Goal: Task Accomplishment & Management: Complete application form

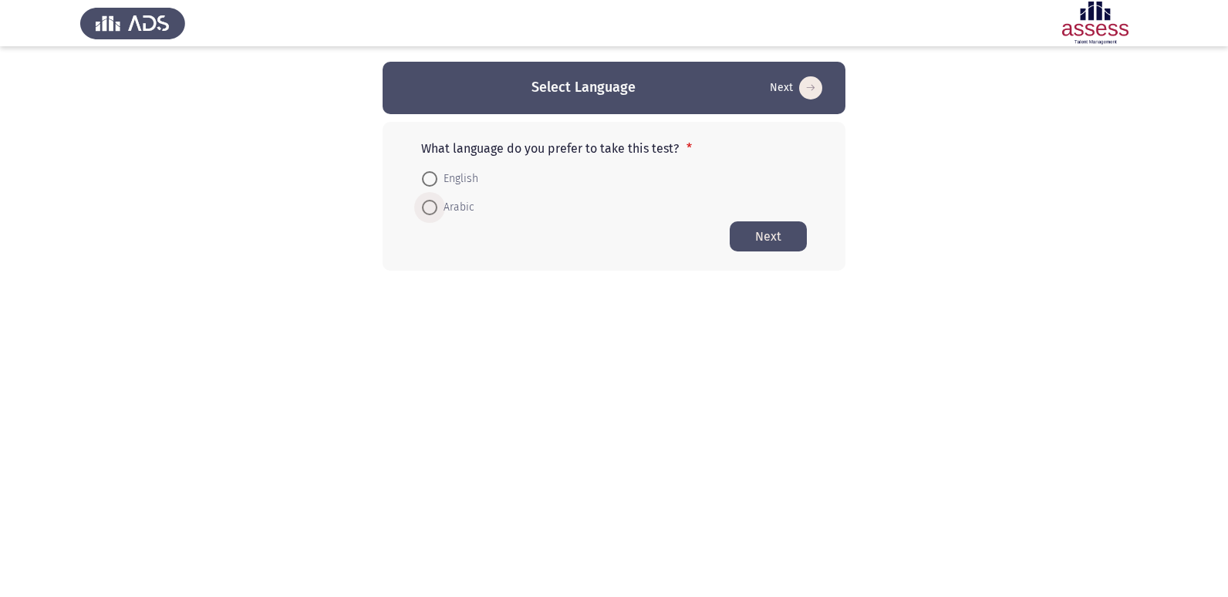
click at [432, 211] on span at bounding box center [429, 207] width 15 height 15
click at [432, 211] on input "Arabic" at bounding box center [429, 207] width 15 height 15
radio input "true"
click at [445, 211] on span "Arabic" at bounding box center [456, 207] width 37 height 19
click at [438, 211] on input "Arabic" at bounding box center [429, 206] width 15 height 15
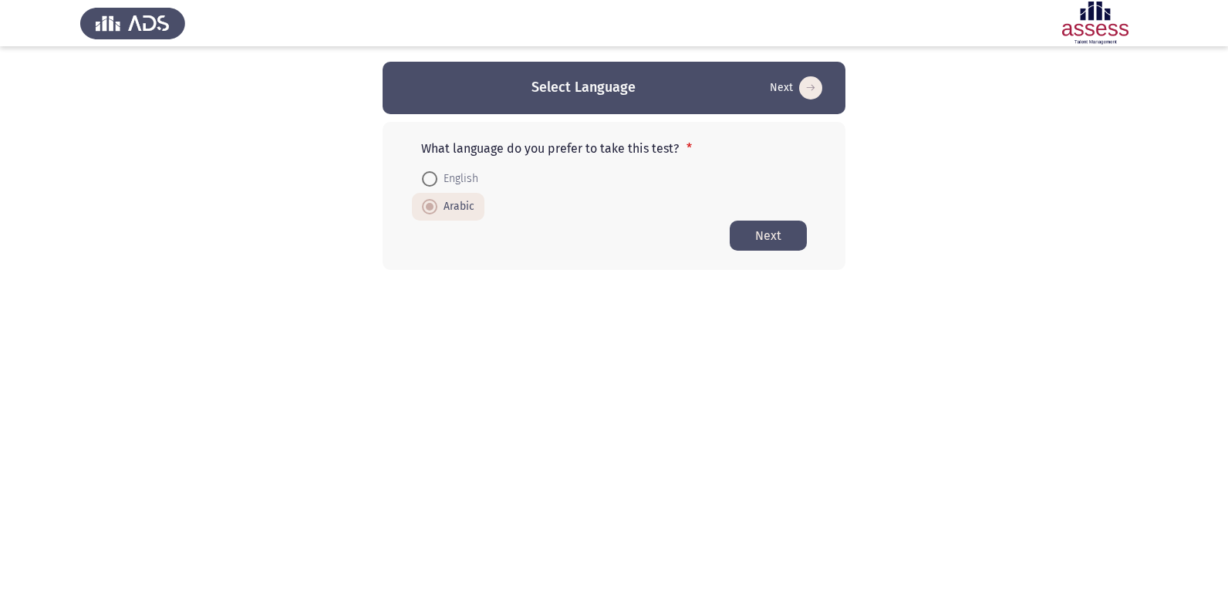
click at [739, 240] on button "Next" at bounding box center [768, 236] width 77 height 30
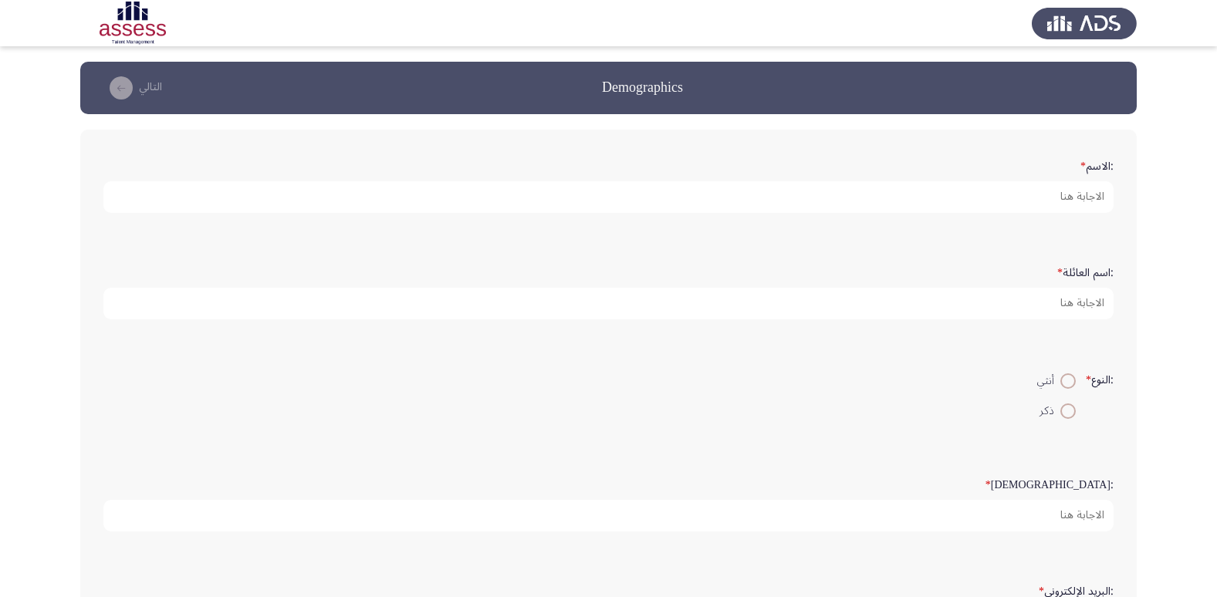
click at [1062, 412] on span at bounding box center [1067, 411] width 15 height 15
click at [1062, 412] on input "ذكر" at bounding box center [1067, 411] width 15 height 15
radio input "true"
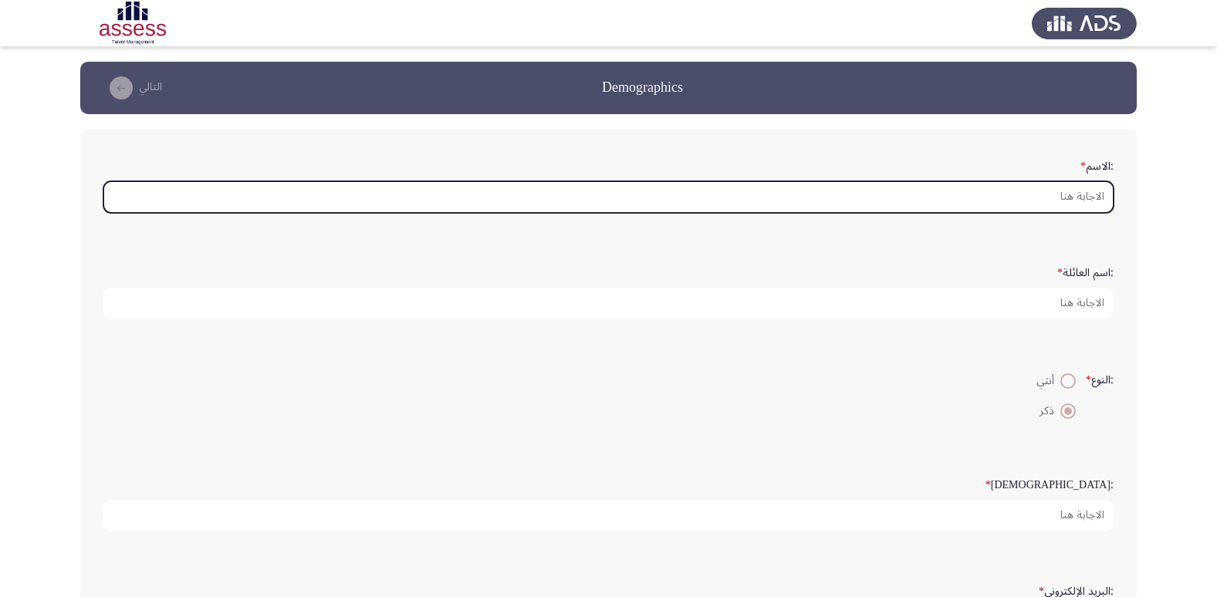
click at [887, 190] on input ":الاسم *" at bounding box center [608, 197] width 1010 height 32
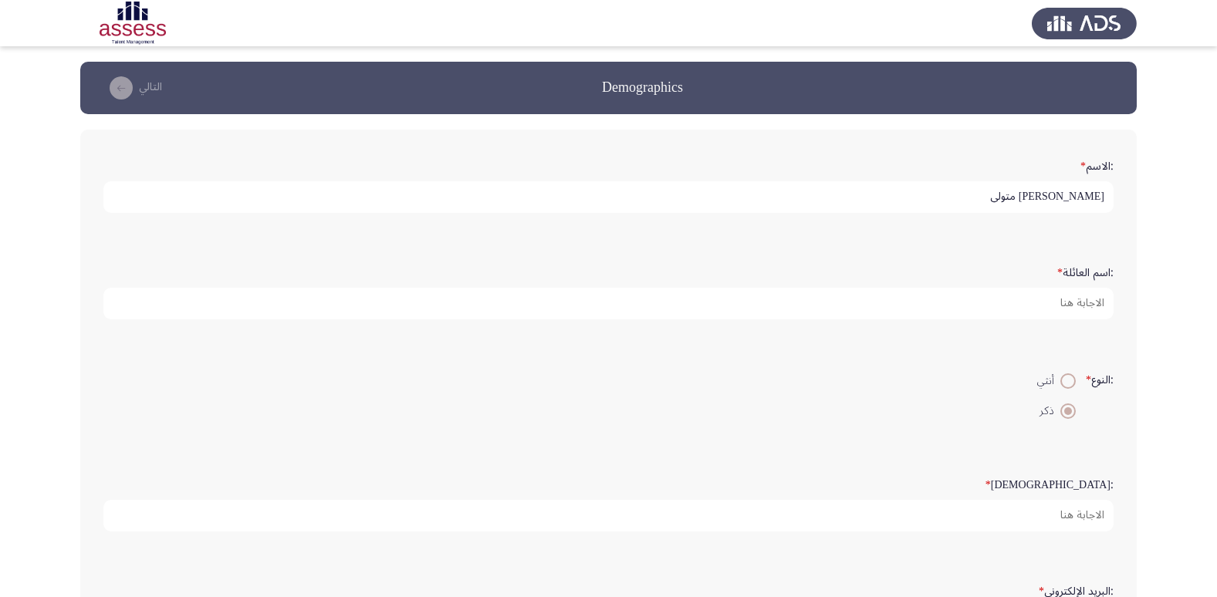
type input "[PERSON_NAME] متولى"
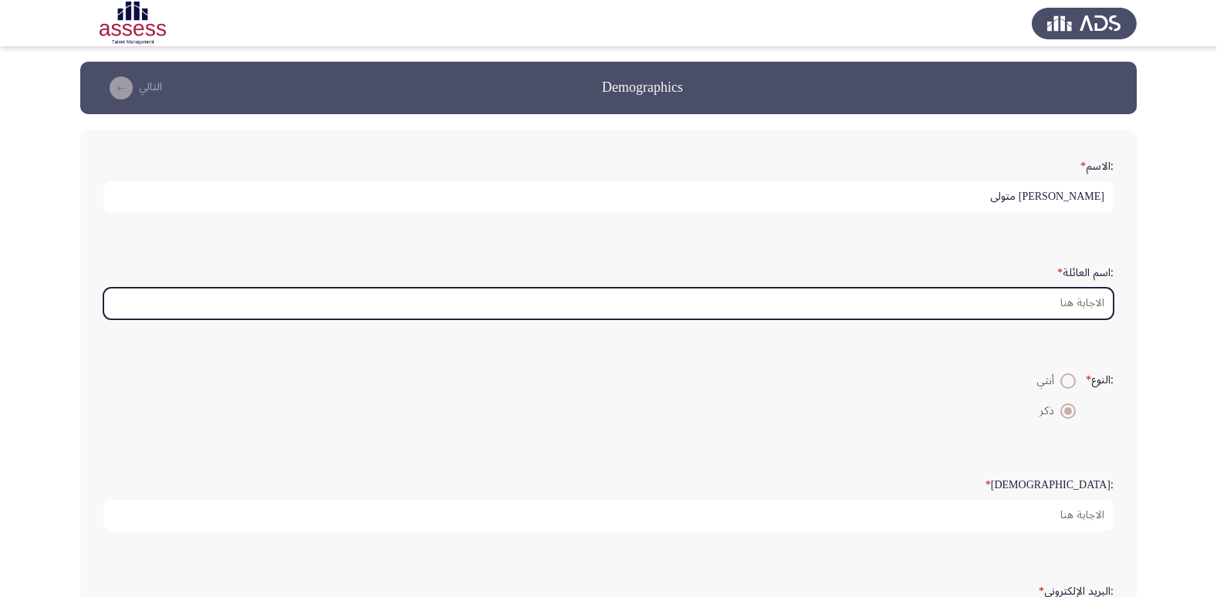
click at [971, 316] on input ":اسم العائلة *" at bounding box center [608, 304] width 1010 height 32
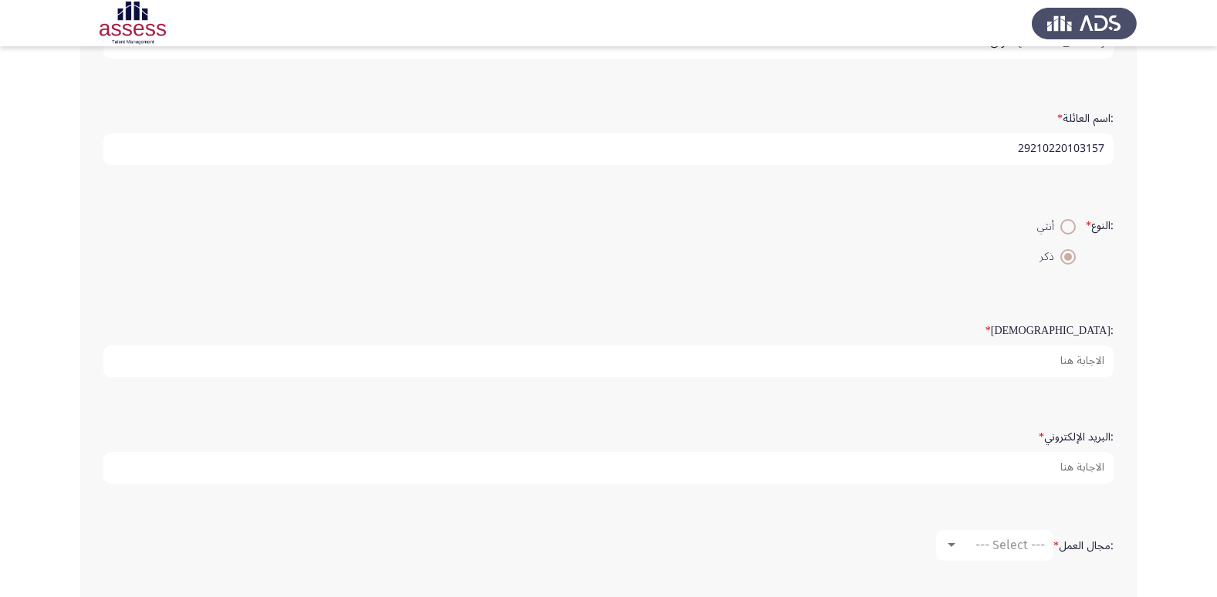
scroll to position [231, 0]
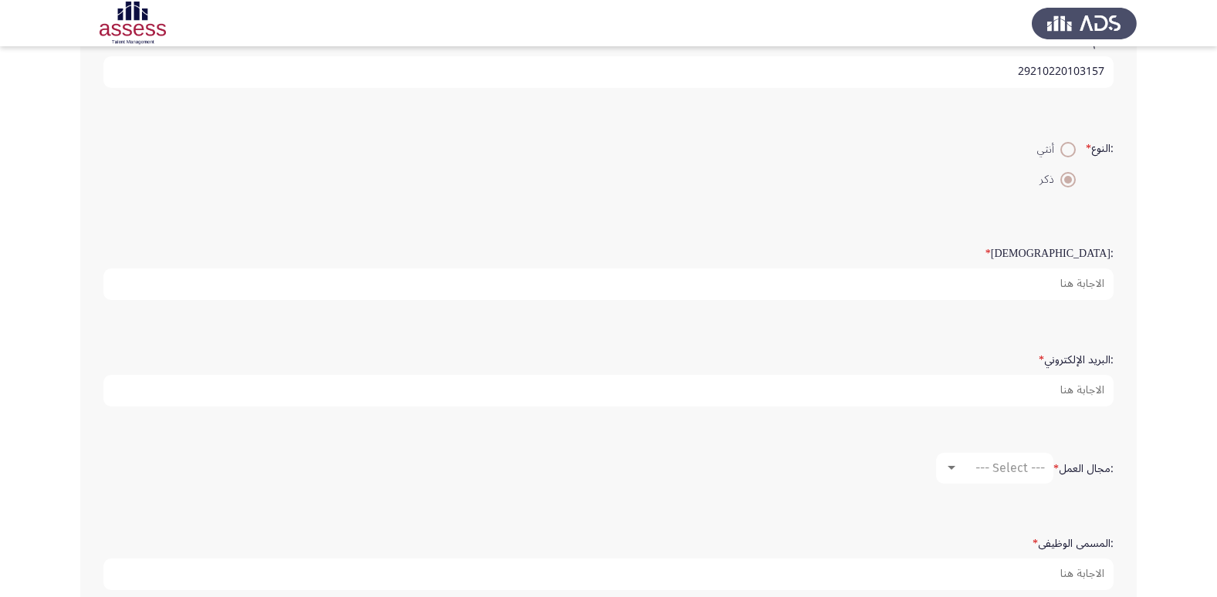
type input "29210220103157"
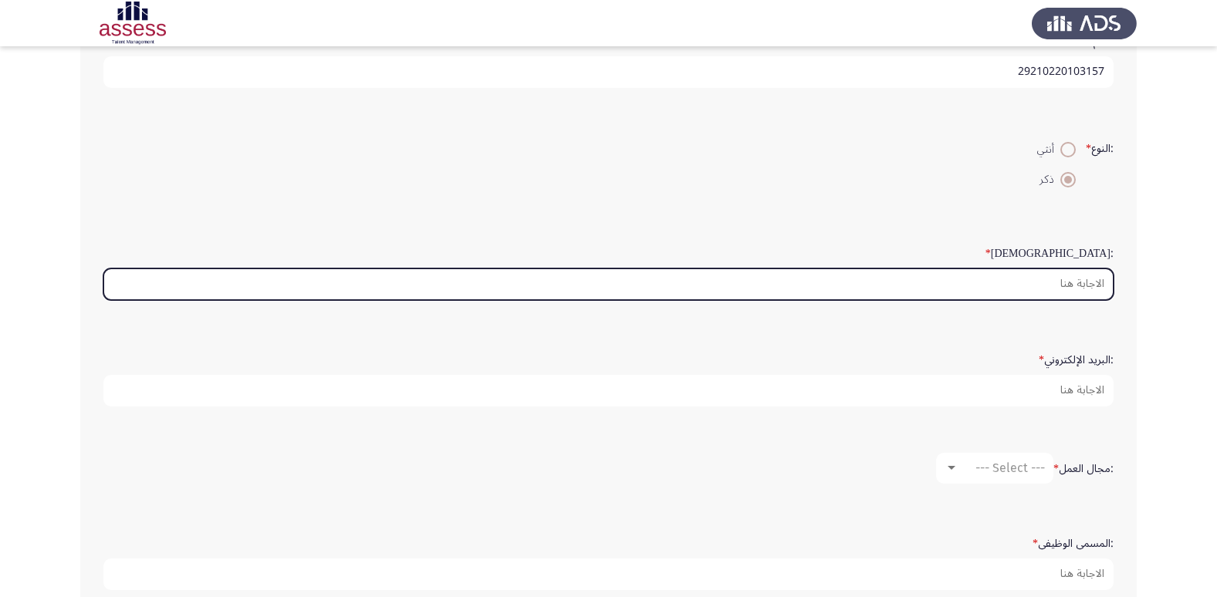
click at [948, 290] on input ":السن *" at bounding box center [608, 285] width 1010 height 32
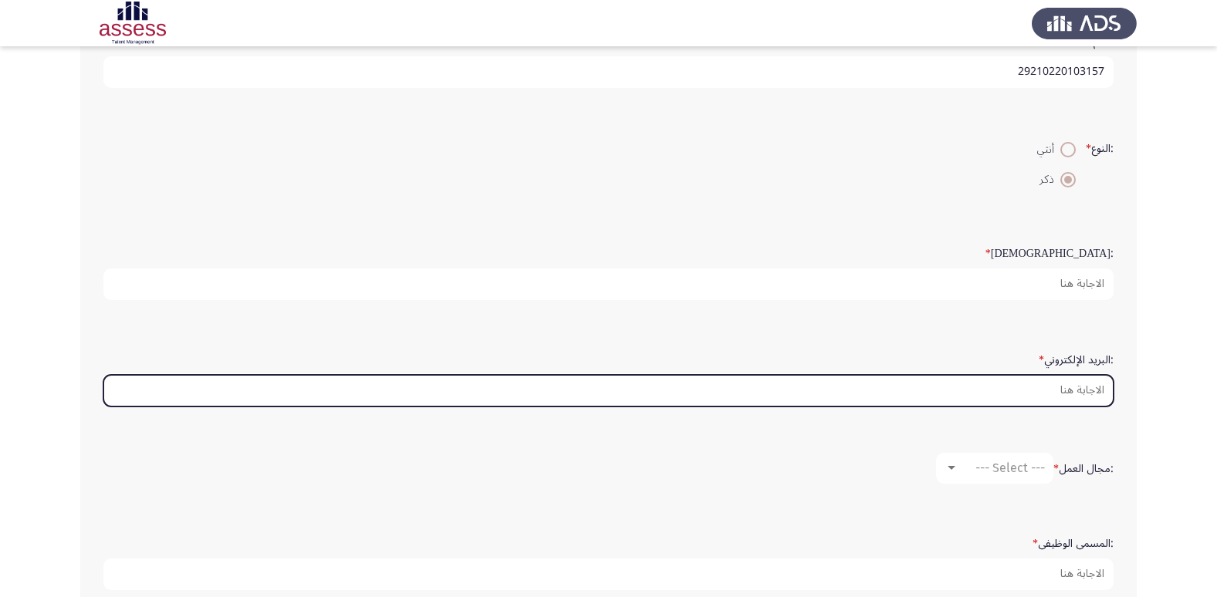
click at [972, 387] on input ":البريد الإلكتروني *" at bounding box center [608, 391] width 1010 height 32
type input "ش"
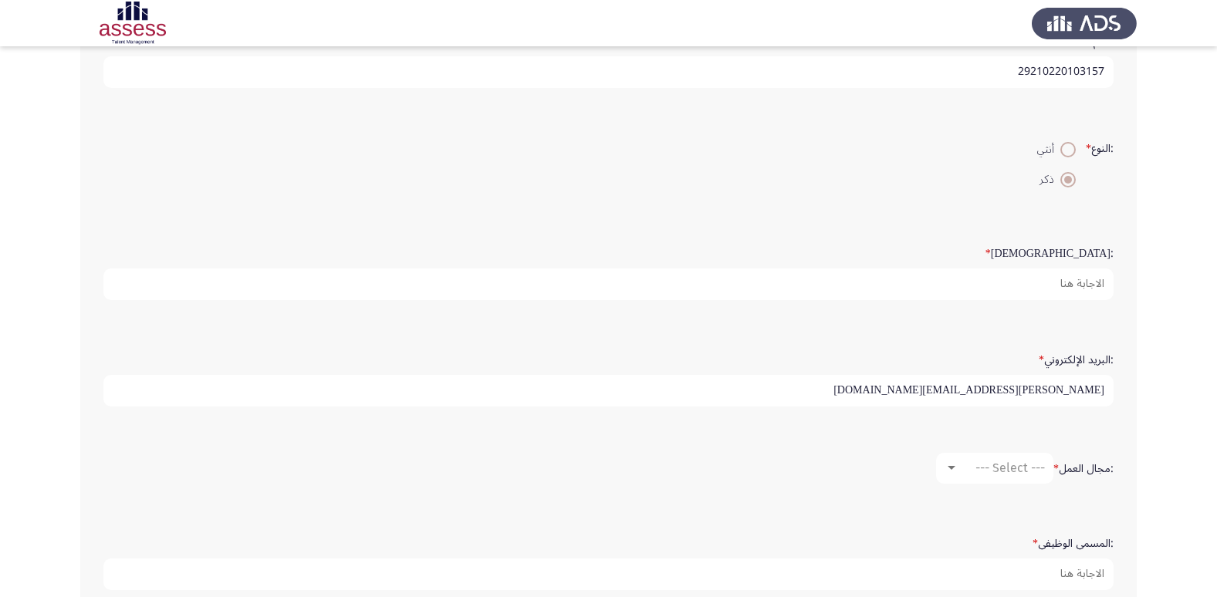
type input "[PERSON_NAME][EMAIL_ADDRESS][DOMAIN_NAME]"
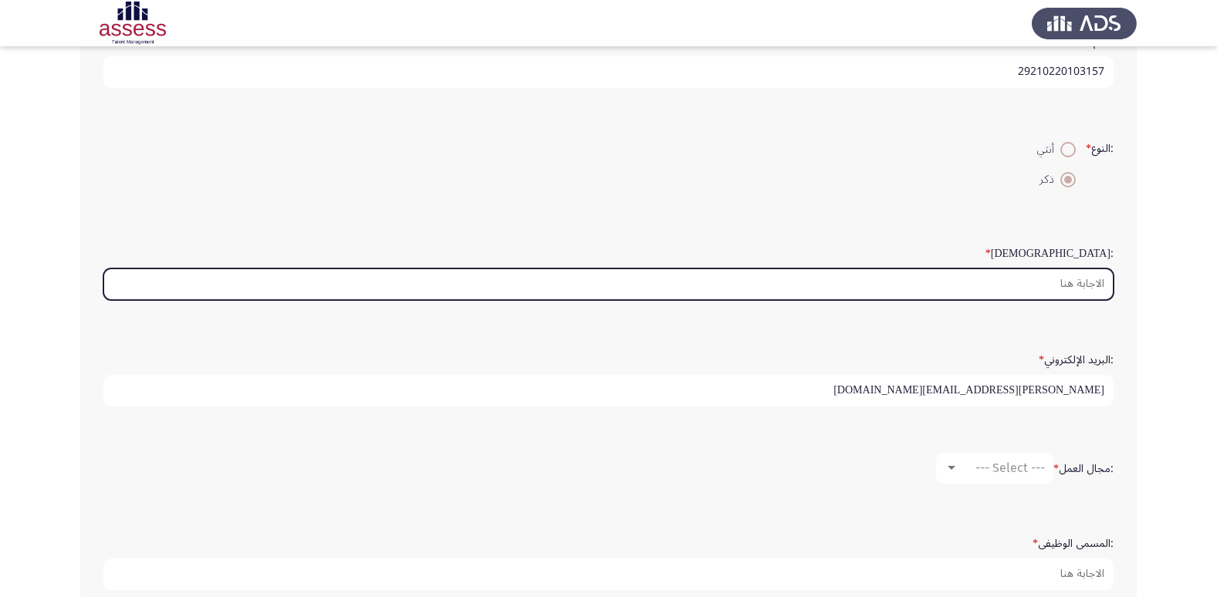
click at [1045, 282] on input ":السن *" at bounding box center [608, 285] width 1010 height 32
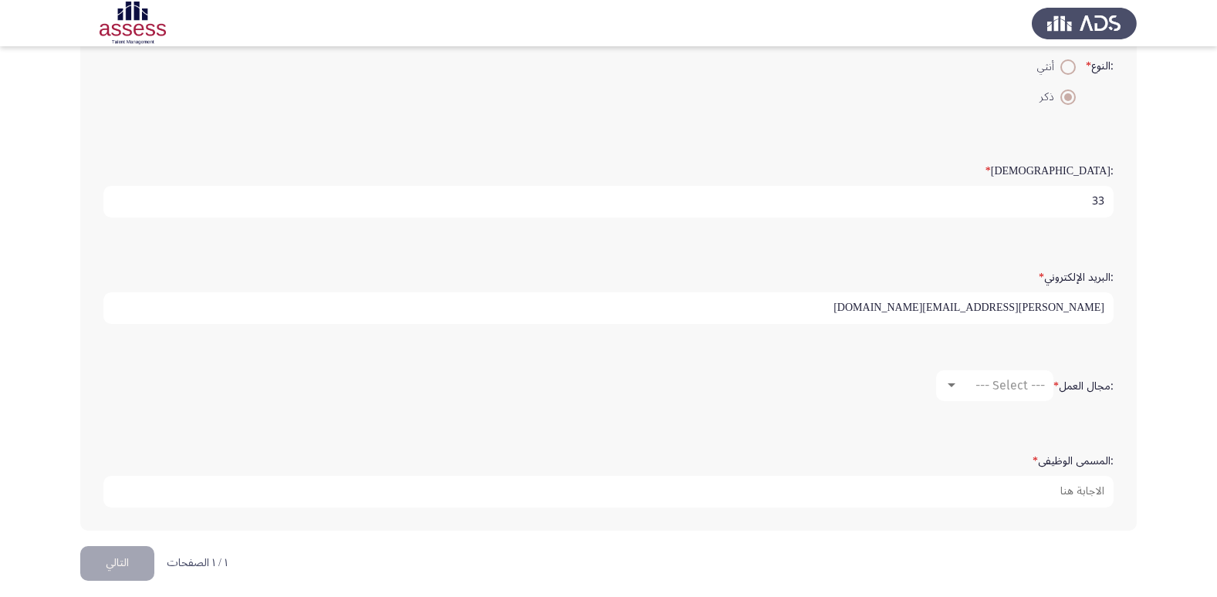
scroll to position [325, 0]
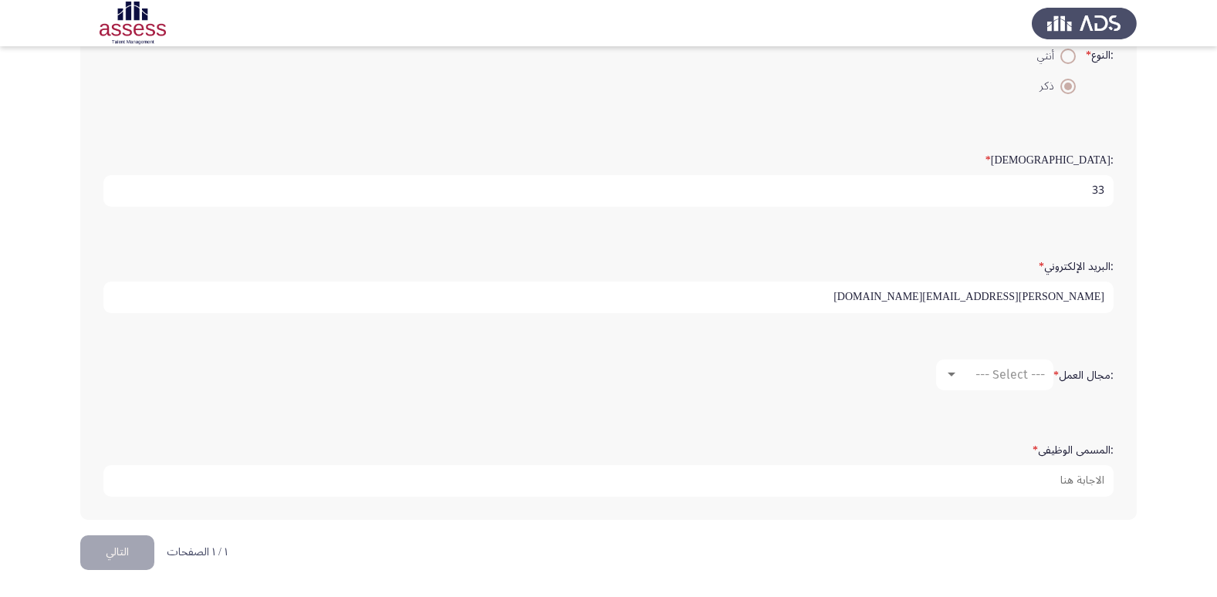
type input "33"
click at [1012, 370] on span "--- Select ---" at bounding box center [1009, 374] width 69 height 15
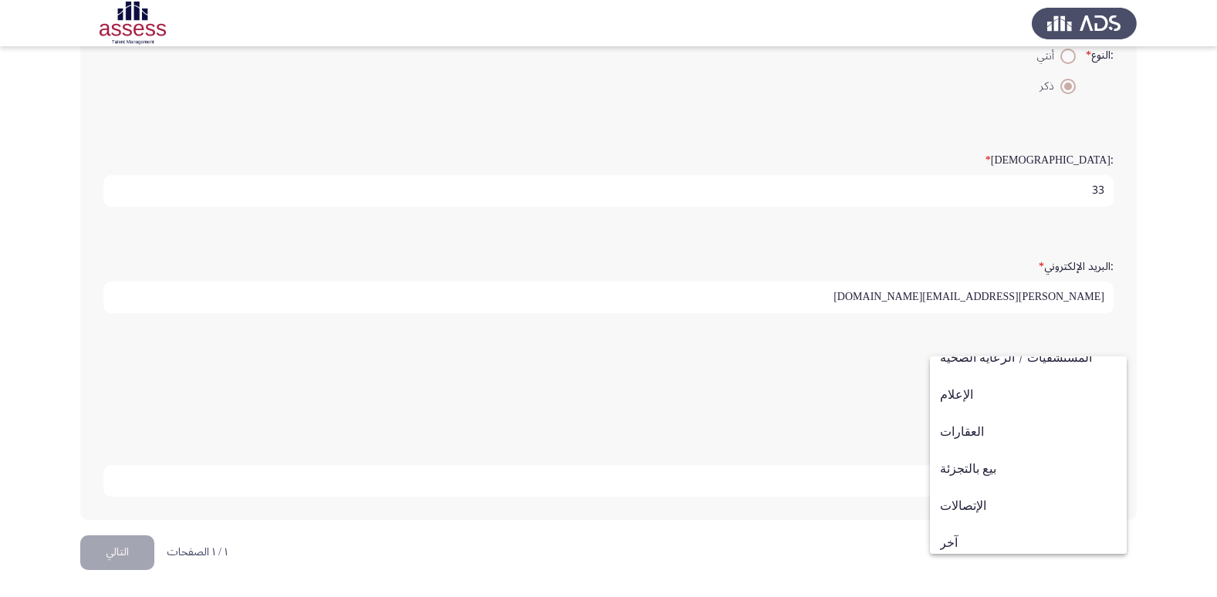
scroll to position [506, 0]
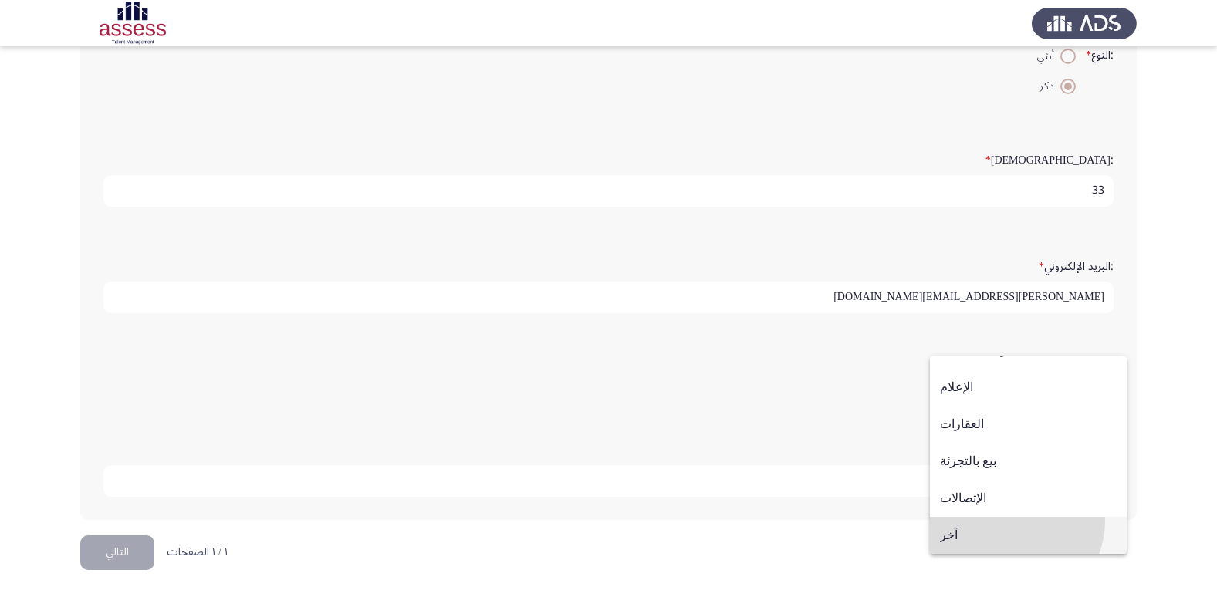
click at [1015, 522] on span "آخر" at bounding box center [1028, 535] width 177 height 37
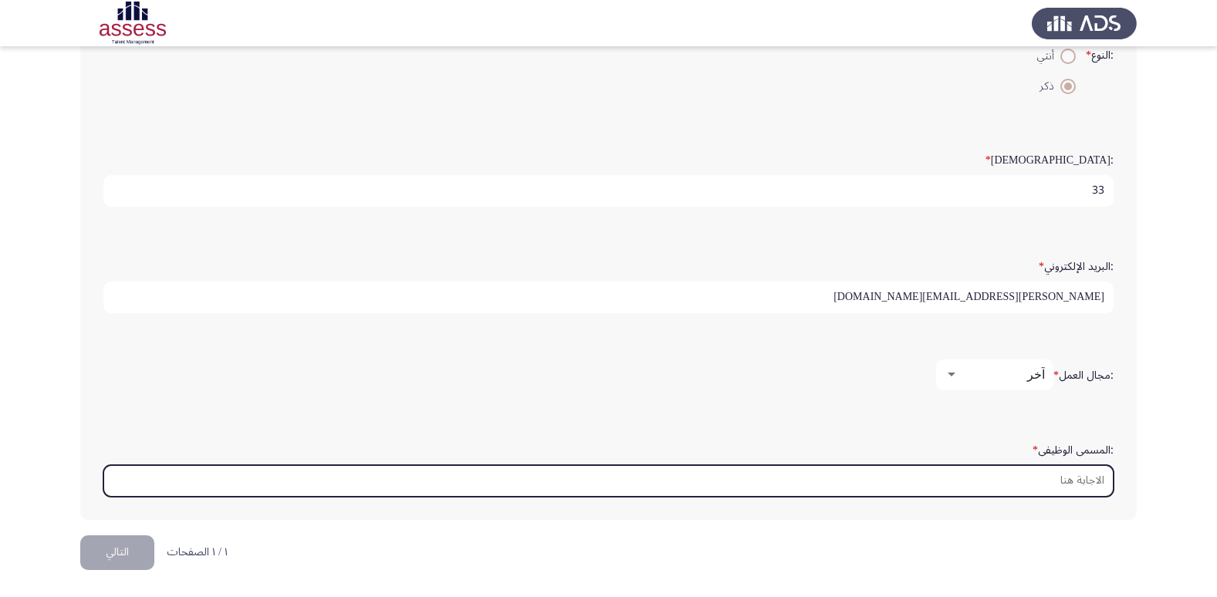
click at [1013, 477] on input ":المسمى الوظيفى *" at bounding box center [608, 481] width 1010 height 32
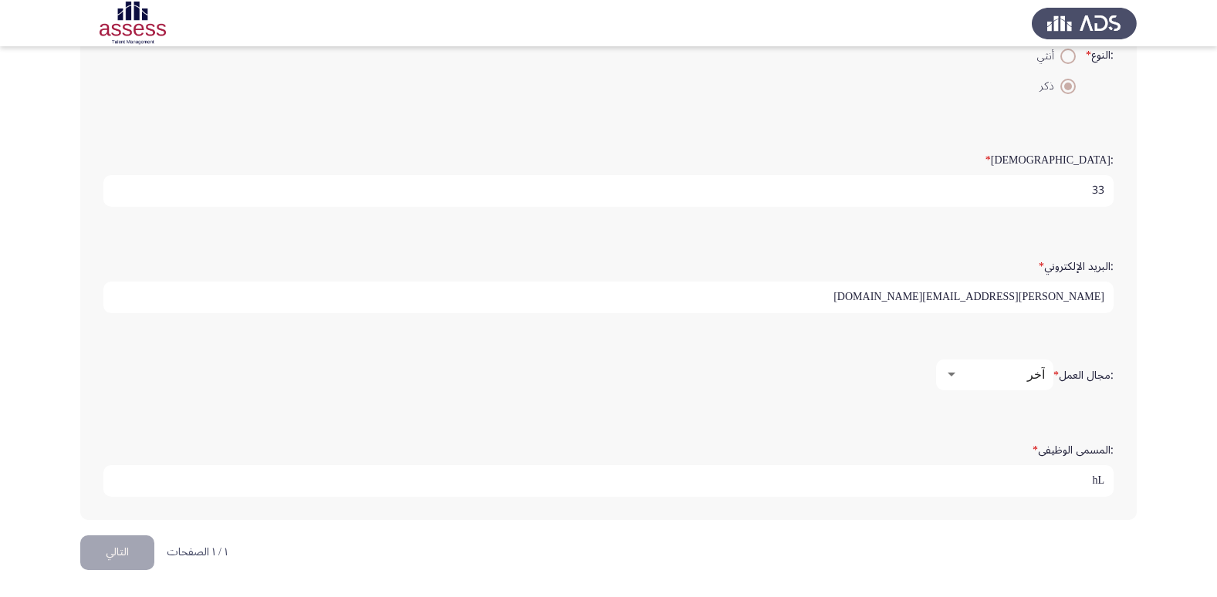
type input "h"
type input "H"
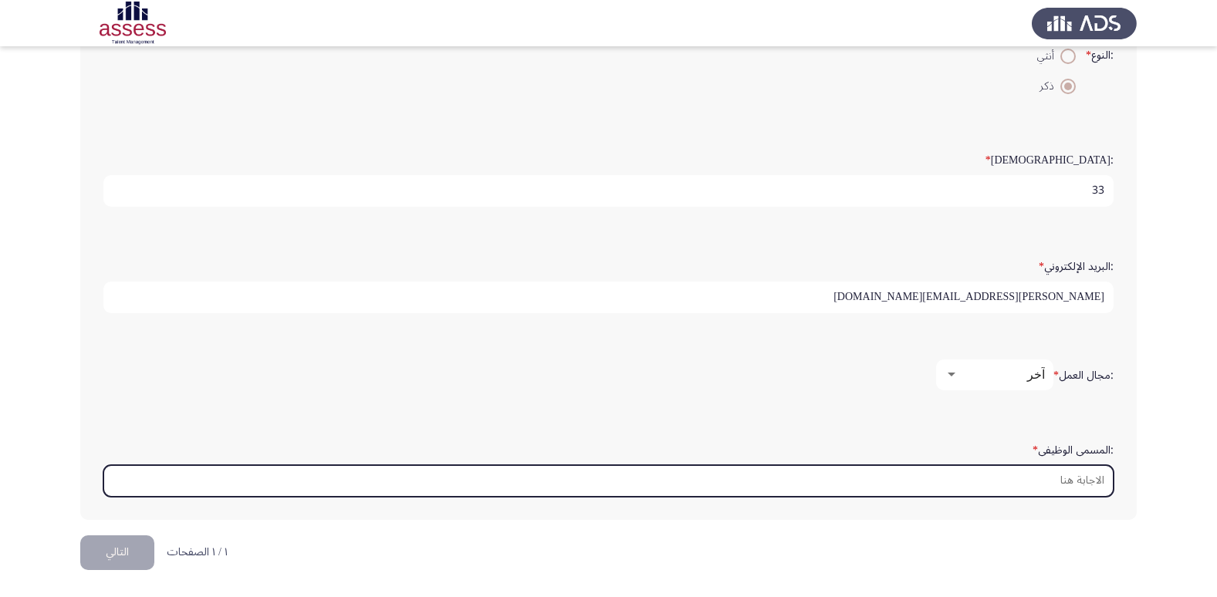
type input "ا"
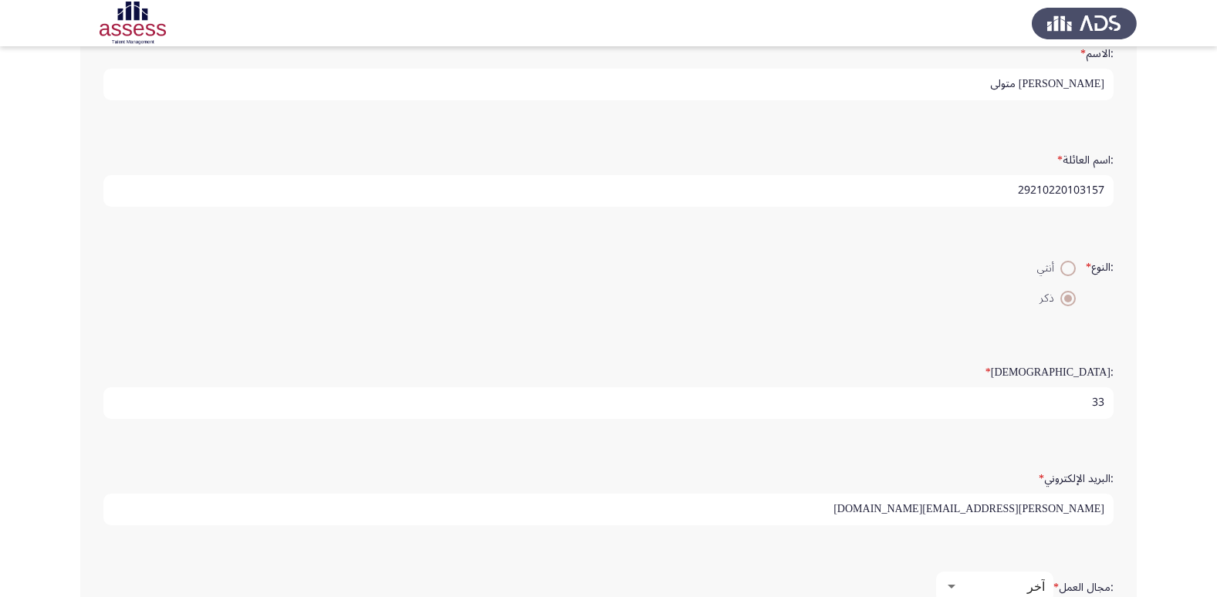
scroll to position [93, 0]
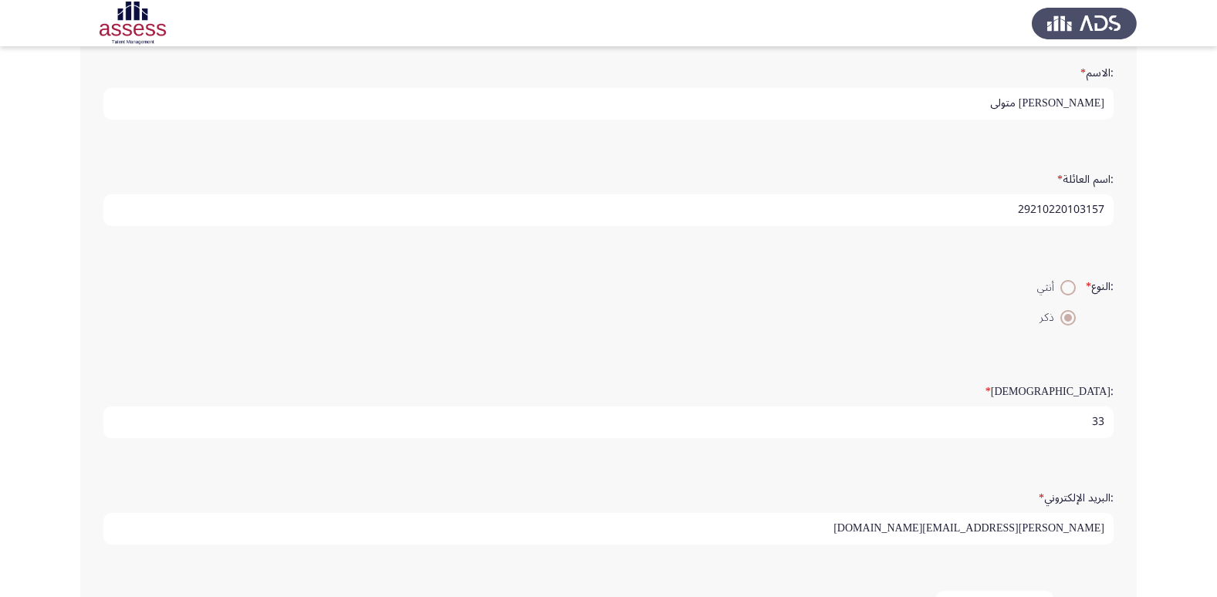
type input "مصرفى ب (أمين مخزن)"
drag, startPoint x: 954, startPoint y: 528, endPoint x: 1100, endPoint y: 534, distance: 146.0
click at [1100, 534] on input "[PERSON_NAME][EMAIL_ADDRESS][DOMAIN_NAME]" at bounding box center [608, 529] width 1010 height 32
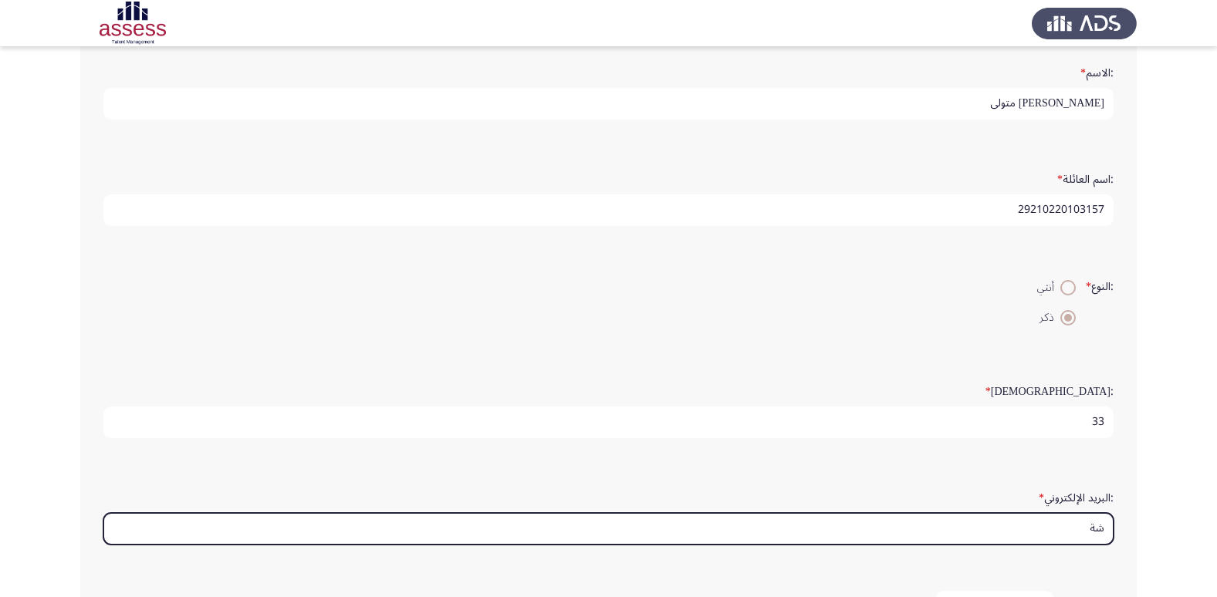
type input "ش"
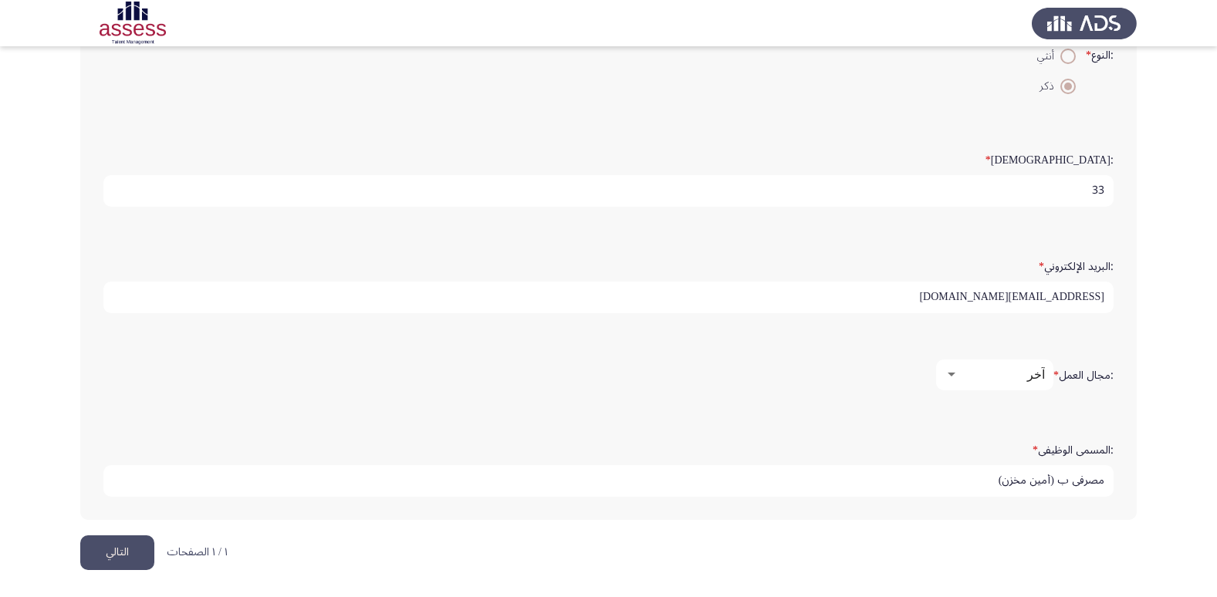
scroll to position [4, 0]
type input "[EMAIL_ADDRESS][DOMAIN_NAME]"
click at [117, 555] on button "التالي" at bounding box center [117, 553] width 74 height 35
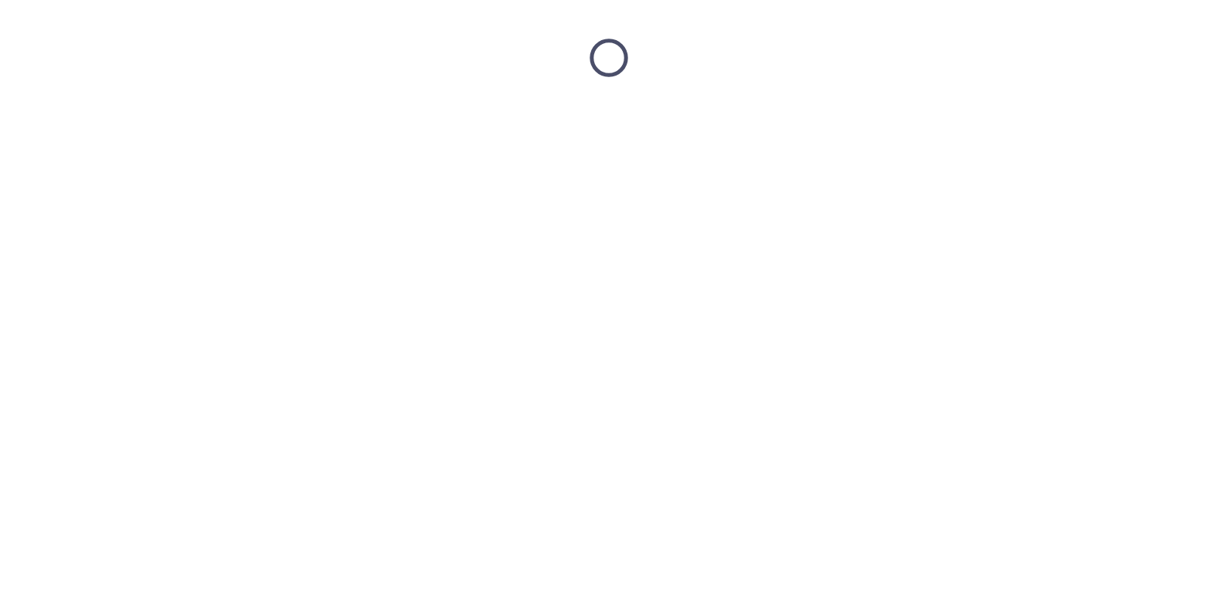
scroll to position [0, 0]
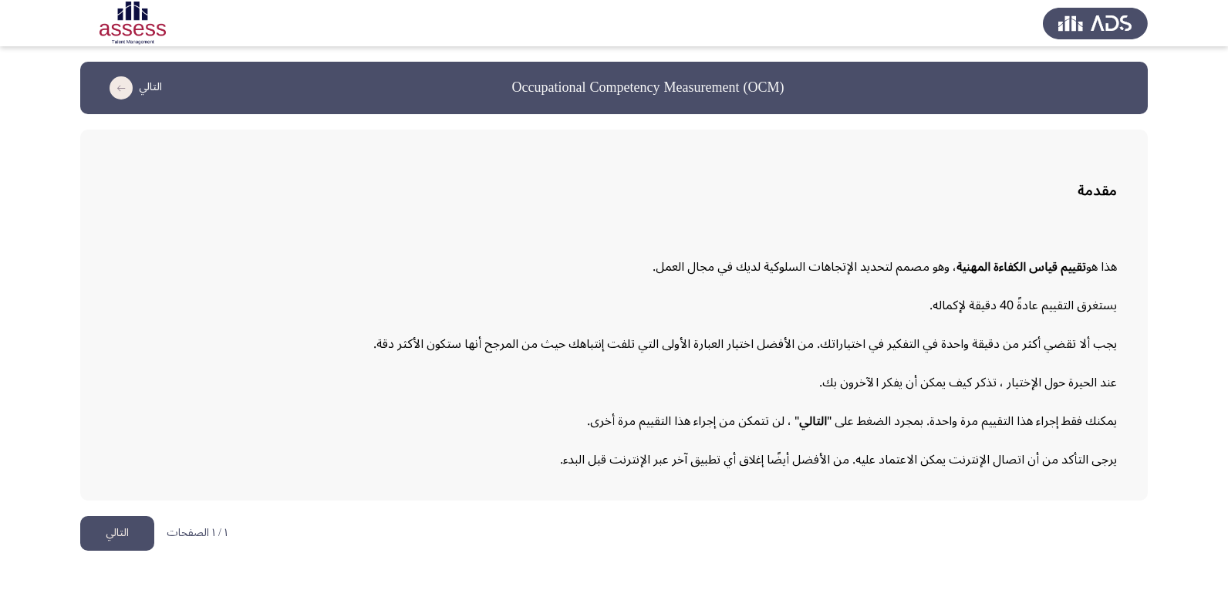
click at [130, 538] on button "التالي" at bounding box center [117, 533] width 74 height 35
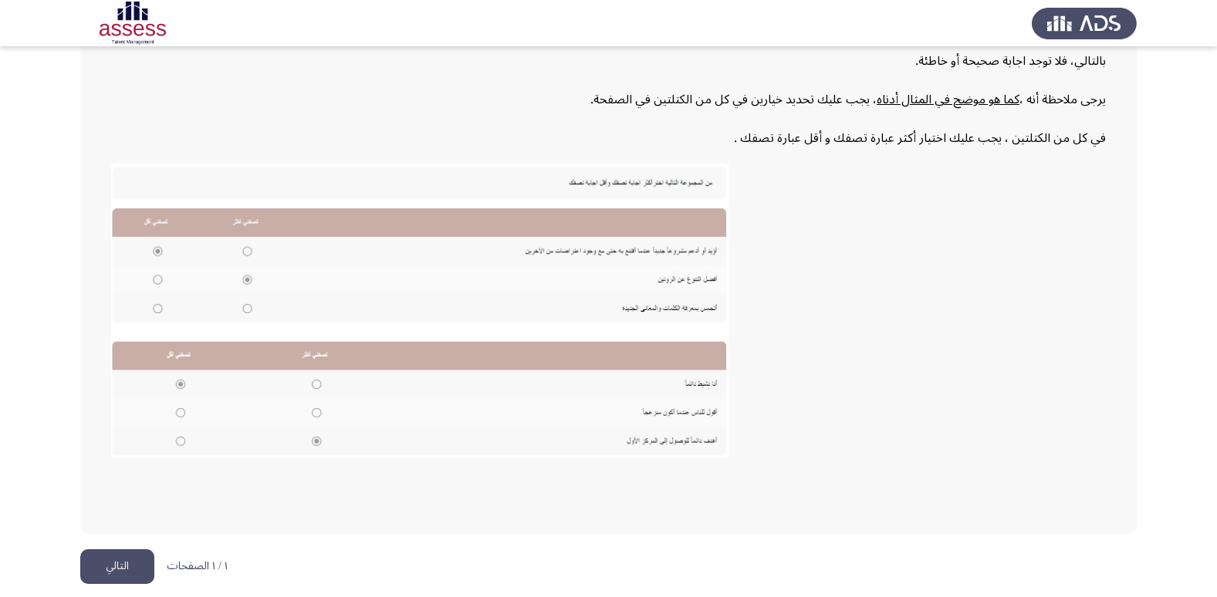
scroll to position [233, 0]
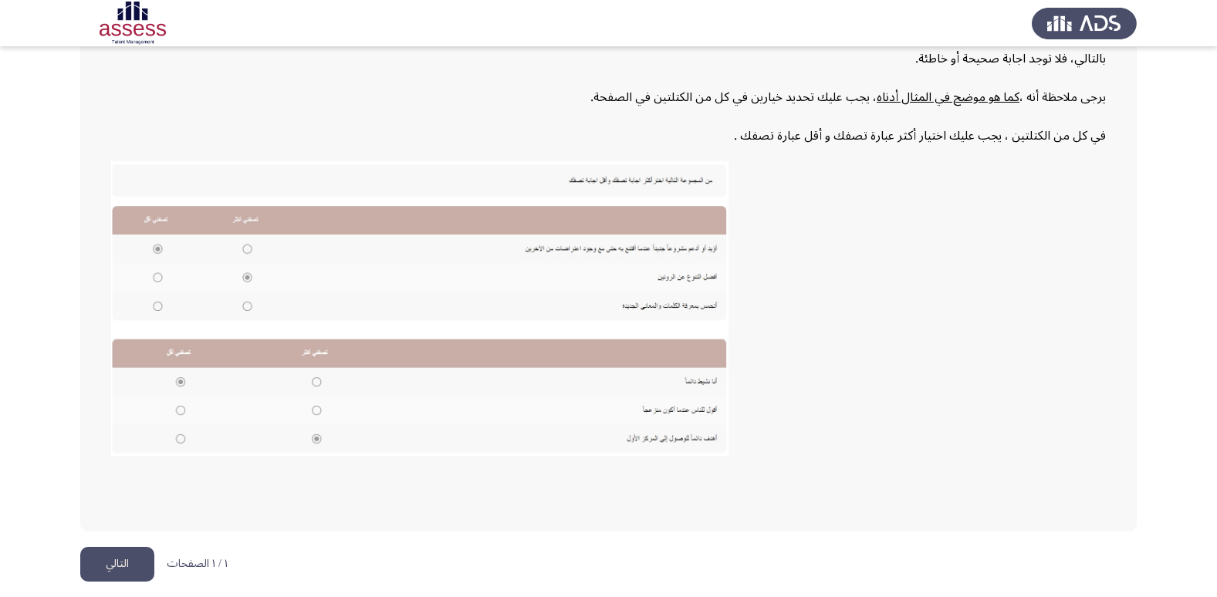
click at [147, 557] on button "التالي" at bounding box center [117, 564] width 74 height 35
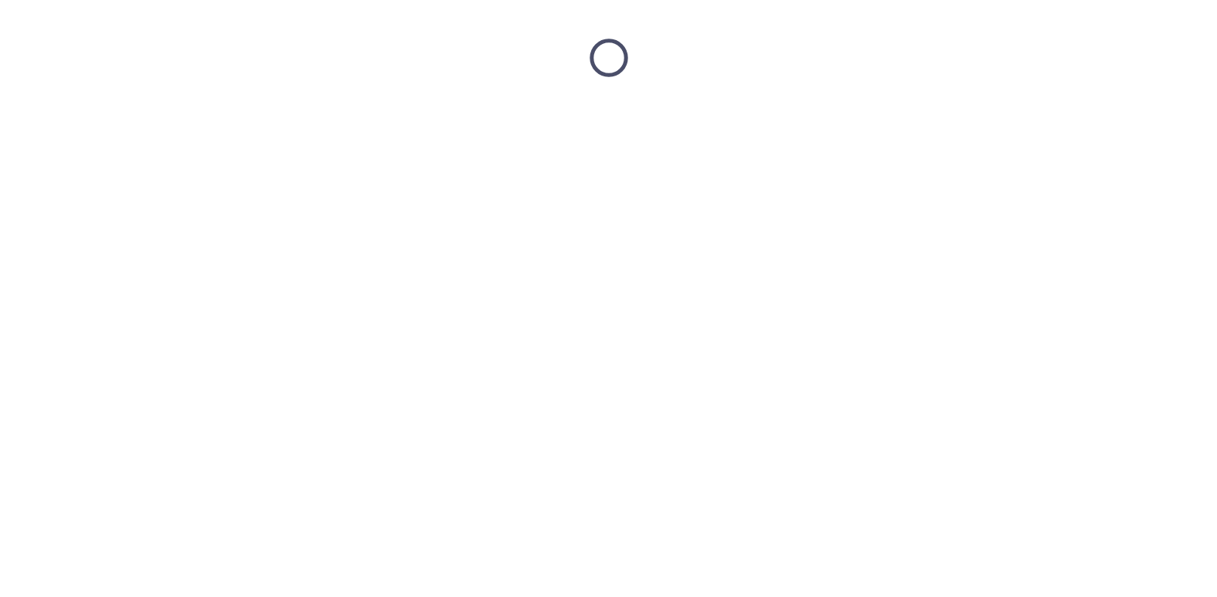
scroll to position [0, 0]
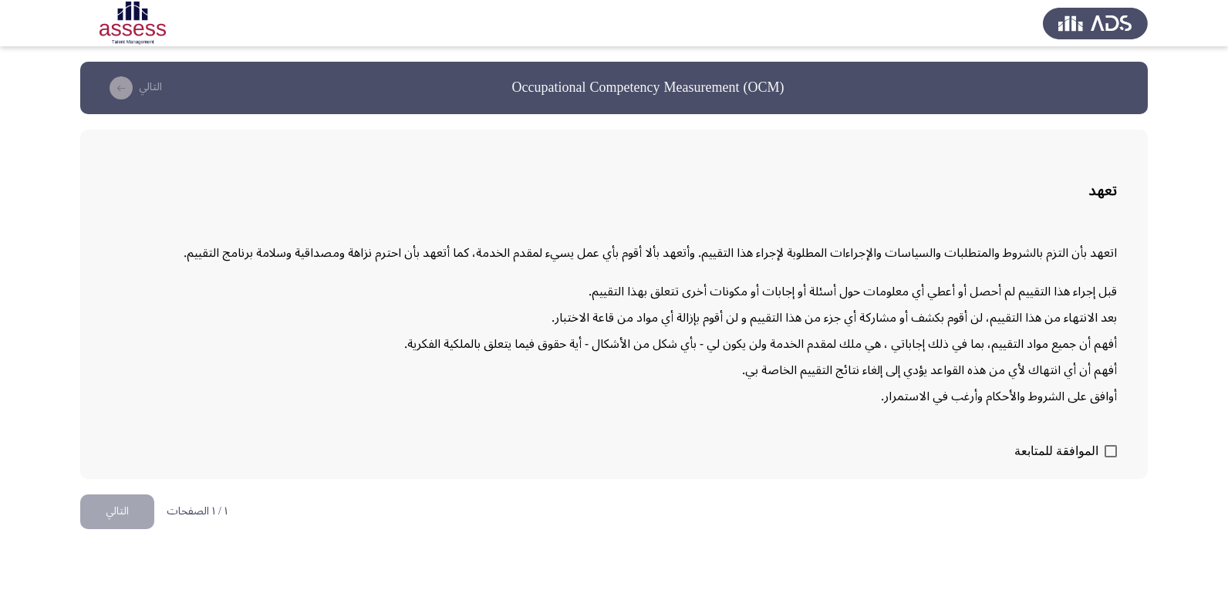
click at [1117, 453] on span at bounding box center [1111, 451] width 12 height 12
click at [1111, 458] on input "الموافقة للمتابعة" at bounding box center [1110, 458] width 1 height 1
checkbox input "true"
click at [120, 512] on button "التالي" at bounding box center [117, 512] width 74 height 35
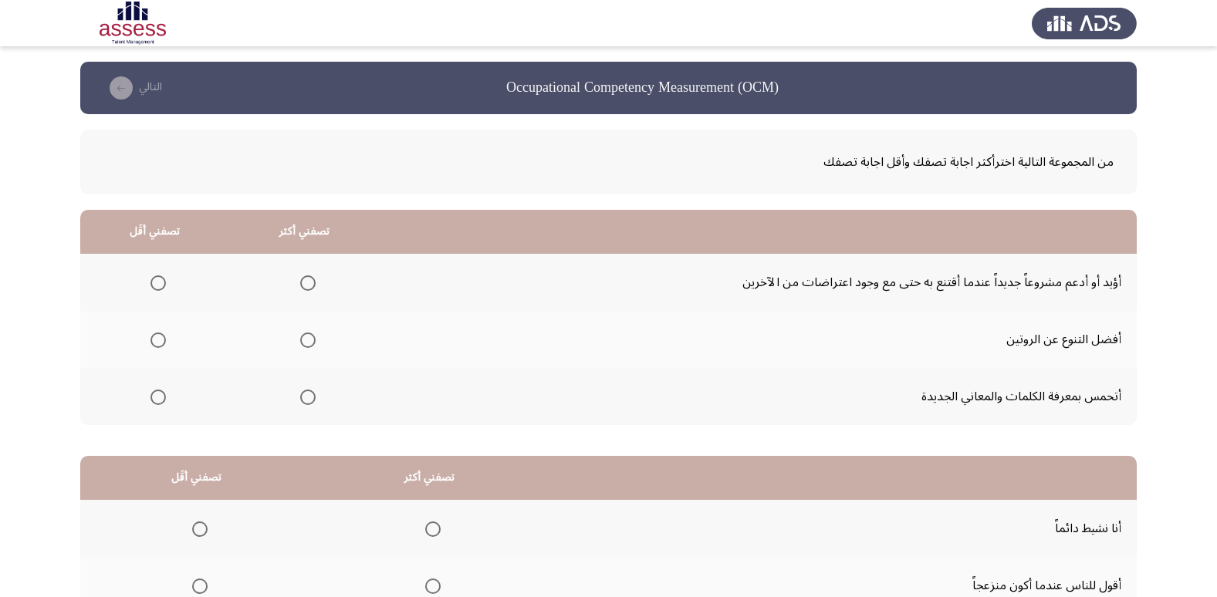
click at [305, 395] on span "Select an option" at bounding box center [307, 397] width 15 height 15
click at [305, 395] on input "Select an option" at bounding box center [307, 397] width 15 height 15
click at [160, 285] on span "Select an option" at bounding box center [157, 282] width 15 height 15
click at [160, 285] on input "Select an option" at bounding box center [157, 282] width 15 height 15
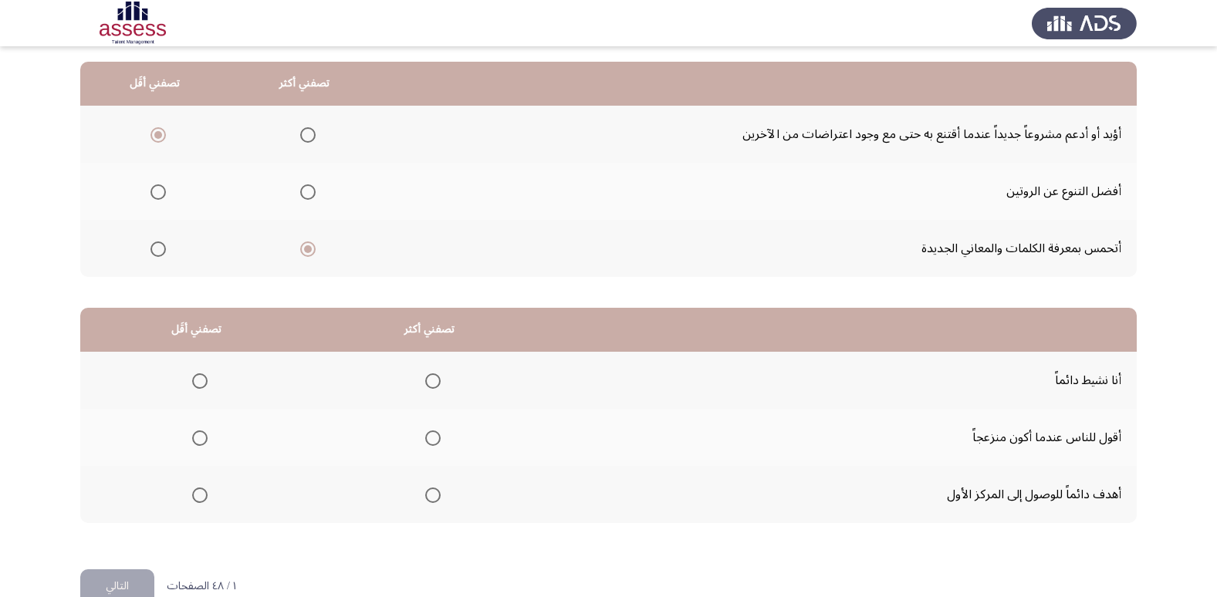
scroll to position [182, 0]
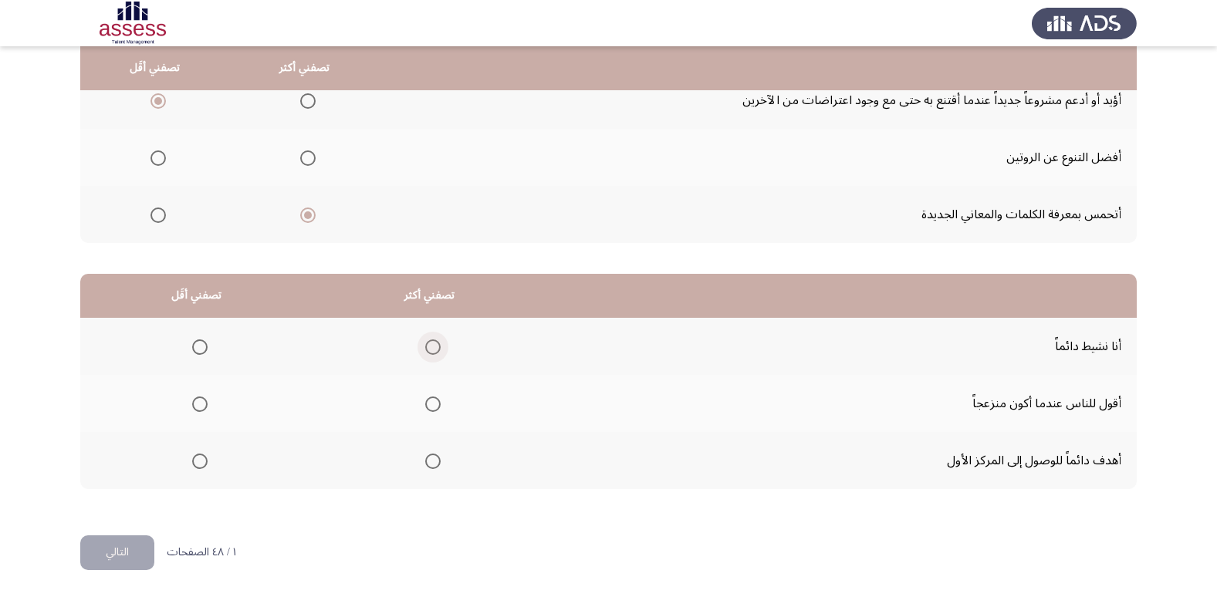
click at [437, 348] on span "Select an option" at bounding box center [432, 347] width 15 height 15
click at [437, 348] on input "Select an option" at bounding box center [432, 347] width 15 height 15
click at [432, 465] on span "Select an option" at bounding box center [432, 461] width 15 height 15
click at [432, 465] on input "Select an option" at bounding box center [432, 461] width 15 height 15
click at [195, 407] on span "Select an option" at bounding box center [199, 404] width 15 height 15
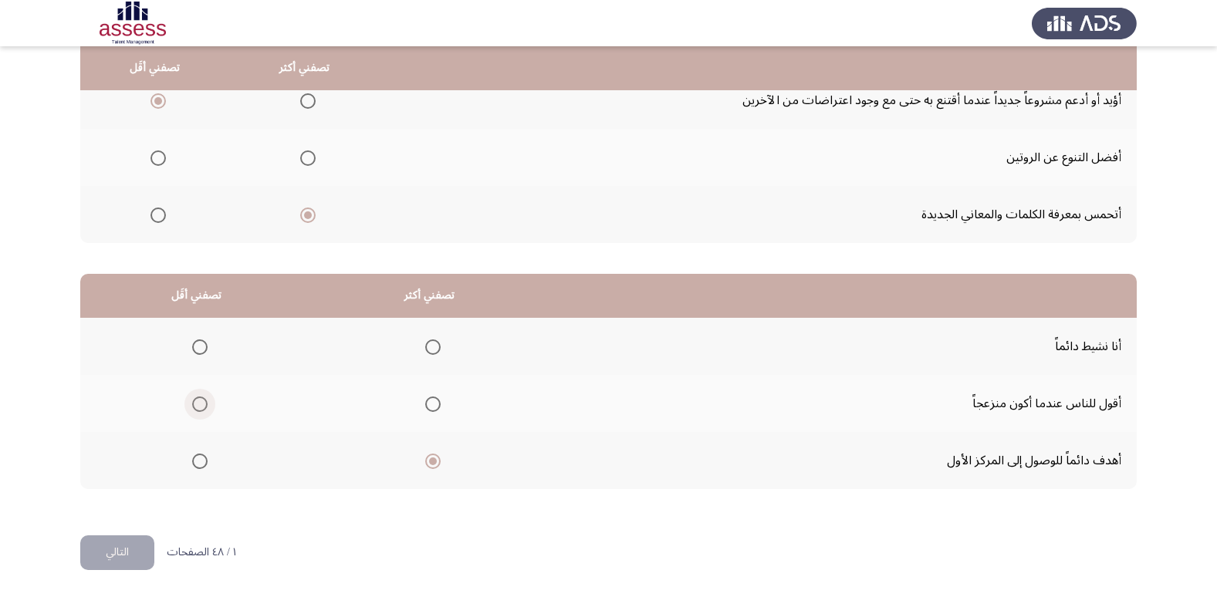
click at [195, 407] on input "Select an option" at bounding box center [199, 404] width 15 height 15
click at [140, 555] on button "التالي" at bounding box center [117, 553] width 74 height 35
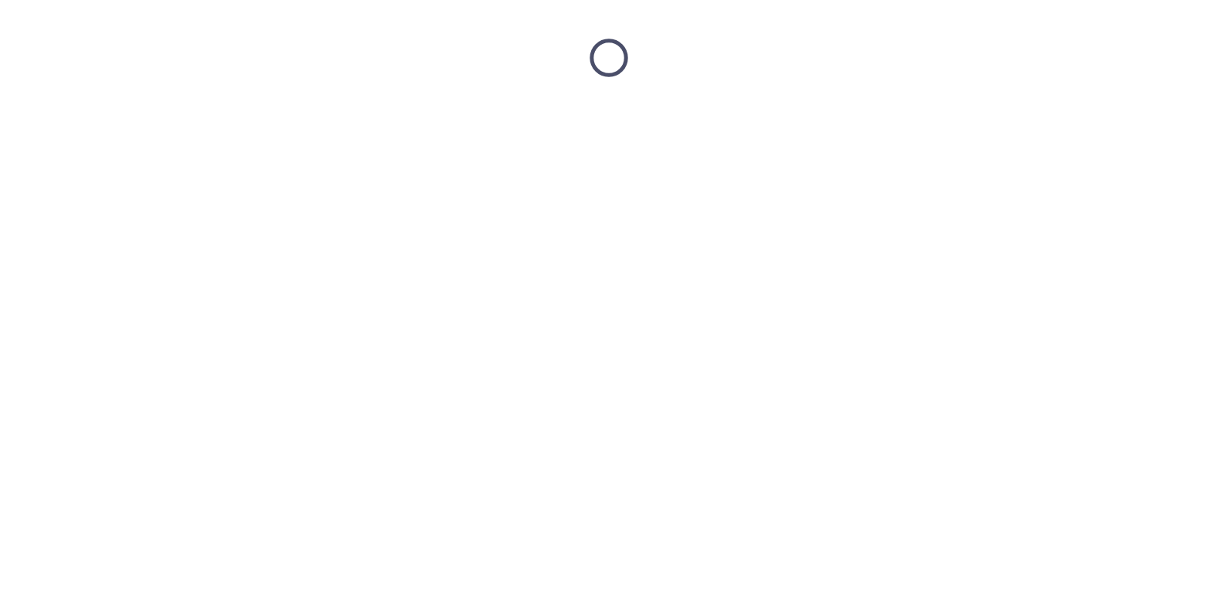
scroll to position [0, 0]
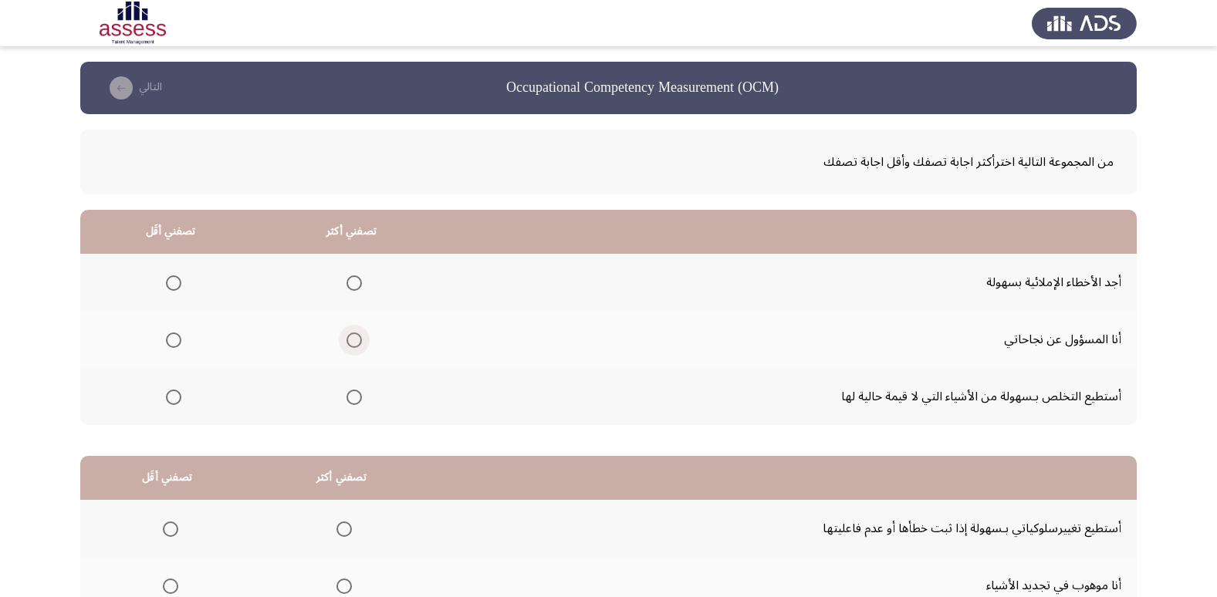
click at [350, 333] on span "Select an option" at bounding box center [353, 340] width 15 height 15
click at [350, 333] on input "Select an option" at bounding box center [353, 340] width 15 height 15
click at [177, 397] on span "Select an option" at bounding box center [173, 397] width 15 height 15
click at [177, 397] on input "Select an option" at bounding box center [173, 397] width 15 height 15
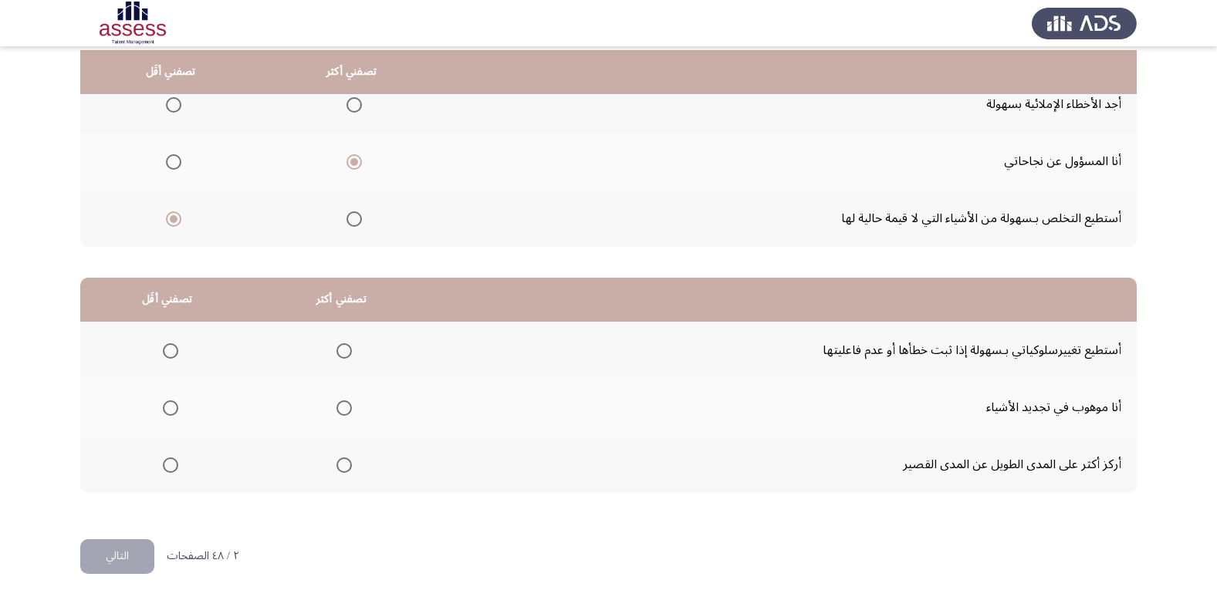
scroll to position [182, 0]
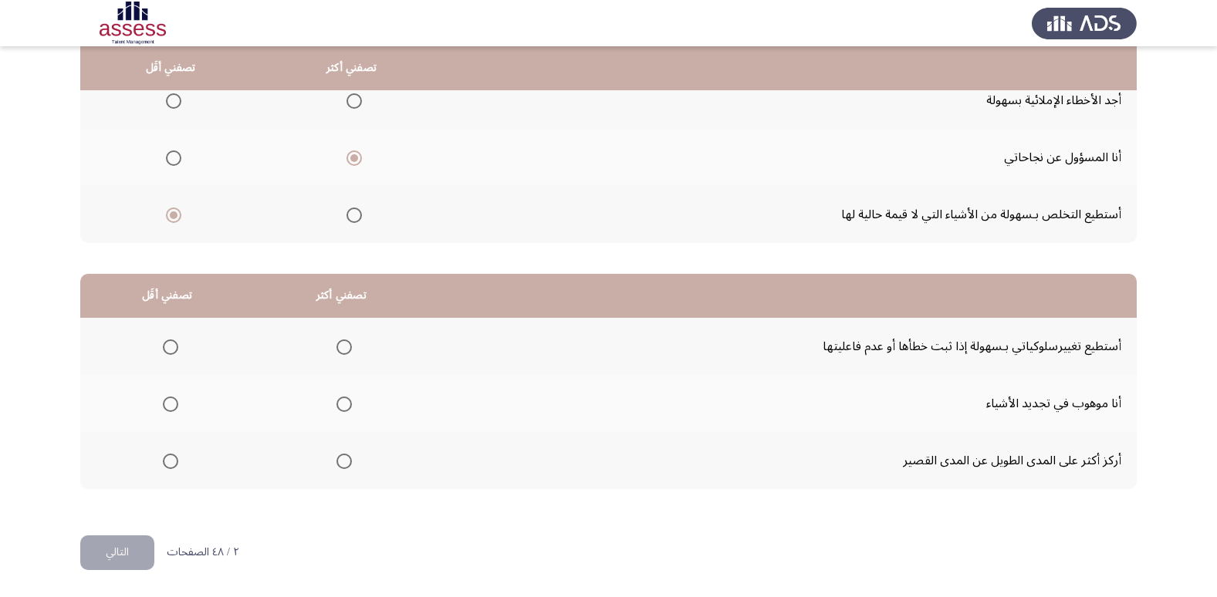
click at [345, 407] on span "Select an option" at bounding box center [343, 404] width 15 height 15
click at [345, 407] on input "Select an option" at bounding box center [343, 404] width 15 height 15
click at [172, 349] on span "Select an option" at bounding box center [170, 347] width 15 height 15
click at [172, 349] on input "Select an option" at bounding box center [170, 347] width 15 height 15
click at [140, 551] on button "التالي" at bounding box center [117, 553] width 74 height 35
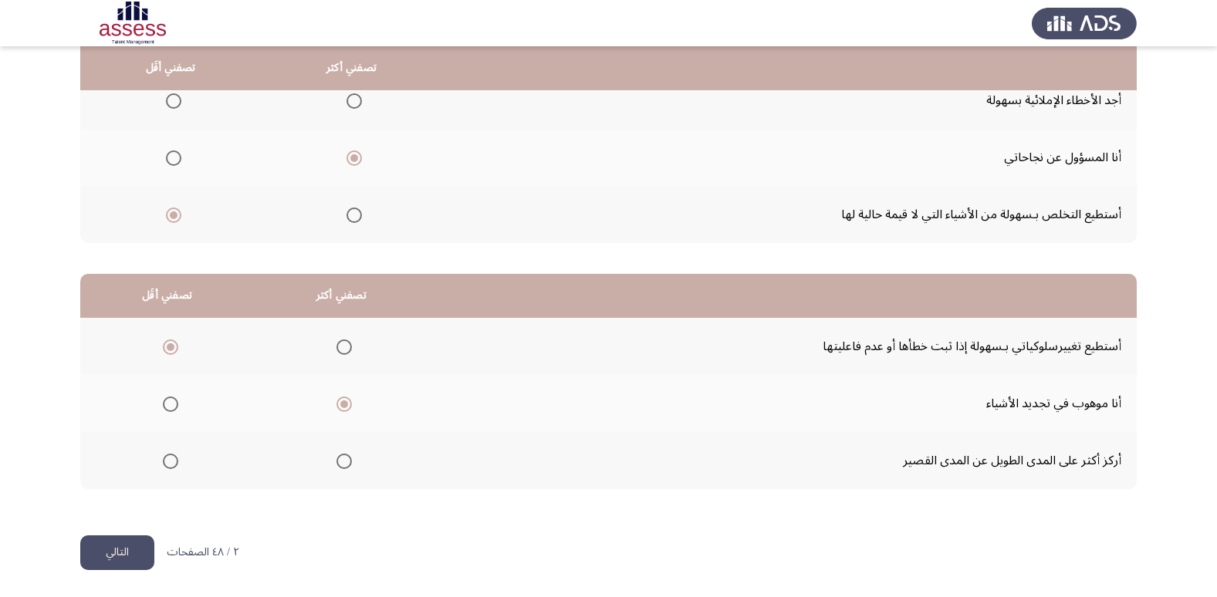
scroll to position [0, 0]
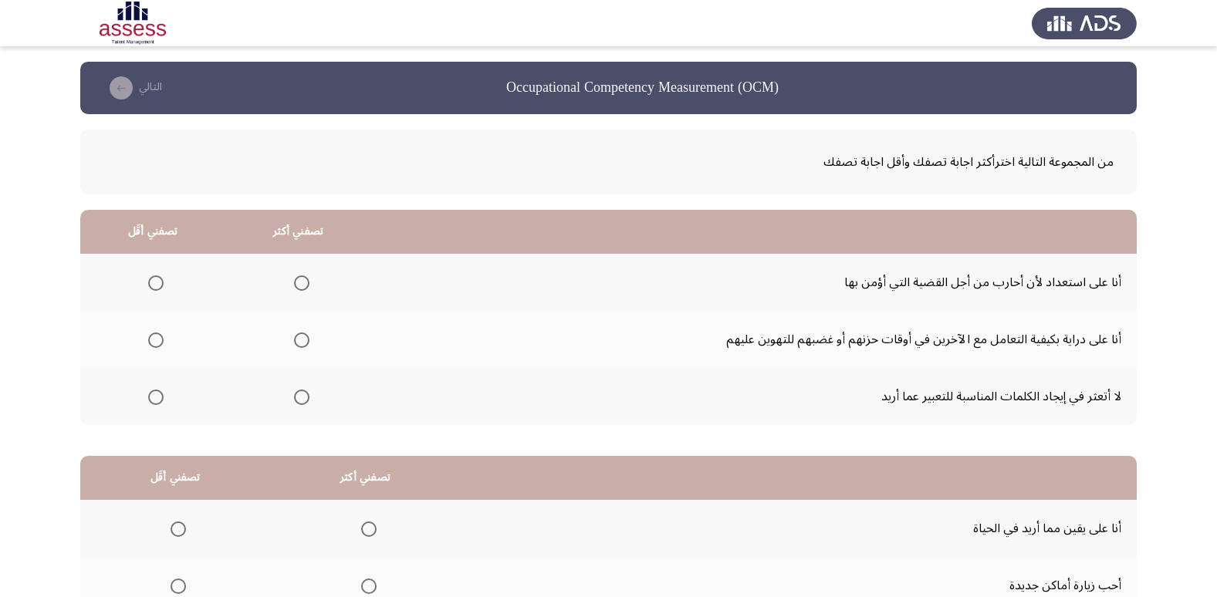
click at [304, 289] on span "Select an option" at bounding box center [301, 282] width 15 height 15
click at [304, 289] on input "Select an option" at bounding box center [301, 282] width 15 height 15
click at [157, 342] on span "Select an option" at bounding box center [155, 340] width 15 height 15
click at [157, 342] on input "Select an option" at bounding box center [155, 340] width 15 height 15
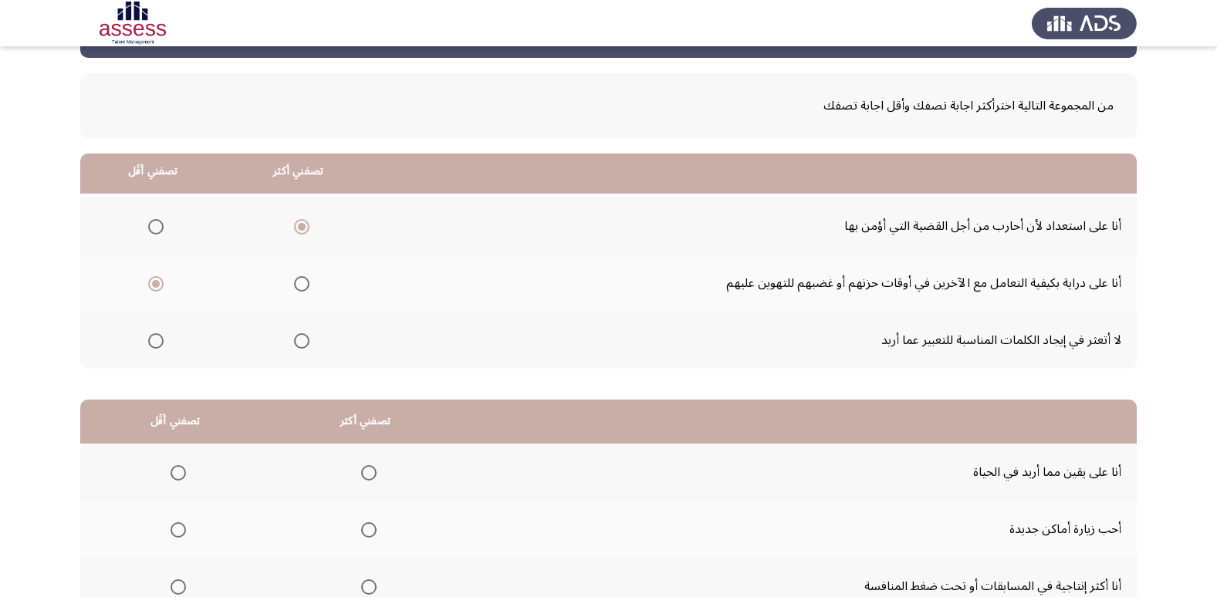
scroll to position [182, 0]
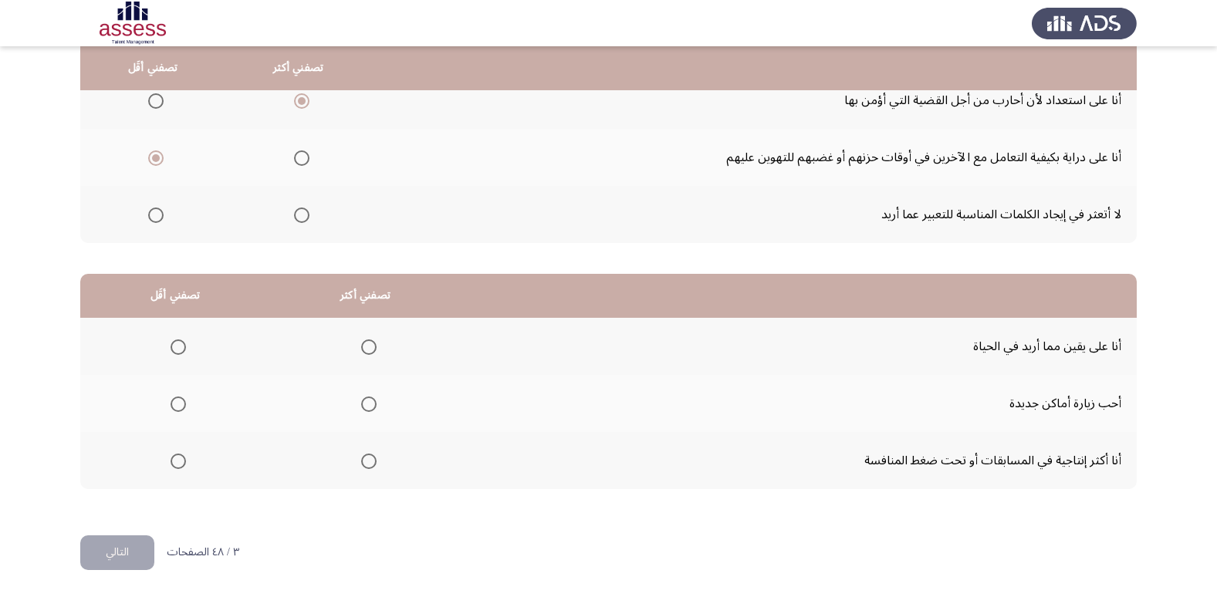
click at [368, 459] on span "Select an option" at bounding box center [368, 461] width 15 height 15
click at [368, 459] on input "Select an option" at bounding box center [368, 461] width 15 height 15
click at [176, 401] on span "Select an option" at bounding box center [178, 404] width 15 height 15
click at [176, 401] on input "Select an option" at bounding box center [178, 404] width 15 height 15
click at [119, 553] on button "التالي" at bounding box center [117, 553] width 74 height 35
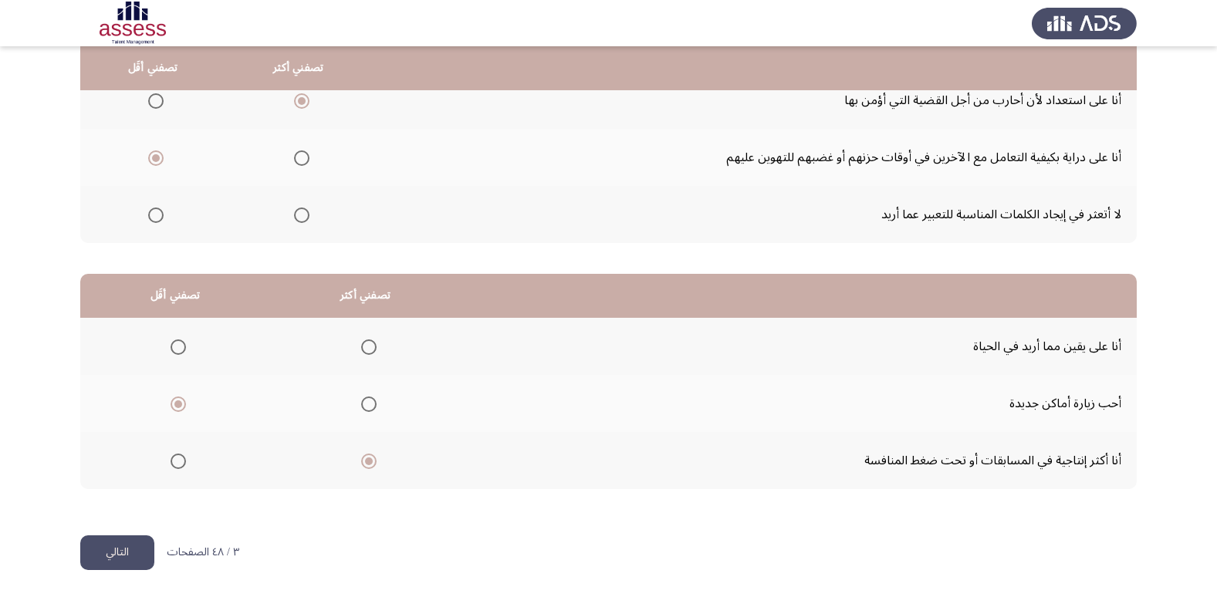
scroll to position [0, 0]
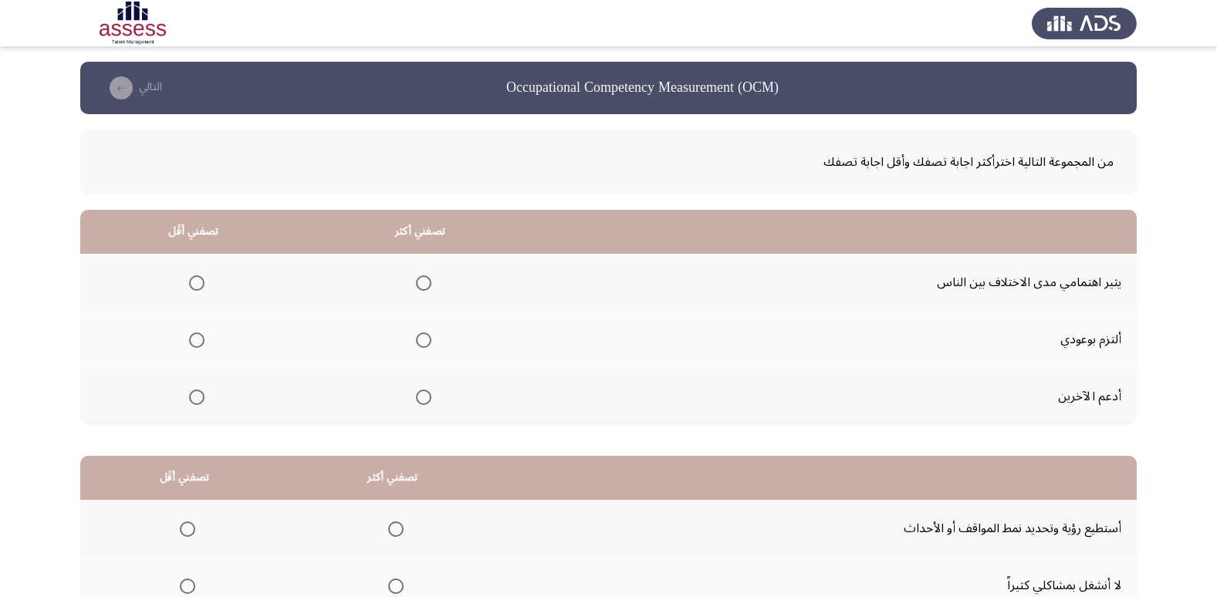
click at [420, 343] on span "Select an option" at bounding box center [423, 340] width 15 height 15
click at [420, 343] on input "Select an option" at bounding box center [423, 340] width 15 height 15
click at [197, 280] on span "Select an option" at bounding box center [196, 282] width 15 height 15
click at [197, 280] on input "Select an option" at bounding box center [196, 282] width 15 height 15
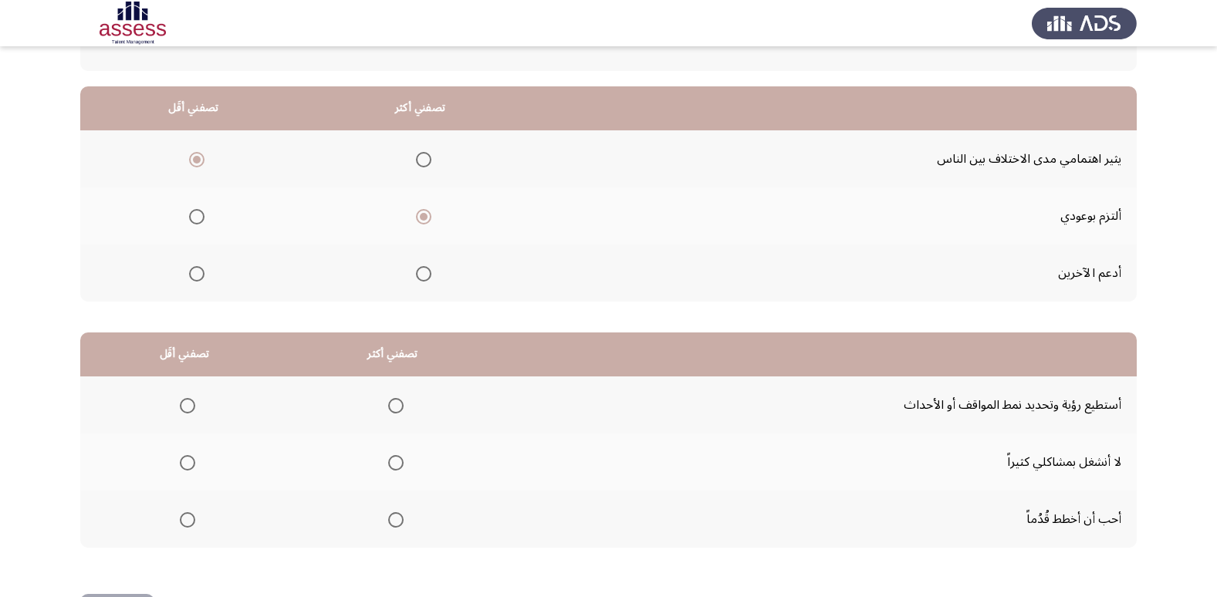
scroll to position [154, 0]
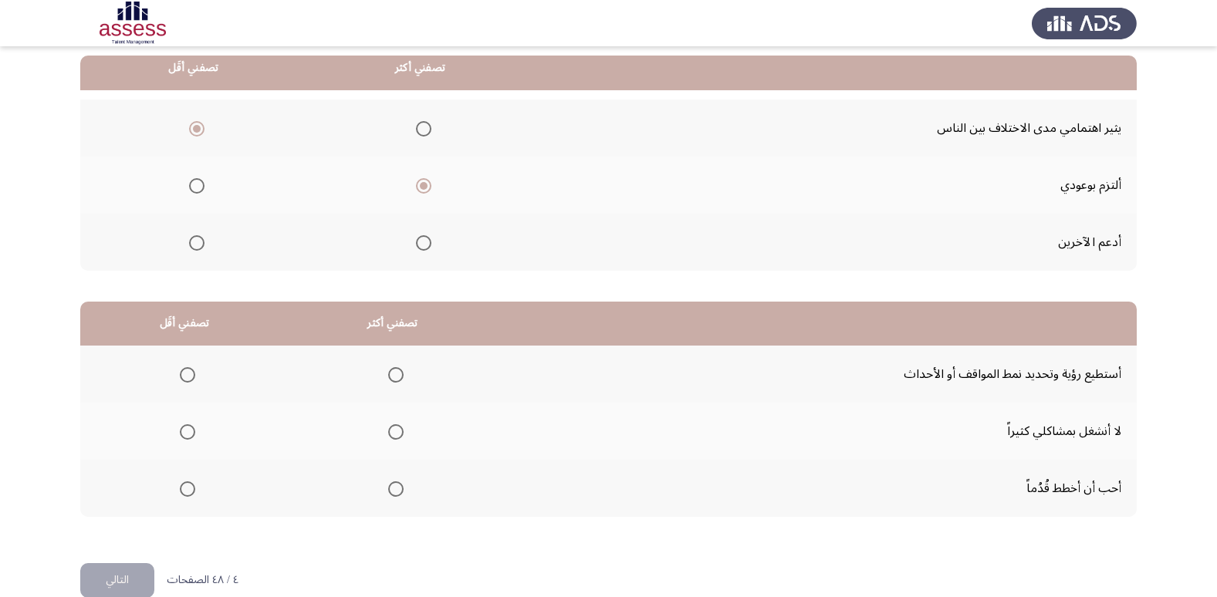
click at [197, 252] on mat-radio-group "Select an option" at bounding box center [194, 242] width 22 height 26
click at [198, 245] on span "Select an option" at bounding box center [196, 242] width 15 height 15
click at [198, 245] on input "Select an option" at bounding box center [196, 242] width 15 height 15
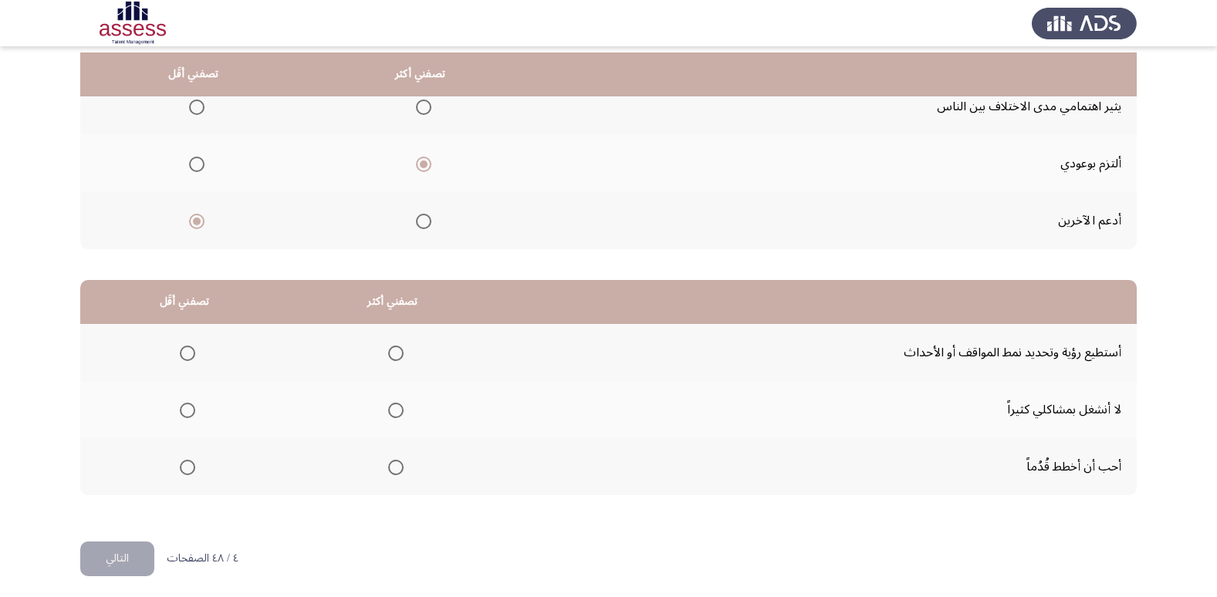
scroll to position [182, 0]
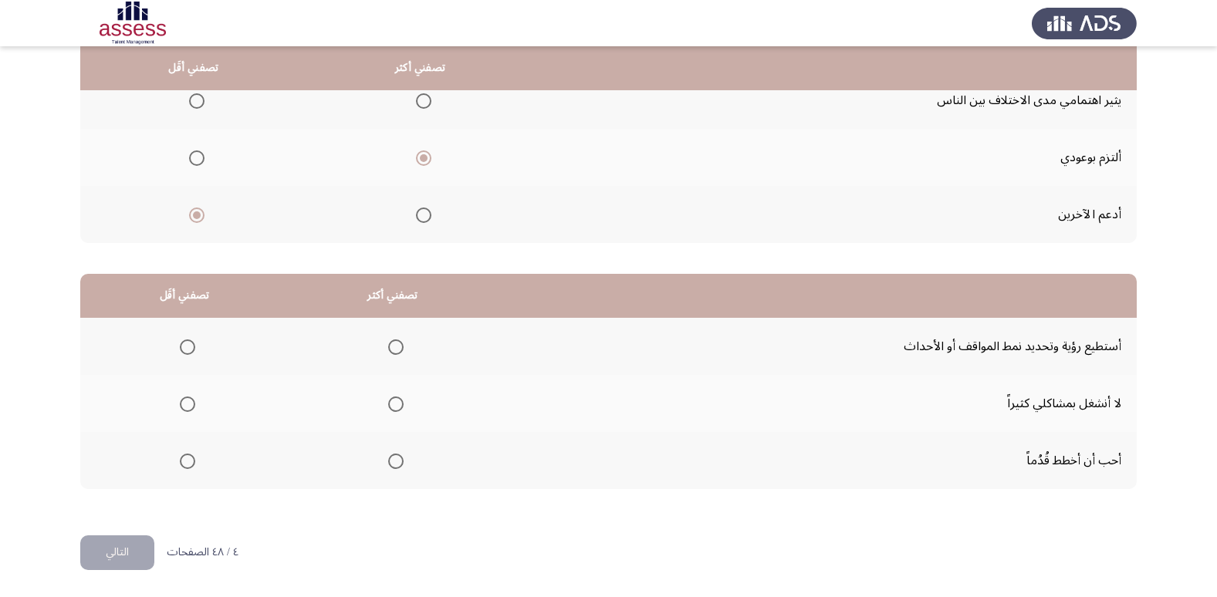
click at [389, 462] on span "Select an option" at bounding box center [395, 461] width 15 height 15
click at [389, 462] on input "Select an option" at bounding box center [395, 461] width 15 height 15
click at [191, 406] on span "Select an option" at bounding box center [187, 404] width 15 height 15
click at [191, 406] on input "Select an option" at bounding box center [187, 404] width 15 height 15
click at [193, 346] on span "Select an option" at bounding box center [187, 347] width 15 height 15
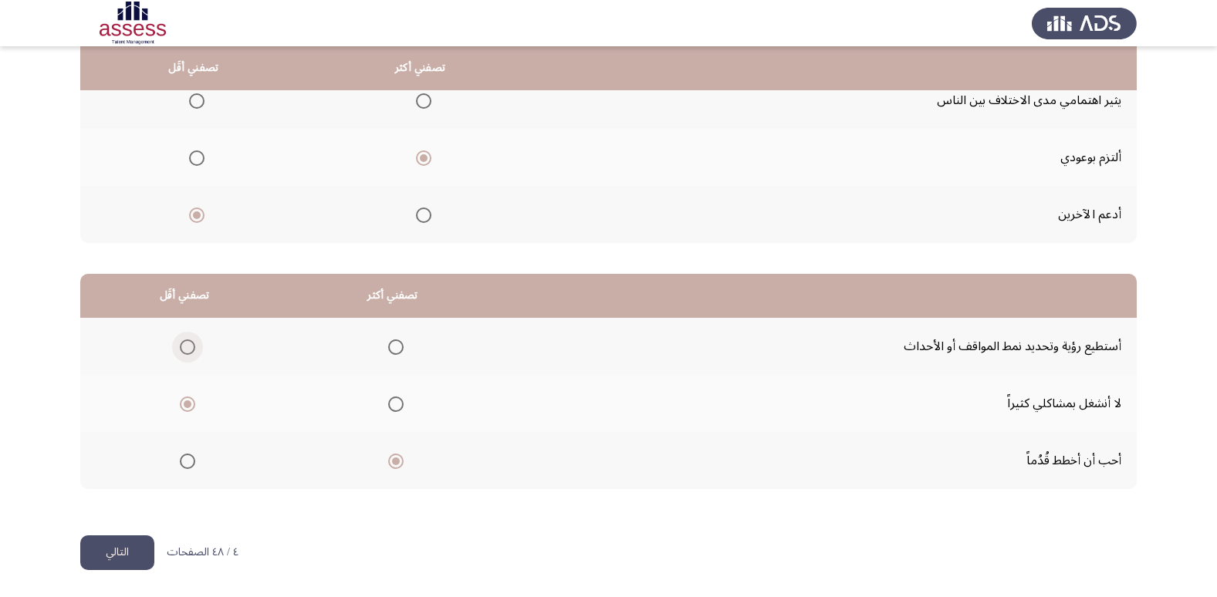
click at [193, 346] on input "Select an option" at bounding box center [187, 347] width 15 height 15
click at [186, 400] on span "Select an option" at bounding box center [187, 404] width 15 height 15
click at [186, 400] on input "Select an option" at bounding box center [187, 404] width 15 height 15
click at [135, 546] on button "التالي" at bounding box center [117, 553] width 74 height 35
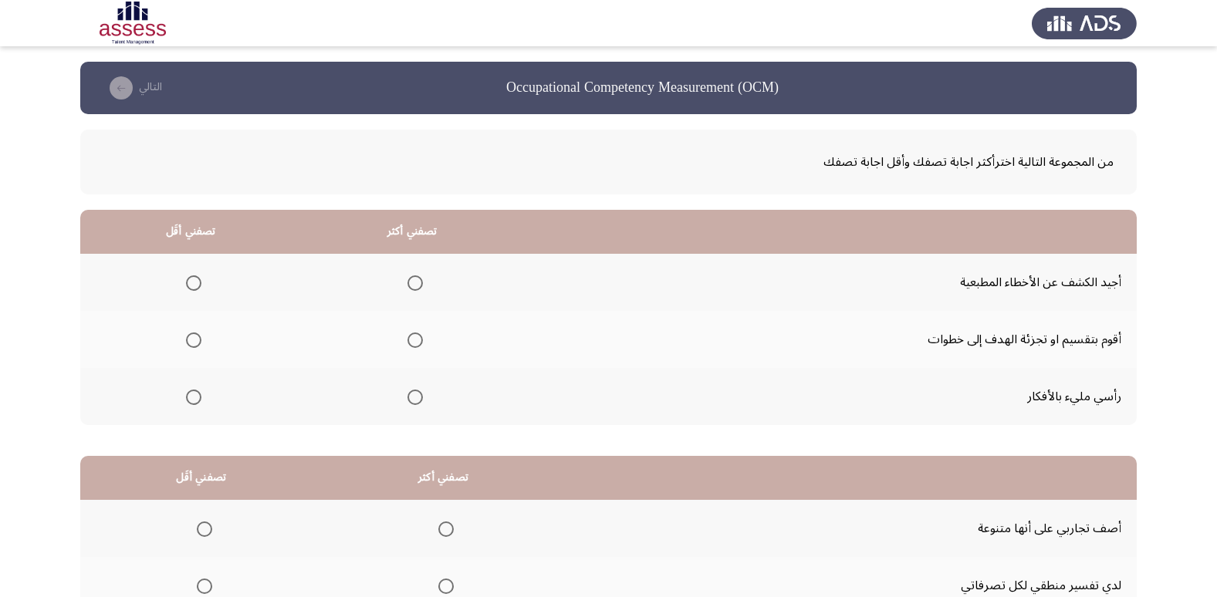
click at [412, 337] on span "Select an option" at bounding box center [414, 340] width 15 height 15
click at [412, 337] on input "Select an option" at bounding box center [414, 340] width 15 height 15
click at [187, 285] on span "Select an option" at bounding box center [193, 282] width 15 height 15
click at [187, 285] on input "Select an option" at bounding box center [193, 282] width 15 height 15
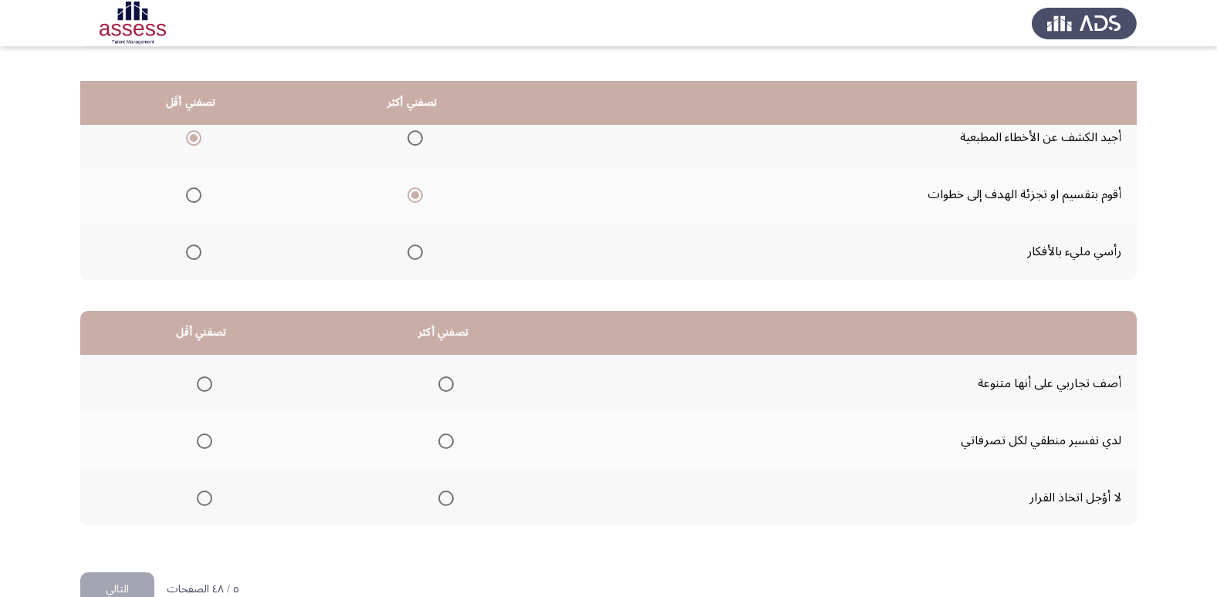
scroll to position [182, 0]
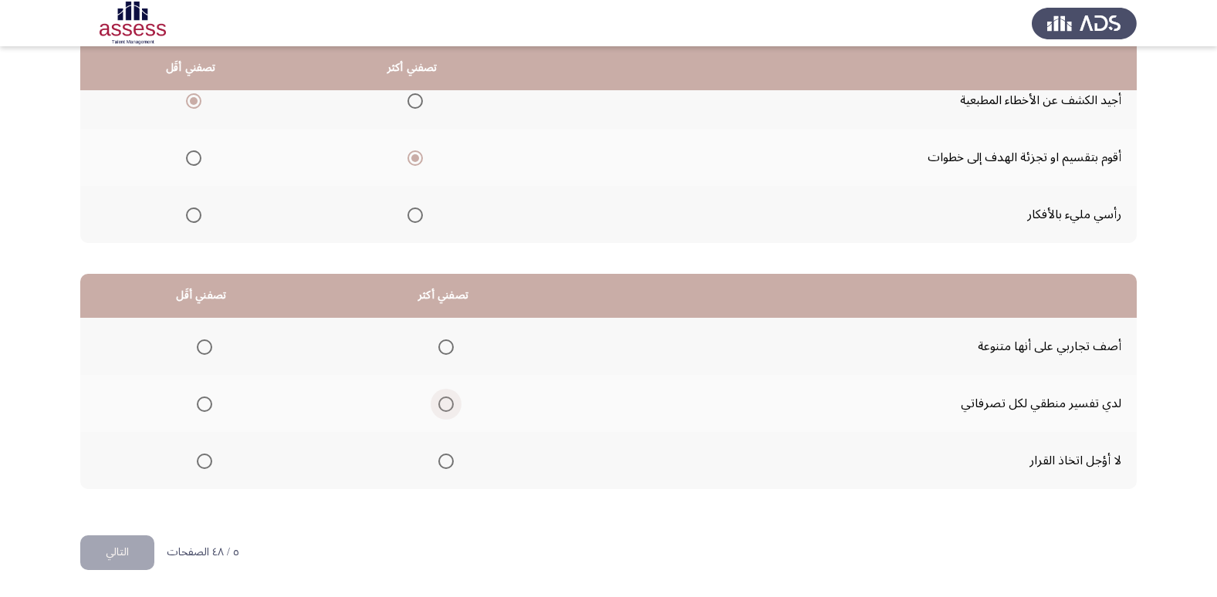
click at [454, 407] on span "Select an option" at bounding box center [445, 404] width 15 height 15
click at [454, 407] on input "Select an option" at bounding box center [445, 404] width 15 height 15
click at [205, 461] on span "Select an option" at bounding box center [204, 461] width 15 height 15
click at [205, 461] on input "Select an option" at bounding box center [204, 461] width 15 height 15
click at [212, 347] on th at bounding box center [201, 346] width 242 height 57
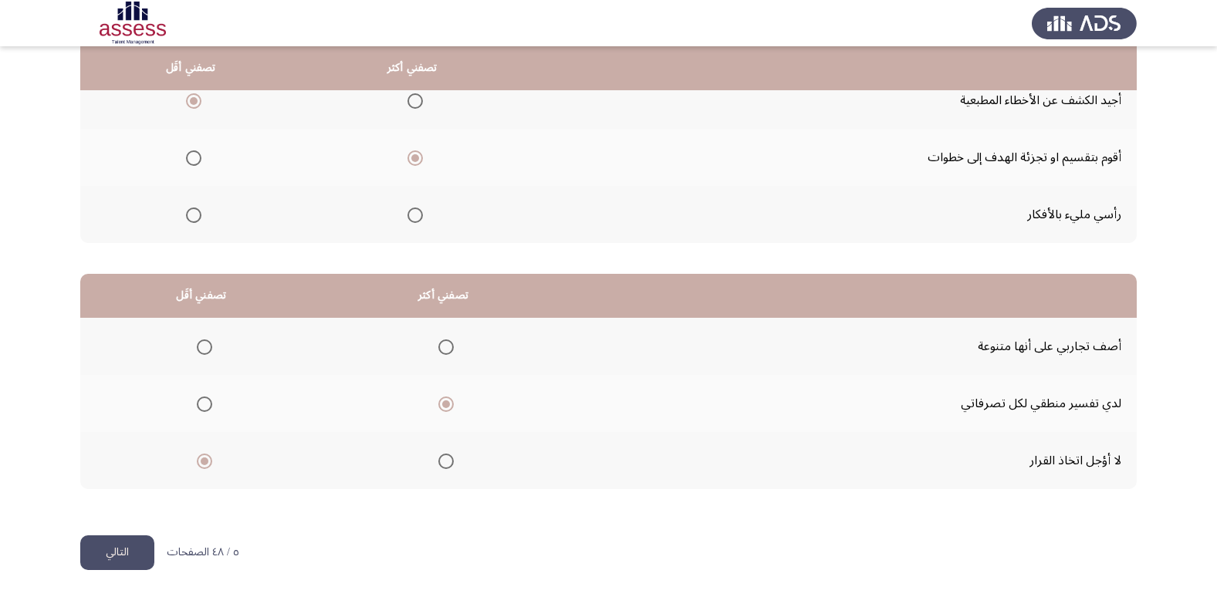
click at [212, 347] on th at bounding box center [201, 346] width 242 height 57
click at [205, 347] on span "Select an option" at bounding box center [204, 347] width 15 height 15
click at [205, 347] on input "Select an option" at bounding box center [204, 347] width 15 height 15
click at [120, 566] on button "التالي" at bounding box center [117, 553] width 74 height 35
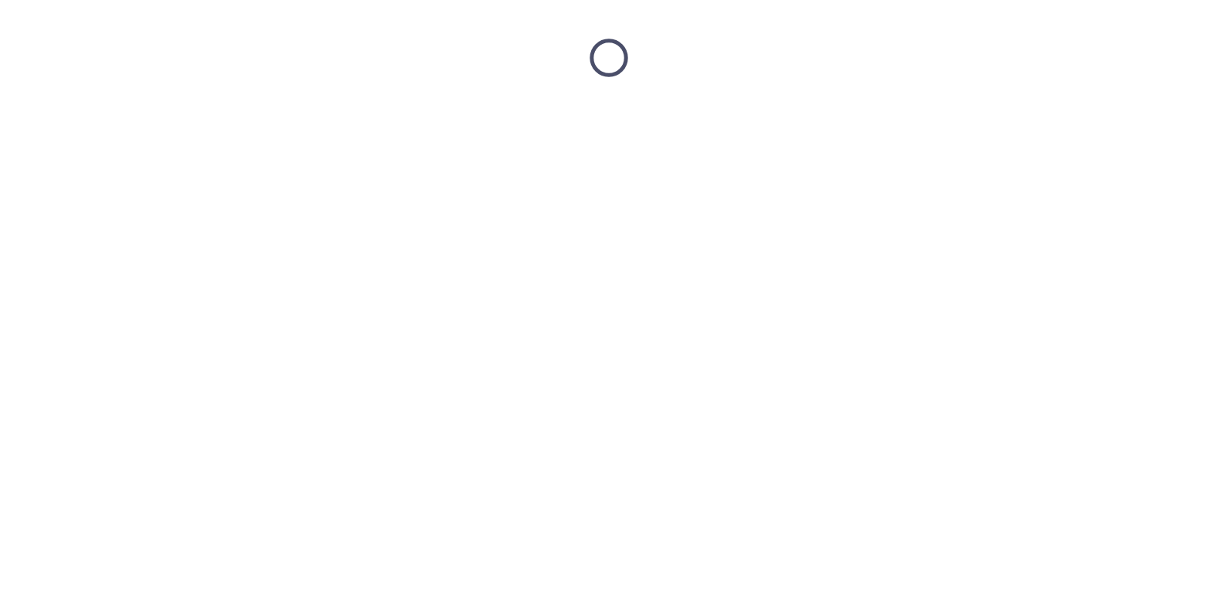
scroll to position [0, 0]
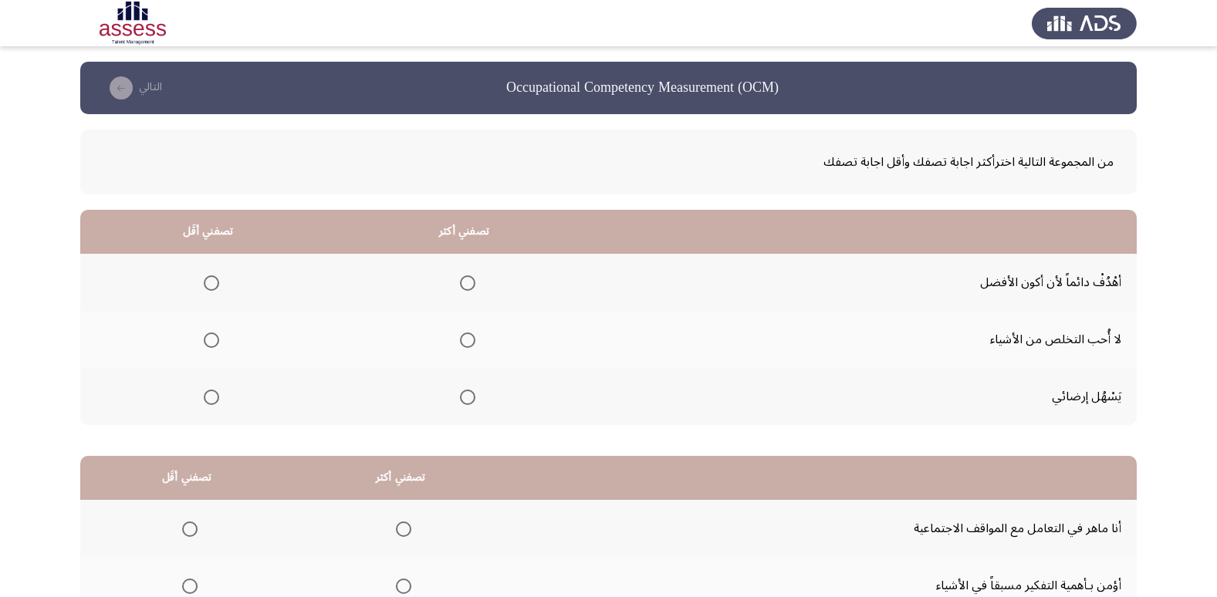
click at [460, 279] on span "Select an option" at bounding box center [467, 282] width 15 height 15
click at [460, 279] on input "Select an option" at bounding box center [467, 282] width 15 height 15
click at [215, 397] on span "Select an option" at bounding box center [211, 397] width 15 height 15
click at [215, 397] on input "Select an option" at bounding box center [211, 397] width 15 height 15
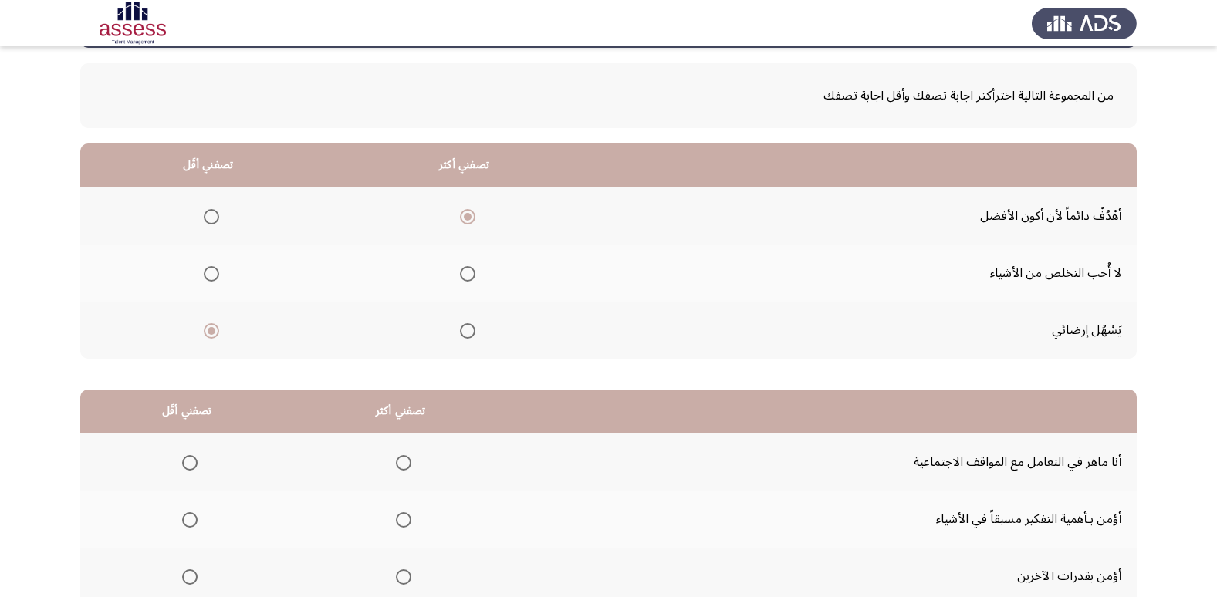
scroll to position [182, 0]
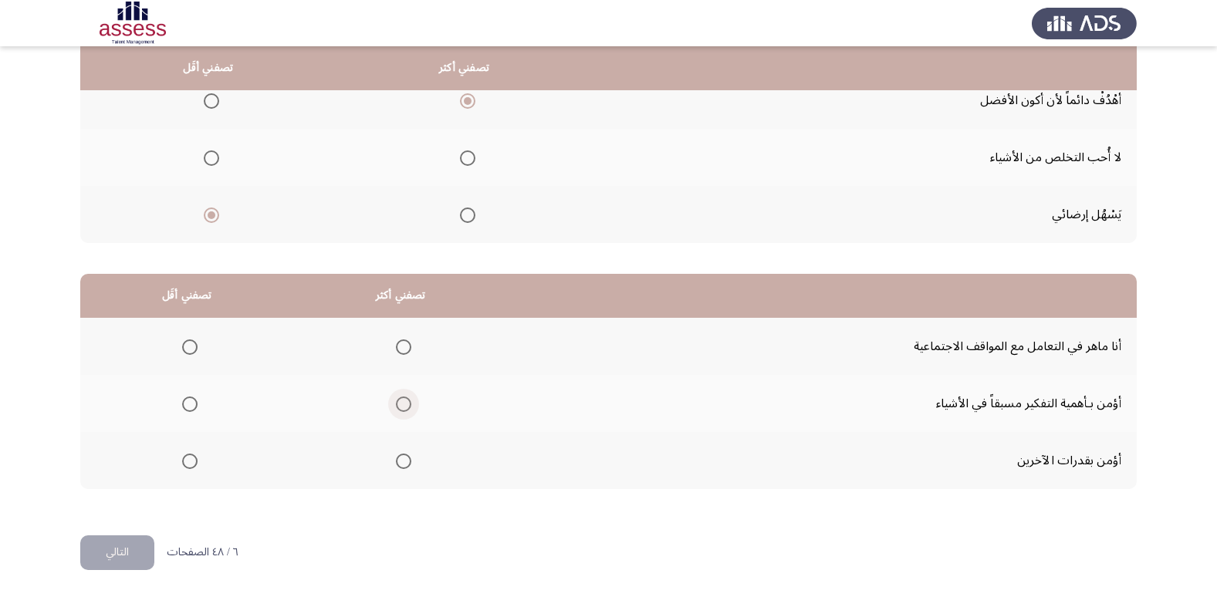
click at [401, 408] on span "Select an option" at bounding box center [403, 404] width 15 height 15
click at [401, 408] on input "Select an option" at bounding box center [403, 404] width 15 height 15
click at [177, 350] on label "Select an option" at bounding box center [187, 347] width 22 height 15
click at [182, 350] on input "Select an option" at bounding box center [189, 347] width 15 height 15
click at [182, 458] on span "Select an option" at bounding box center [189, 461] width 15 height 15
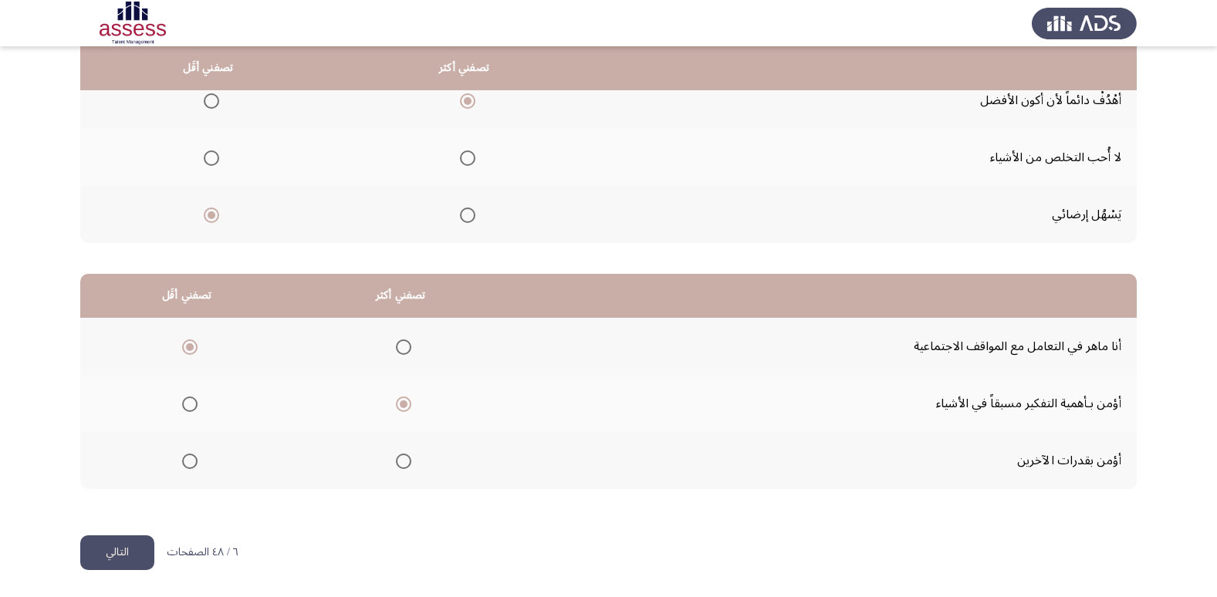
click at [182, 458] on input "Select an option" at bounding box center [189, 461] width 15 height 15
click at [129, 556] on button "التالي" at bounding box center [117, 553] width 74 height 35
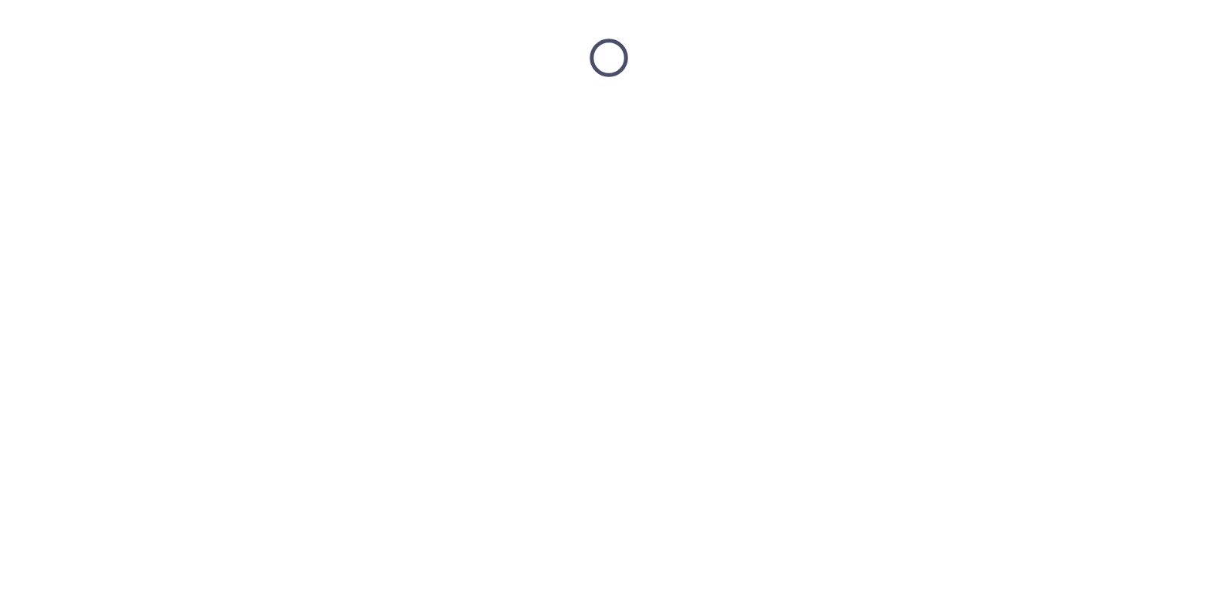
scroll to position [0, 0]
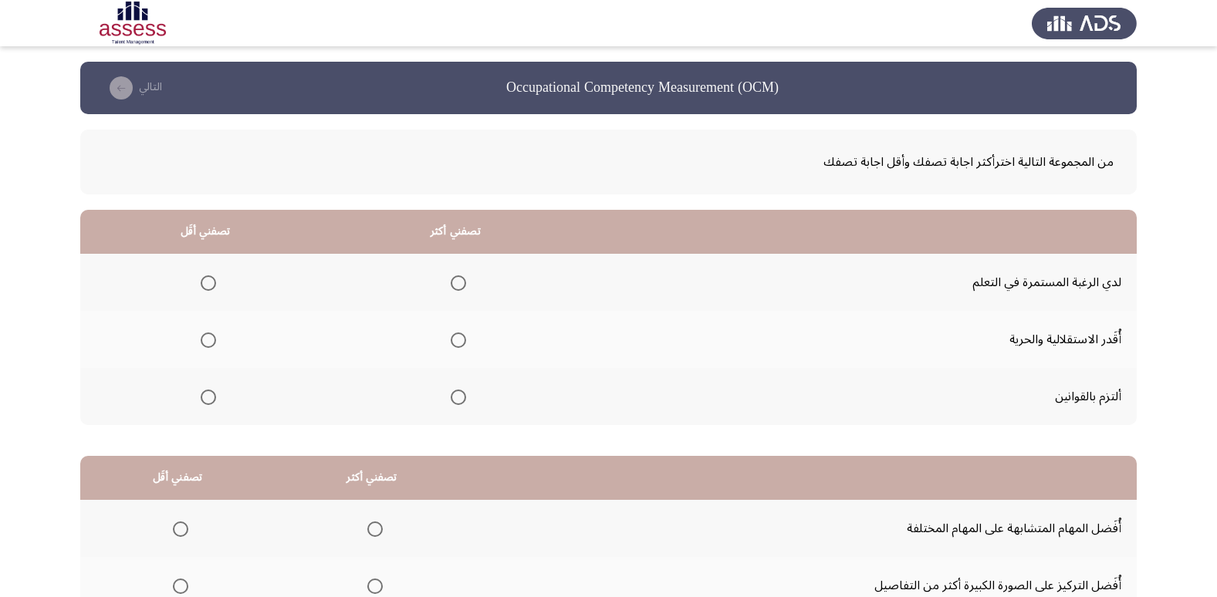
click at [458, 292] on mat-radio-group "Select an option" at bounding box center [455, 282] width 22 height 26
click at [458, 289] on span "Select an option" at bounding box center [458, 282] width 15 height 15
click at [458, 289] on input "Select an option" at bounding box center [458, 282] width 15 height 15
click at [461, 402] on span "Select an option" at bounding box center [458, 397] width 15 height 15
click at [461, 402] on input "Select an option" at bounding box center [458, 397] width 15 height 15
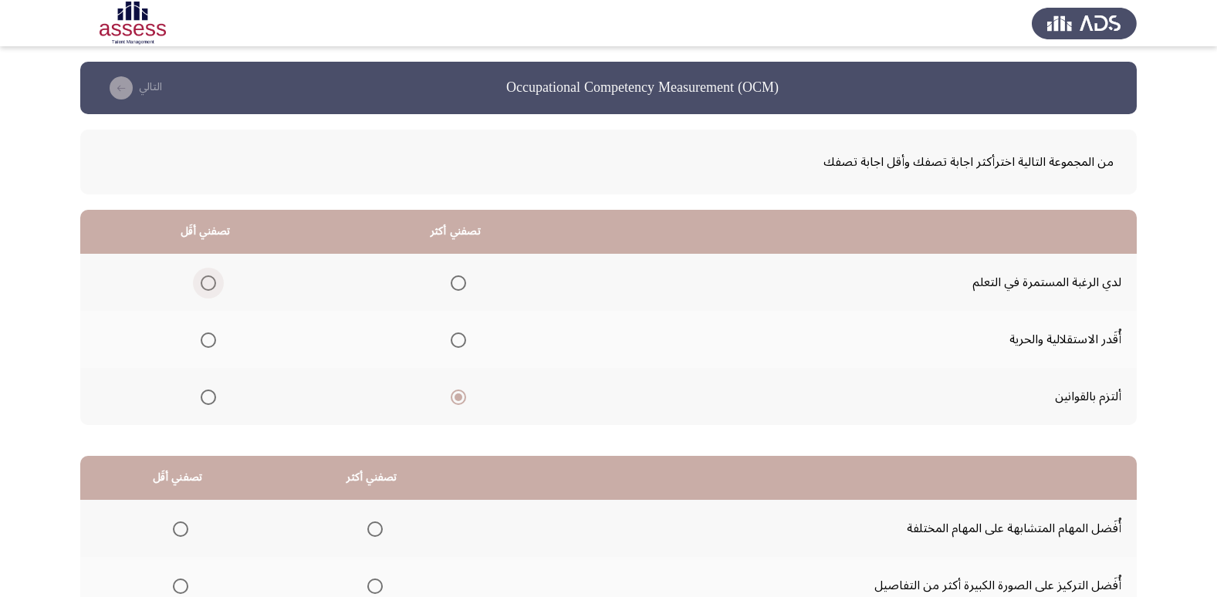
click at [213, 282] on span "Select an option" at bounding box center [208, 282] width 15 height 15
click at [213, 282] on input "Select an option" at bounding box center [208, 282] width 15 height 15
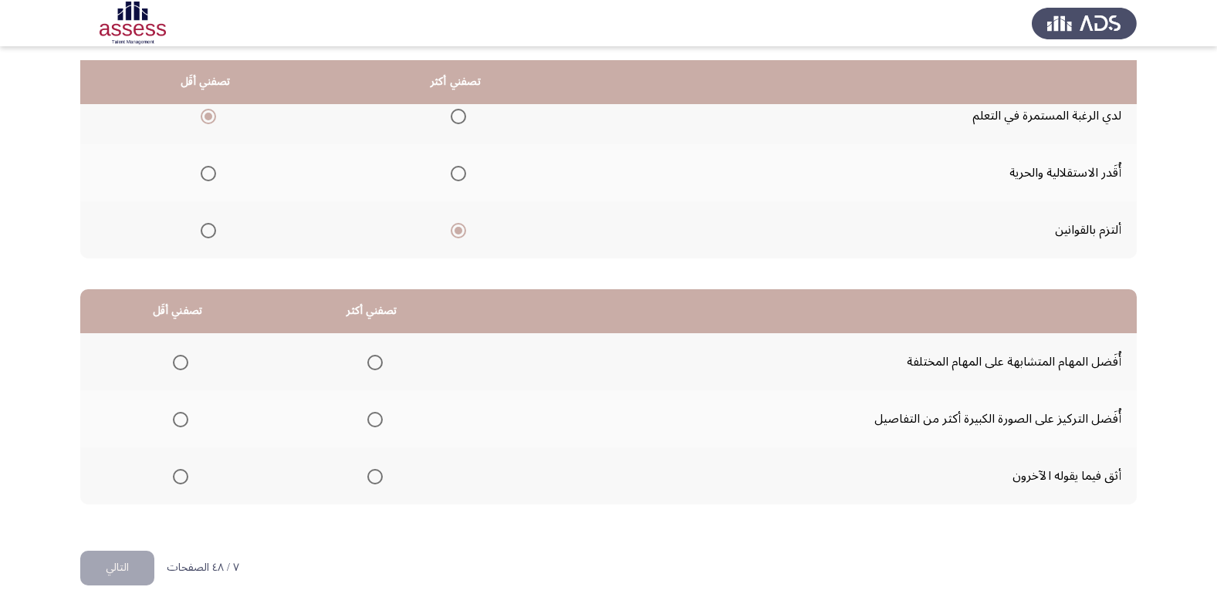
scroll to position [182, 0]
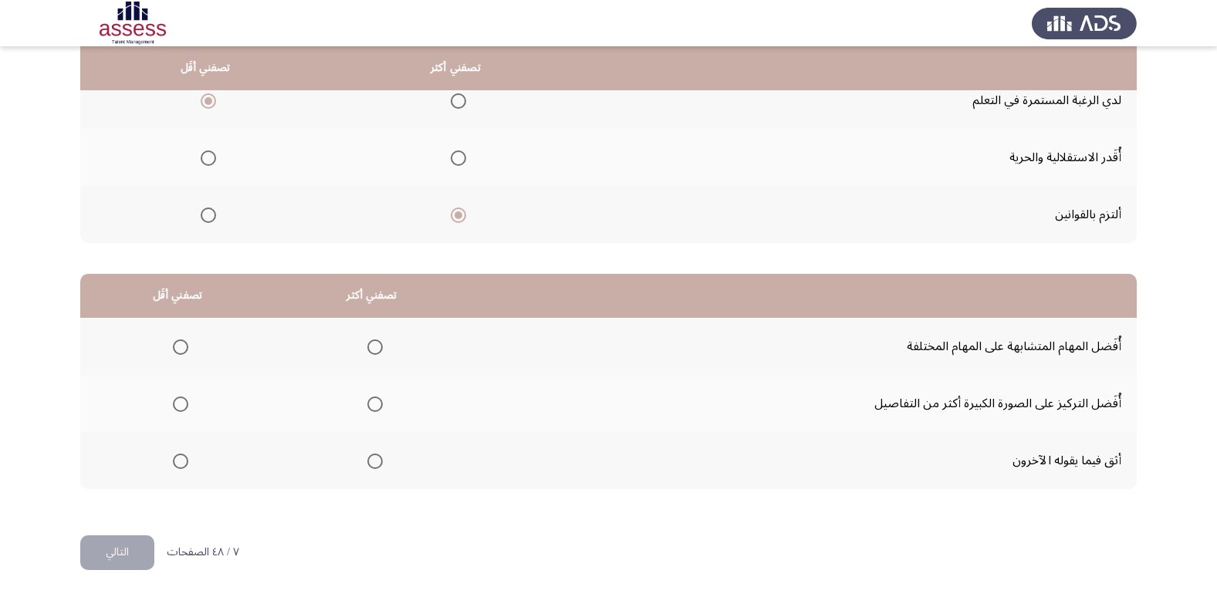
click at [191, 160] on th at bounding box center [205, 157] width 250 height 57
click at [207, 159] on span "Select an option" at bounding box center [208, 157] width 15 height 15
click at [207, 159] on input "Select an option" at bounding box center [208, 157] width 15 height 15
click at [377, 407] on span "Select an option" at bounding box center [374, 404] width 15 height 15
click at [377, 407] on input "Select an option" at bounding box center [374, 404] width 15 height 15
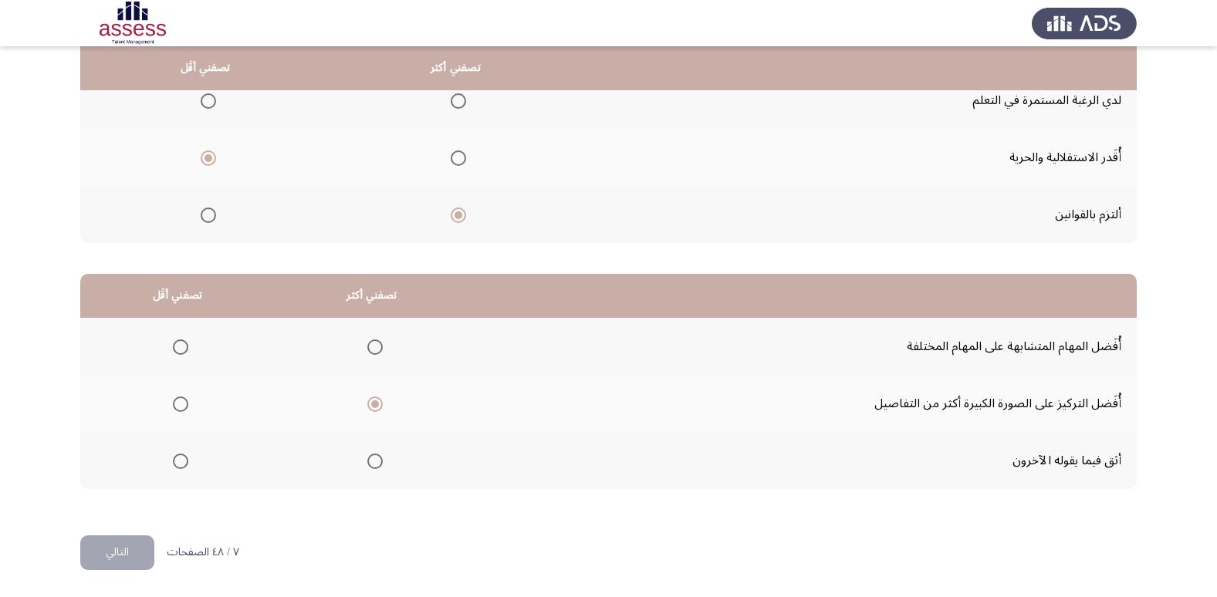
click at [181, 455] on span "Select an option" at bounding box center [180, 461] width 15 height 15
click at [181, 455] on input "Select an option" at bounding box center [180, 461] width 15 height 15
click at [130, 542] on button "التالي" at bounding box center [117, 553] width 74 height 35
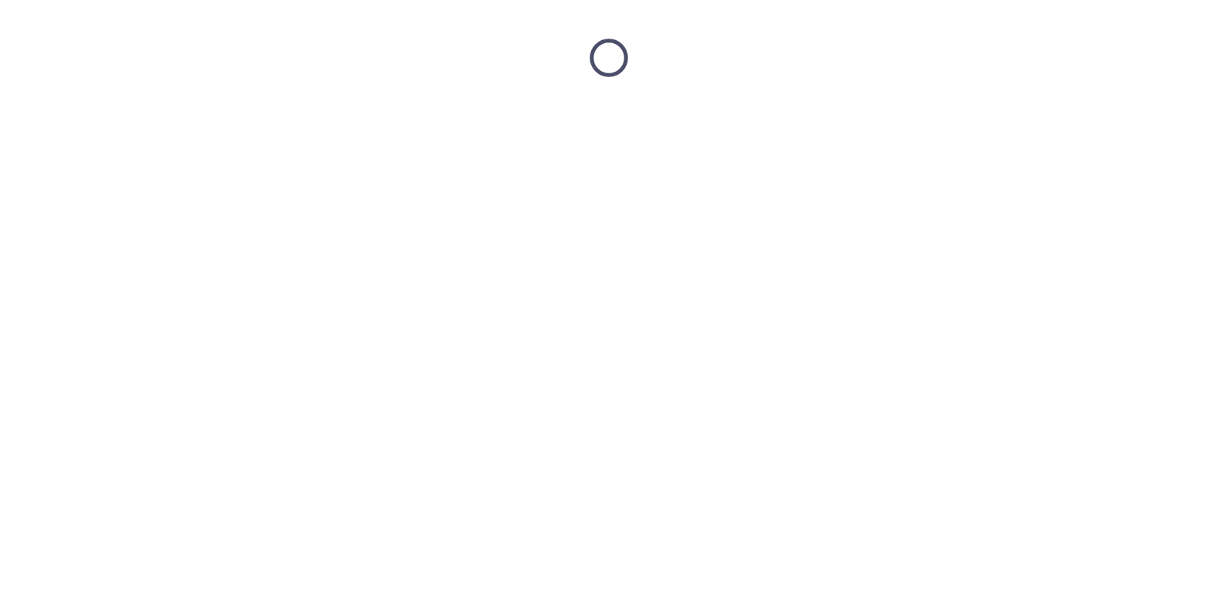
scroll to position [0, 0]
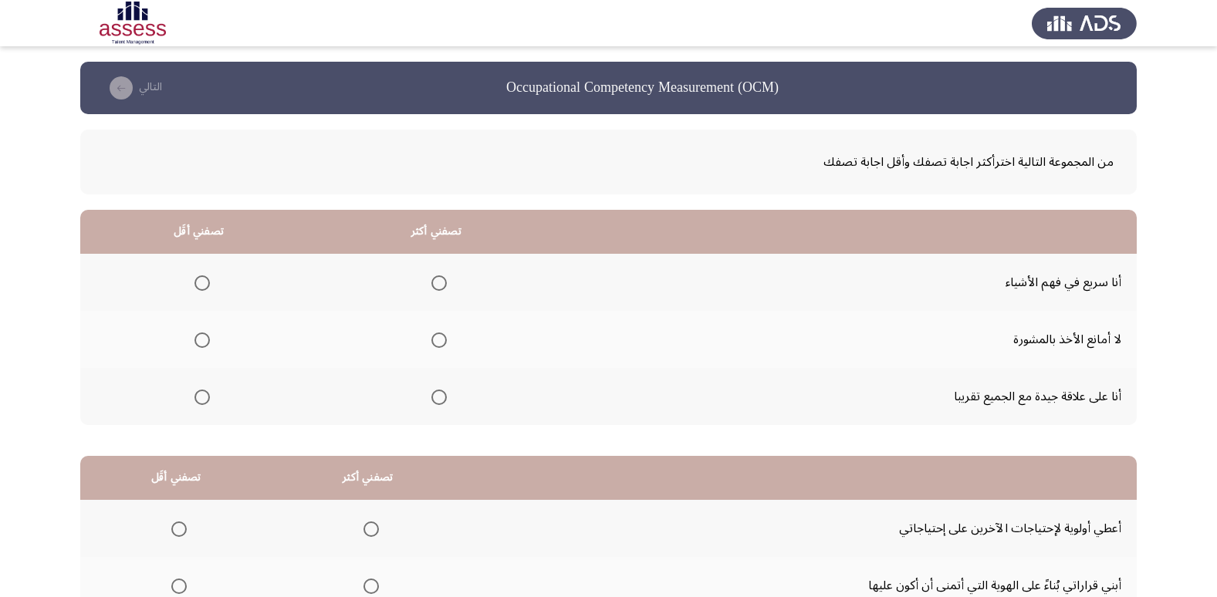
click at [433, 286] on span "Select an option" at bounding box center [438, 282] width 15 height 15
click at [433, 286] on input "Select an option" at bounding box center [438, 282] width 15 height 15
click at [210, 348] on th at bounding box center [198, 339] width 237 height 57
click at [199, 390] on span "Select an option" at bounding box center [201, 397] width 15 height 15
click at [199, 390] on input "Select an option" at bounding box center [201, 397] width 15 height 15
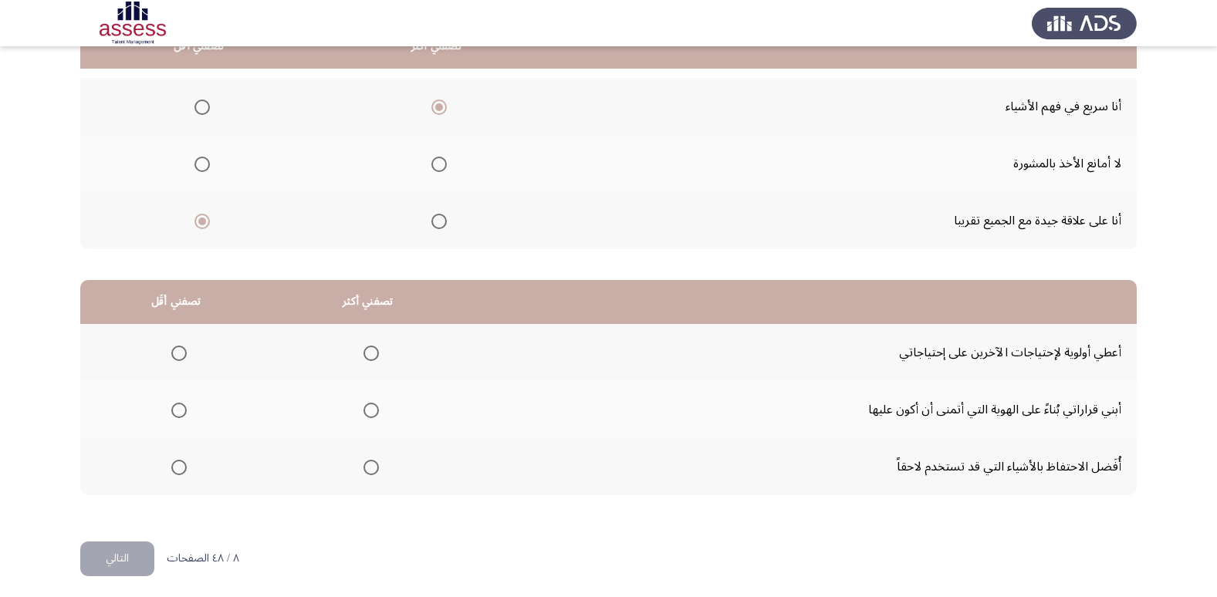
scroll to position [182, 0]
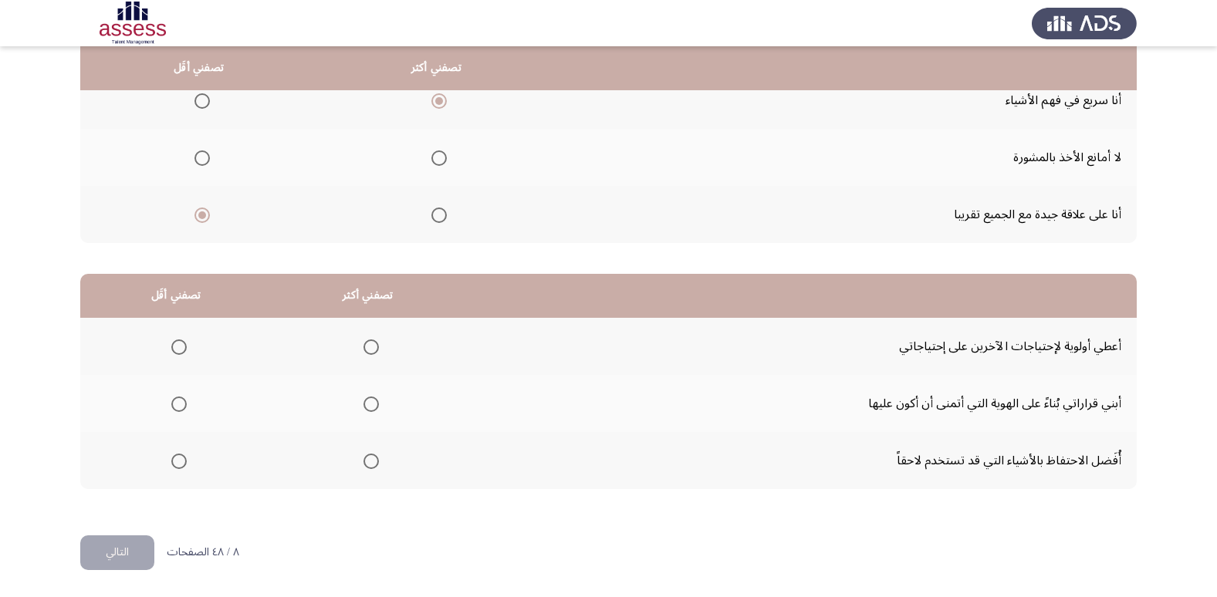
click at [372, 410] on span "Select an option" at bounding box center [370, 404] width 15 height 15
click at [372, 410] on input "Select an option" at bounding box center [370, 404] width 15 height 15
click at [183, 464] on span "Select an option" at bounding box center [178, 461] width 15 height 15
click at [183, 464] on input "Select an option" at bounding box center [178, 461] width 15 height 15
click at [147, 553] on button "التالي" at bounding box center [117, 553] width 74 height 35
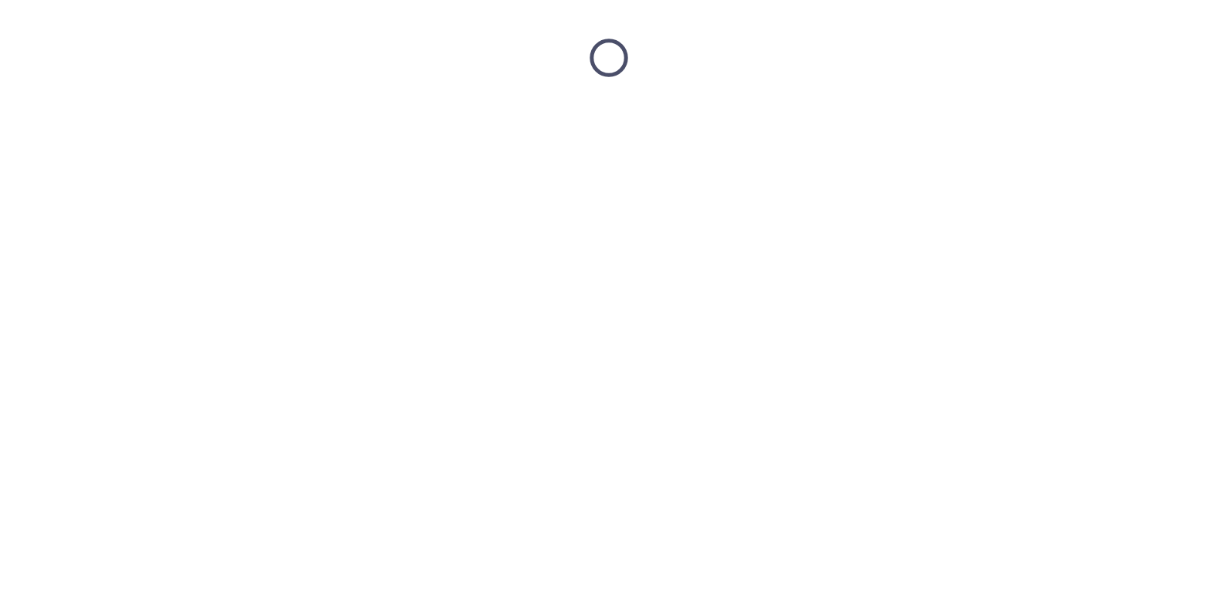
scroll to position [0, 0]
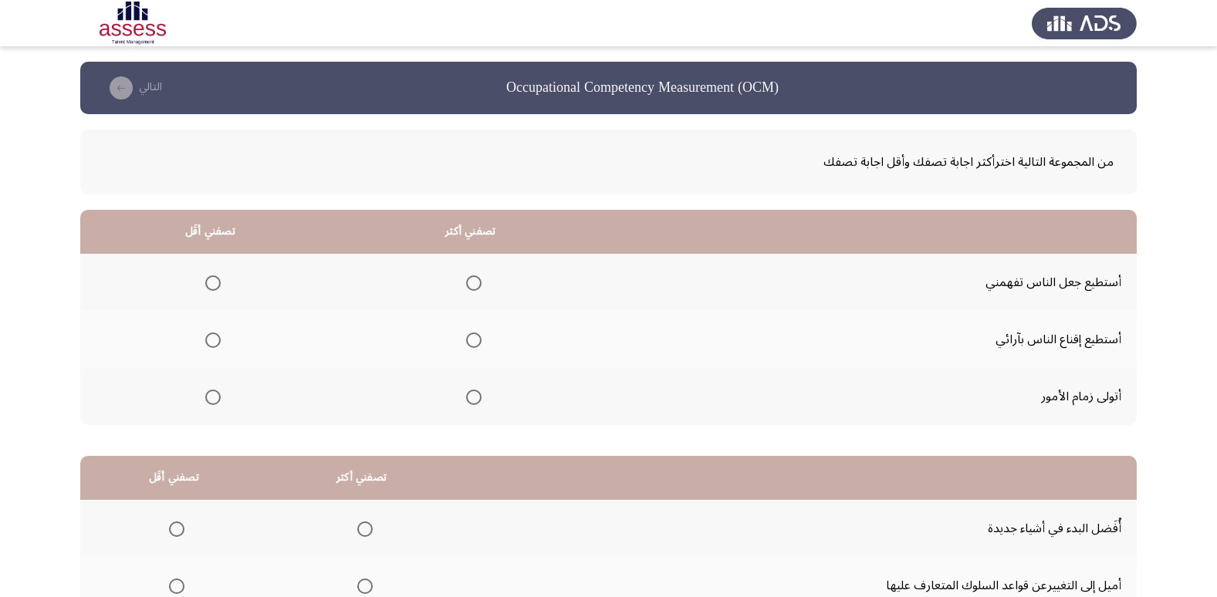
click at [473, 402] on span "Select an option" at bounding box center [473, 397] width 15 height 15
click at [473, 402] on input "Select an option" at bounding box center [473, 397] width 15 height 15
click at [215, 289] on span "Select an option" at bounding box center [212, 282] width 15 height 15
click at [215, 289] on input "Select an option" at bounding box center [212, 282] width 15 height 15
click at [216, 343] on span "Select an option" at bounding box center [212, 340] width 15 height 15
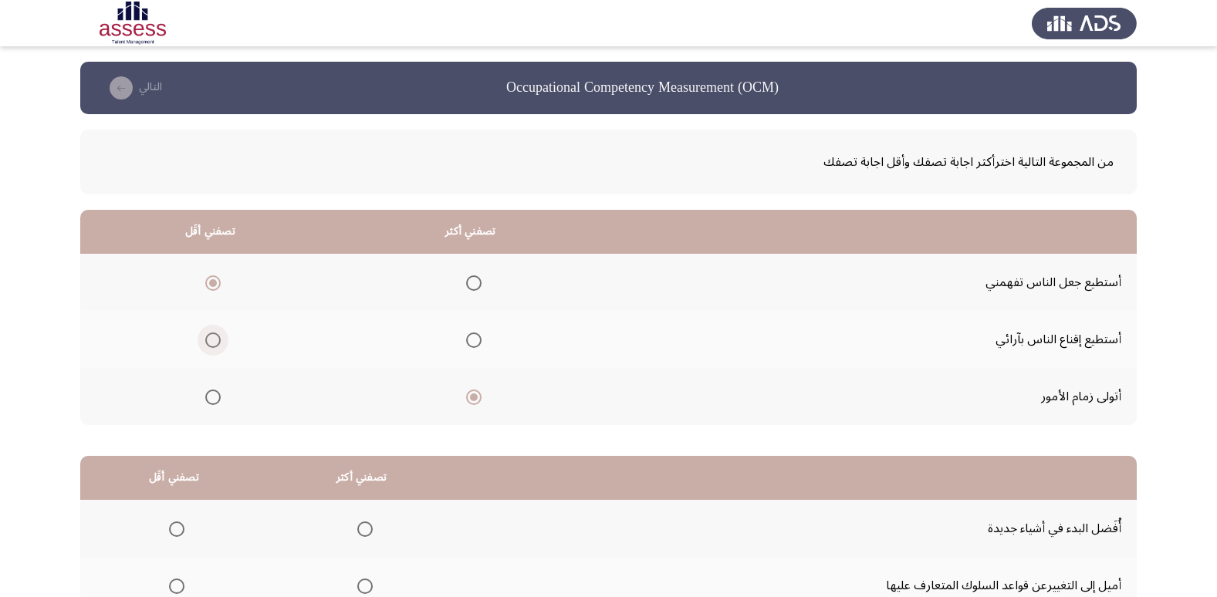
click at [216, 343] on input "Select an option" at bounding box center [212, 340] width 15 height 15
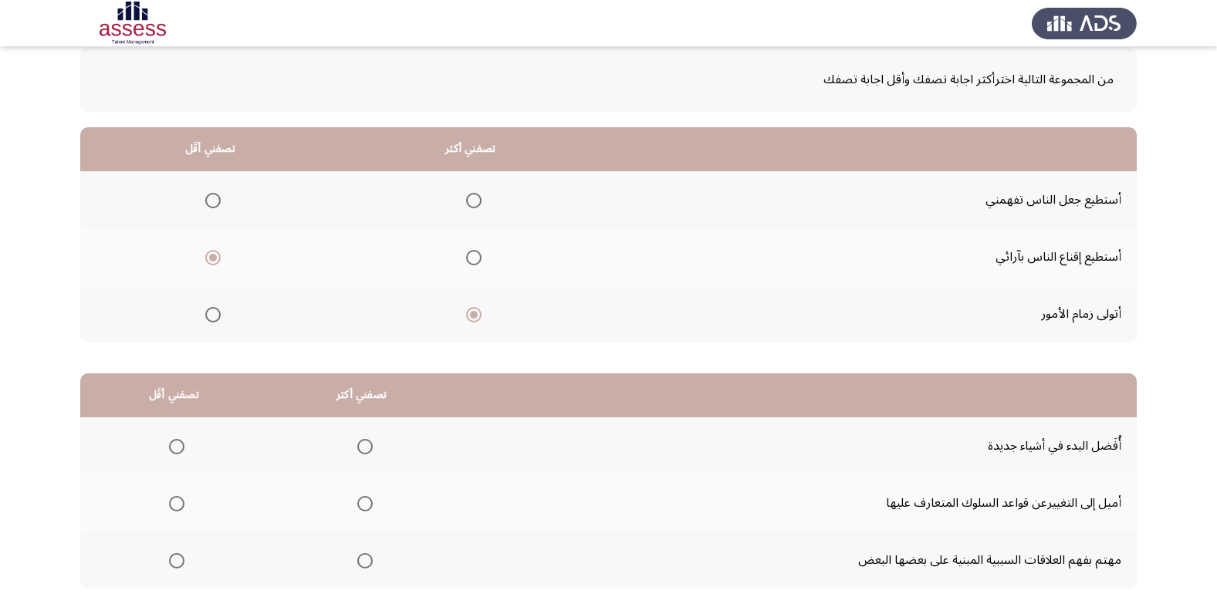
scroll to position [182, 0]
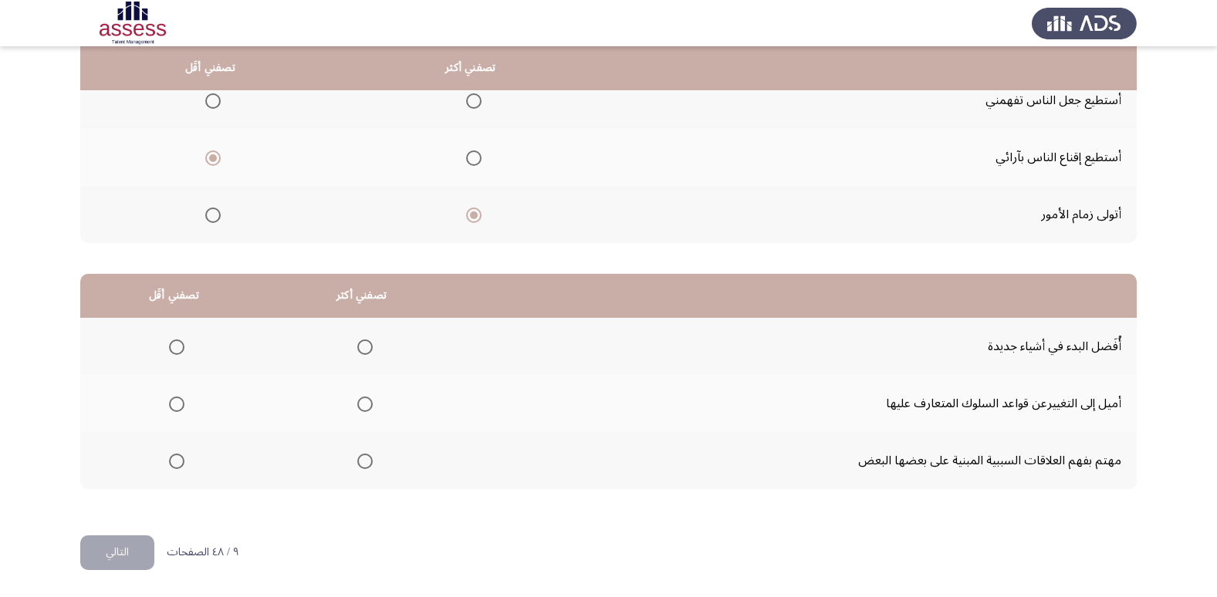
click at [363, 347] on span "Select an option" at bounding box center [364, 347] width 15 height 15
click at [363, 347] on input "Select an option" at bounding box center [364, 347] width 15 height 15
click at [183, 404] on span "Select an option" at bounding box center [176, 404] width 15 height 15
click at [183, 404] on input "Select an option" at bounding box center [176, 404] width 15 height 15
click at [110, 561] on button "التالي" at bounding box center [117, 553] width 74 height 35
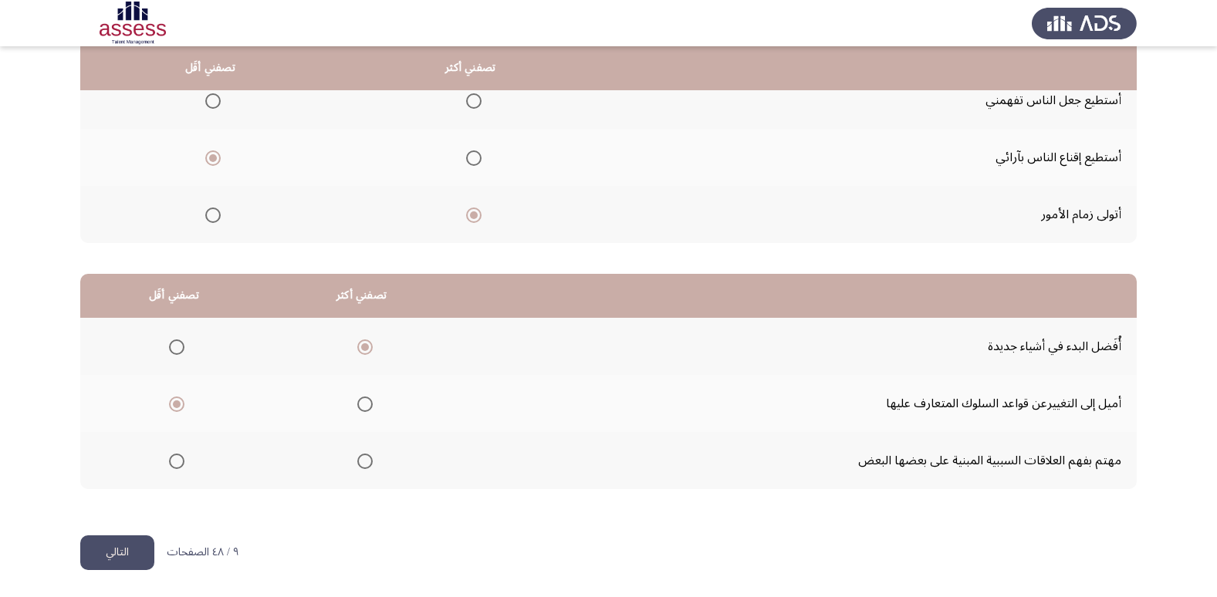
scroll to position [0, 0]
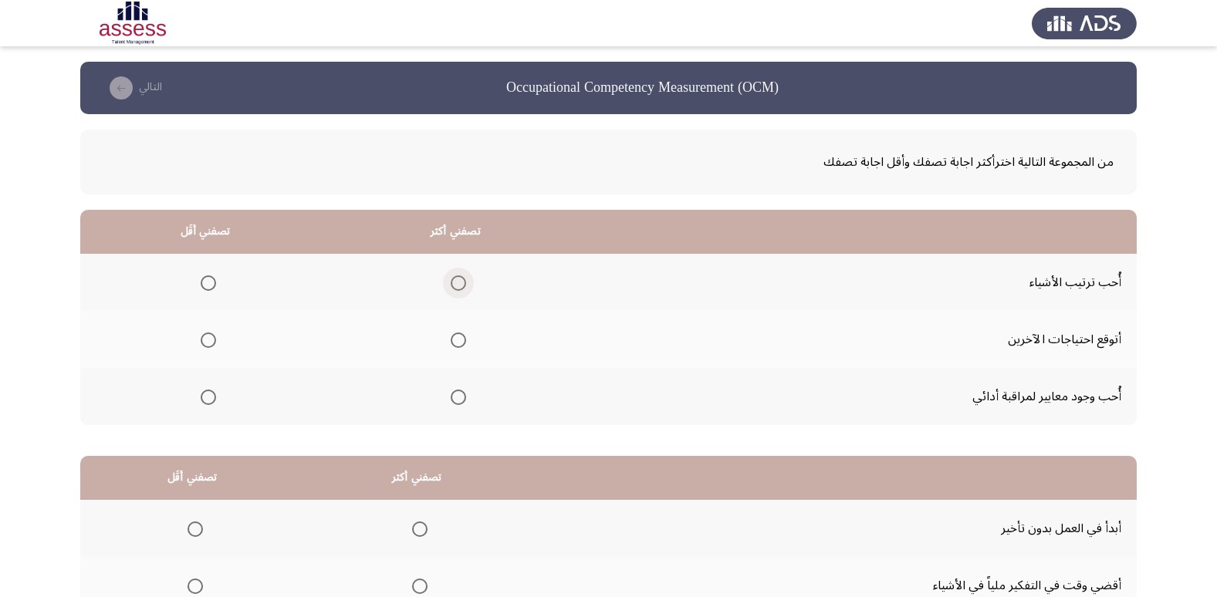
click at [455, 286] on span "Select an option" at bounding box center [458, 282] width 15 height 15
click at [455, 286] on input "Select an option" at bounding box center [458, 282] width 15 height 15
click at [204, 350] on mat-radio-group "Select an option" at bounding box center [205, 339] width 22 height 26
click at [209, 339] on span "Select an option" at bounding box center [208, 340] width 15 height 15
click at [209, 339] on input "Select an option" at bounding box center [208, 340] width 15 height 15
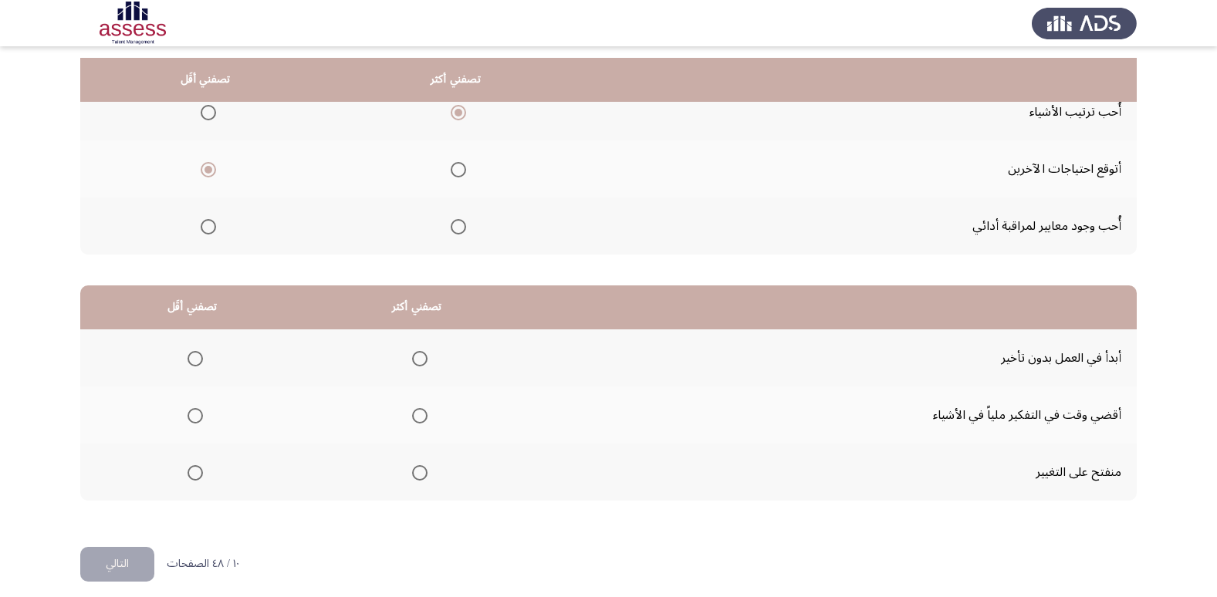
scroll to position [182, 0]
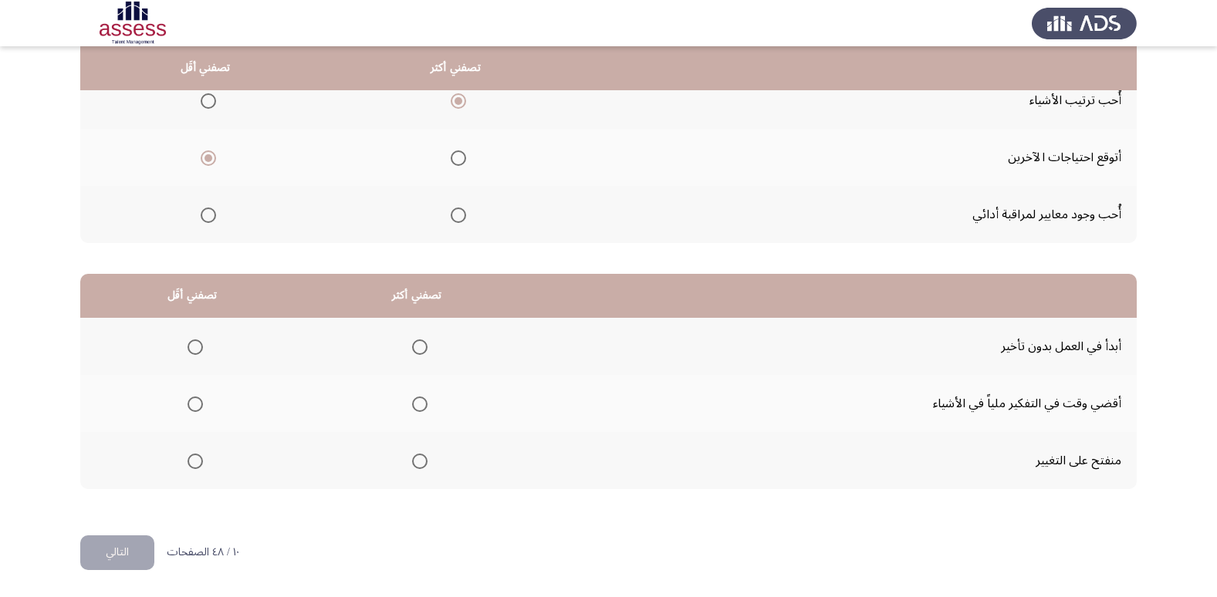
click at [418, 349] on span "Select an option" at bounding box center [419, 347] width 15 height 15
click at [418, 349] on input "Select an option" at bounding box center [419, 347] width 15 height 15
click at [197, 410] on span "Select an option" at bounding box center [195, 404] width 15 height 15
click at [197, 410] on input "Select an option" at bounding box center [195, 404] width 15 height 15
click at [120, 542] on button "التالي" at bounding box center [117, 553] width 74 height 35
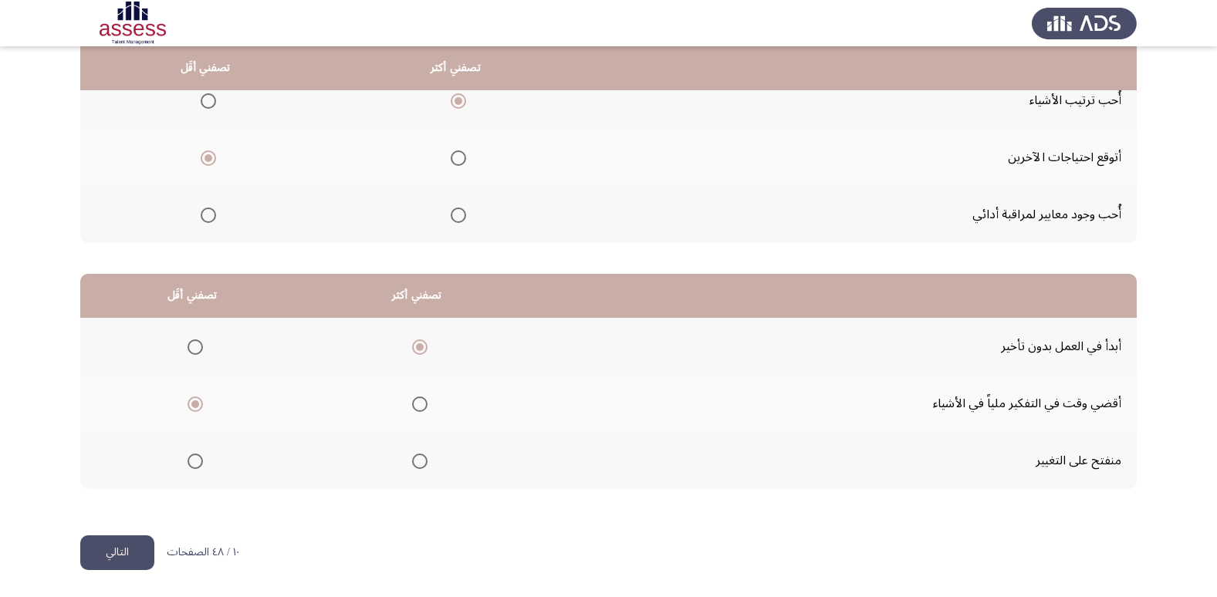
scroll to position [0, 0]
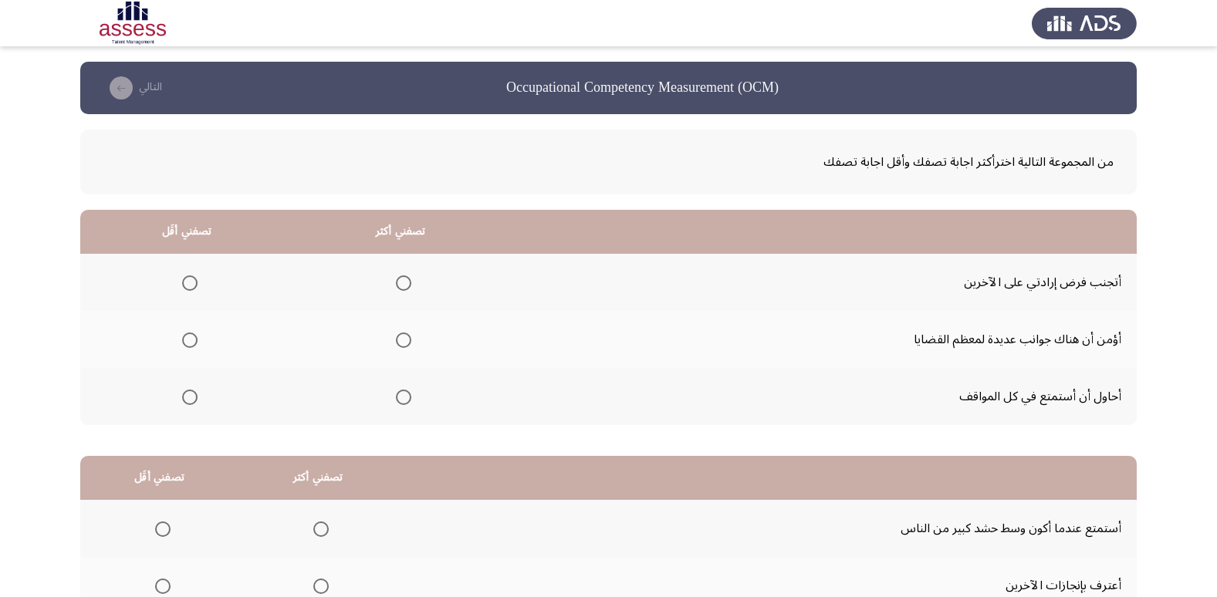
click at [401, 397] on span "Select an option" at bounding box center [403, 397] width 15 height 15
click at [401, 397] on input "Select an option" at bounding box center [403, 397] width 15 height 15
click at [185, 276] on span "Select an option" at bounding box center [189, 282] width 15 height 15
click at [185, 276] on input "Select an option" at bounding box center [189, 282] width 15 height 15
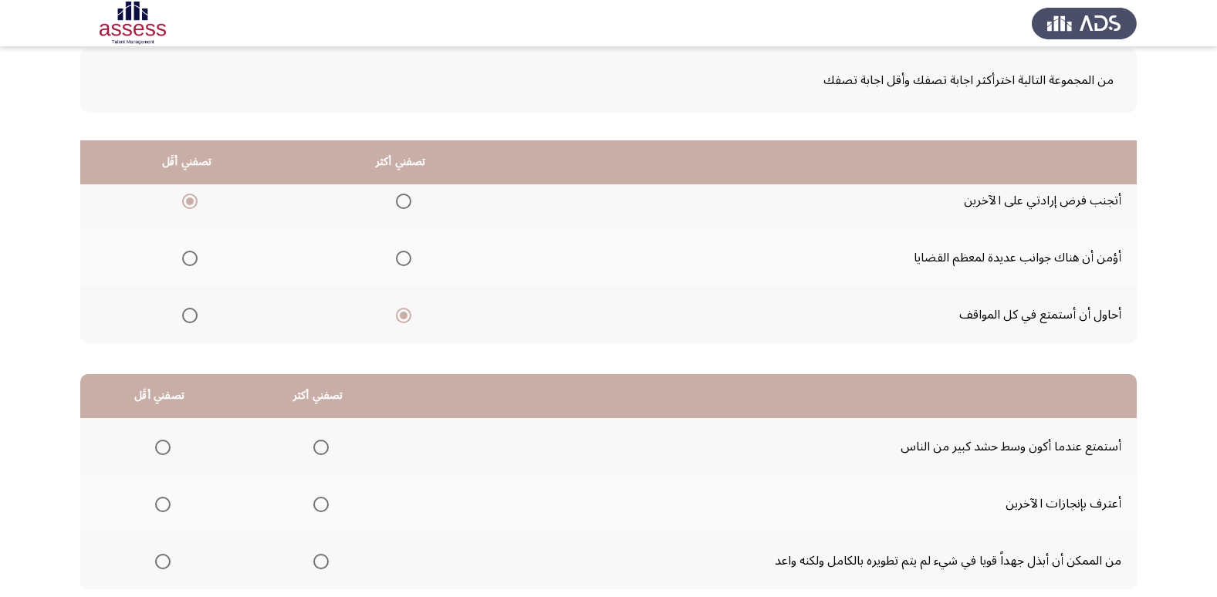
scroll to position [182, 0]
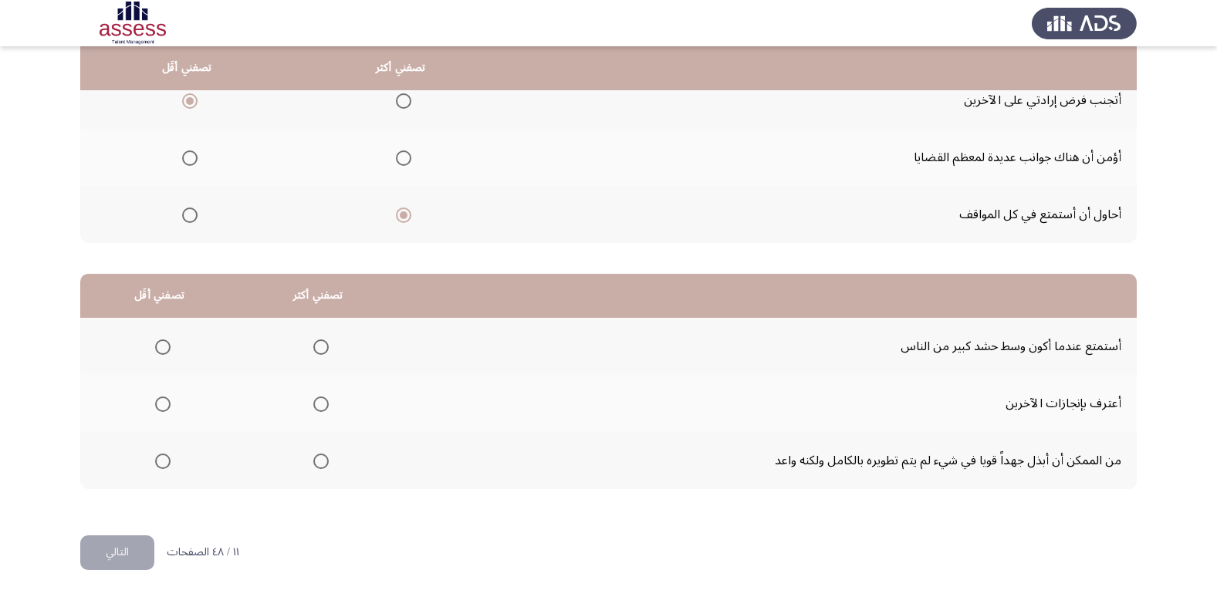
click at [316, 348] on span "Select an option" at bounding box center [320, 347] width 15 height 15
click at [316, 348] on input "Select an option" at bounding box center [320, 347] width 15 height 15
click at [164, 402] on span "Select an option" at bounding box center [162, 404] width 15 height 15
click at [164, 402] on input "Select an option" at bounding box center [162, 404] width 15 height 15
click at [130, 546] on button "التالي" at bounding box center [117, 553] width 74 height 35
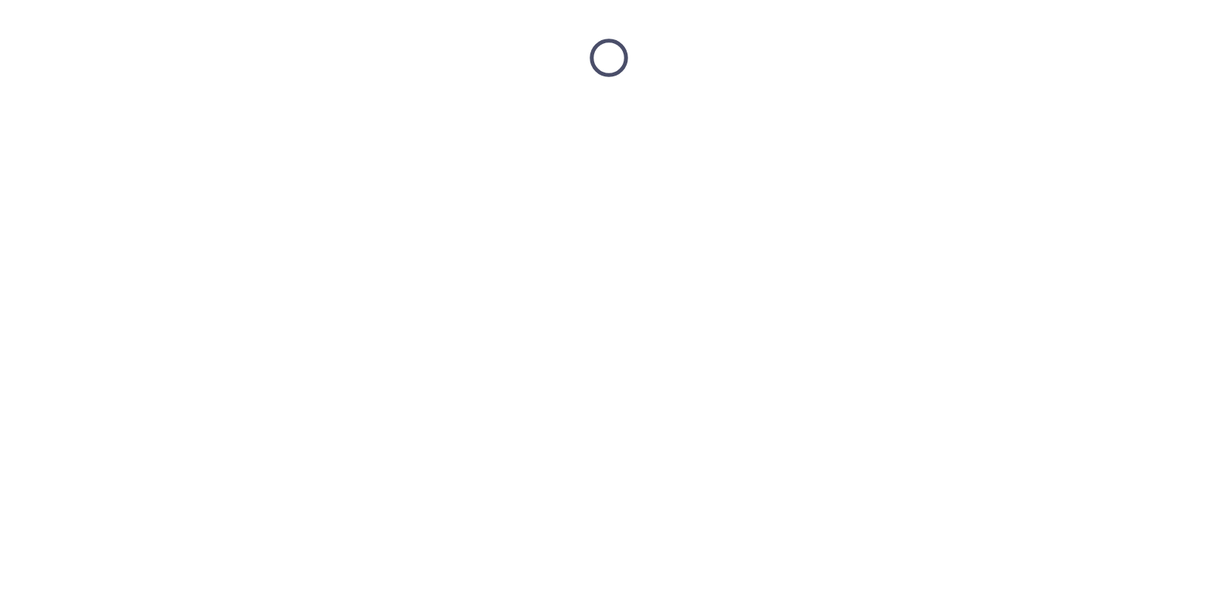
scroll to position [0, 0]
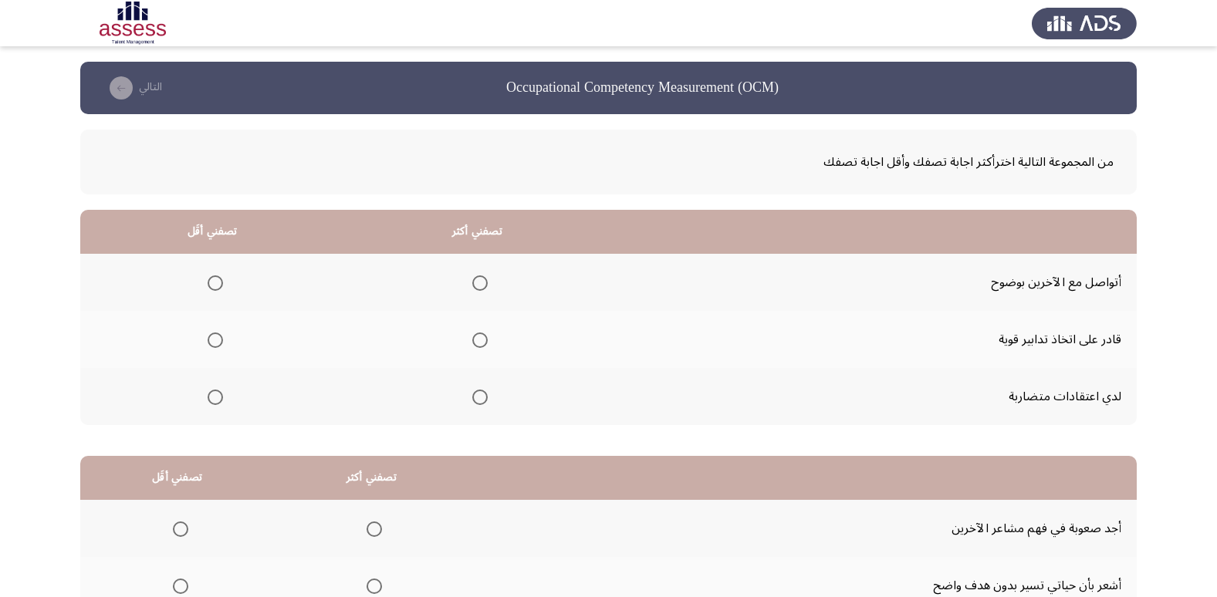
click at [481, 333] on span "Select an option" at bounding box center [479, 340] width 15 height 15
click at [481, 333] on input "Select an option" at bounding box center [479, 340] width 15 height 15
click at [215, 279] on span "Select an option" at bounding box center [215, 282] width 15 height 15
click at [215, 279] on input "Select an option" at bounding box center [215, 282] width 15 height 15
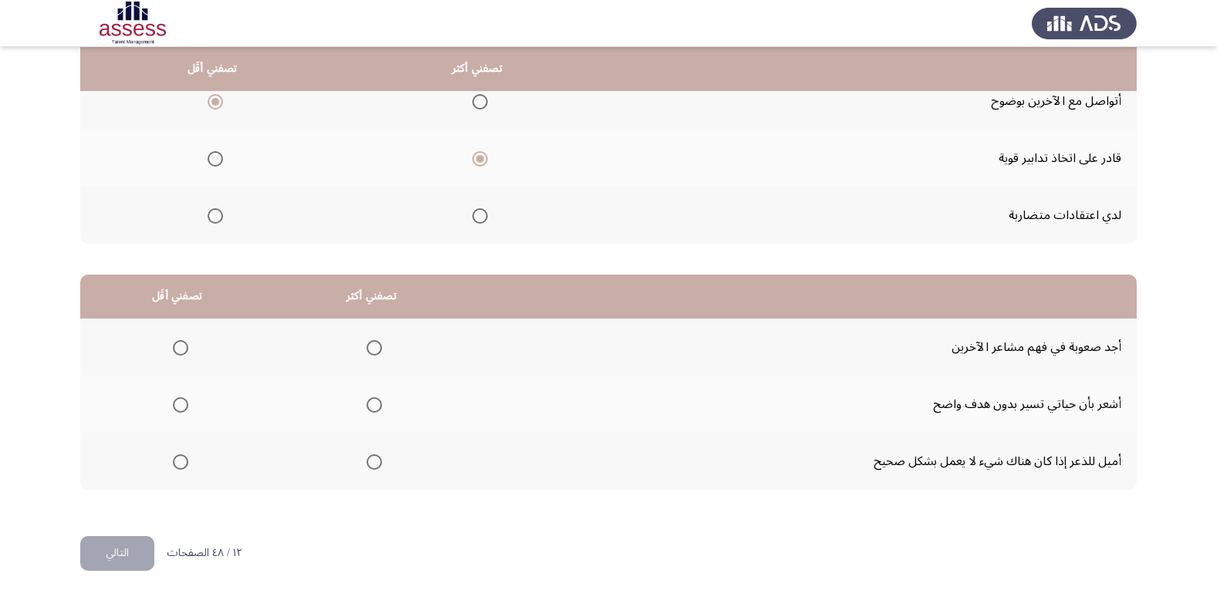
scroll to position [182, 0]
click at [370, 470] on mat-radio-group "Select an option" at bounding box center [371, 461] width 22 height 26
click at [374, 458] on span "Select an option" at bounding box center [374, 461] width 15 height 15
click at [374, 458] on input "Select an option" at bounding box center [374, 461] width 15 height 15
click at [175, 399] on span "Select an option" at bounding box center [180, 404] width 15 height 15
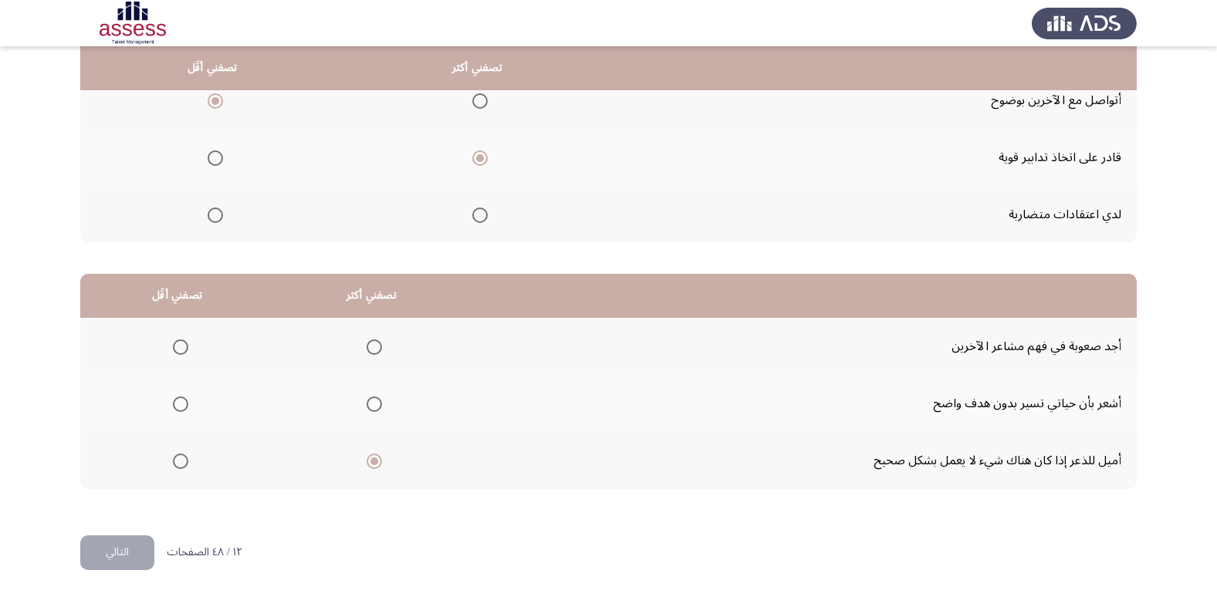
click at [175, 399] on input "Select an option" at bounding box center [180, 404] width 15 height 15
click at [125, 543] on button "التالي" at bounding box center [117, 553] width 74 height 35
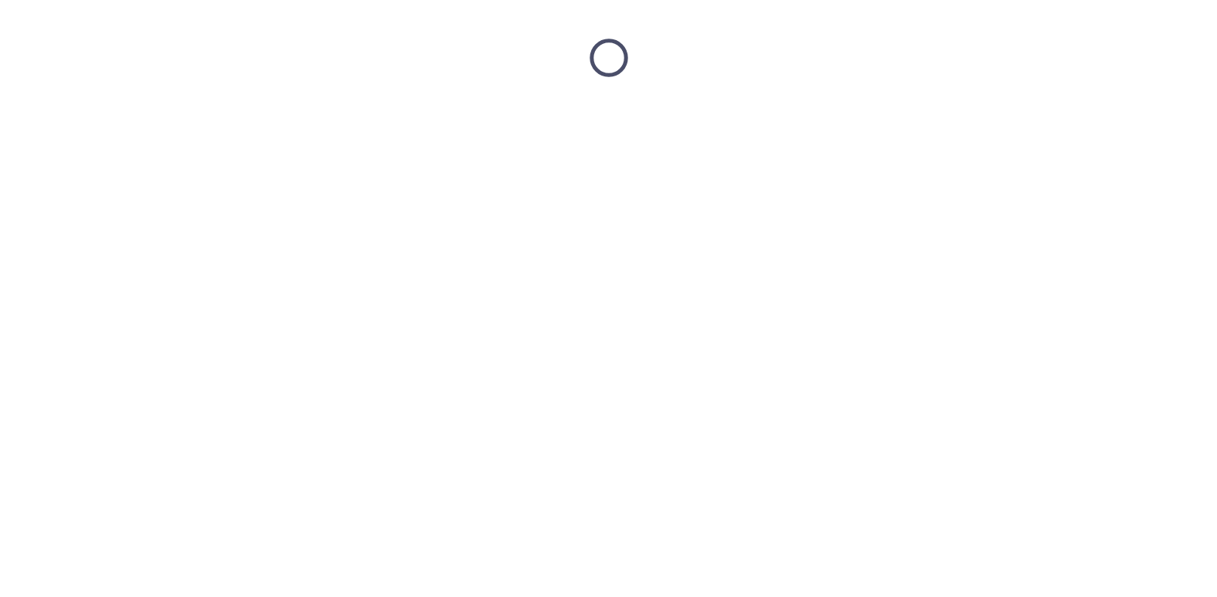
scroll to position [0, 0]
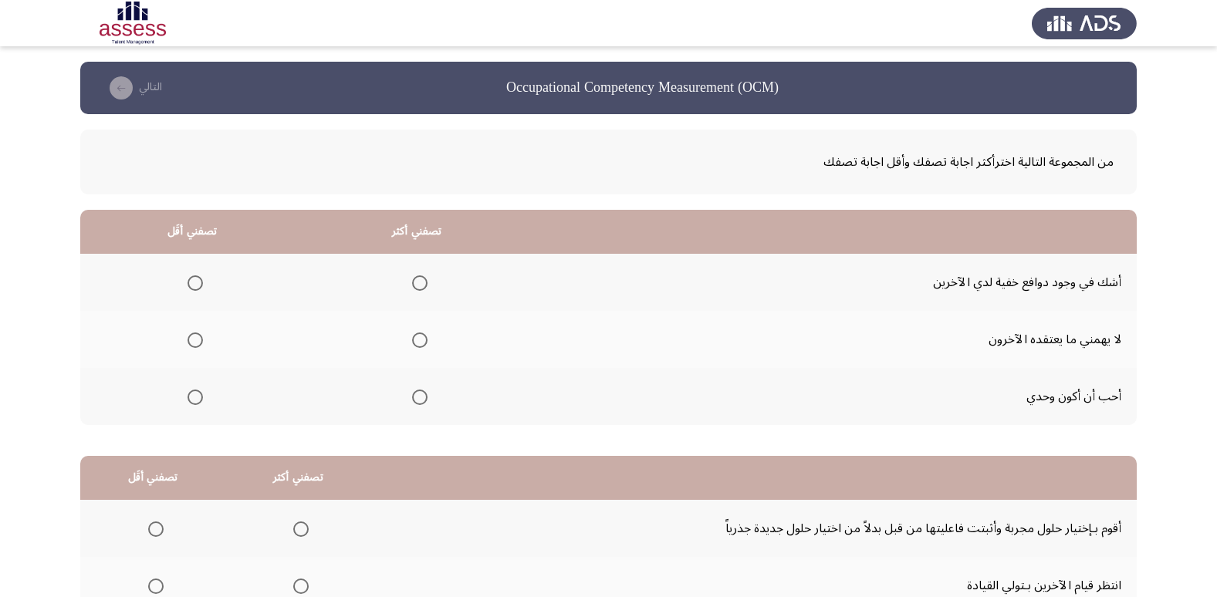
click at [424, 341] on span "Select an option" at bounding box center [419, 340] width 15 height 15
click at [424, 341] on input "Select an option" at bounding box center [419, 340] width 15 height 15
click at [204, 285] on th at bounding box center [192, 282] width 225 height 57
click at [191, 276] on span "Select an option" at bounding box center [195, 282] width 15 height 15
click at [191, 276] on input "Select an option" at bounding box center [195, 282] width 15 height 15
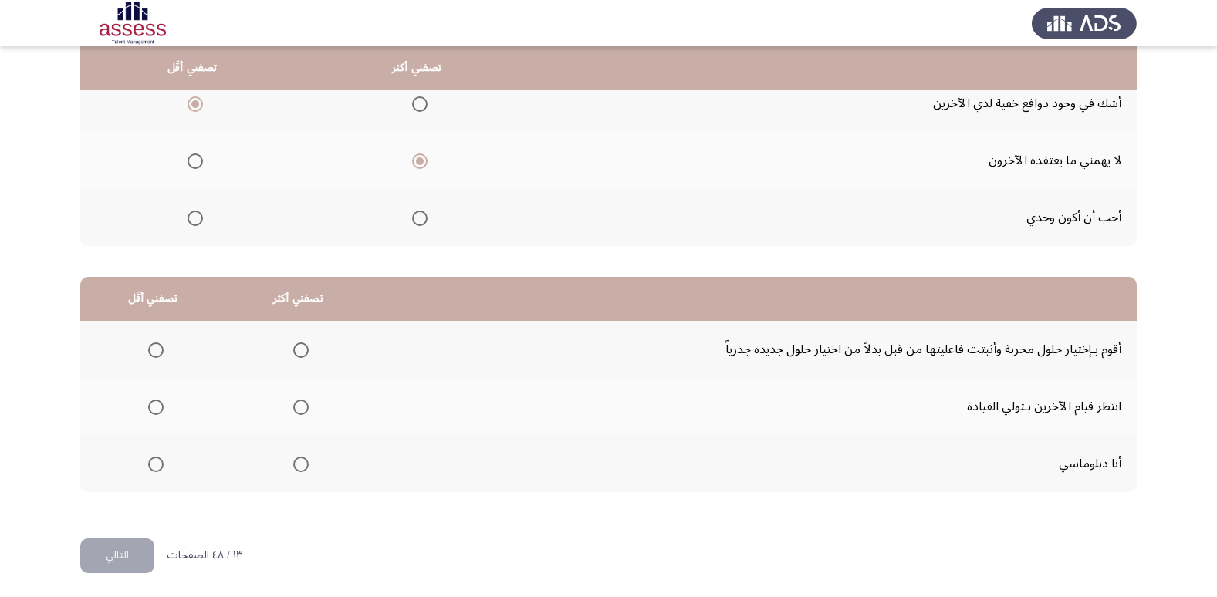
scroll to position [182, 0]
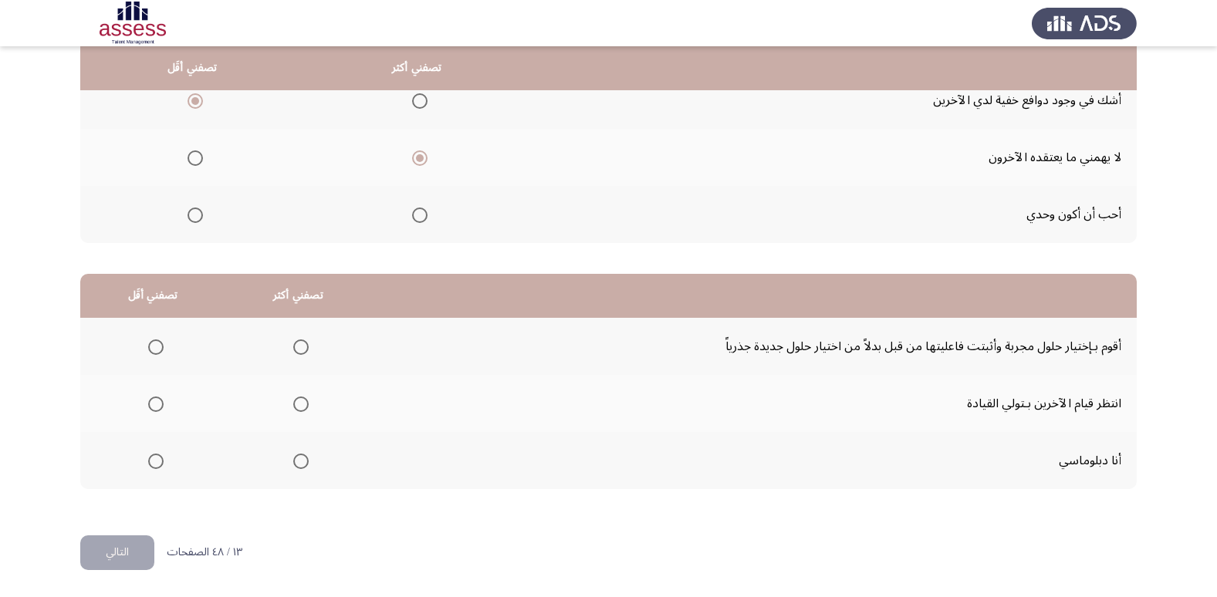
click at [317, 468] on th at bounding box center [297, 460] width 145 height 57
click at [302, 466] on span "Select an option" at bounding box center [300, 461] width 15 height 15
click at [302, 466] on input "Select an option" at bounding box center [300, 461] width 15 height 15
click at [160, 342] on span "Select an option" at bounding box center [155, 347] width 15 height 15
click at [160, 342] on input "Select an option" at bounding box center [155, 347] width 15 height 15
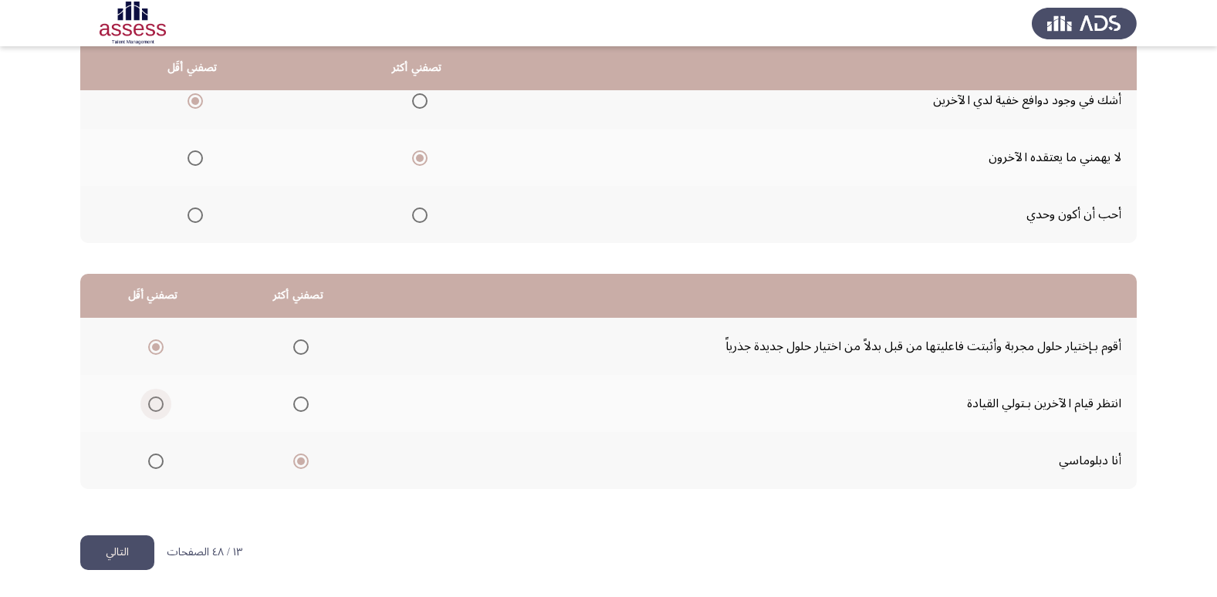
click at [150, 407] on span "Select an option" at bounding box center [155, 404] width 15 height 15
click at [150, 407] on input "Select an option" at bounding box center [155, 404] width 15 height 15
click at [120, 546] on button "التالي" at bounding box center [117, 553] width 74 height 35
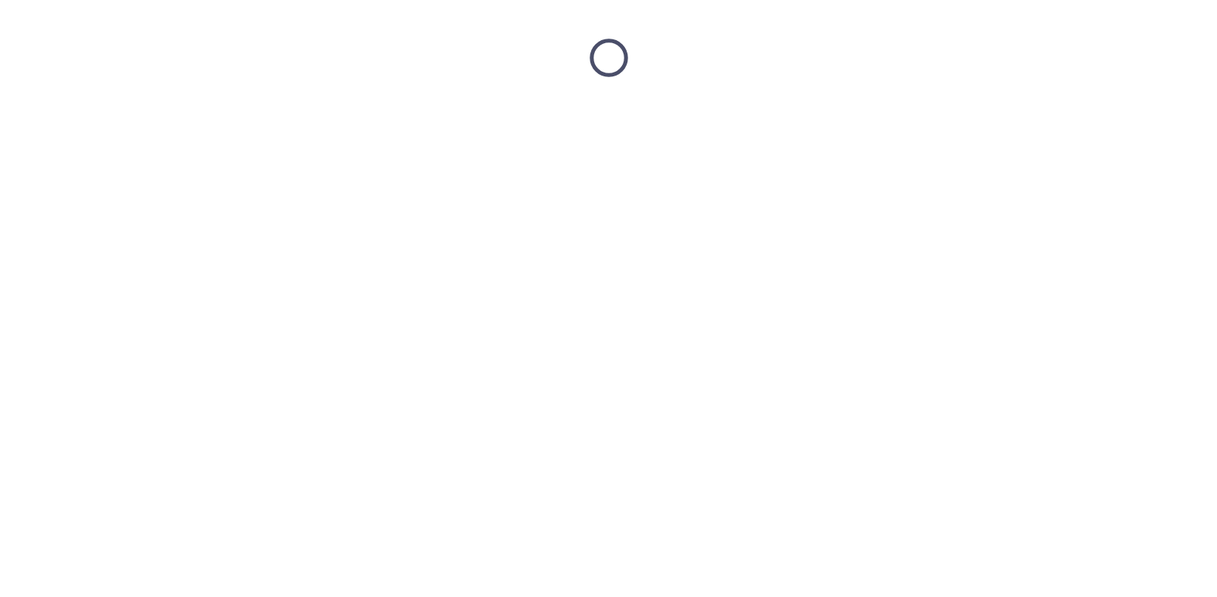
scroll to position [0, 0]
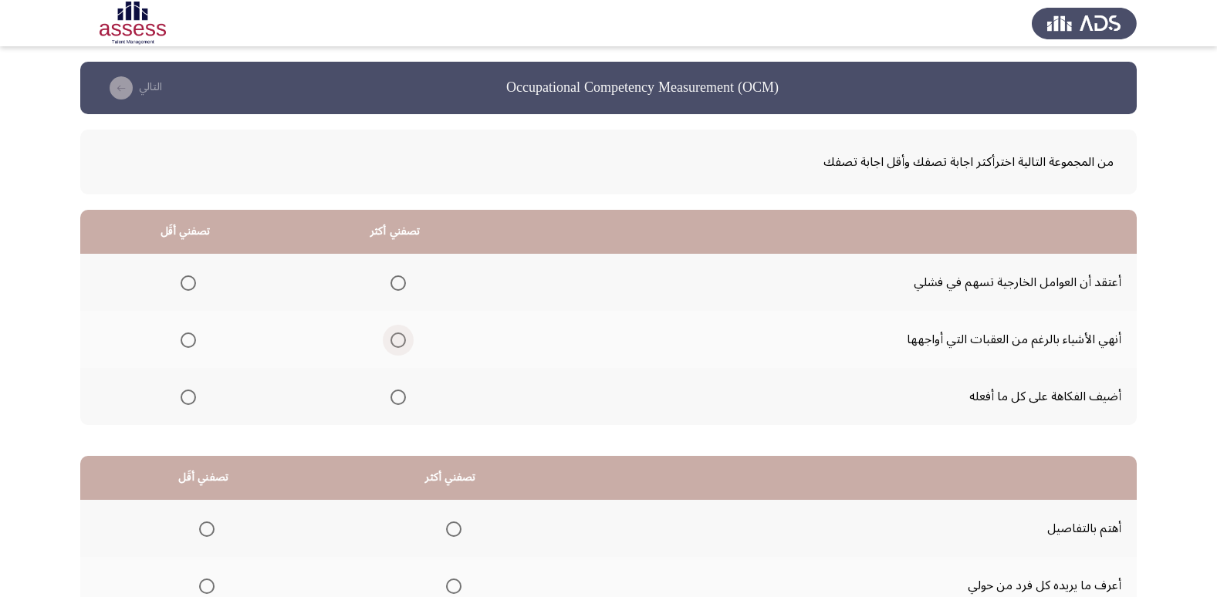
click at [400, 343] on span "Select an option" at bounding box center [397, 340] width 15 height 15
click at [400, 343] on input "Select an option" at bounding box center [397, 340] width 15 height 15
click at [198, 274] on th at bounding box center [185, 282] width 210 height 57
click at [187, 279] on span "Select an option" at bounding box center [188, 282] width 15 height 15
click at [187, 279] on input "Select an option" at bounding box center [188, 282] width 15 height 15
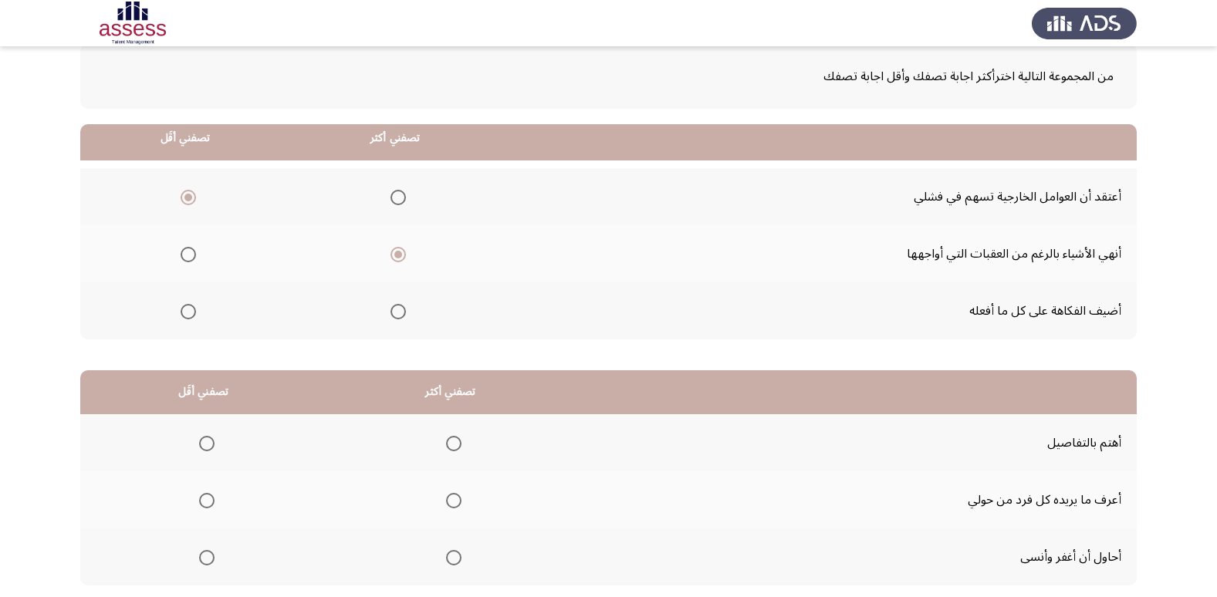
scroll to position [182, 0]
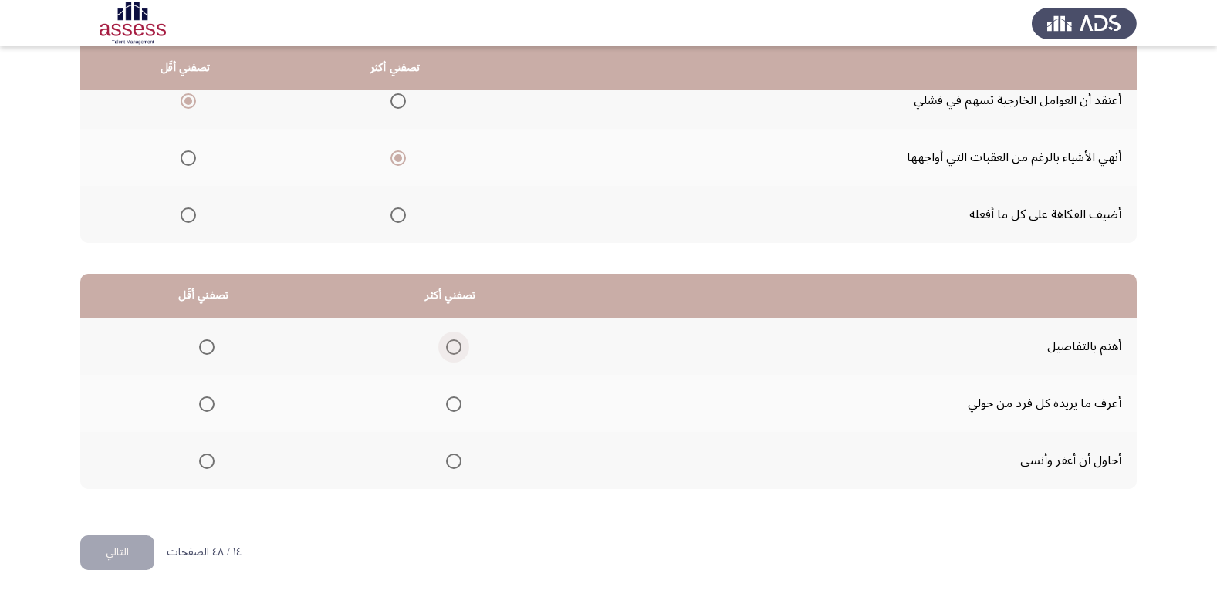
click at [457, 346] on span "Select an option" at bounding box center [453, 347] width 15 height 15
click at [457, 346] on input "Select an option" at bounding box center [453, 347] width 15 height 15
click at [211, 406] on span "Select an option" at bounding box center [206, 404] width 15 height 15
click at [211, 406] on input "Select an option" at bounding box center [206, 404] width 15 height 15
click at [133, 556] on button "التالي" at bounding box center [117, 553] width 74 height 35
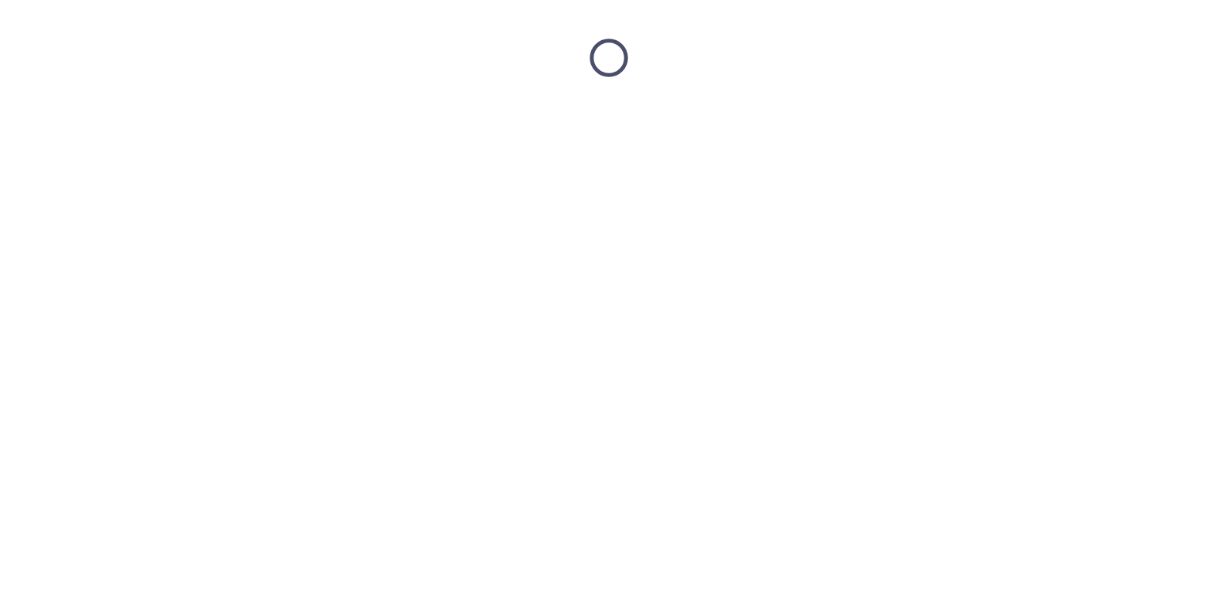
scroll to position [0, 0]
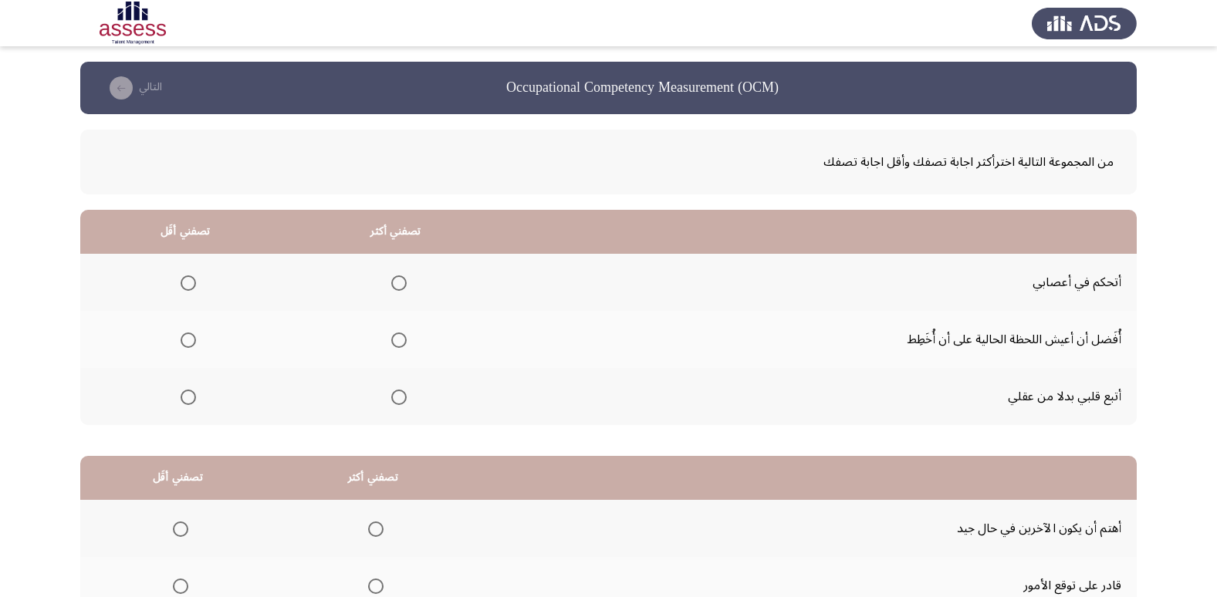
click at [407, 283] on th at bounding box center [395, 282] width 211 height 57
click at [399, 283] on span "Select an option" at bounding box center [399, 283] width 0 height 0
click at [393, 283] on input "Select an option" at bounding box center [398, 282] width 15 height 15
click at [183, 338] on span "Select an option" at bounding box center [188, 340] width 15 height 15
click at [183, 338] on input "Select an option" at bounding box center [188, 340] width 15 height 15
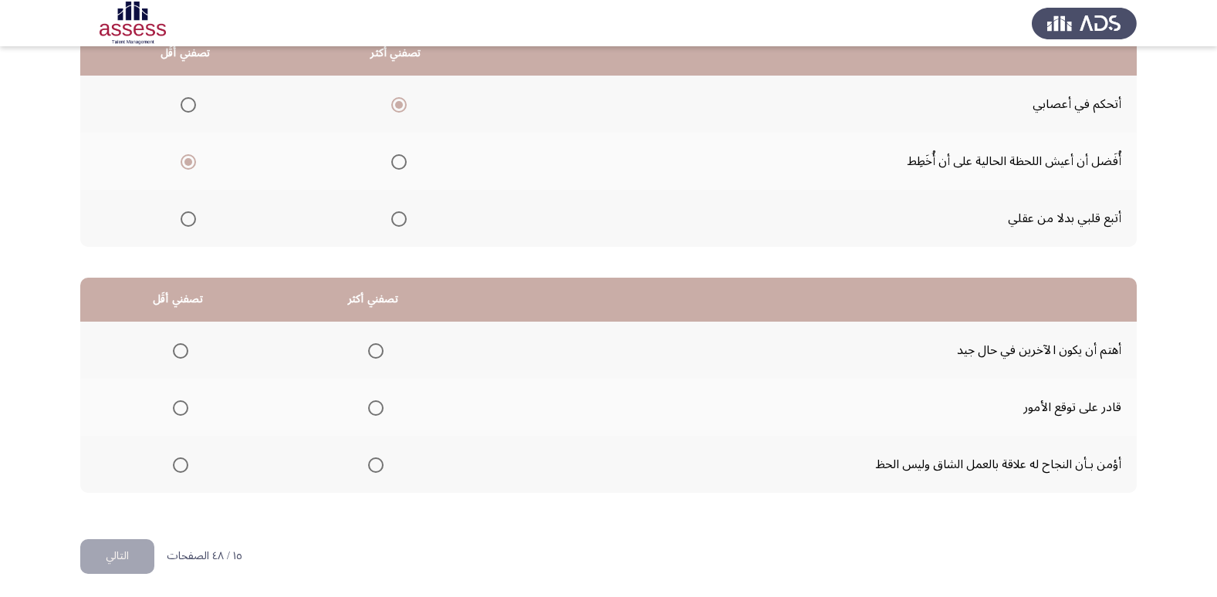
scroll to position [182, 0]
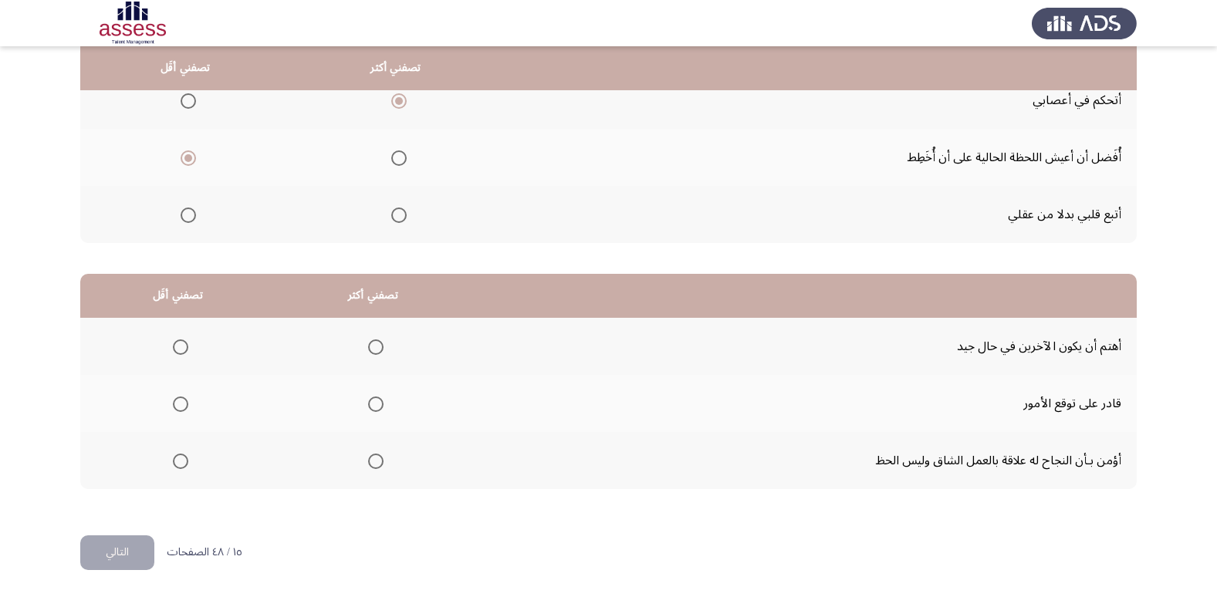
click at [370, 465] on span "Select an option" at bounding box center [375, 461] width 15 height 15
click at [370, 465] on input "Select an option" at bounding box center [375, 461] width 15 height 15
click at [176, 349] on span "Select an option" at bounding box center [180, 347] width 15 height 15
click at [176, 349] on input "Select an option" at bounding box center [180, 347] width 15 height 15
click at [124, 550] on button "التالي" at bounding box center [117, 553] width 74 height 35
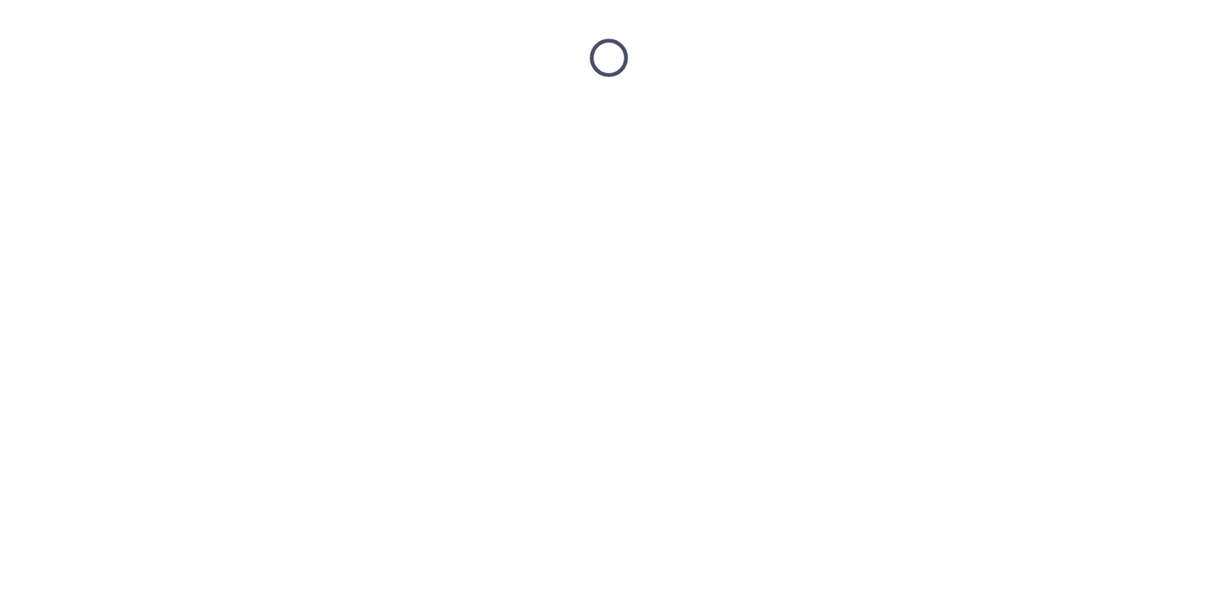
scroll to position [0, 0]
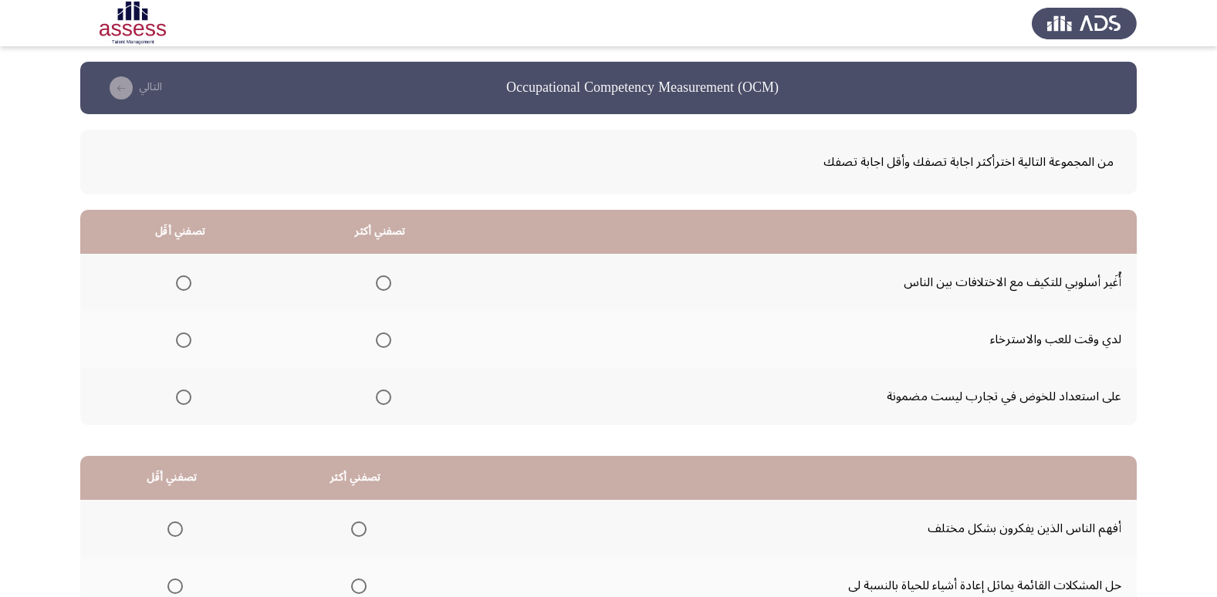
click at [378, 400] on span "Select an option" at bounding box center [383, 397] width 15 height 15
click at [378, 400] on input "Select an option" at bounding box center [383, 397] width 15 height 15
click at [184, 340] on span "Select an option" at bounding box center [183, 340] width 15 height 15
click at [184, 340] on input "Select an option" at bounding box center [183, 340] width 15 height 15
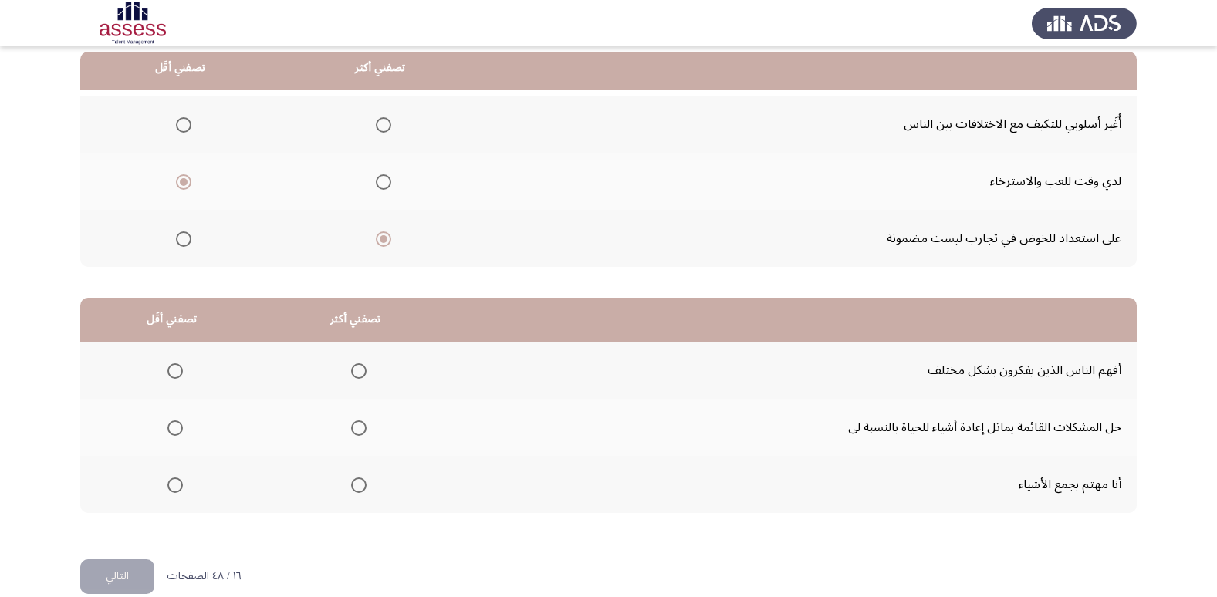
scroll to position [182, 0]
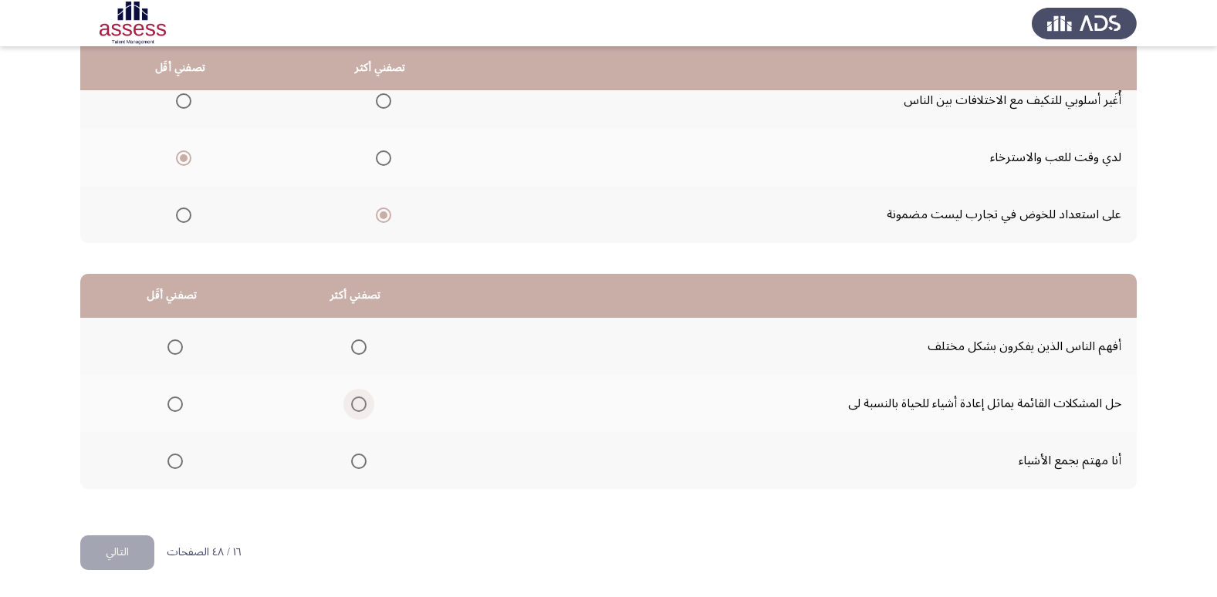
click at [353, 407] on span "Select an option" at bounding box center [358, 404] width 15 height 15
click at [353, 407] on input "Select an option" at bounding box center [358, 404] width 15 height 15
click at [170, 344] on span "Select an option" at bounding box center [174, 347] width 15 height 15
click at [170, 344] on input "Select an option" at bounding box center [174, 347] width 15 height 15
click at [119, 552] on button "التالي" at bounding box center [117, 553] width 74 height 35
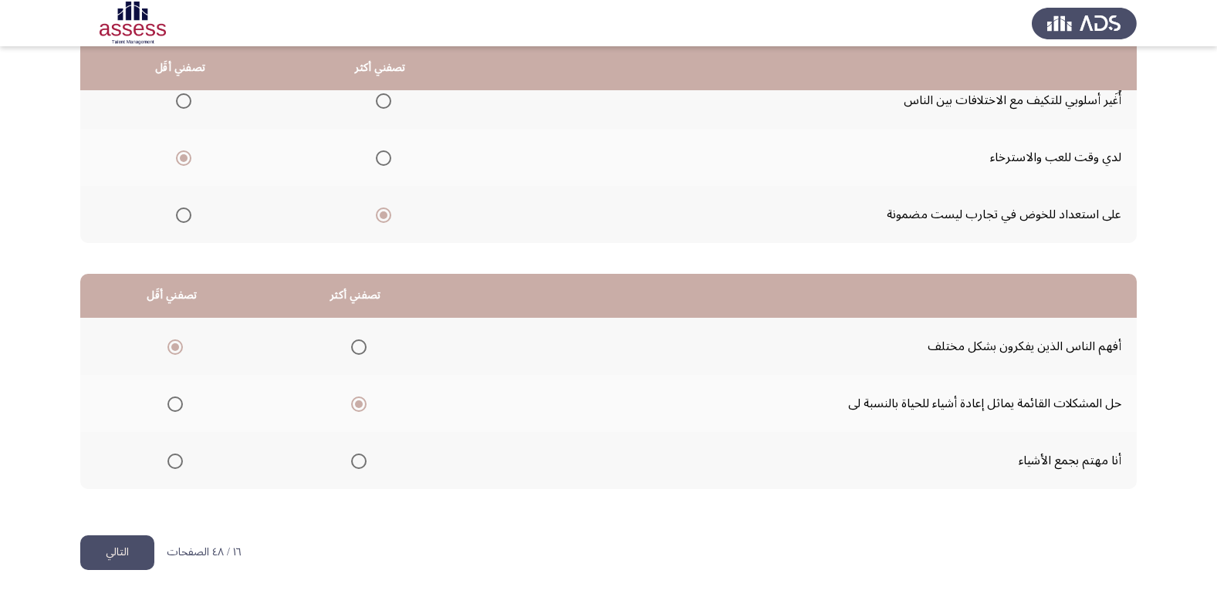
scroll to position [0, 0]
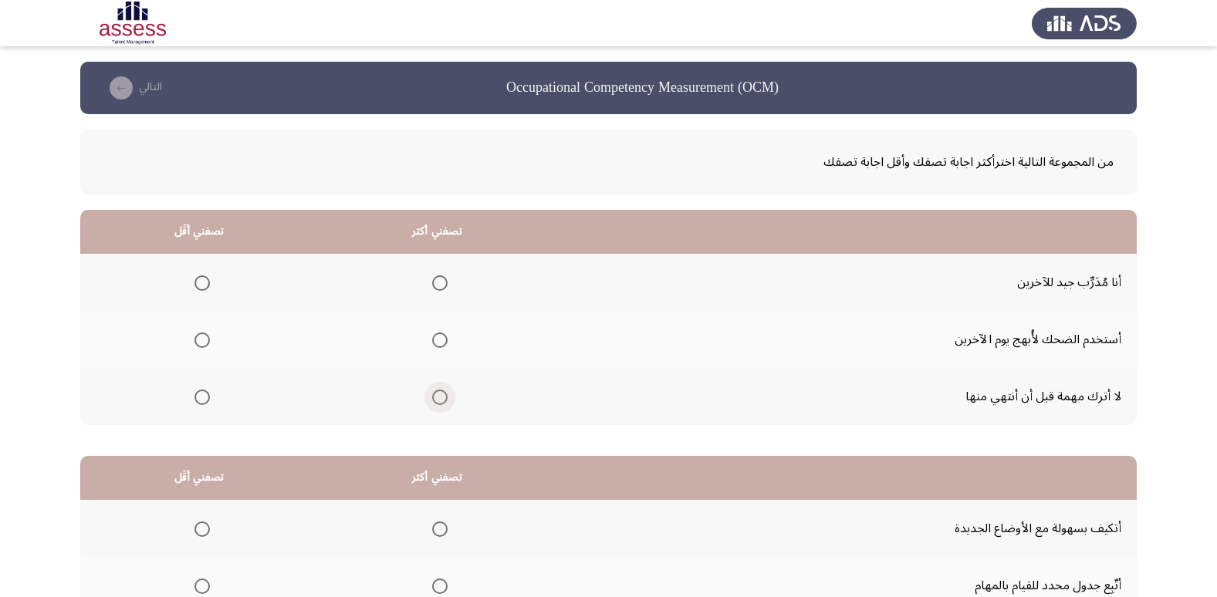
click at [441, 397] on span "Select an option" at bounding box center [439, 397] width 15 height 15
click at [441, 397] on input "Select an option" at bounding box center [439, 397] width 15 height 15
click at [191, 286] on label "Select an option" at bounding box center [199, 282] width 22 height 15
click at [194, 286] on input "Select an option" at bounding box center [201, 282] width 15 height 15
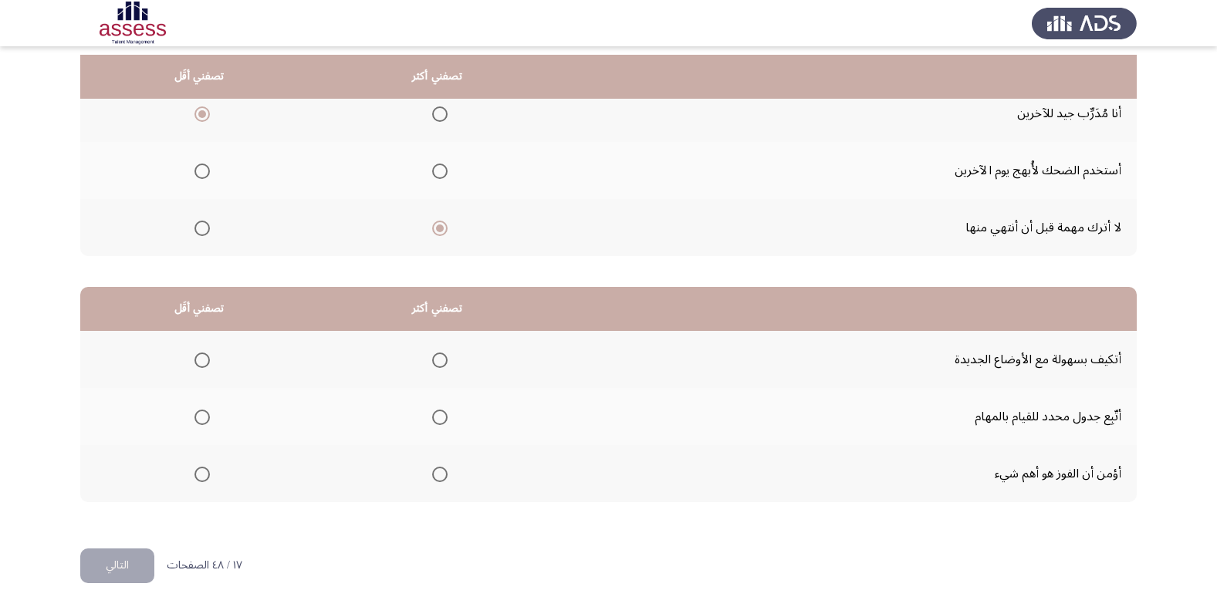
scroll to position [182, 0]
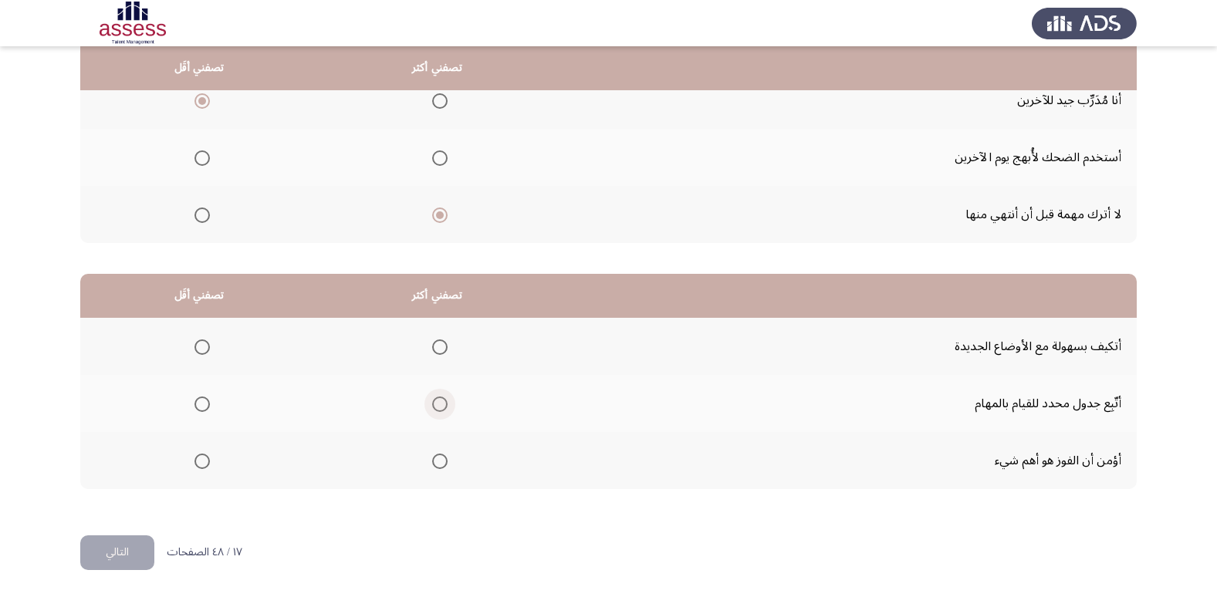
click at [440, 407] on span "Select an option" at bounding box center [439, 404] width 15 height 15
click at [440, 407] on input "Select an option" at bounding box center [439, 404] width 15 height 15
click at [442, 459] on span "Select an option" at bounding box center [439, 461] width 15 height 15
click at [442, 459] on input "Select an option" at bounding box center [439, 461] width 15 height 15
drag, startPoint x: 219, startPoint y: 350, endPoint x: 196, endPoint y: 354, distance: 23.6
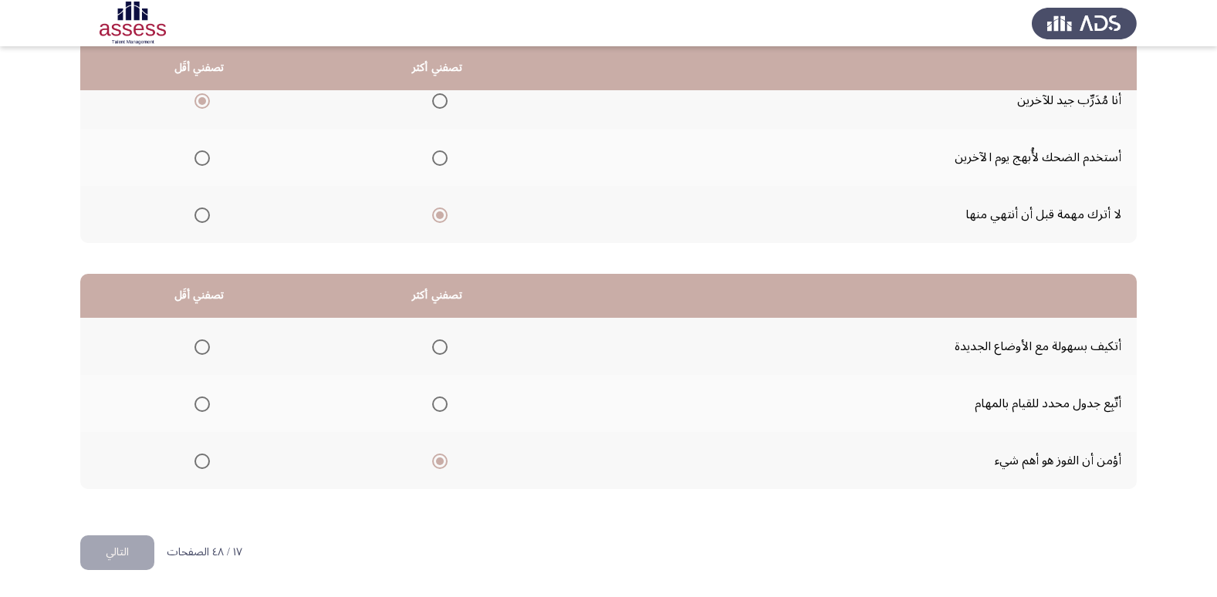
click at [218, 350] on th at bounding box center [199, 346] width 238 height 57
click at [196, 354] on span "Select an option" at bounding box center [201, 347] width 15 height 15
click at [196, 354] on input "Select an option" at bounding box center [201, 347] width 15 height 15
click at [103, 552] on button "التالي" at bounding box center [117, 553] width 74 height 35
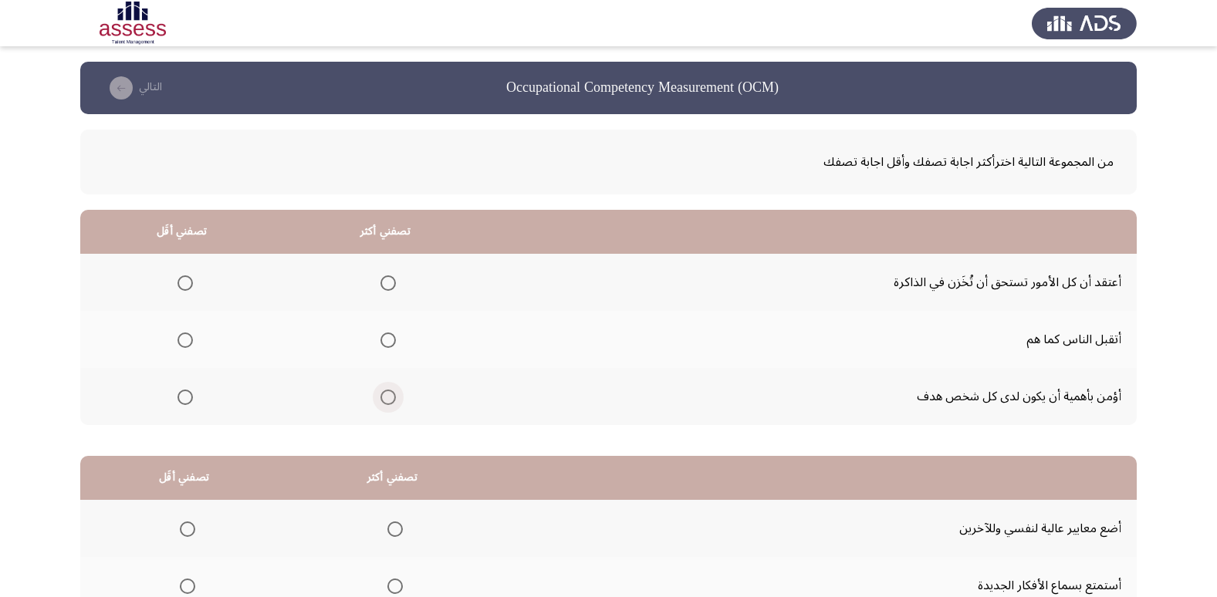
click at [387, 394] on span "Select an option" at bounding box center [387, 397] width 15 height 15
click at [387, 394] on input "Select an option" at bounding box center [387, 397] width 15 height 15
click at [185, 337] on span "Select an option" at bounding box center [184, 340] width 15 height 15
click at [185, 337] on input "Select an option" at bounding box center [184, 340] width 15 height 15
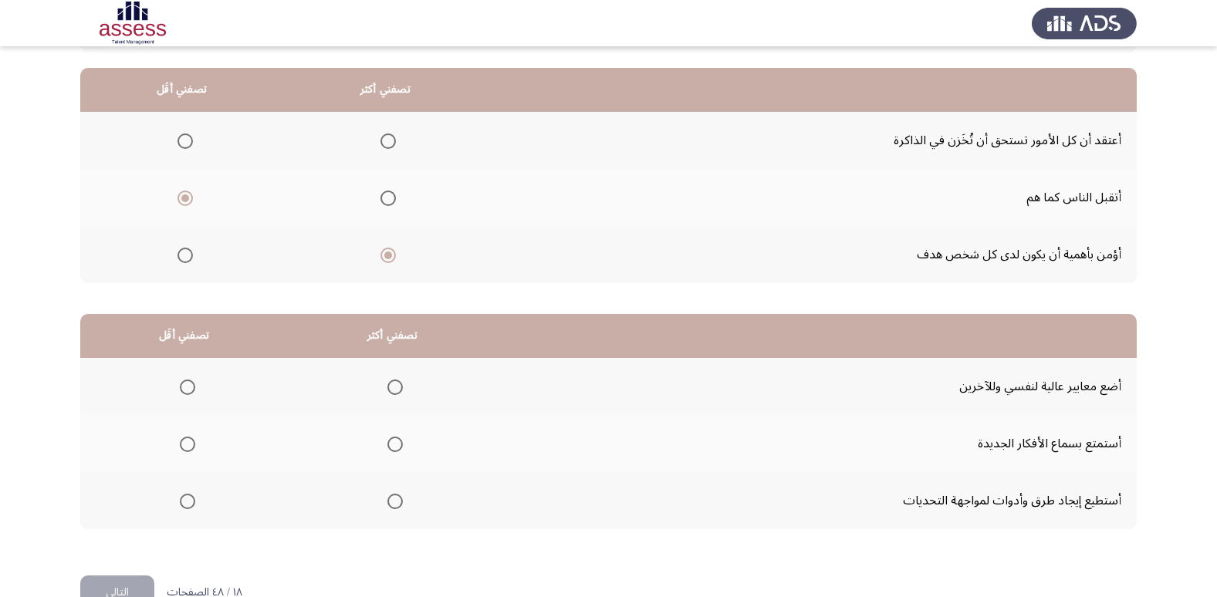
scroll to position [182, 0]
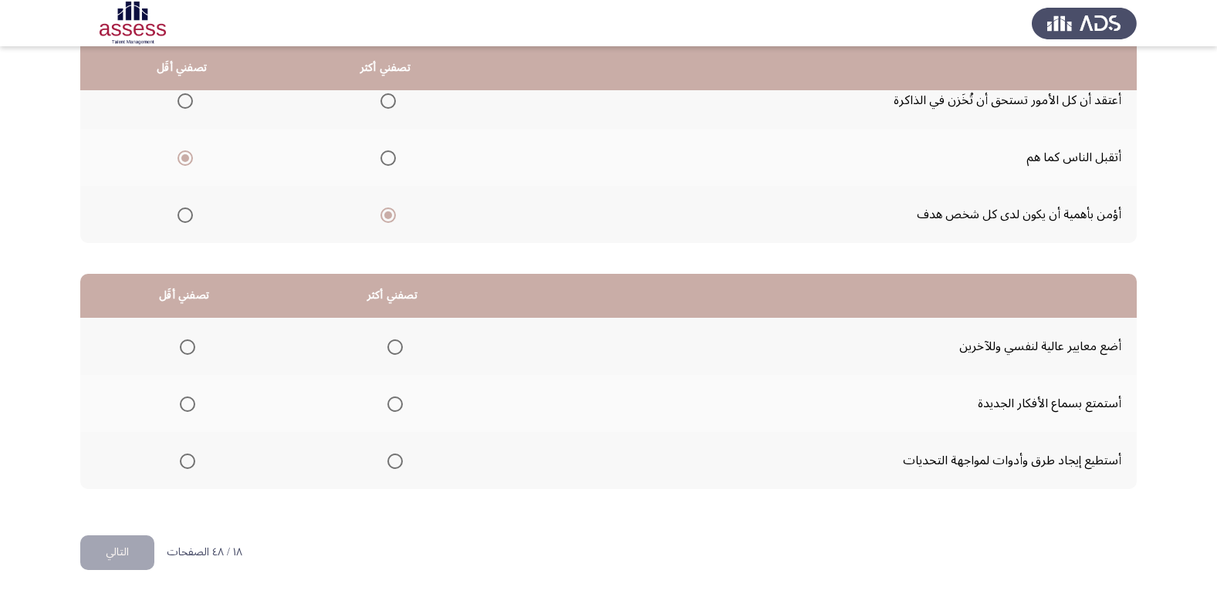
click at [387, 463] on span "Select an option" at bounding box center [394, 461] width 15 height 15
click at [387, 463] on input "Select an option" at bounding box center [394, 461] width 15 height 15
click at [186, 409] on span "Select an option" at bounding box center [187, 404] width 15 height 15
click at [186, 409] on input "Select an option" at bounding box center [187, 404] width 15 height 15
click at [119, 549] on button "التالي" at bounding box center [117, 553] width 74 height 35
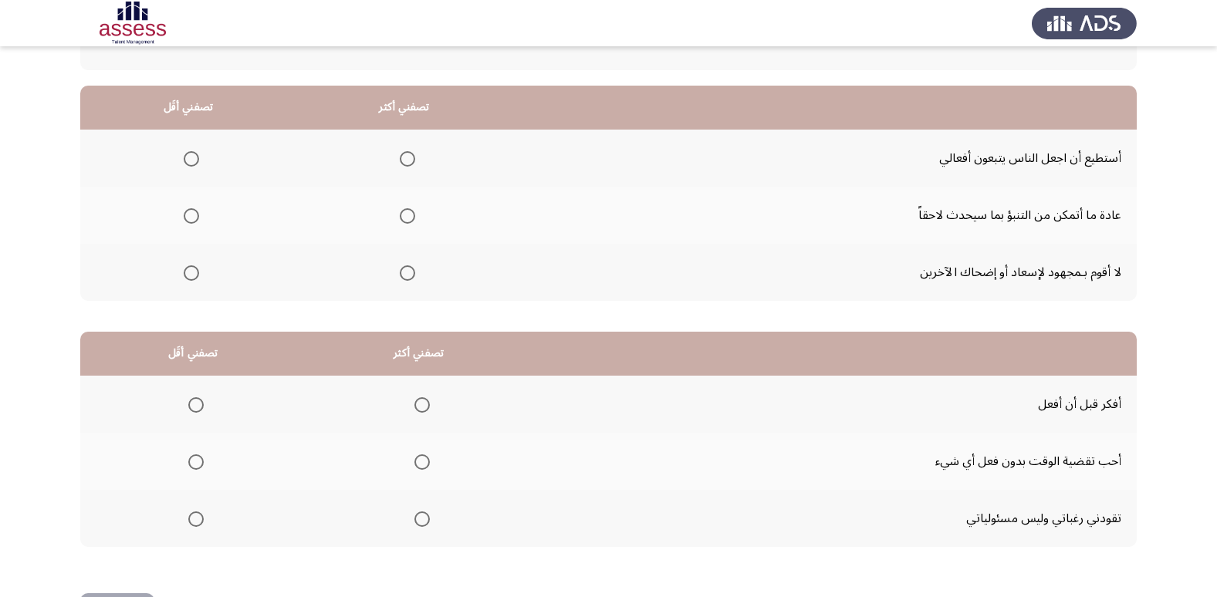
scroll to position [28, 0]
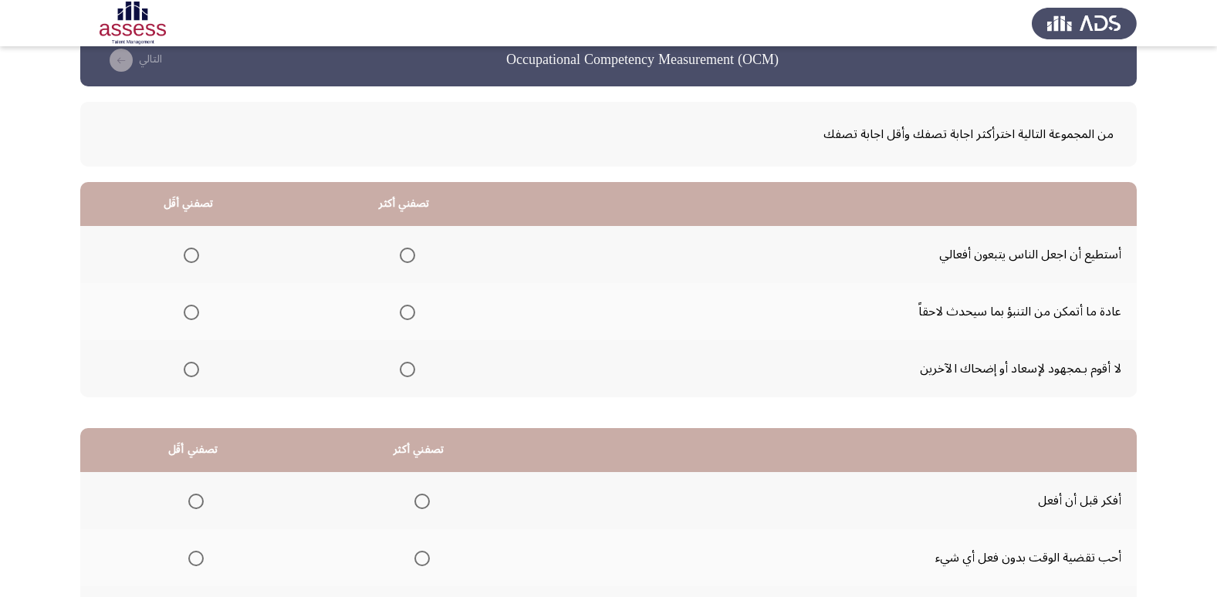
click at [402, 259] on span "Select an option" at bounding box center [407, 255] width 15 height 15
click at [402, 259] on input "Select an option" at bounding box center [407, 255] width 15 height 15
click at [195, 316] on span "Select an option" at bounding box center [191, 312] width 15 height 15
click at [195, 316] on input "Select an option" at bounding box center [191, 312] width 15 height 15
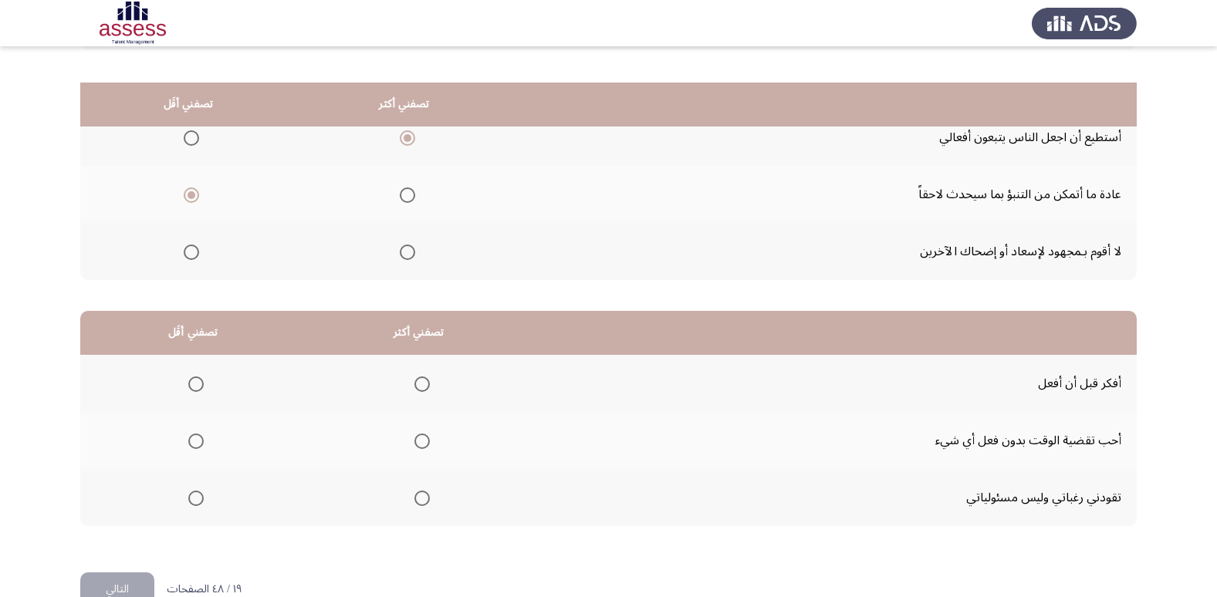
scroll to position [182, 0]
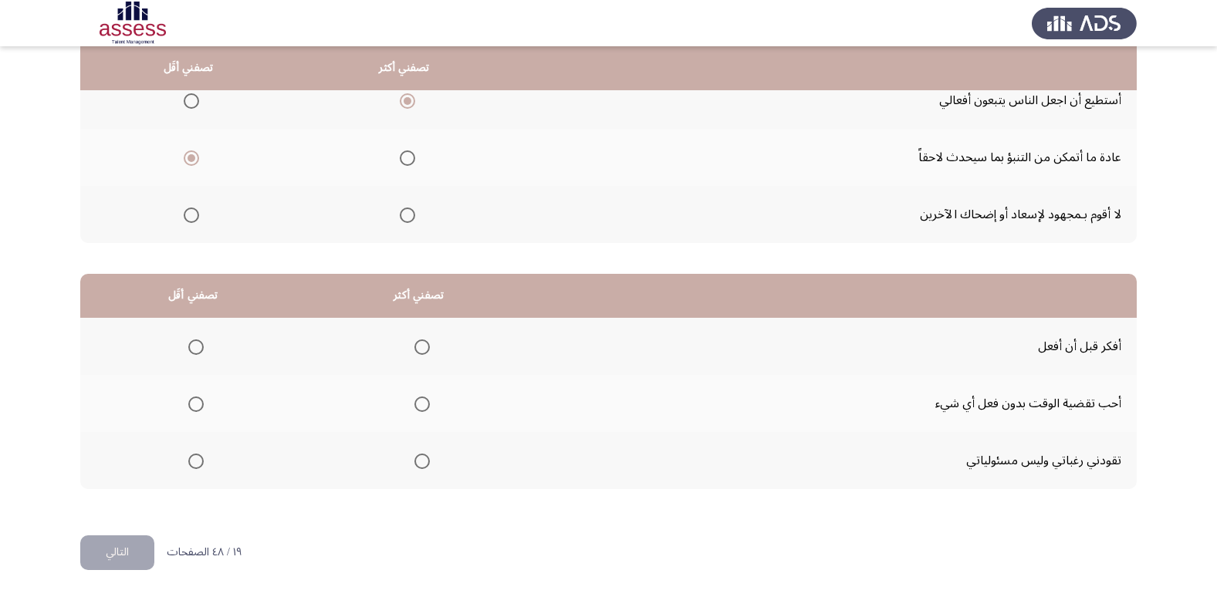
click at [415, 340] on span "Select an option" at bounding box center [421, 347] width 15 height 15
click at [415, 340] on input "Select an option" at bounding box center [421, 347] width 15 height 15
click at [200, 412] on mat-radio-group "Select an option" at bounding box center [193, 403] width 22 height 26
click at [198, 409] on span "Select an option" at bounding box center [195, 404] width 15 height 15
click at [198, 409] on input "Select an option" at bounding box center [195, 404] width 15 height 15
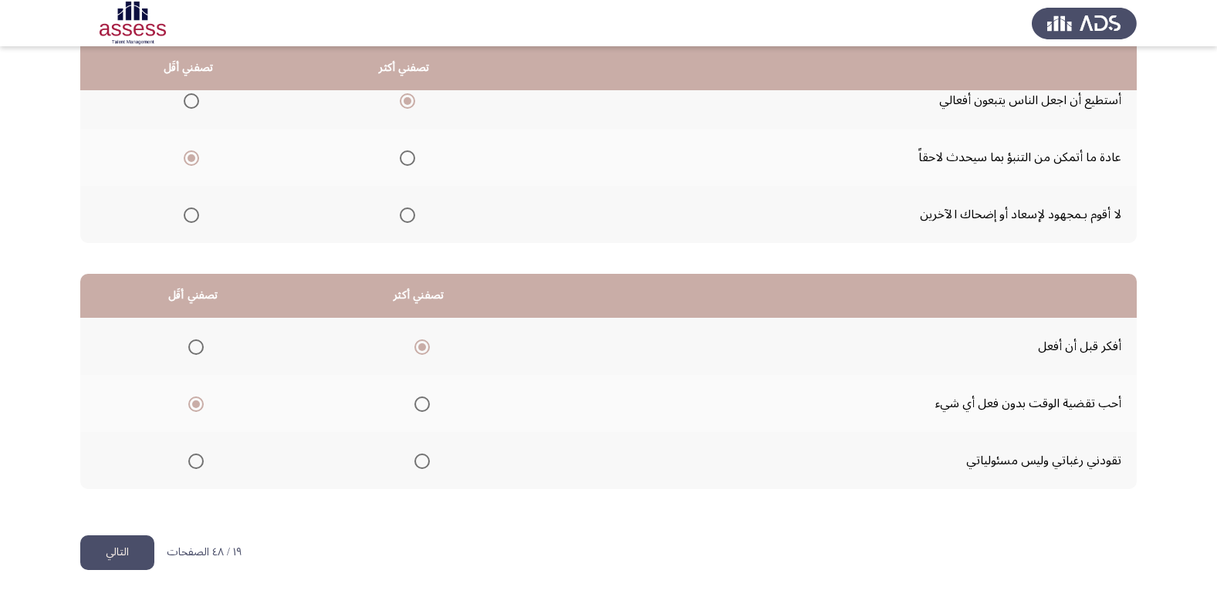
click at [199, 464] on span "Select an option" at bounding box center [195, 461] width 15 height 15
click at [199, 464] on input "Select an option" at bounding box center [195, 461] width 15 height 15
click at [134, 536] on button "التالي" at bounding box center [117, 553] width 74 height 35
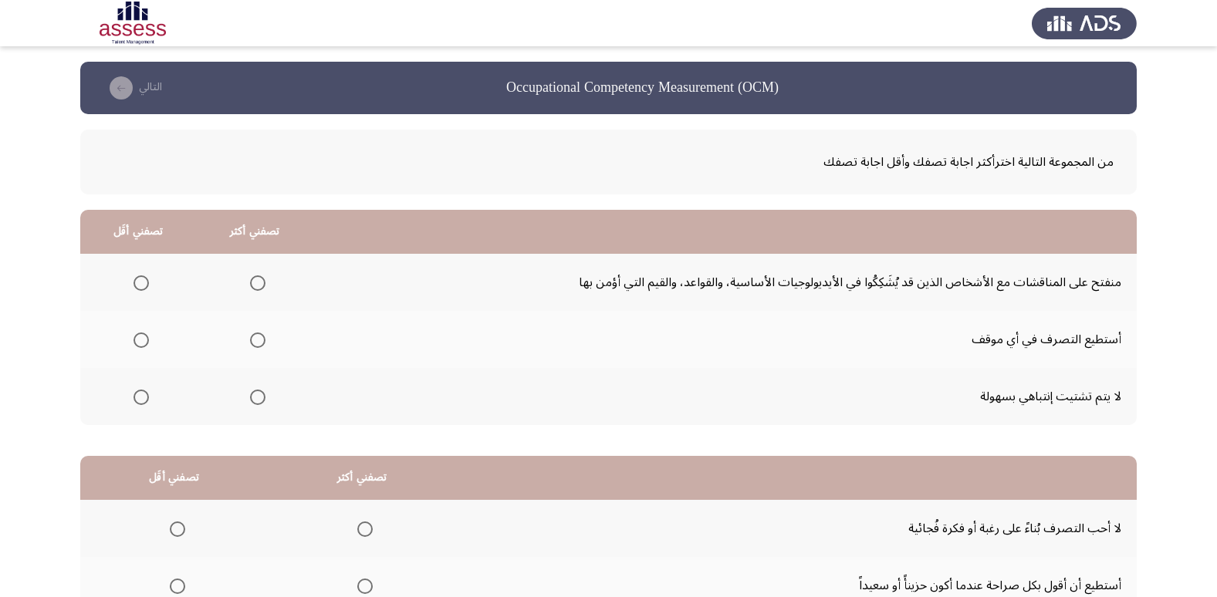
scroll to position [77, 0]
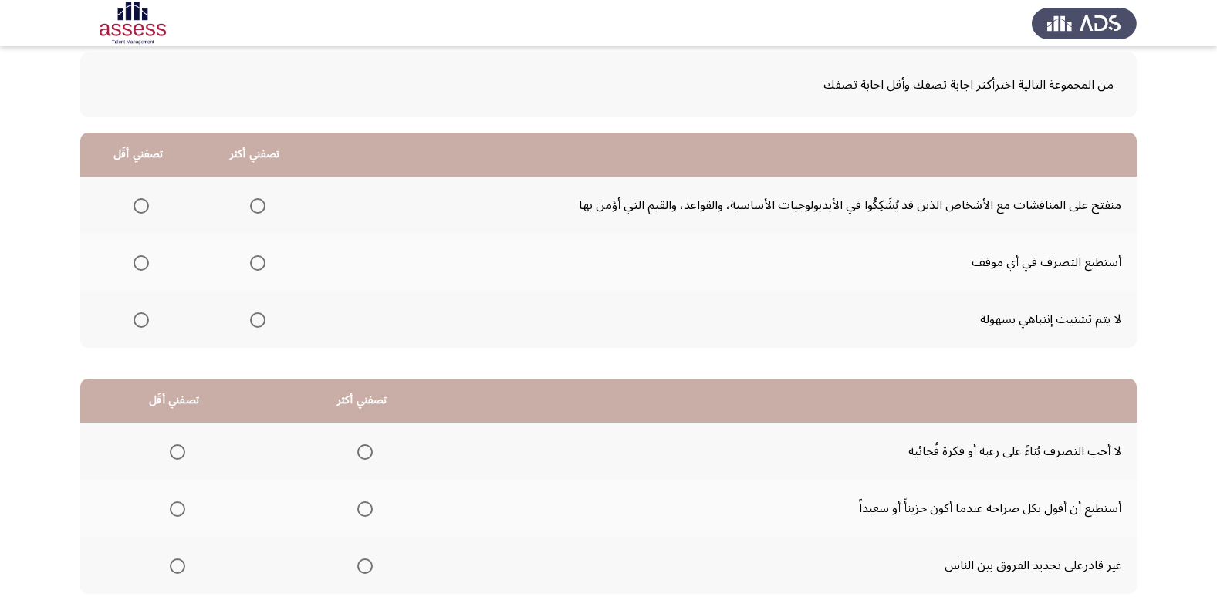
click at [262, 268] on span "Select an option" at bounding box center [257, 262] width 15 height 15
click at [262, 268] on input "Select an option" at bounding box center [257, 262] width 15 height 15
click at [142, 321] on span "Select an option" at bounding box center [140, 320] width 15 height 15
click at [142, 321] on input "Select an option" at bounding box center [140, 320] width 15 height 15
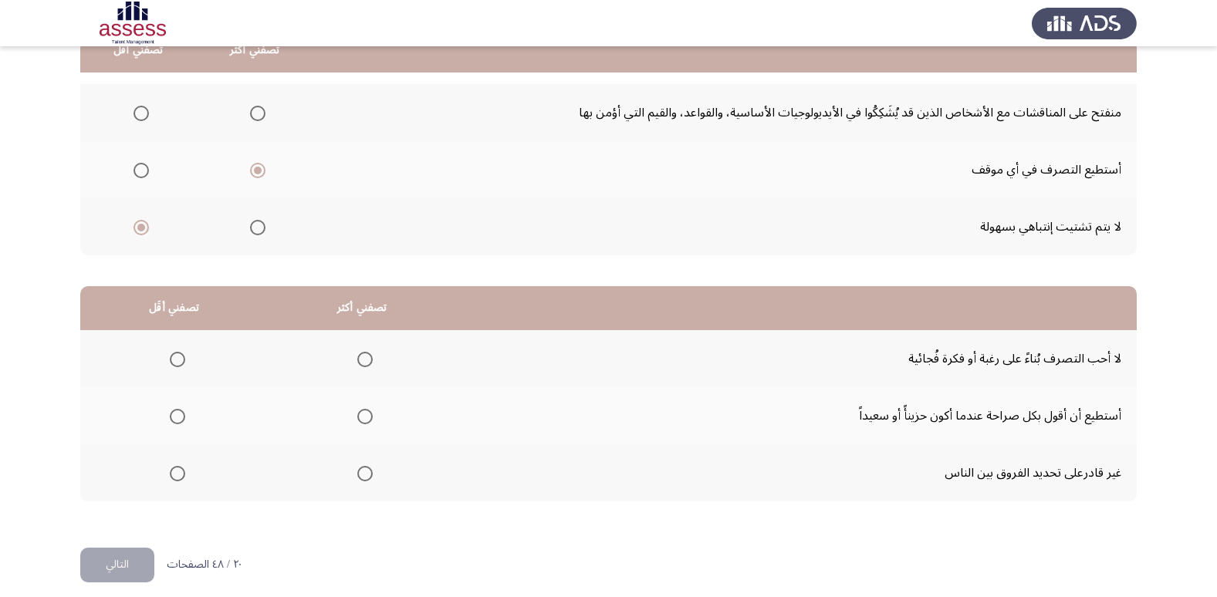
scroll to position [182, 0]
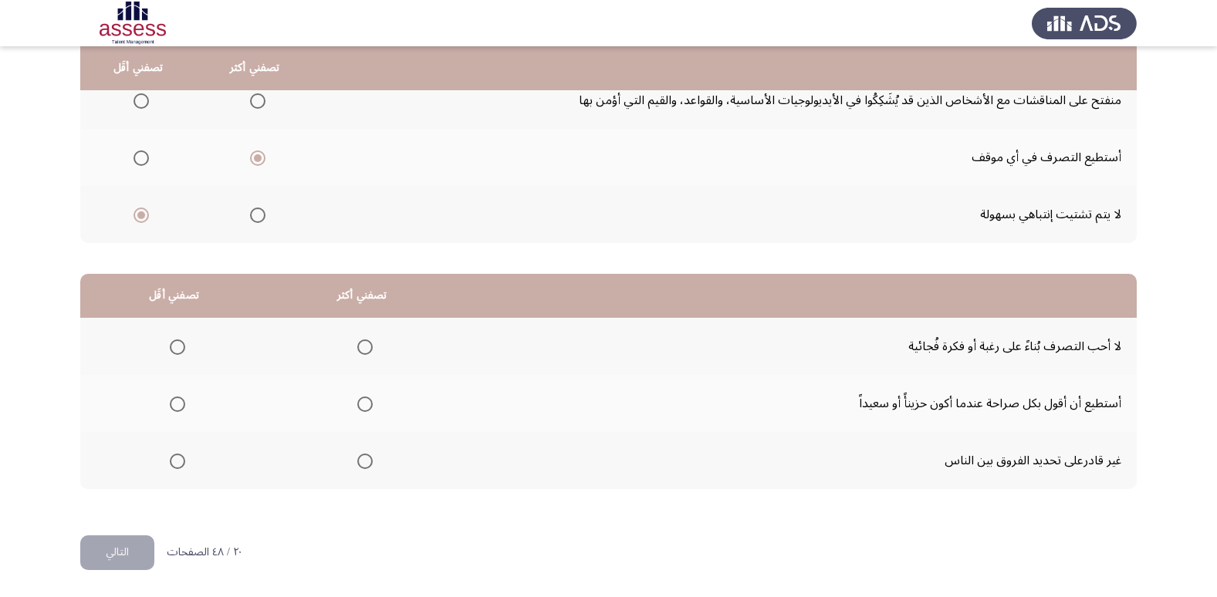
click at [364, 349] on span "Select an option" at bounding box center [364, 347] width 15 height 15
click at [364, 349] on input "Select an option" at bounding box center [364, 347] width 15 height 15
click at [178, 414] on mat-radio-group "Select an option" at bounding box center [175, 403] width 22 height 26
click at [177, 458] on span "Select an option" at bounding box center [177, 461] width 15 height 15
click at [177, 458] on input "Select an option" at bounding box center [177, 461] width 15 height 15
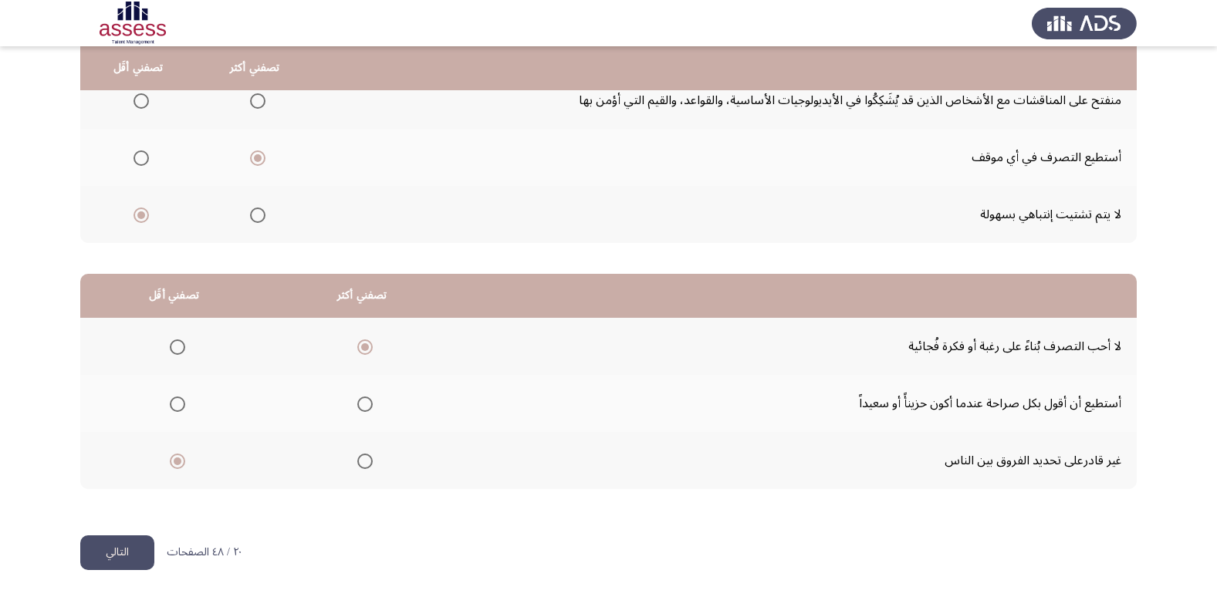
click at [119, 555] on button "التالي" at bounding box center [117, 553] width 74 height 35
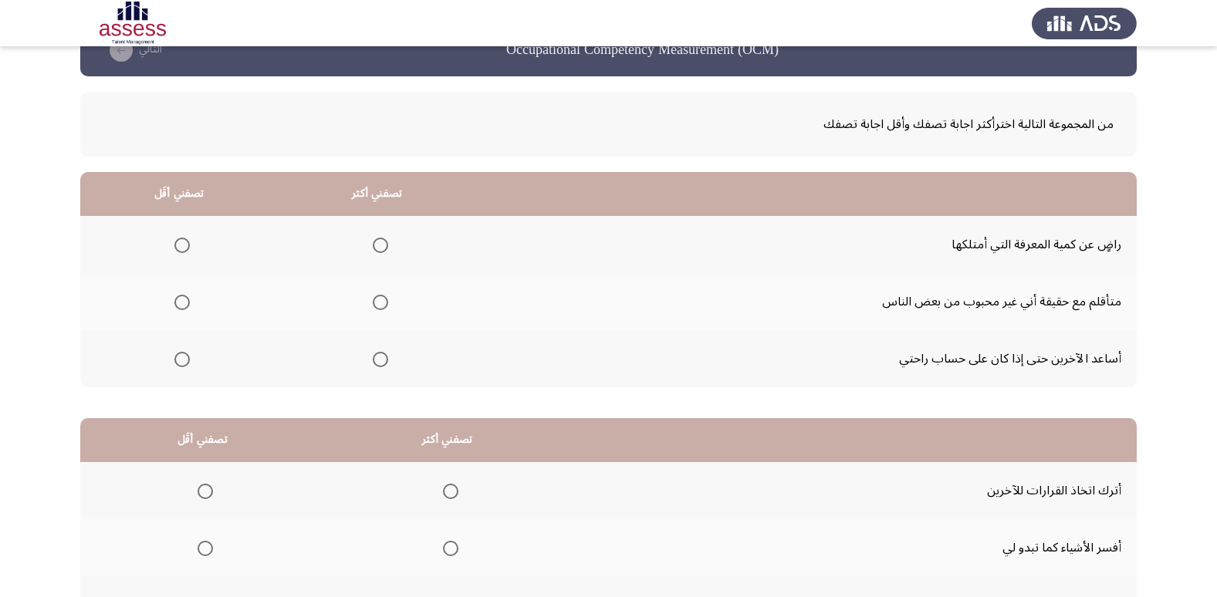
scroll to position [0, 0]
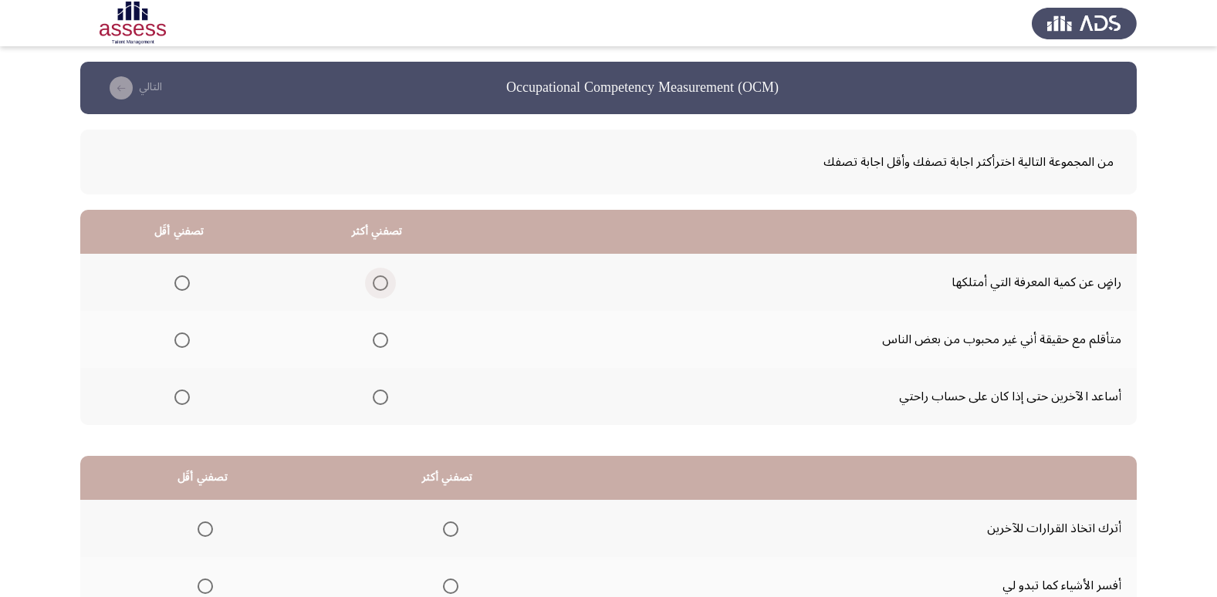
click at [373, 288] on span "Select an option" at bounding box center [380, 282] width 15 height 15
click at [373, 288] on input "Select an option" at bounding box center [380, 282] width 15 height 15
click at [186, 348] on mat-radio-group "Select an option" at bounding box center [179, 339] width 22 height 26
click at [177, 401] on span "Select an option" at bounding box center [181, 397] width 15 height 15
click at [177, 401] on input "Select an option" at bounding box center [181, 397] width 15 height 15
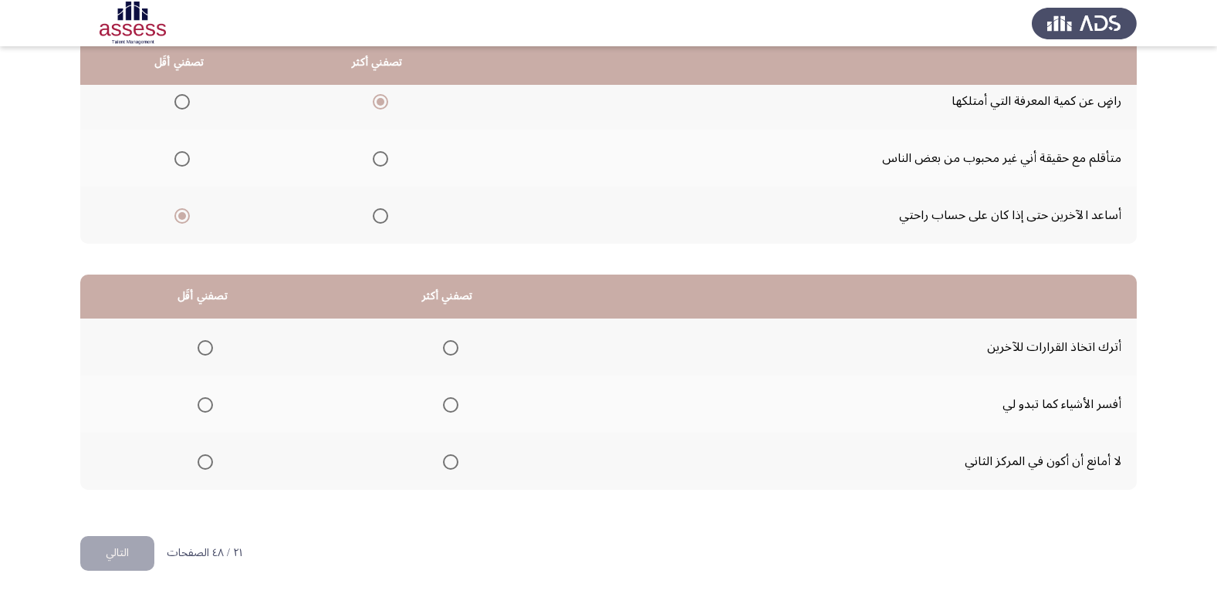
scroll to position [182, 0]
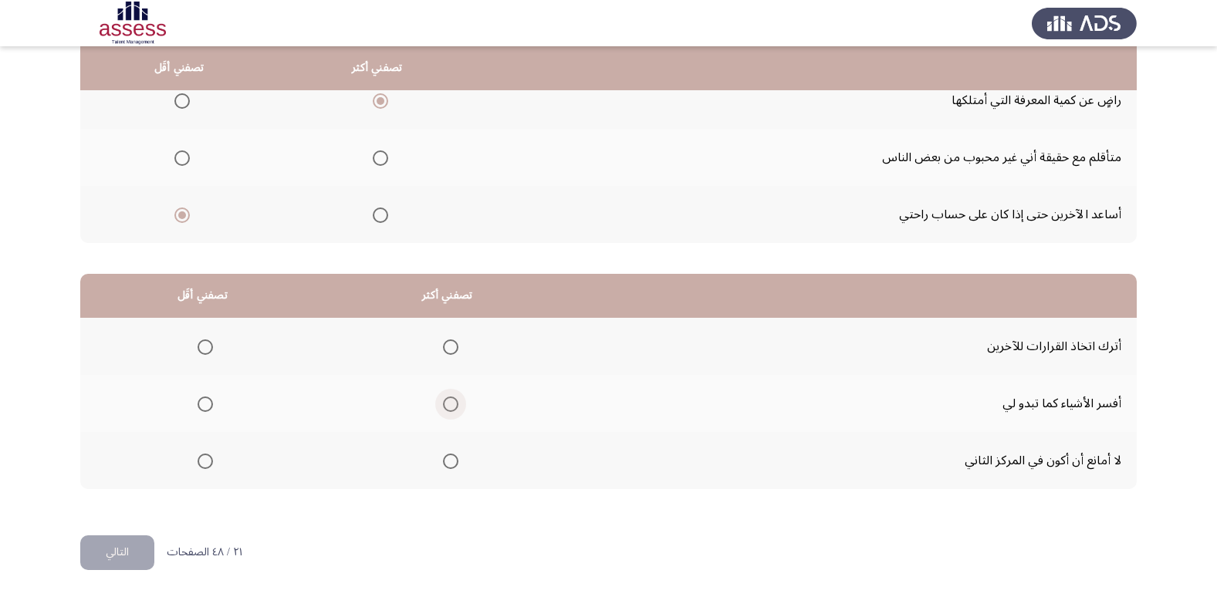
click at [453, 407] on span "Select an option" at bounding box center [450, 404] width 15 height 15
click at [453, 407] on input "Select an option" at bounding box center [450, 404] width 15 height 15
click at [206, 356] on mat-radio-group "Select an option" at bounding box center [202, 346] width 22 height 26
click at [206, 353] on span "Select an option" at bounding box center [205, 347] width 15 height 15
click at [206, 353] on input "Select an option" at bounding box center [205, 347] width 15 height 15
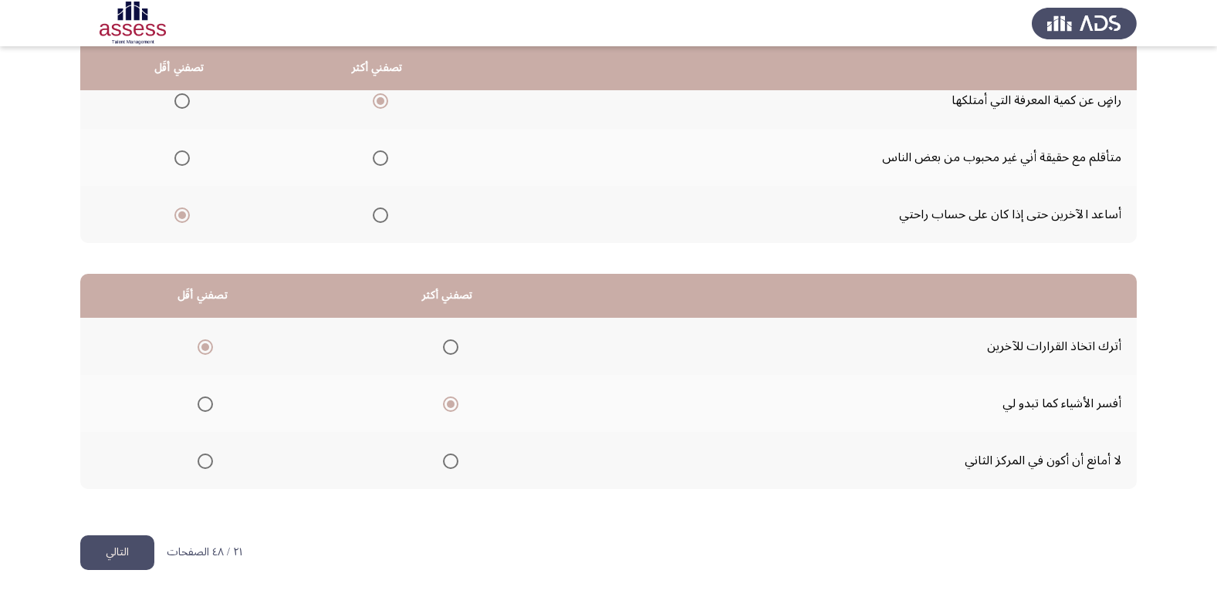
click at [130, 547] on button "التالي" at bounding box center [117, 553] width 74 height 35
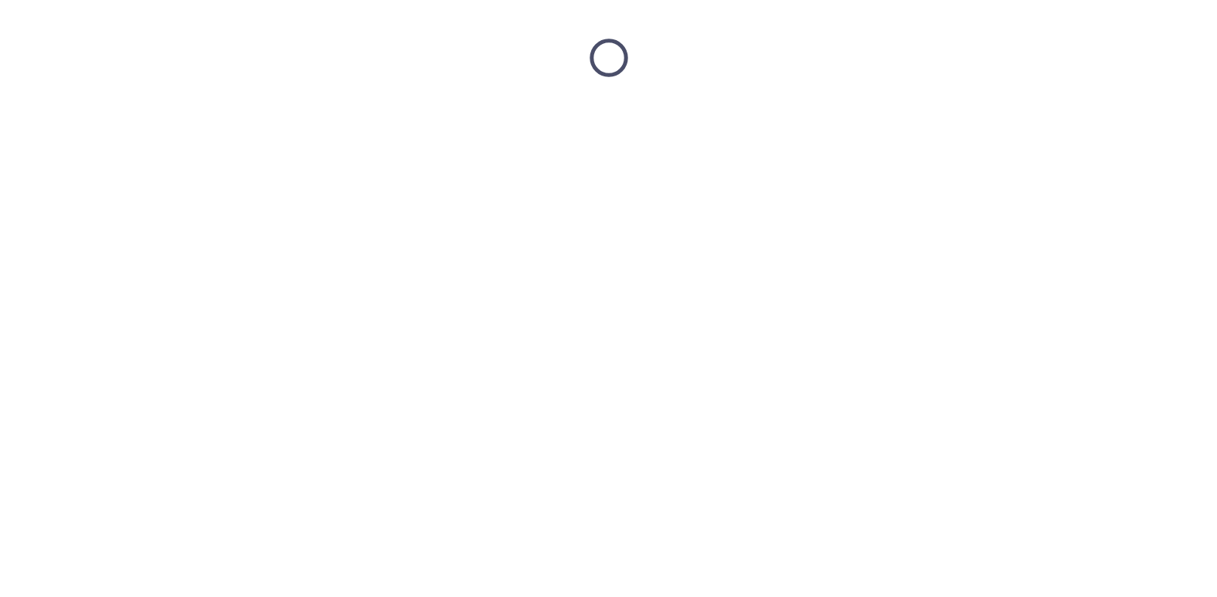
scroll to position [0, 0]
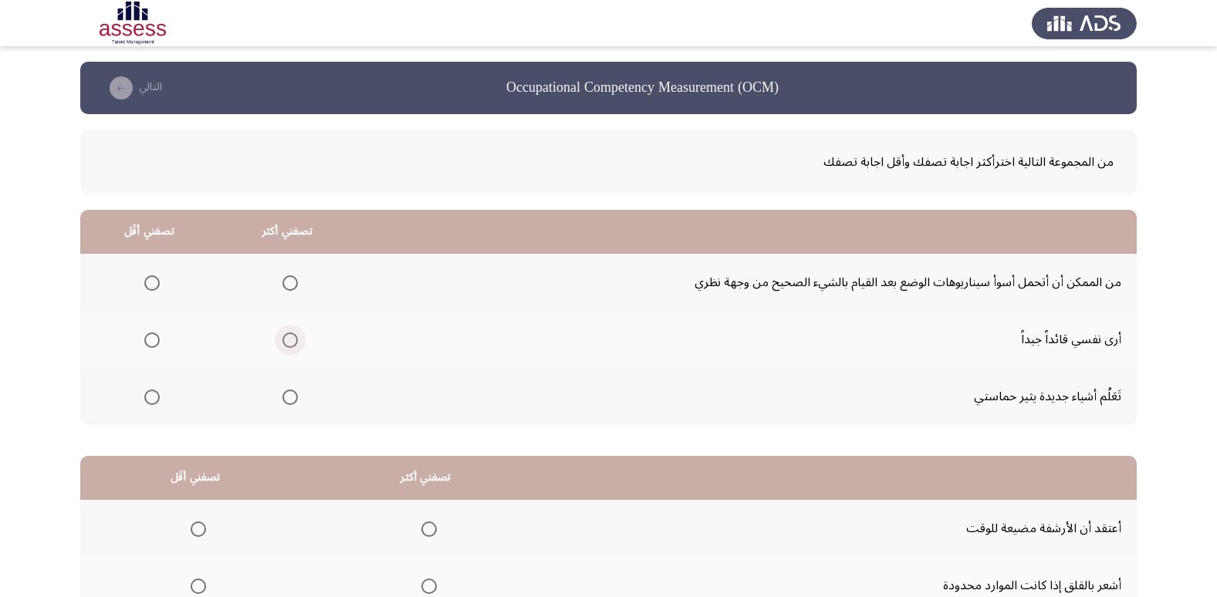
click at [290, 344] on span "Select an option" at bounding box center [289, 340] width 15 height 15
click at [290, 344] on input "Select an option" at bounding box center [289, 340] width 15 height 15
click at [147, 392] on span "Select an option" at bounding box center [151, 397] width 15 height 15
click at [147, 392] on input "Select an option" at bounding box center [151, 397] width 15 height 15
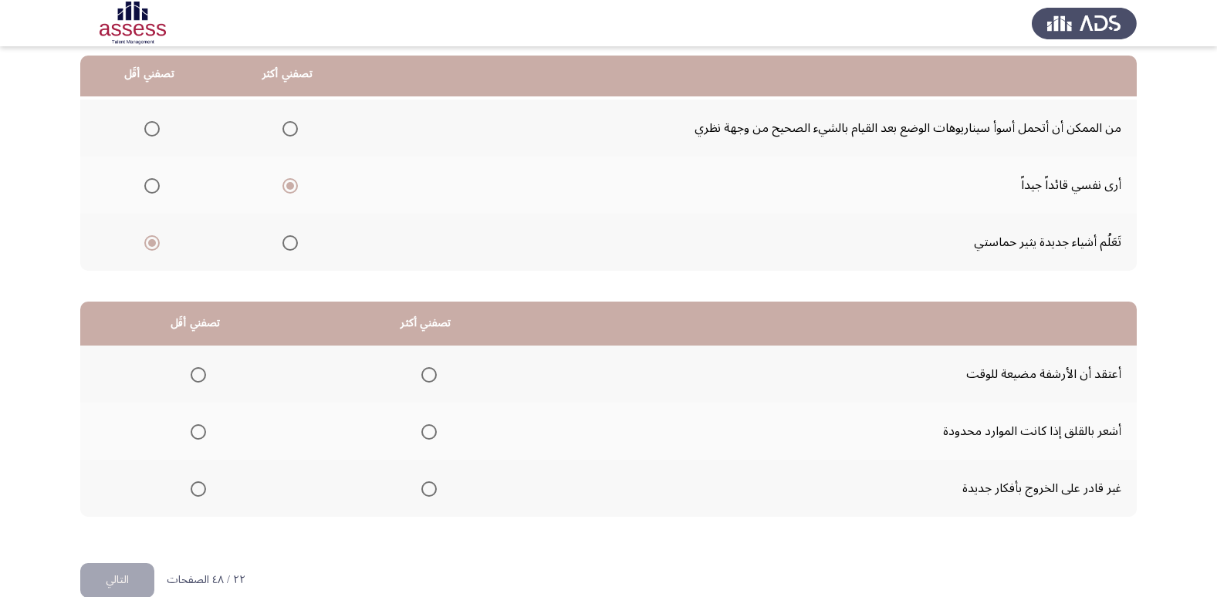
scroll to position [182, 0]
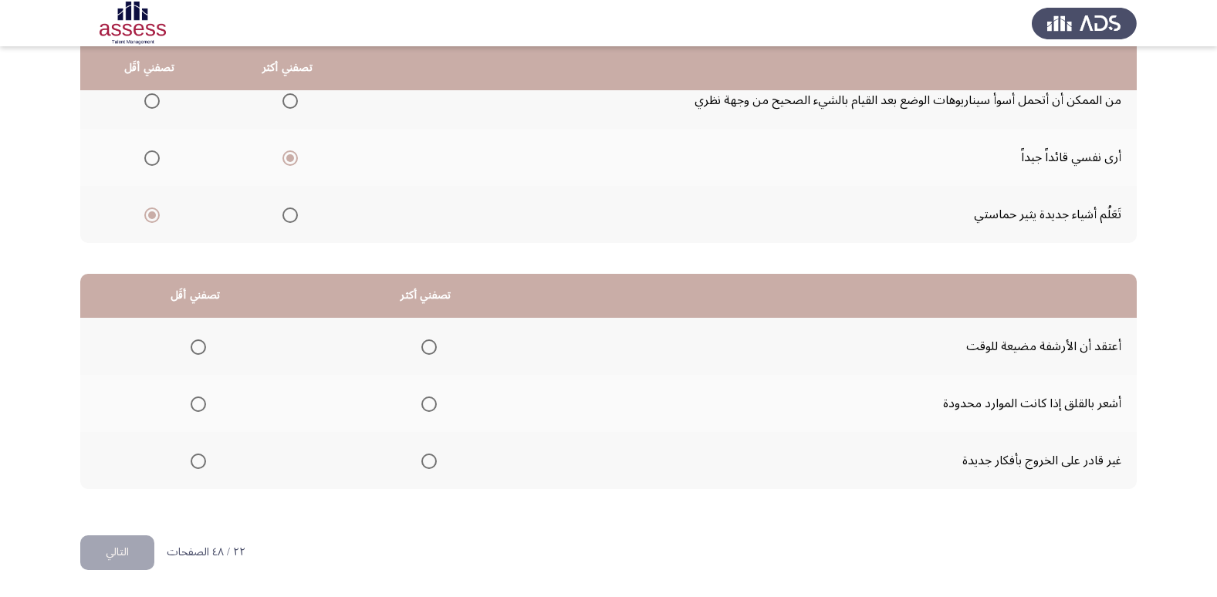
click at [425, 343] on span "Select an option" at bounding box center [428, 347] width 15 height 15
click at [425, 343] on input "Select an option" at bounding box center [428, 347] width 15 height 15
click at [189, 406] on label "Select an option" at bounding box center [195, 404] width 22 height 15
click at [191, 406] on input "Select an option" at bounding box center [198, 404] width 15 height 15
click at [103, 562] on button "التالي" at bounding box center [117, 553] width 74 height 35
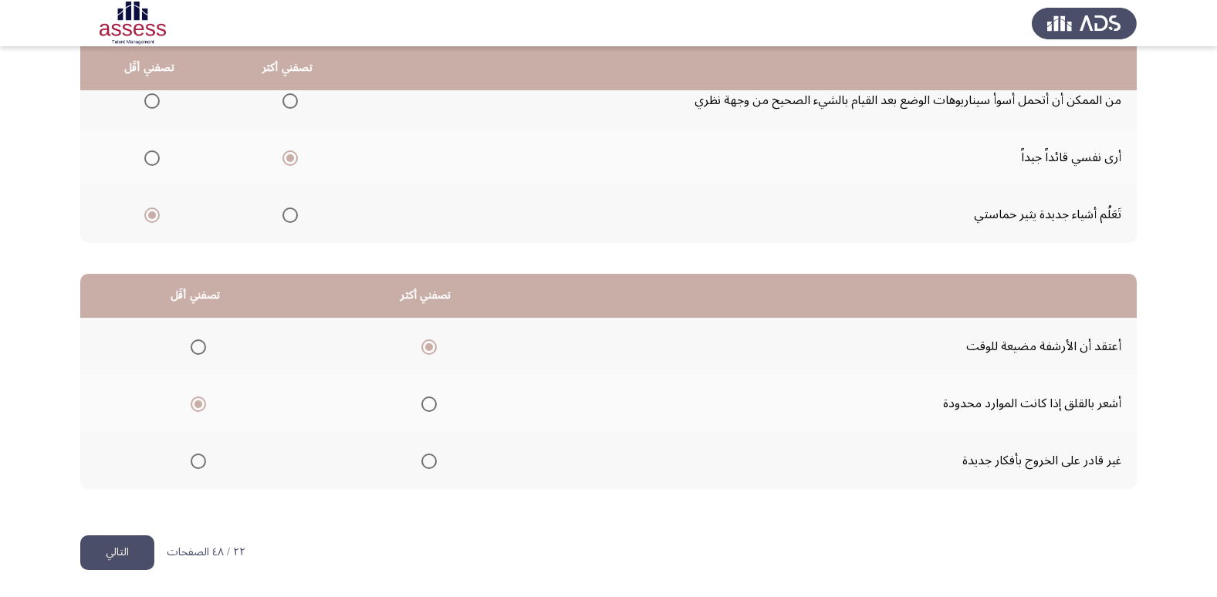
scroll to position [0, 0]
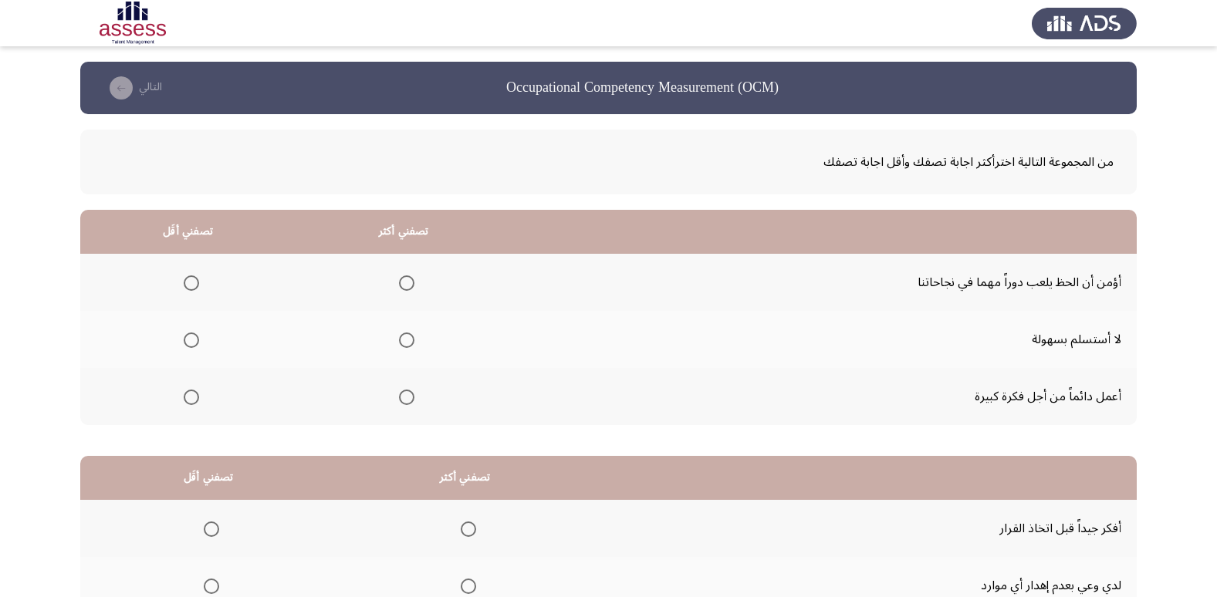
click at [405, 334] on span "Select an option" at bounding box center [406, 340] width 15 height 15
click at [405, 334] on input "Select an option" at bounding box center [406, 340] width 15 height 15
click at [184, 394] on span "Select an option" at bounding box center [191, 397] width 15 height 15
click at [184, 394] on input "Select an option" at bounding box center [191, 397] width 15 height 15
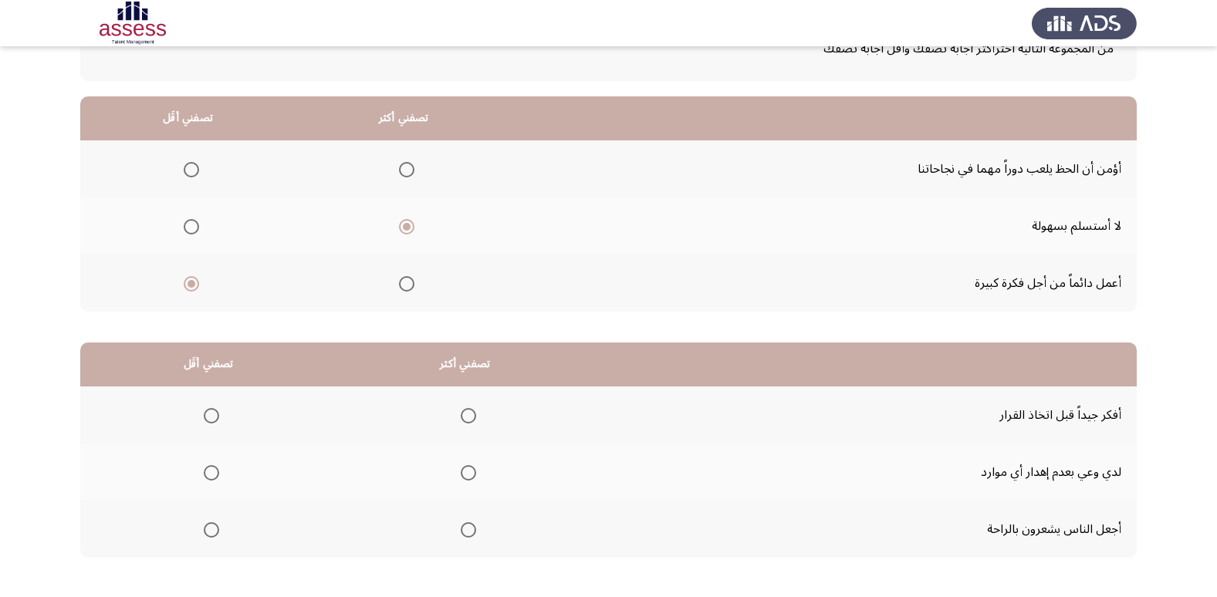
scroll to position [182, 0]
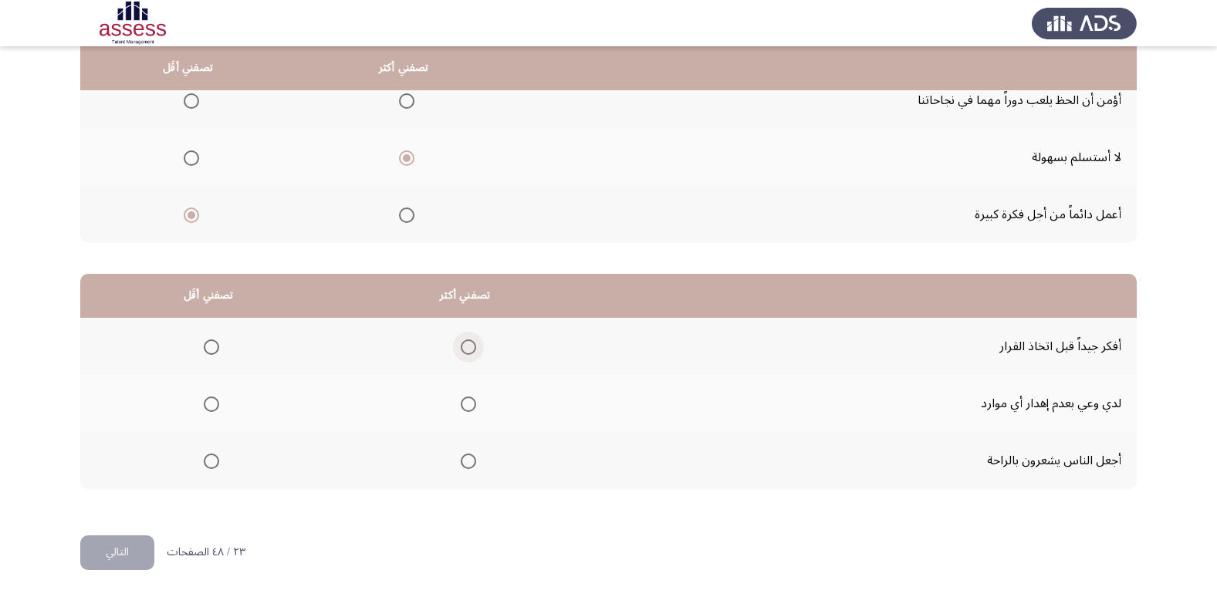
click at [461, 349] on span "Select an option" at bounding box center [468, 347] width 15 height 15
click at [461, 349] on input "Select an option" at bounding box center [468, 347] width 15 height 15
click at [211, 406] on span "Select an option" at bounding box center [211, 404] width 15 height 15
click at [211, 406] on input "Select an option" at bounding box center [211, 404] width 15 height 15
click at [131, 558] on button "التالي" at bounding box center [117, 553] width 74 height 35
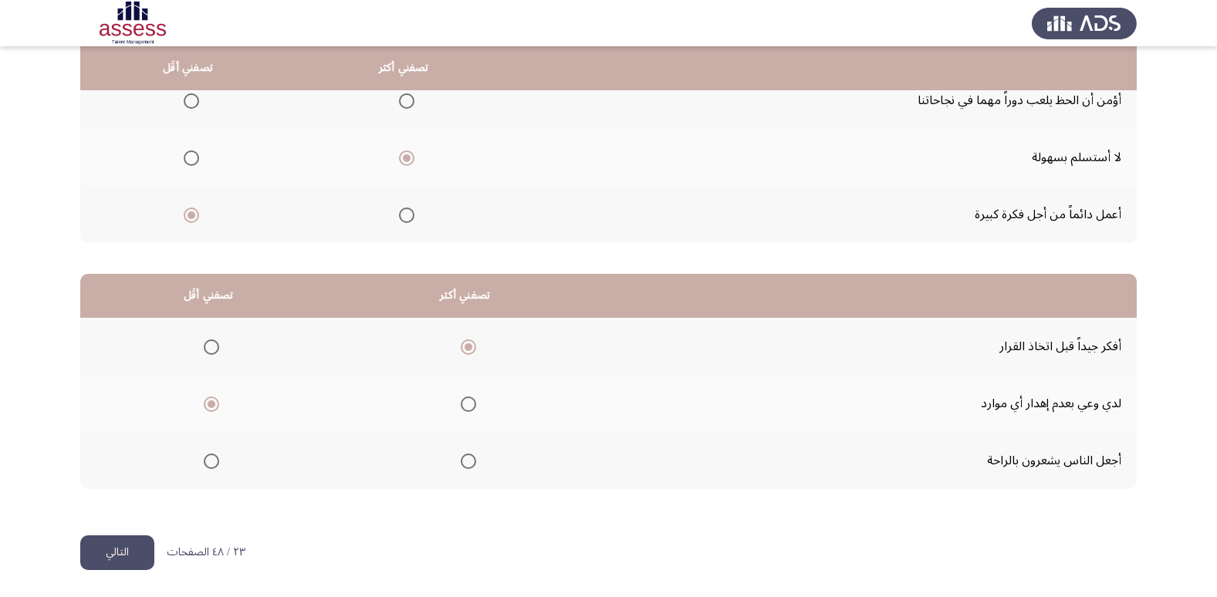
scroll to position [0, 0]
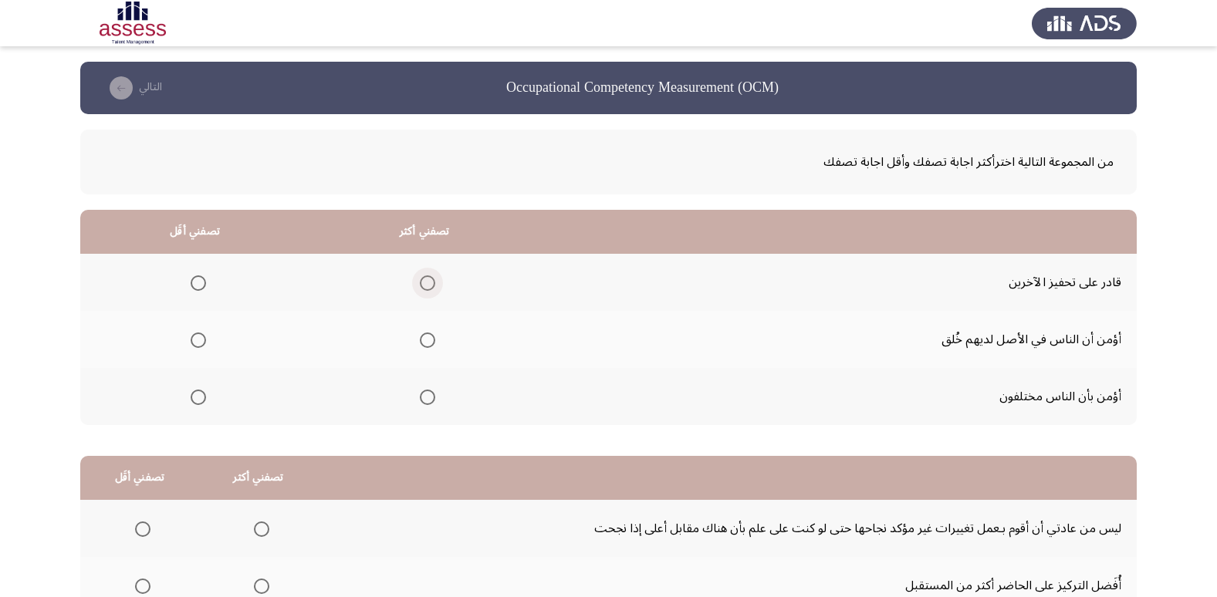
click at [427, 285] on span "Select an option" at bounding box center [427, 282] width 15 height 15
click at [427, 285] on input "Select an option" at bounding box center [427, 282] width 15 height 15
click at [208, 340] on th at bounding box center [194, 339] width 229 height 57
click at [198, 336] on span "Select an option" at bounding box center [198, 340] width 15 height 15
click at [198, 336] on input "Select an option" at bounding box center [198, 340] width 15 height 15
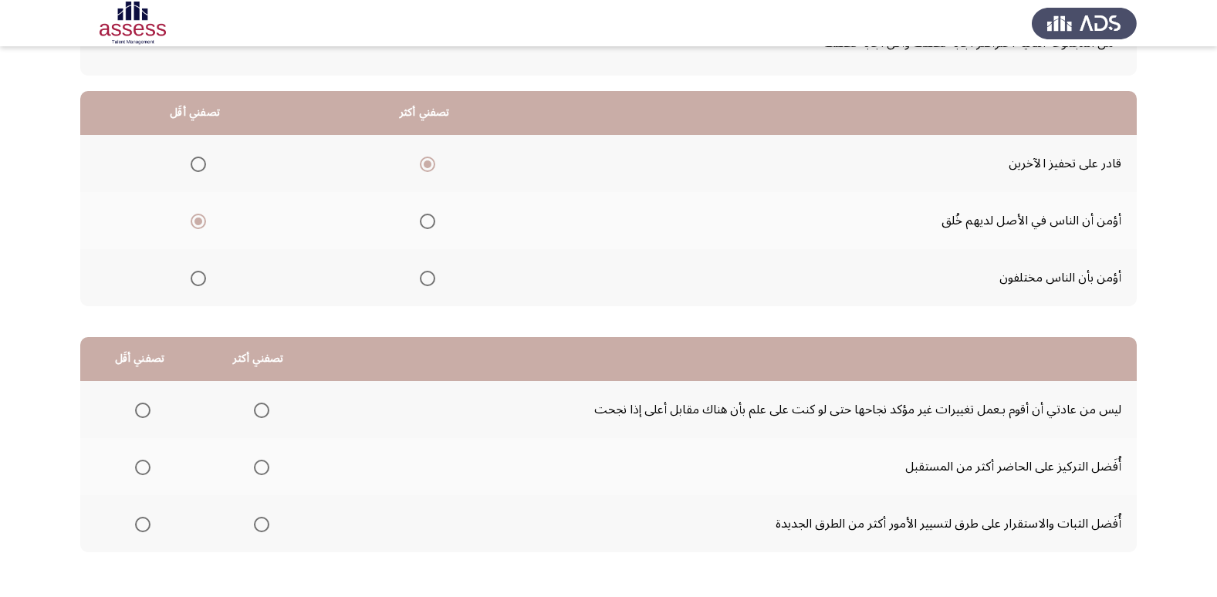
scroll to position [154, 0]
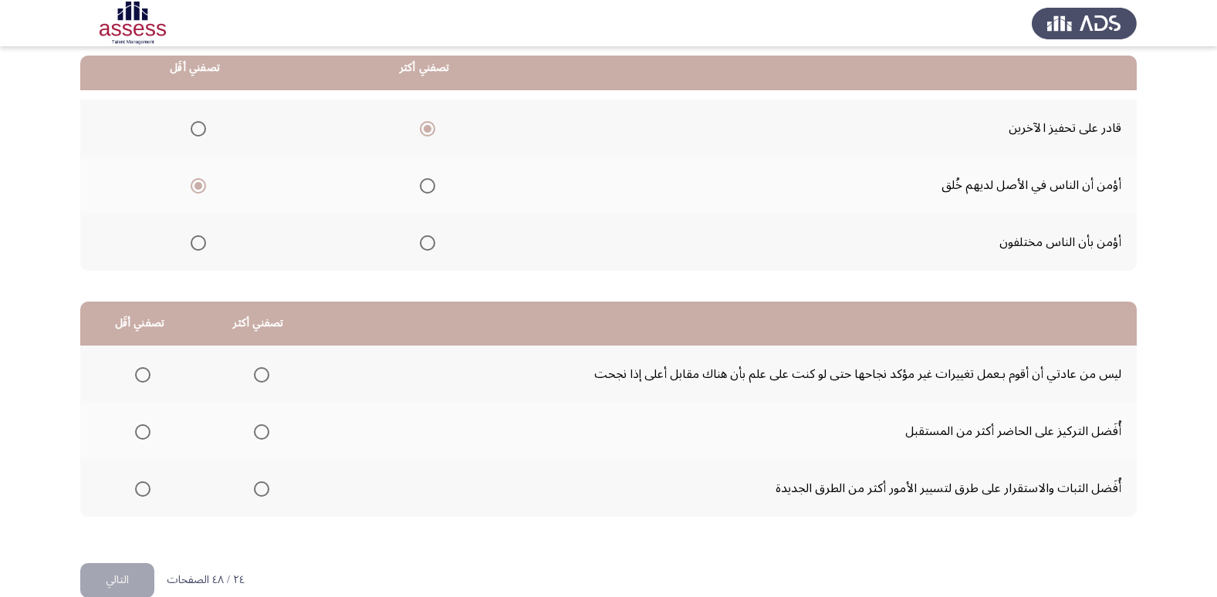
click at [436, 246] on th at bounding box center [424, 242] width 230 height 57
click at [430, 245] on span "Select an option" at bounding box center [427, 242] width 15 height 15
click at [430, 245] on input "Select an option" at bounding box center [427, 242] width 15 height 15
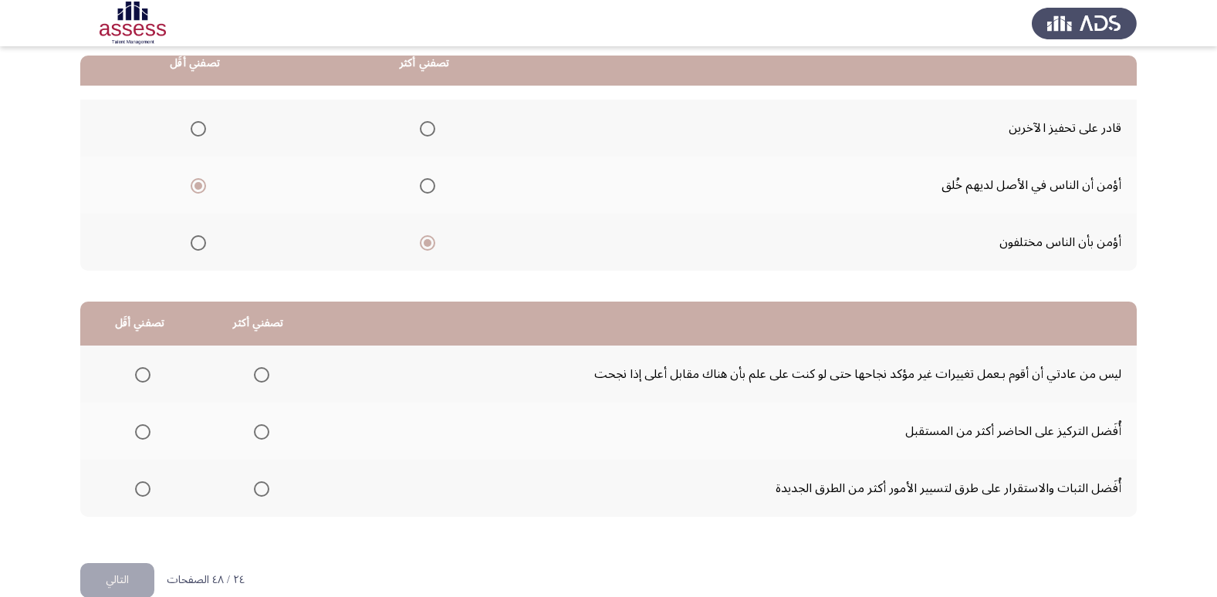
scroll to position [77, 0]
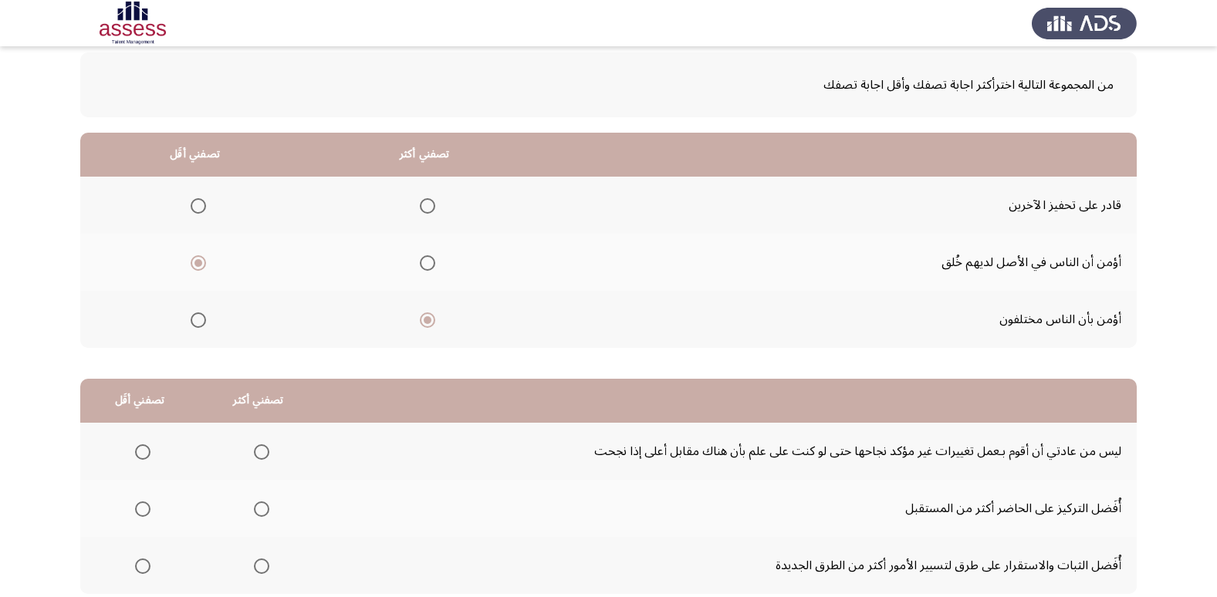
click at [199, 203] on span "Select an option" at bounding box center [198, 205] width 15 height 15
click at [199, 203] on input "Select an option" at bounding box center [198, 205] width 15 height 15
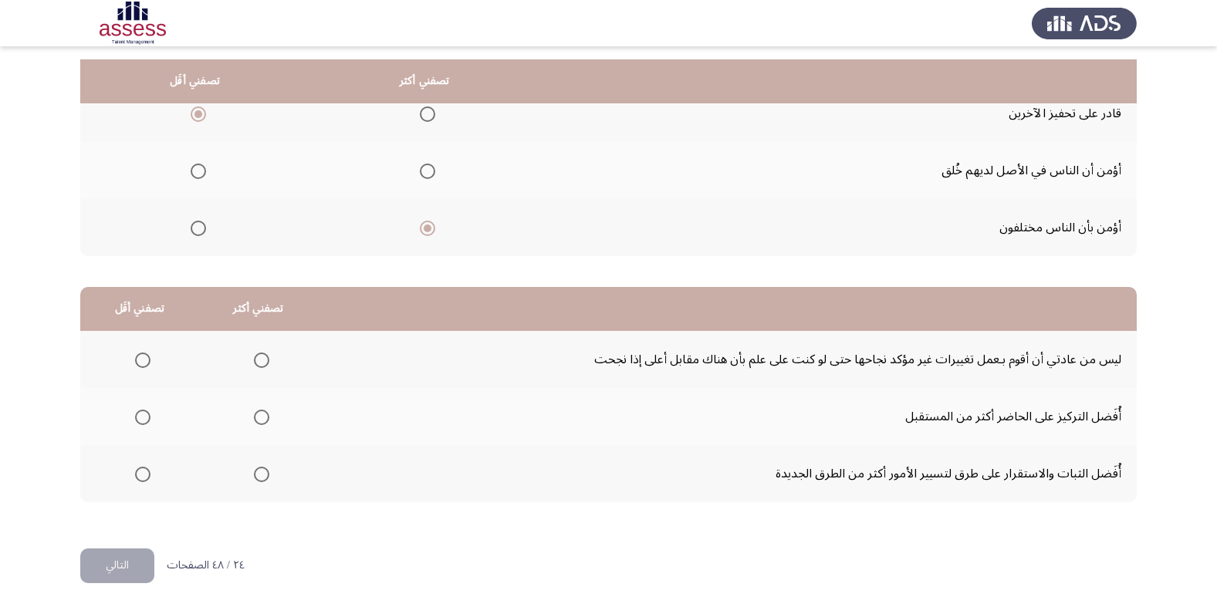
scroll to position [182, 0]
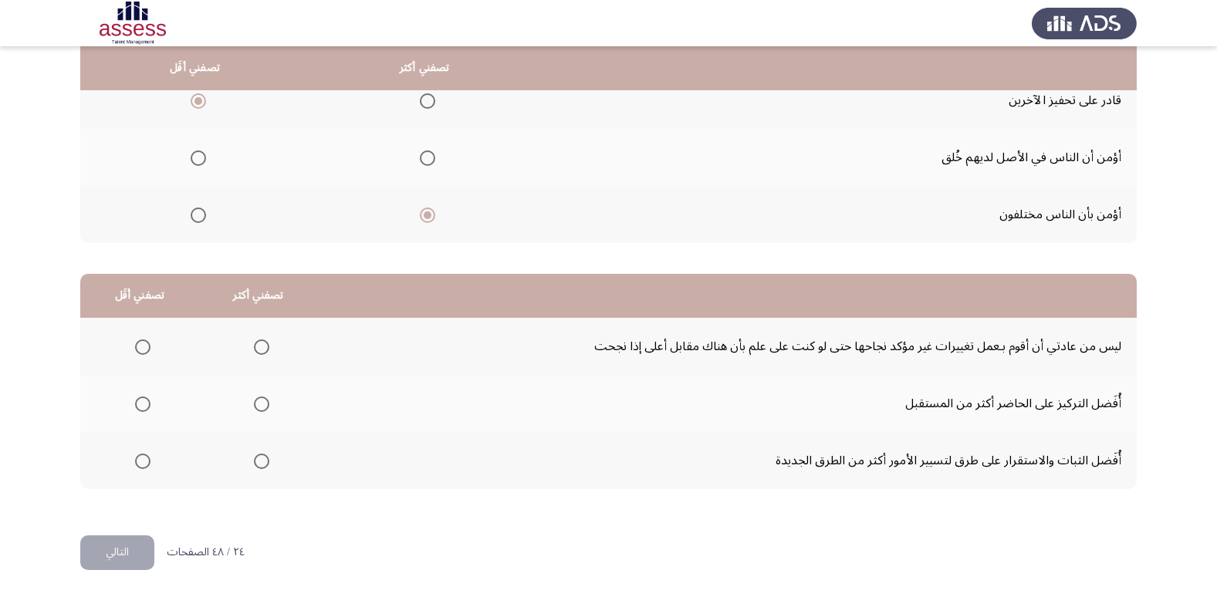
click at [255, 400] on span "Select an option" at bounding box center [261, 404] width 15 height 15
click at [255, 400] on input "Select an option" at bounding box center [261, 404] width 15 height 15
click at [136, 460] on span "Select an option" at bounding box center [142, 461] width 15 height 15
click at [136, 460] on input "Select an option" at bounding box center [142, 461] width 15 height 15
click at [136, 556] on button "التالي" at bounding box center [117, 553] width 74 height 35
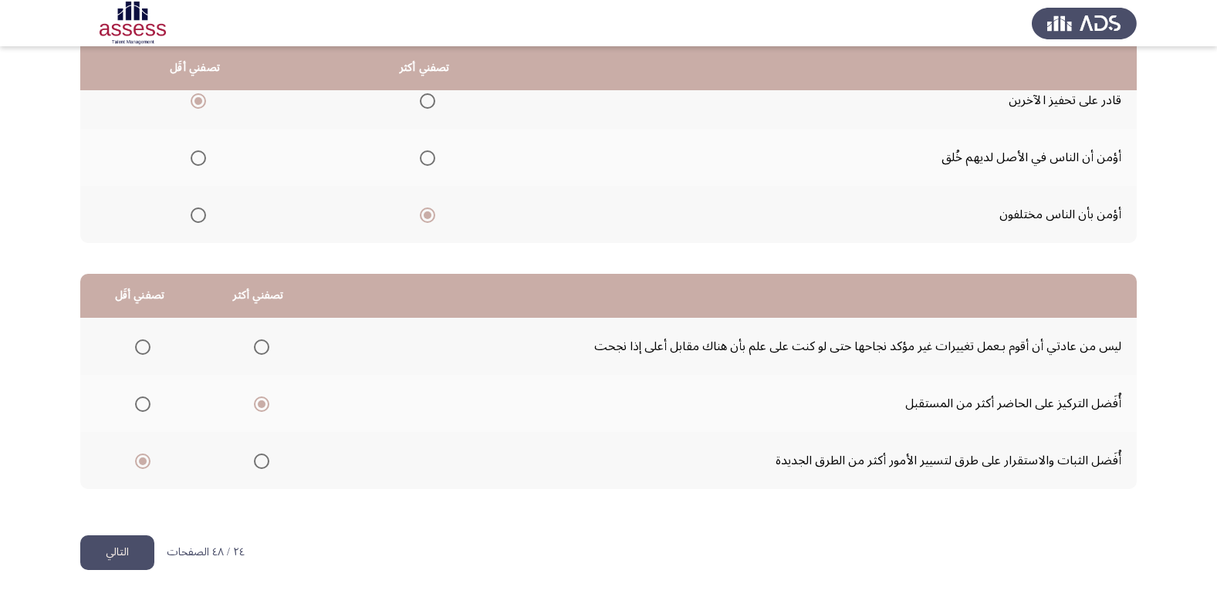
scroll to position [0, 0]
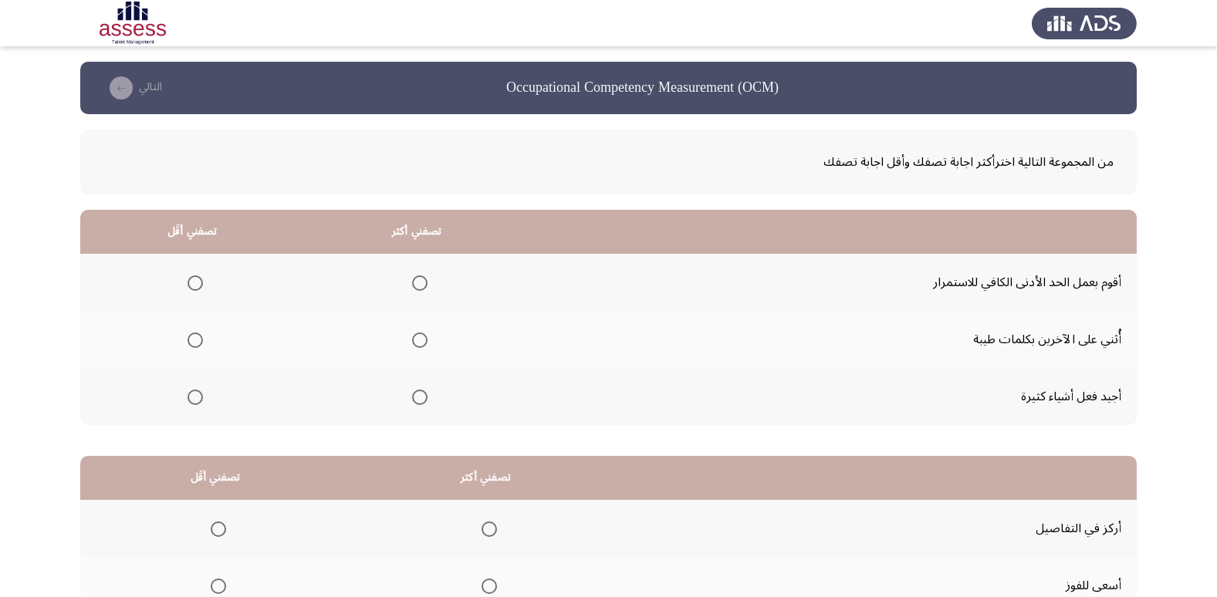
click at [422, 391] on span "Select an option" at bounding box center [419, 397] width 15 height 15
click at [422, 391] on input "Select an option" at bounding box center [419, 397] width 15 height 15
click at [193, 284] on span "Select an option" at bounding box center [195, 282] width 15 height 15
click at [193, 284] on input "Select an option" at bounding box center [195, 282] width 15 height 15
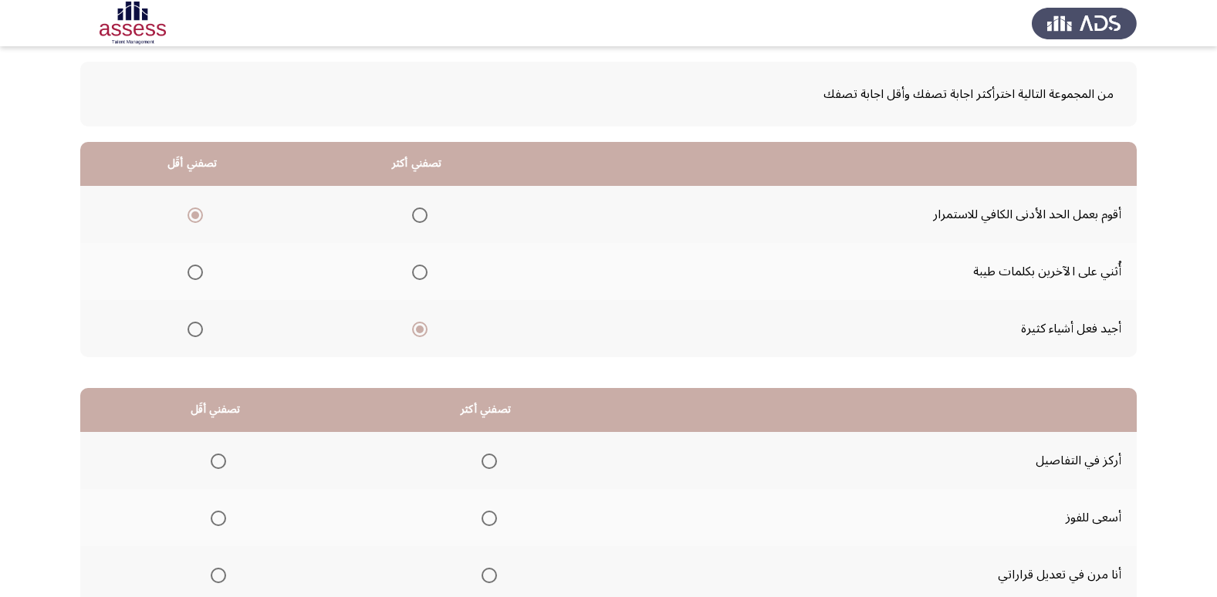
scroll to position [182, 0]
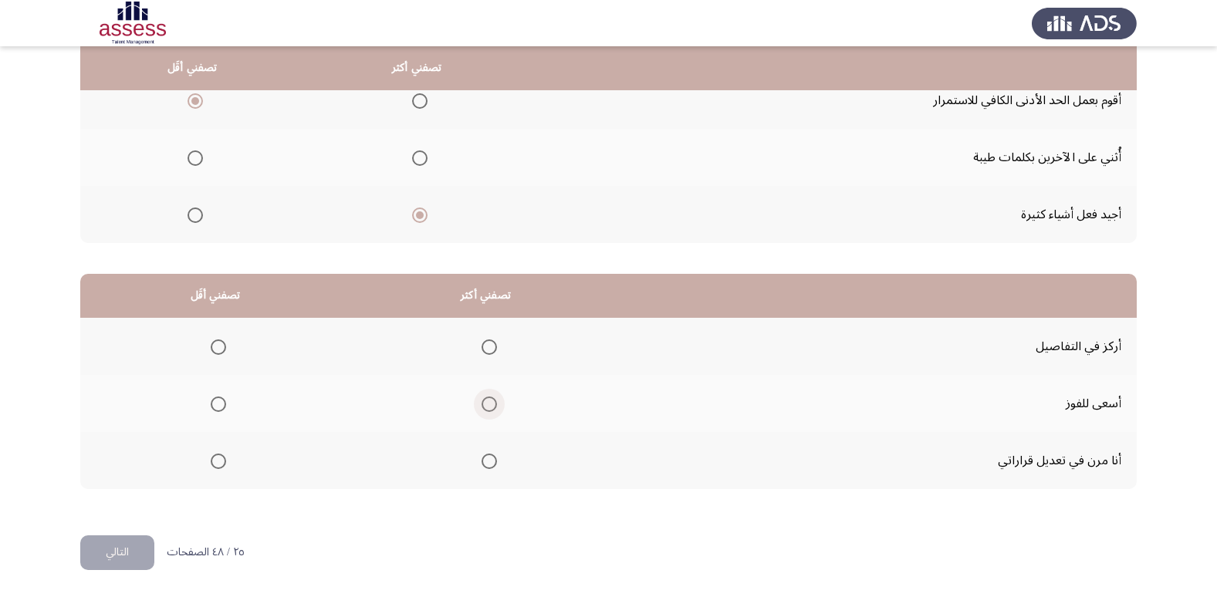
click at [484, 399] on span "Select an option" at bounding box center [488, 404] width 15 height 15
click at [484, 399] on input "Select an option" at bounding box center [488, 404] width 15 height 15
click at [211, 350] on span "Select an option" at bounding box center [218, 347] width 15 height 15
click at [211, 350] on input "Select an option" at bounding box center [218, 347] width 15 height 15
click at [218, 460] on span "Select an option" at bounding box center [218, 461] width 15 height 15
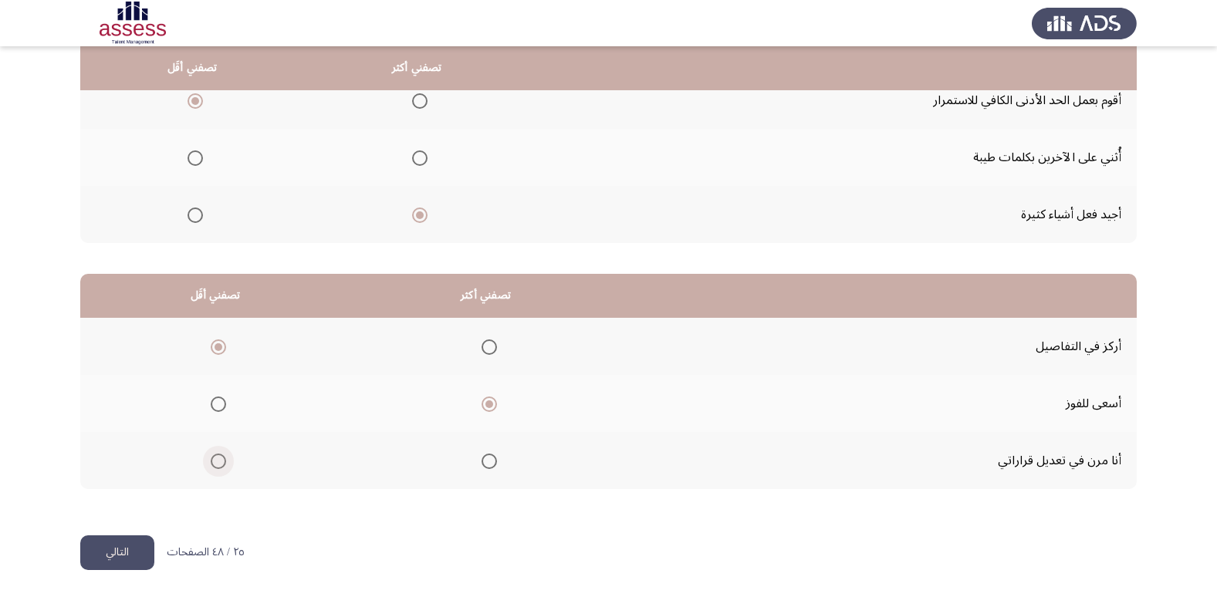
click at [218, 460] on input "Select an option" at bounding box center [218, 461] width 15 height 15
click at [132, 552] on button "التالي" at bounding box center [117, 553] width 74 height 35
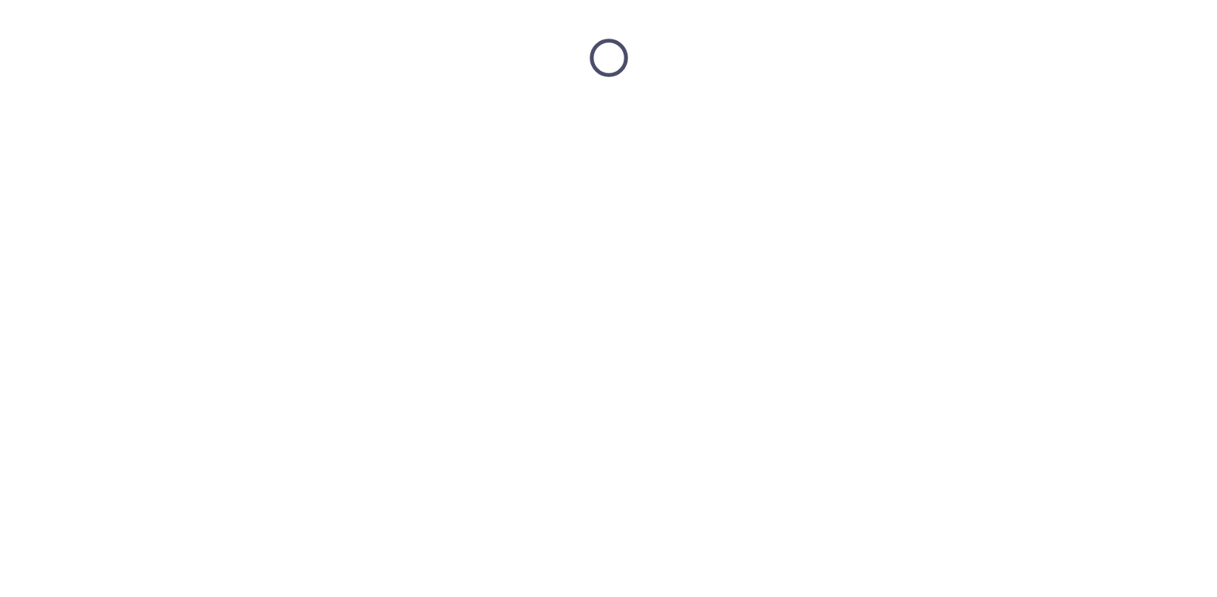
scroll to position [0, 0]
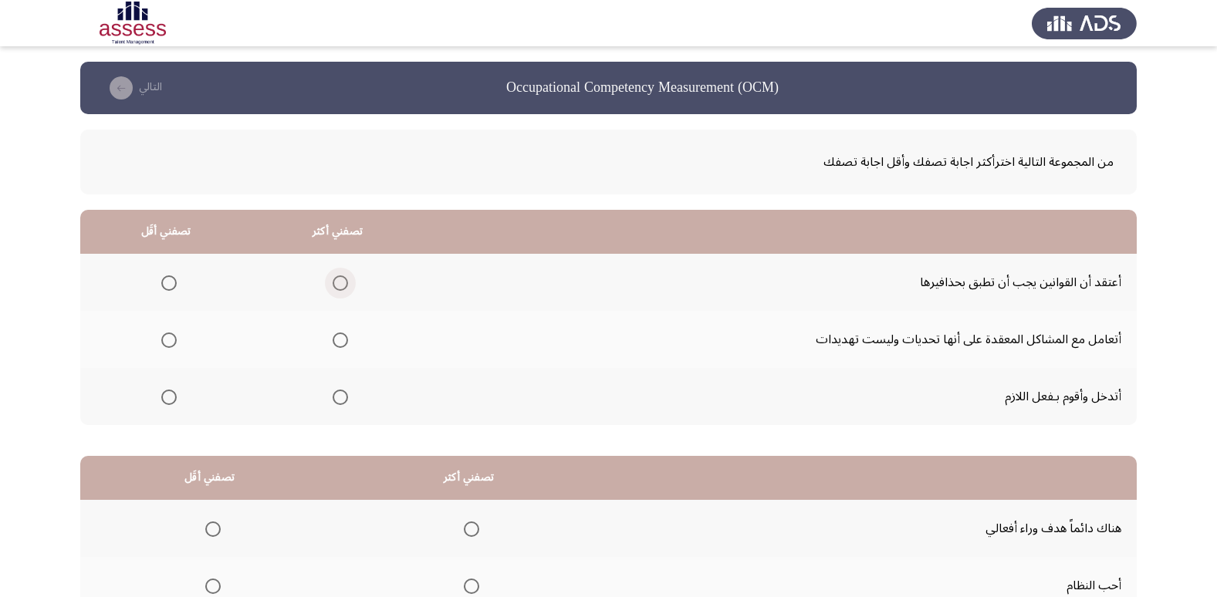
click at [339, 282] on span "Select an option" at bounding box center [340, 282] width 15 height 15
click at [339, 282] on input "Select an option" at bounding box center [340, 282] width 15 height 15
click at [164, 404] on span "Select an option" at bounding box center [168, 397] width 15 height 15
click at [164, 404] on input "Select an option" at bounding box center [168, 397] width 15 height 15
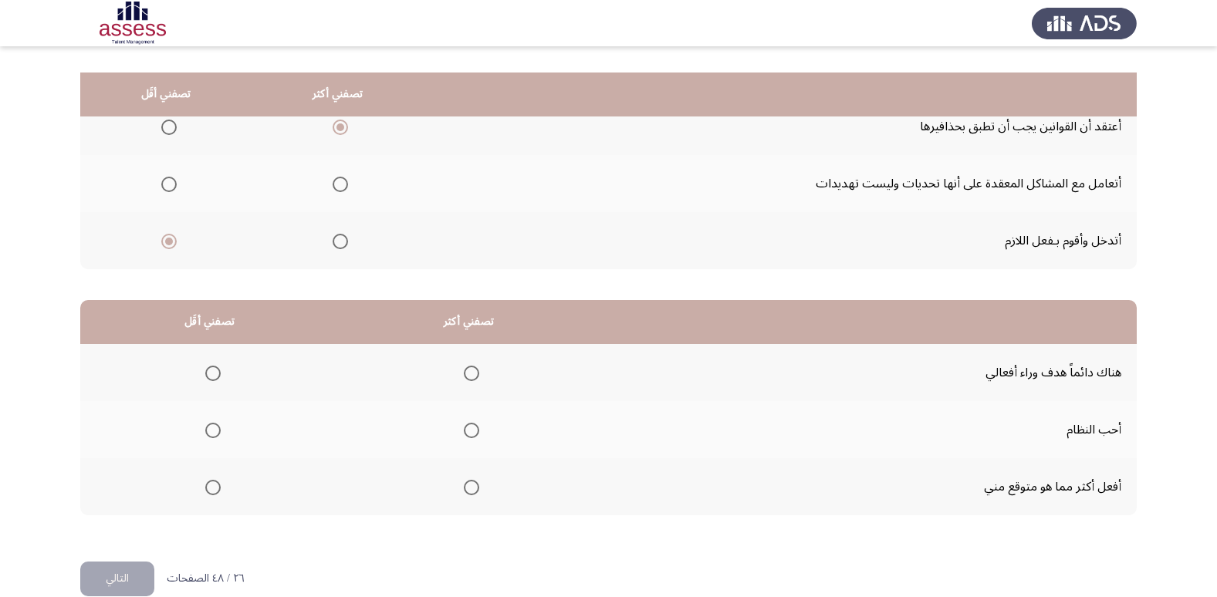
scroll to position [182, 0]
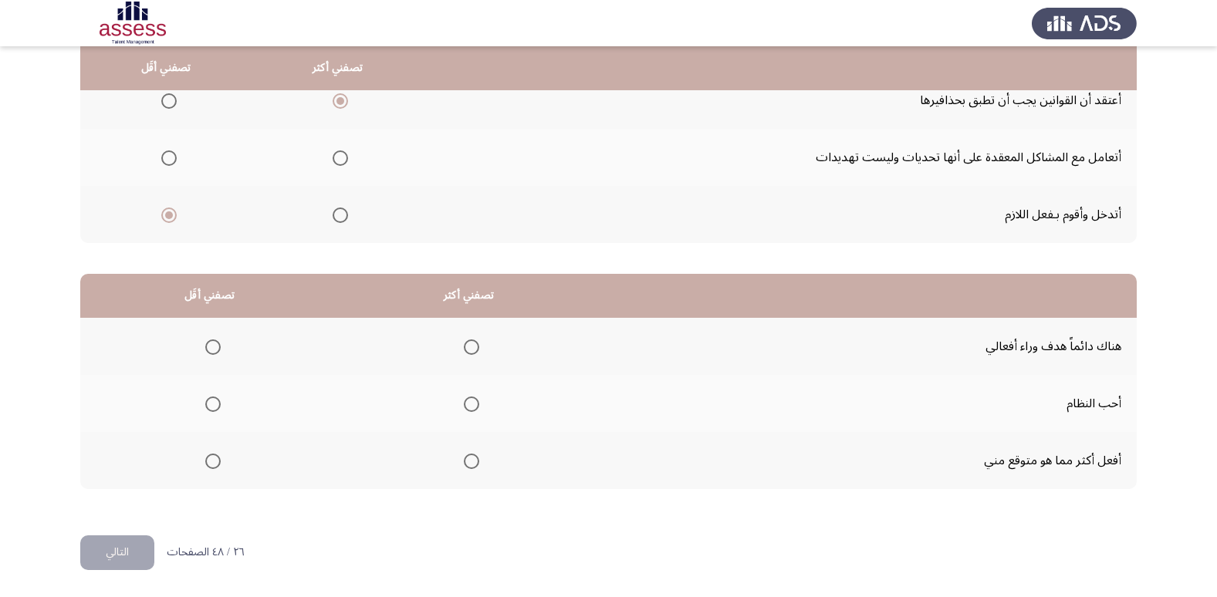
click at [471, 455] on span "Select an option" at bounding box center [471, 461] width 15 height 15
click at [471, 455] on input "Select an option" at bounding box center [471, 461] width 15 height 15
click at [209, 346] on span "Select an option" at bounding box center [212, 347] width 15 height 15
click at [209, 346] on input "Select an option" at bounding box center [212, 347] width 15 height 15
click at [140, 543] on button "التالي" at bounding box center [117, 553] width 74 height 35
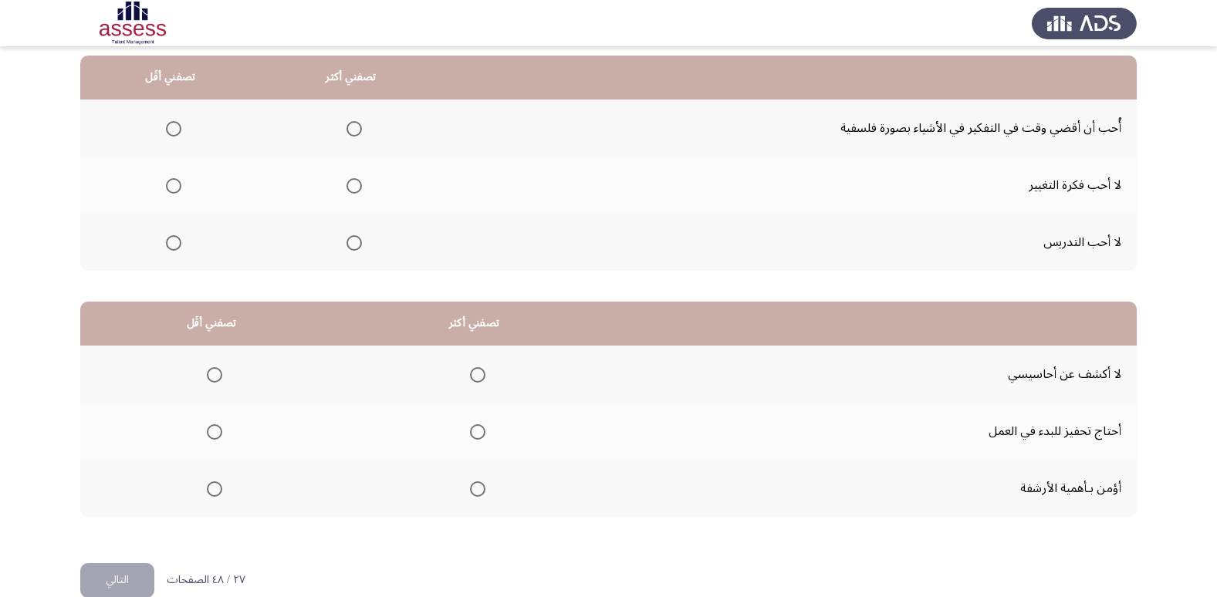
scroll to position [77, 0]
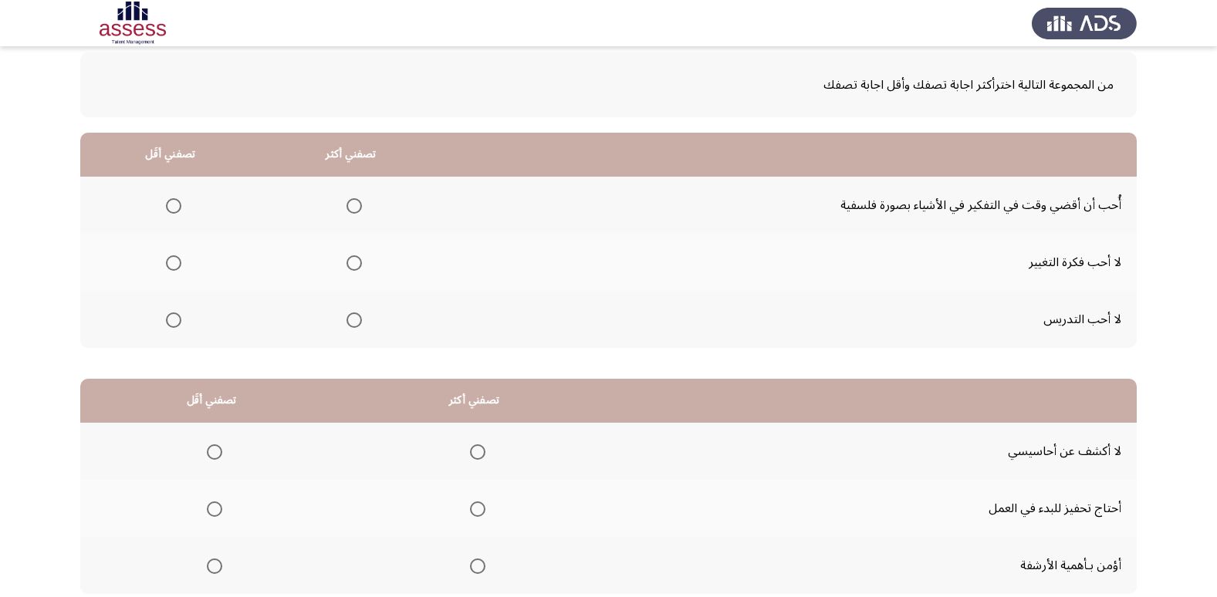
click at [355, 208] on span "Select an option" at bounding box center [353, 205] width 15 height 15
click at [355, 208] on input "Select an option" at bounding box center [353, 205] width 15 height 15
click at [174, 255] on mat-radio-button "Select an option" at bounding box center [171, 263] width 22 height 16
click at [174, 255] on span "Select an option" at bounding box center [173, 262] width 15 height 15
click at [174, 255] on input "Select an option" at bounding box center [173, 262] width 15 height 15
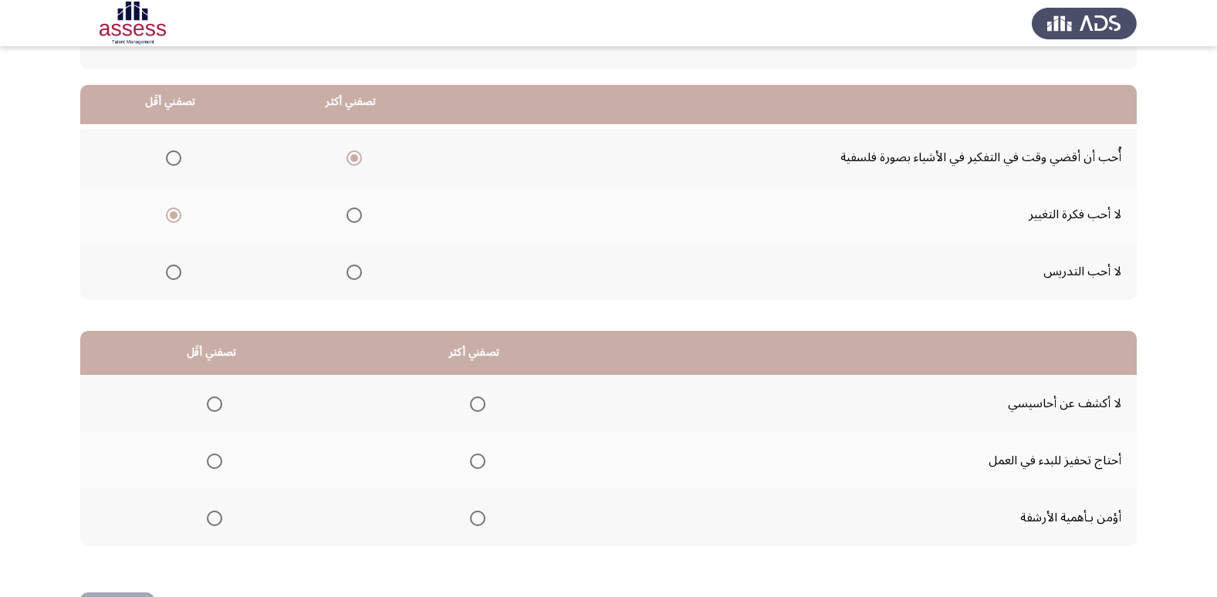
scroll to position [182, 0]
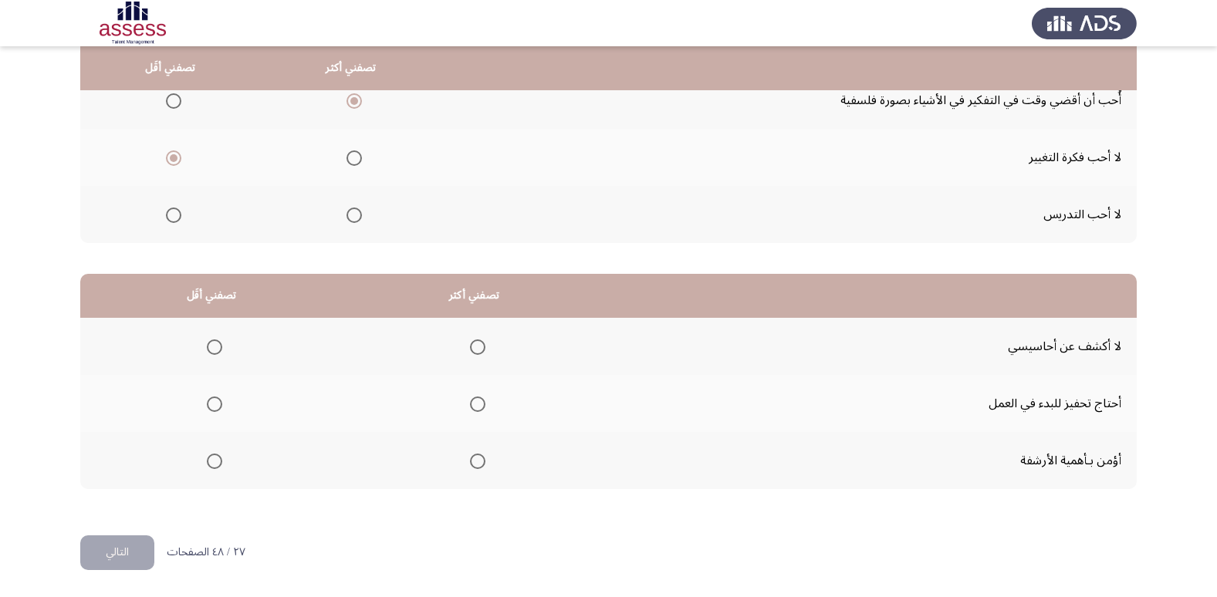
click at [207, 459] on span "Select an option" at bounding box center [214, 461] width 15 height 15
click at [207, 459] on input "Select an option" at bounding box center [214, 461] width 15 height 15
click at [465, 348] on label "Select an option" at bounding box center [475, 347] width 22 height 15
click at [470, 348] on input "Select an option" at bounding box center [477, 347] width 15 height 15
click at [140, 554] on button "التالي" at bounding box center [117, 553] width 74 height 35
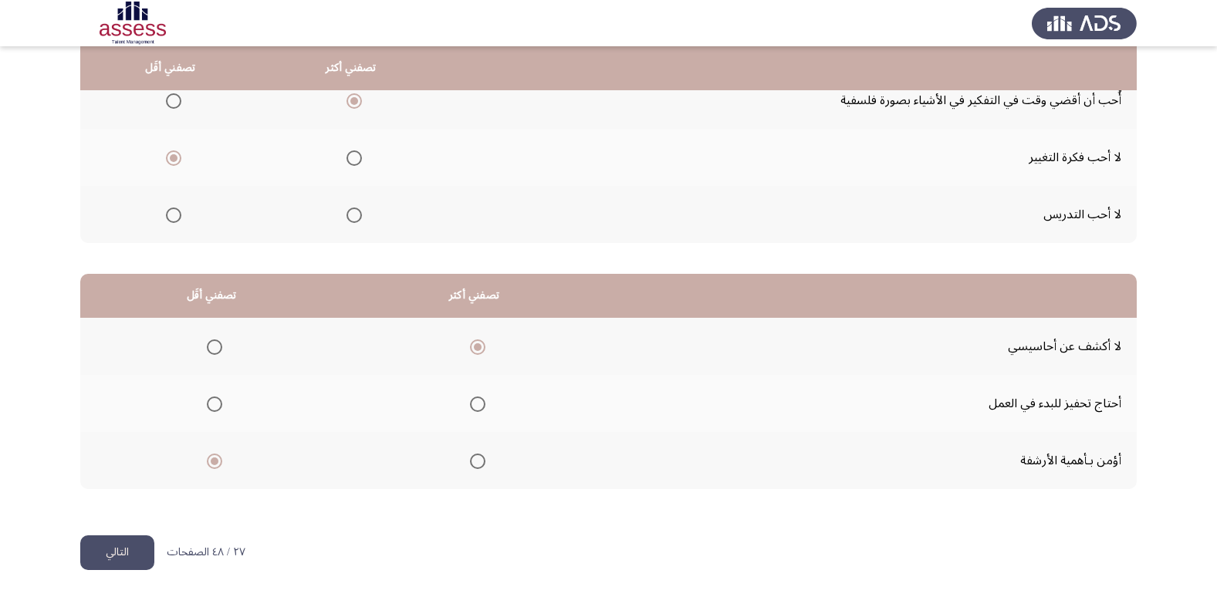
scroll to position [0, 0]
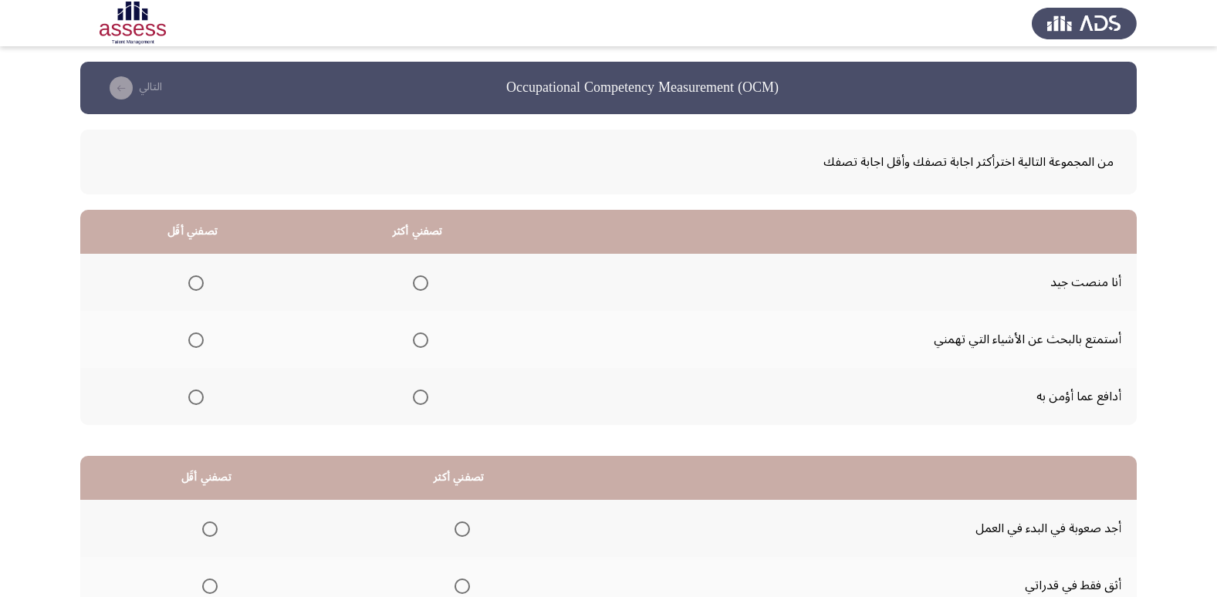
click at [417, 398] on span "Select an option" at bounding box center [420, 397] width 15 height 15
click at [417, 398] on input "Select an option" at bounding box center [420, 397] width 15 height 15
click at [195, 285] on span "Select an option" at bounding box center [195, 282] width 15 height 15
click at [195, 285] on input "Select an option" at bounding box center [195, 282] width 15 height 15
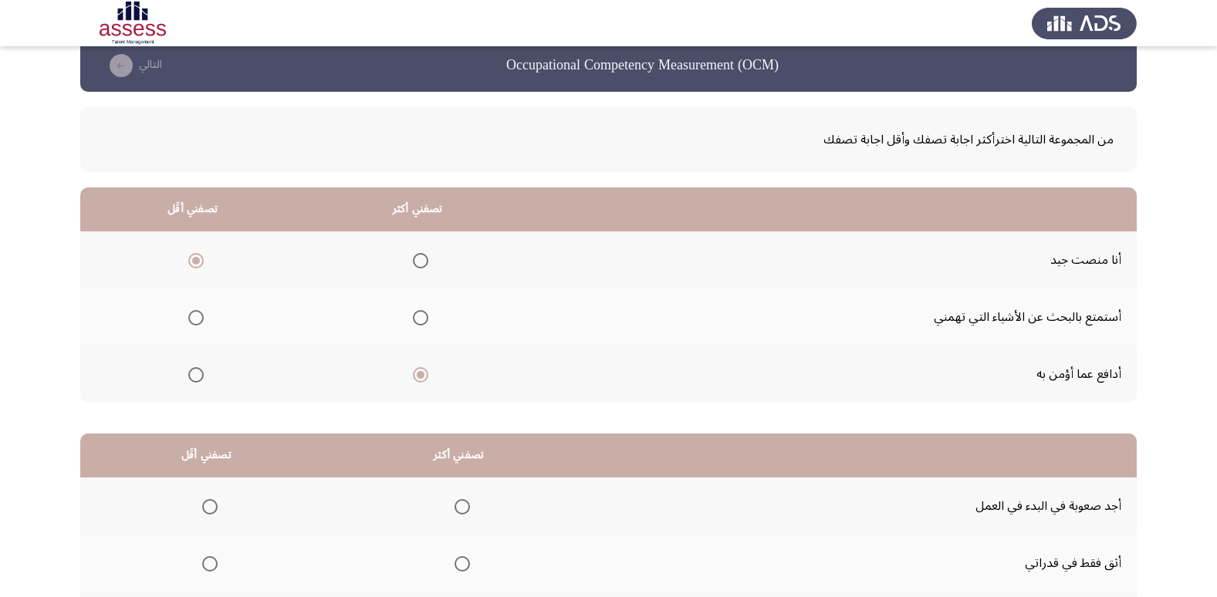
scroll to position [182, 0]
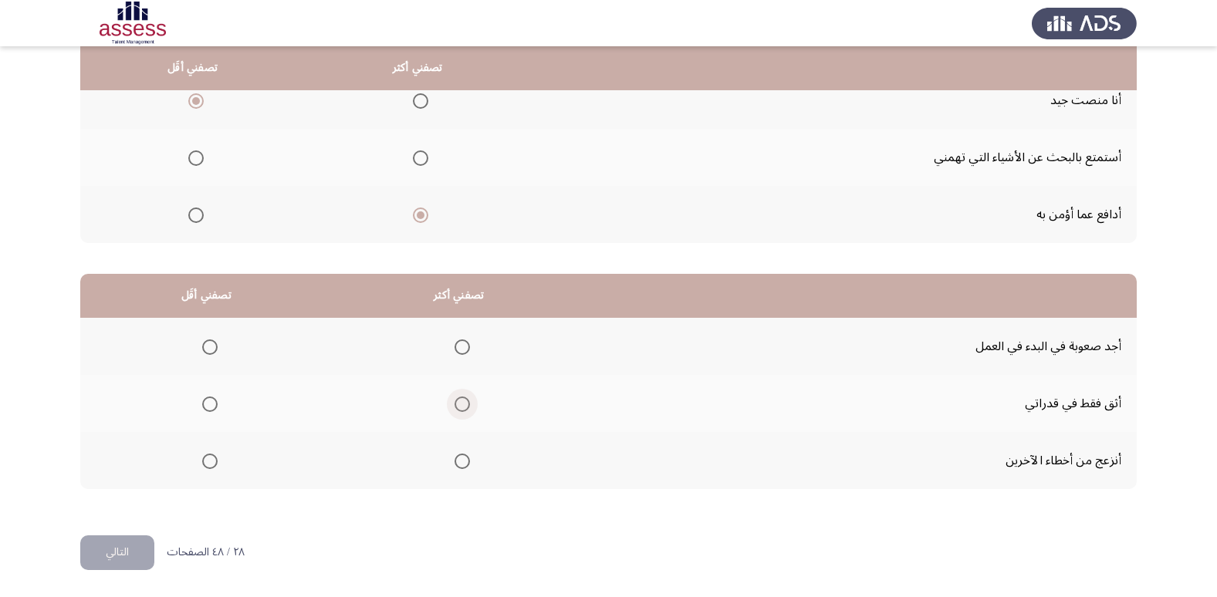
click at [455, 406] on span "Select an option" at bounding box center [461, 404] width 15 height 15
click at [455, 406] on input "Select an option" at bounding box center [461, 404] width 15 height 15
click at [213, 466] on span "Select an option" at bounding box center [209, 461] width 15 height 15
click at [213, 466] on input "Select an option" at bounding box center [209, 461] width 15 height 15
click at [209, 343] on span "Select an option" at bounding box center [209, 347] width 15 height 15
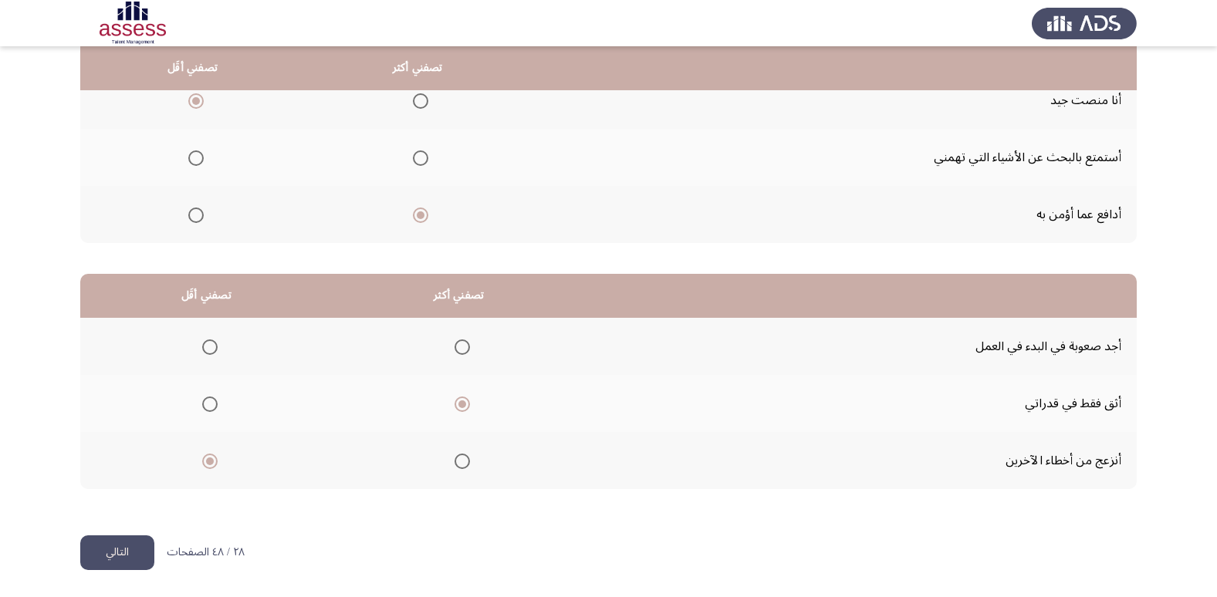
click at [209, 343] on input "Select an option" at bounding box center [209, 347] width 15 height 15
click at [103, 559] on button "التالي" at bounding box center [117, 553] width 74 height 35
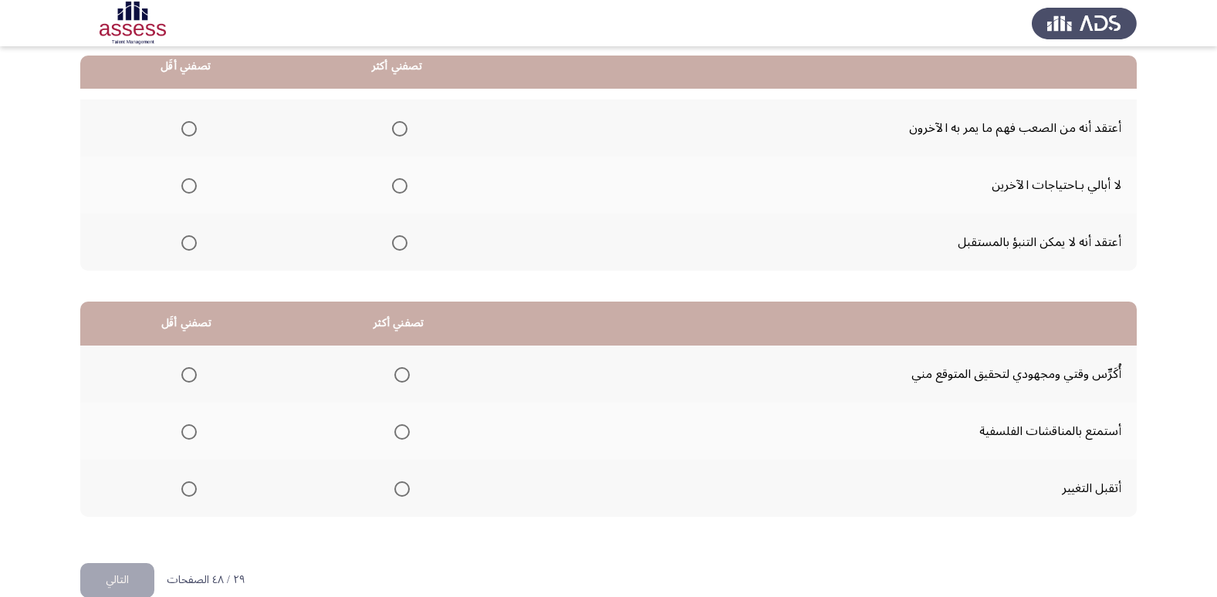
scroll to position [77, 0]
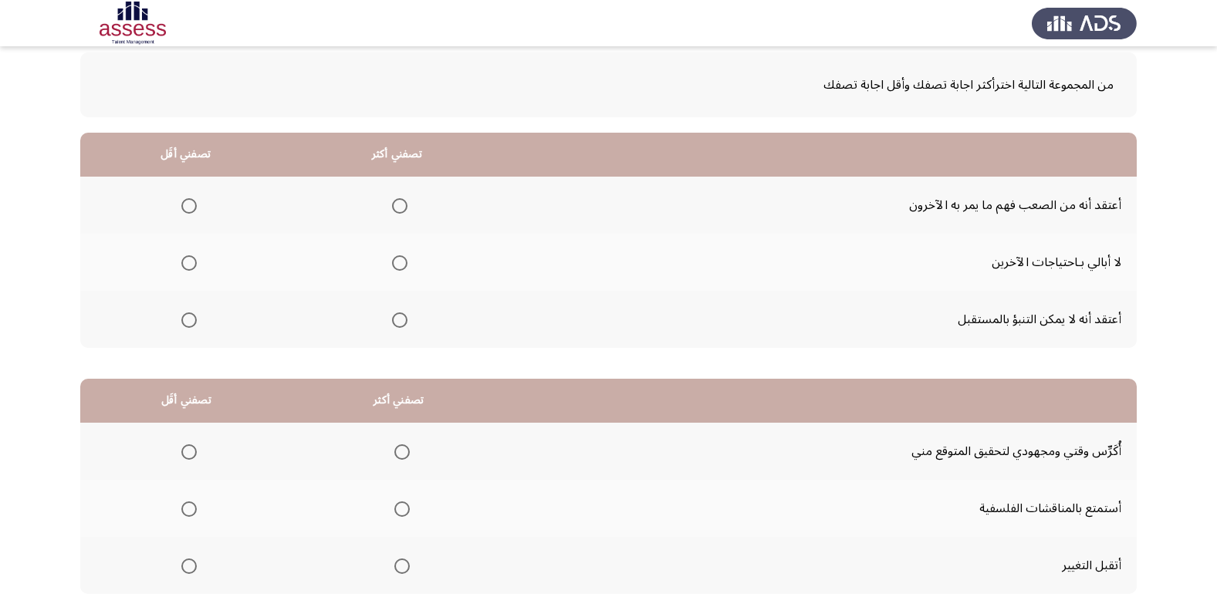
click at [400, 264] on span "Select an option" at bounding box center [399, 262] width 15 height 15
click at [400, 264] on input "Select an option" at bounding box center [399, 262] width 15 height 15
click at [186, 204] on span "Select an option" at bounding box center [188, 205] width 15 height 15
click at [186, 204] on input "Select an option" at bounding box center [188, 205] width 15 height 15
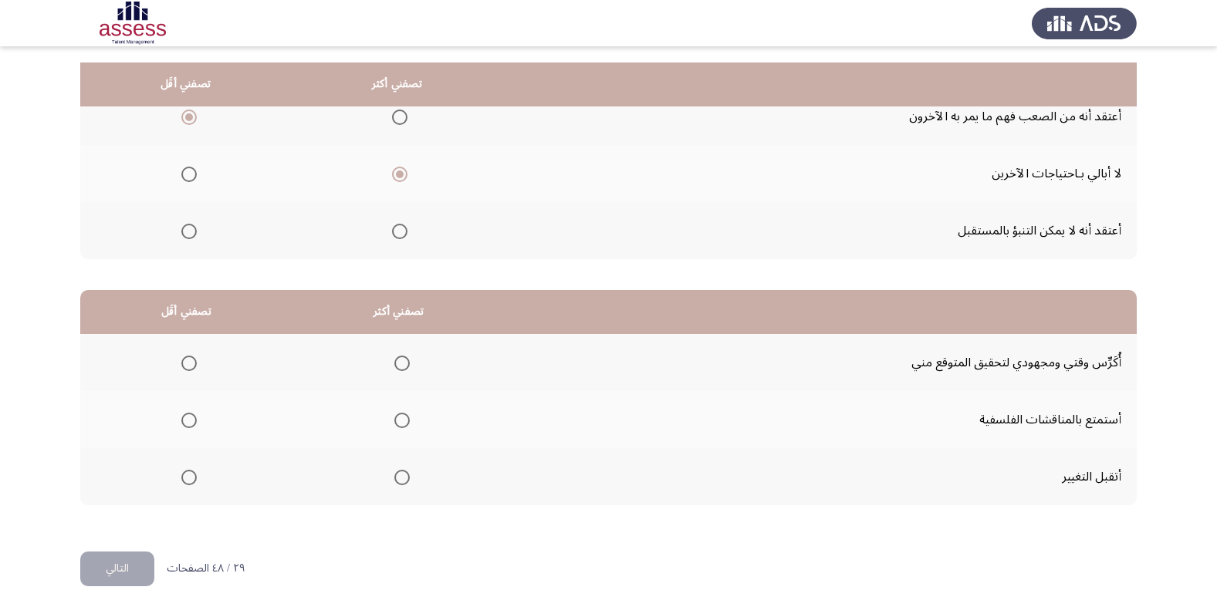
scroll to position [182, 0]
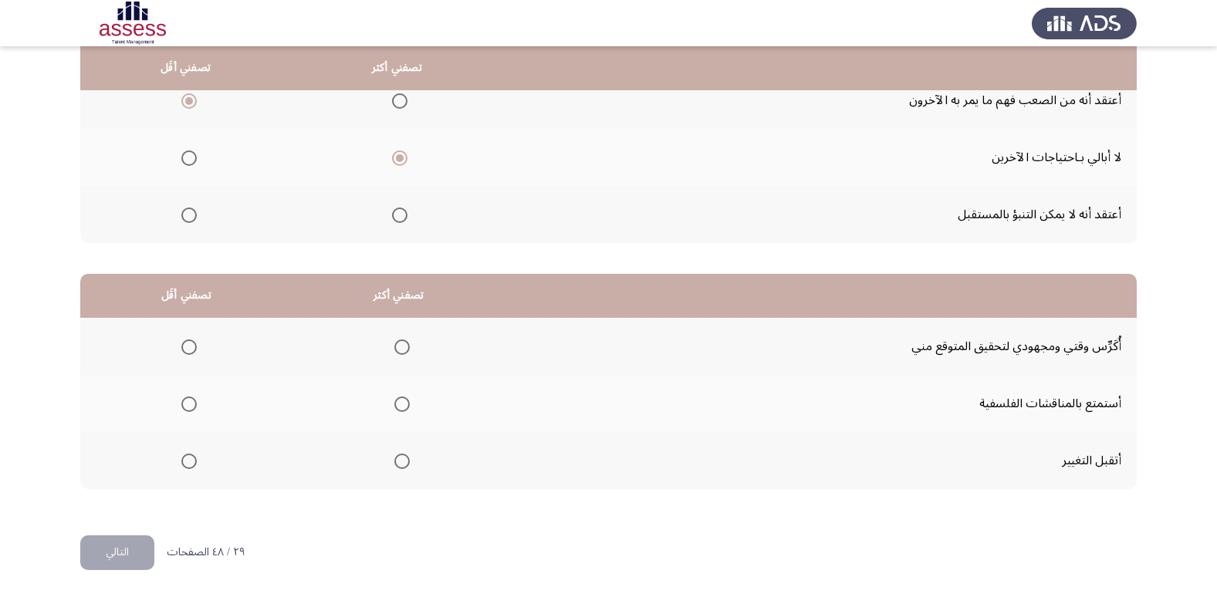
click at [400, 351] on span "Select an option" at bounding box center [401, 347] width 15 height 15
click at [400, 351] on input "Select an option" at bounding box center [401, 347] width 15 height 15
click at [185, 459] on span "Select an option" at bounding box center [188, 461] width 15 height 15
click at [185, 459] on input "Select an option" at bounding box center [188, 461] width 15 height 15
click at [127, 552] on button "التالي" at bounding box center [117, 553] width 74 height 35
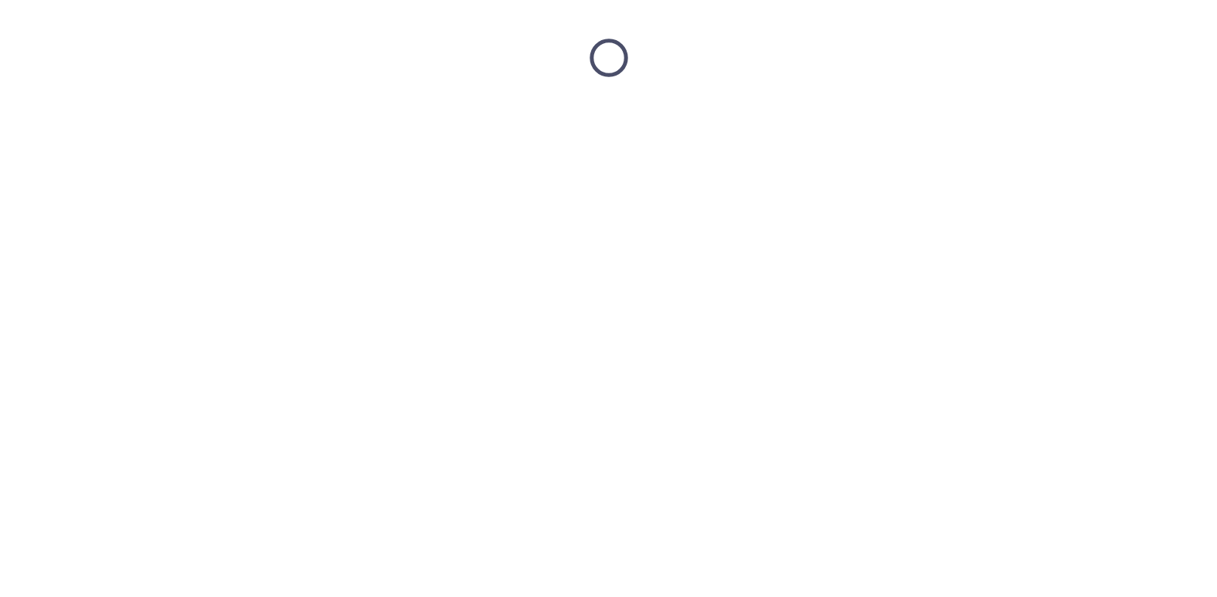
scroll to position [0, 0]
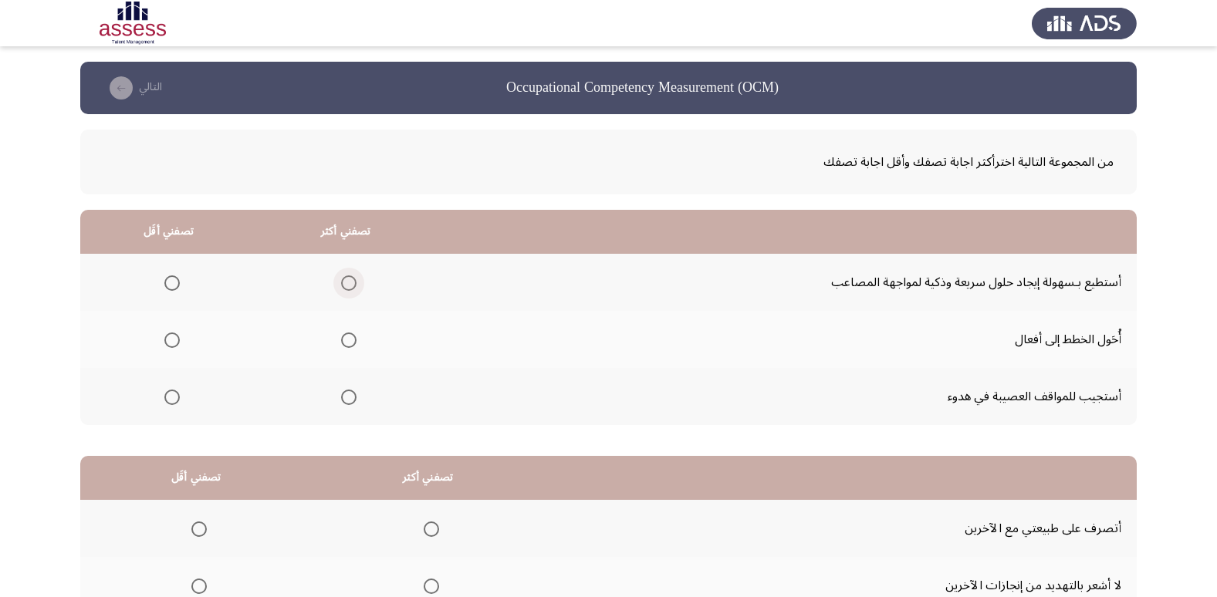
click at [346, 285] on span "Select an option" at bounding box center [348, 282] width 15 height 15
click at [346, 285] on input "Select an option" at bounding box center [348, 282] width 15 height 15
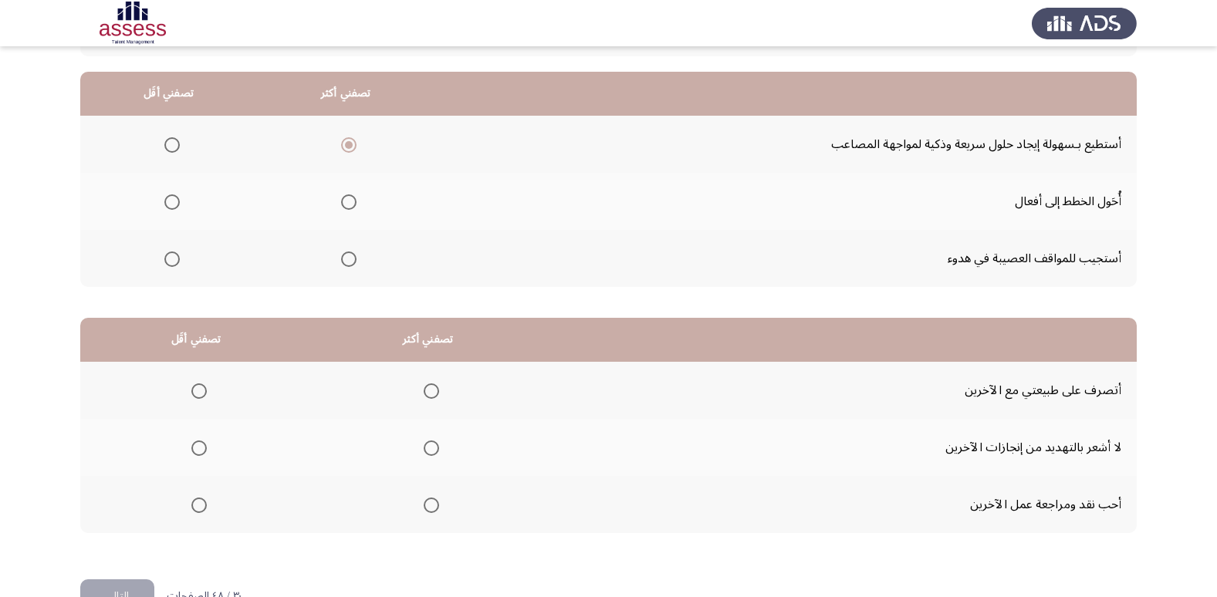
scroll to position [154, 0]
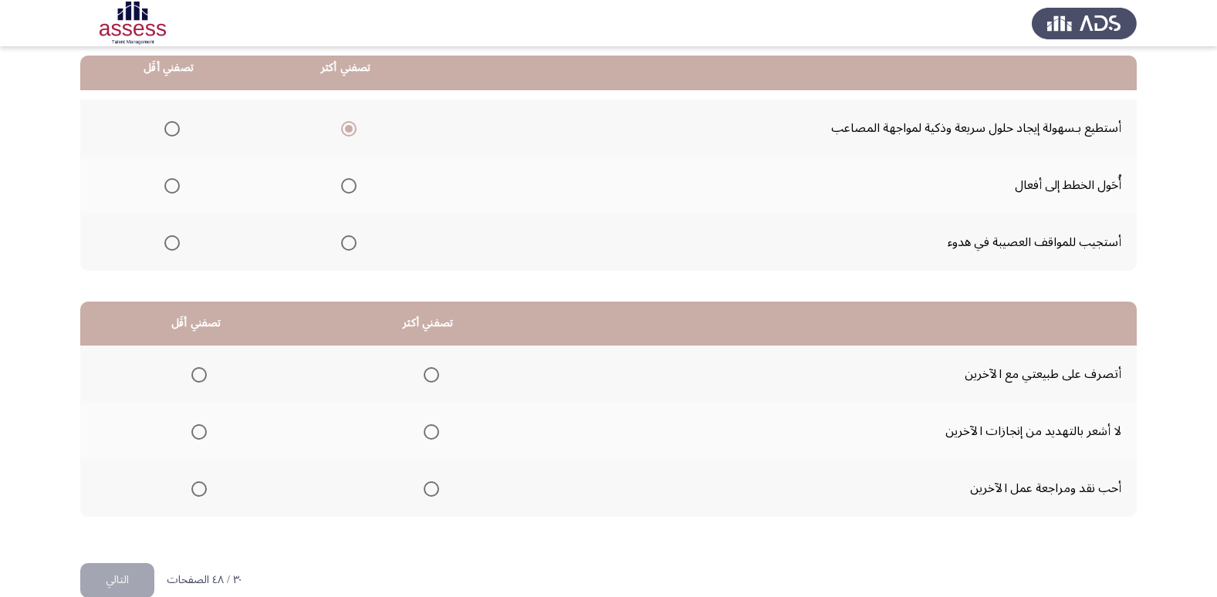
click at [177, 184] on span "Select an option" at bounding box center [171, 185] width 15 height 15
click at [177, 184] on input "Select an option" at bounding box center [171, 185] width 15 height 15
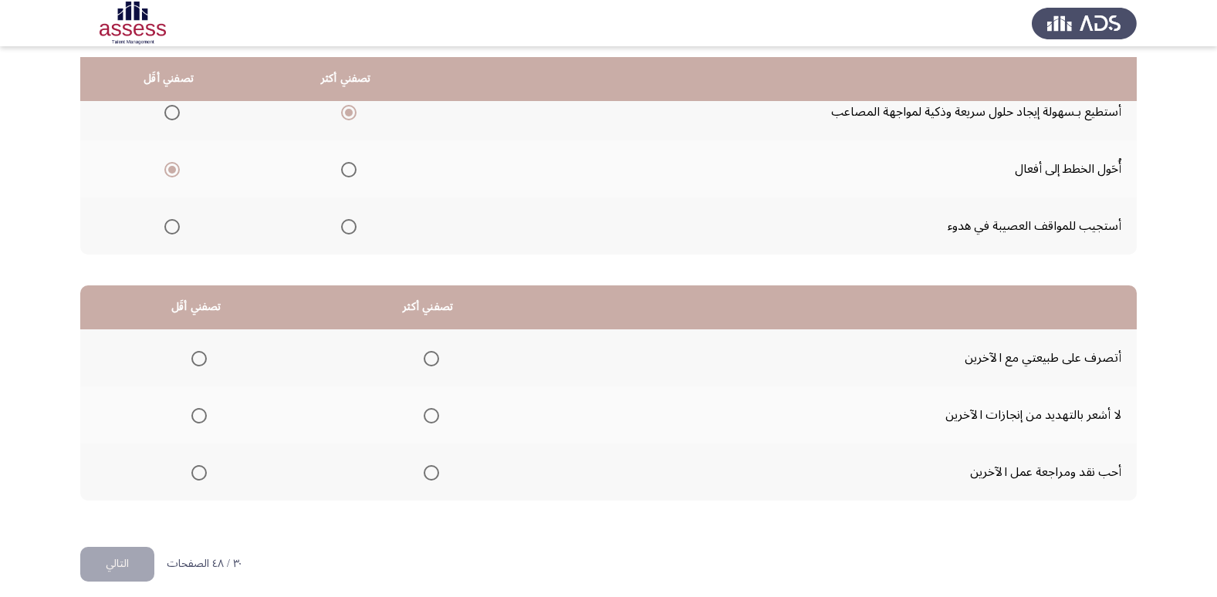
scroll to position [182, 0]
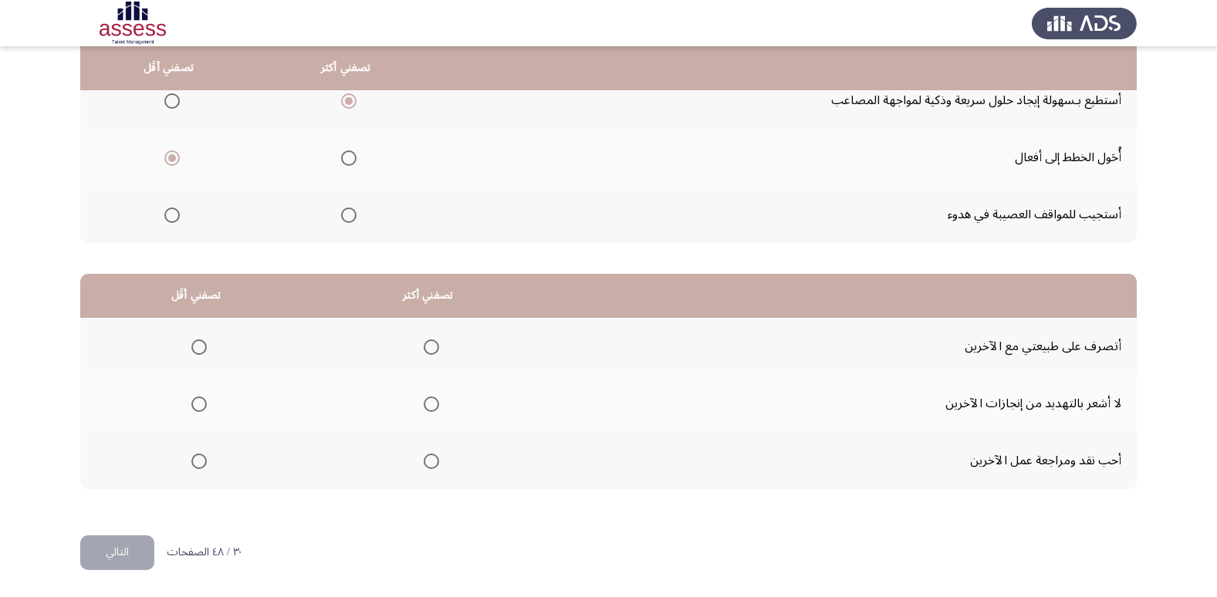
click at [431, 353] on span "Select an option" at bounding box center [431, 347] width 15 height 15
click at [431, 353] on input "Select an option" at bounding box center [431, 347] width 15 height 15
click at [195, 400] on span "Select an option" at bounding box center [198, 404] width 15 height 15
click at [195, 400] on input "Select an option" at bounding box center [198, 404] width 15 height 15
click at [201, 461] on span "Select an option" at bounding box center [198, 461] width 15 height 15
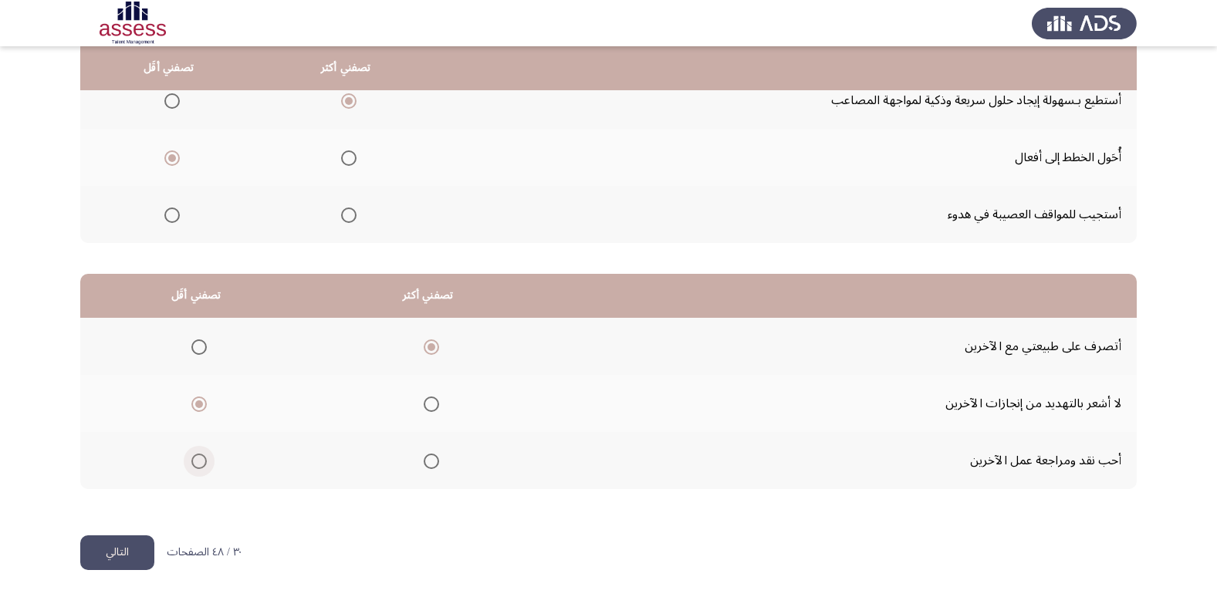
click at [201, 461] on input "Select an option" at bounding box center [198, 461] width 15 height 15
click at [204, 403] on span "Select an option" at bounding box center [198, 404] width 15 height 15
click at [204, 403] on input "Select an option" at bounding box center [198, 404] width 15 height 15
click at [123, 557] on button "التالي" at bounding box center [117, 553] width 74 height 35
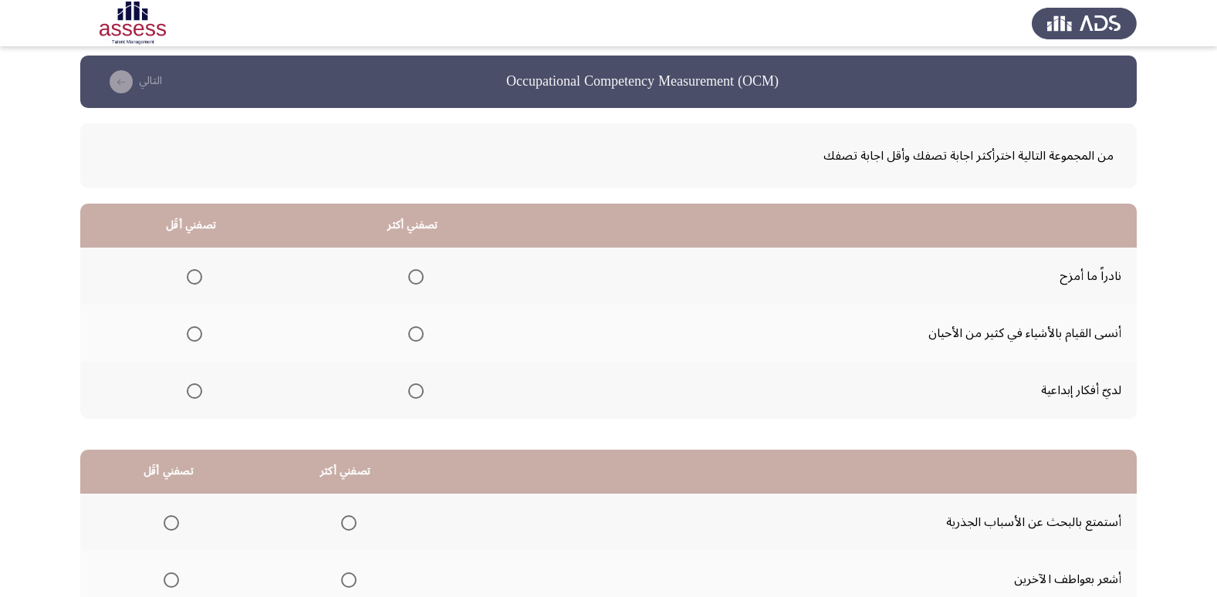
scroll to position [77, 0]
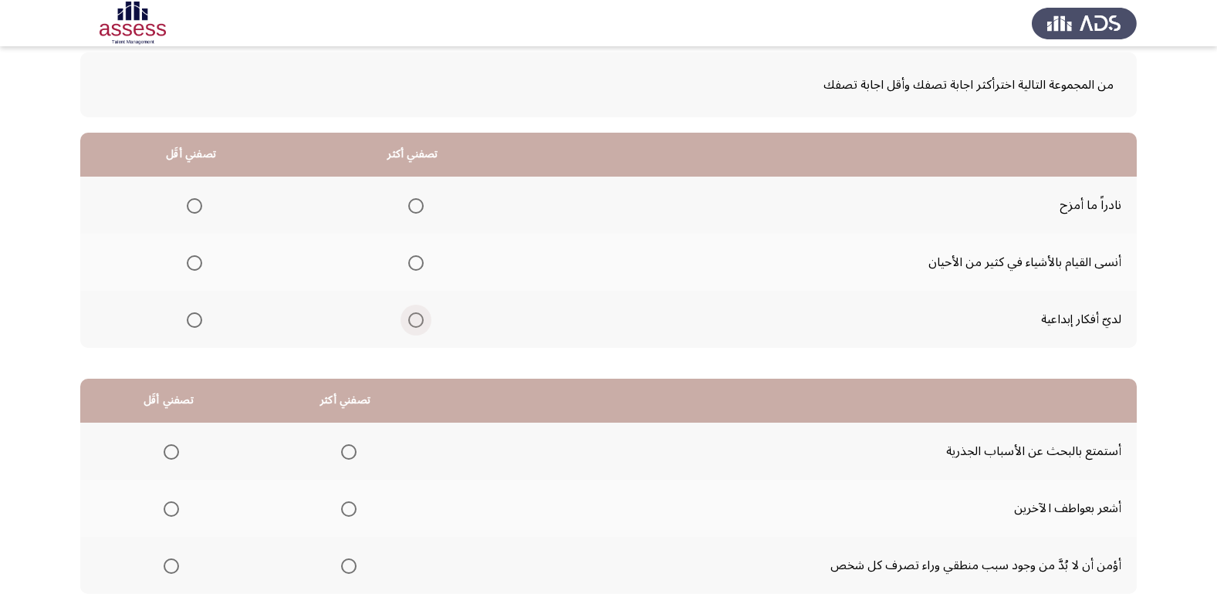
click at [414, 319] on span "Select an option" at bounding box center [415, 320] width 15 height 15
click at [414, 319] on input "Select an option" at bounding box center [415, 320] width 15 height 15
click at [190, 208] on span "Select an option" at bounding box center [194, 205] width 15 height 15
click at [190, 208] on input "Select an option" at bounding box center [194, 205] width 15 height 15
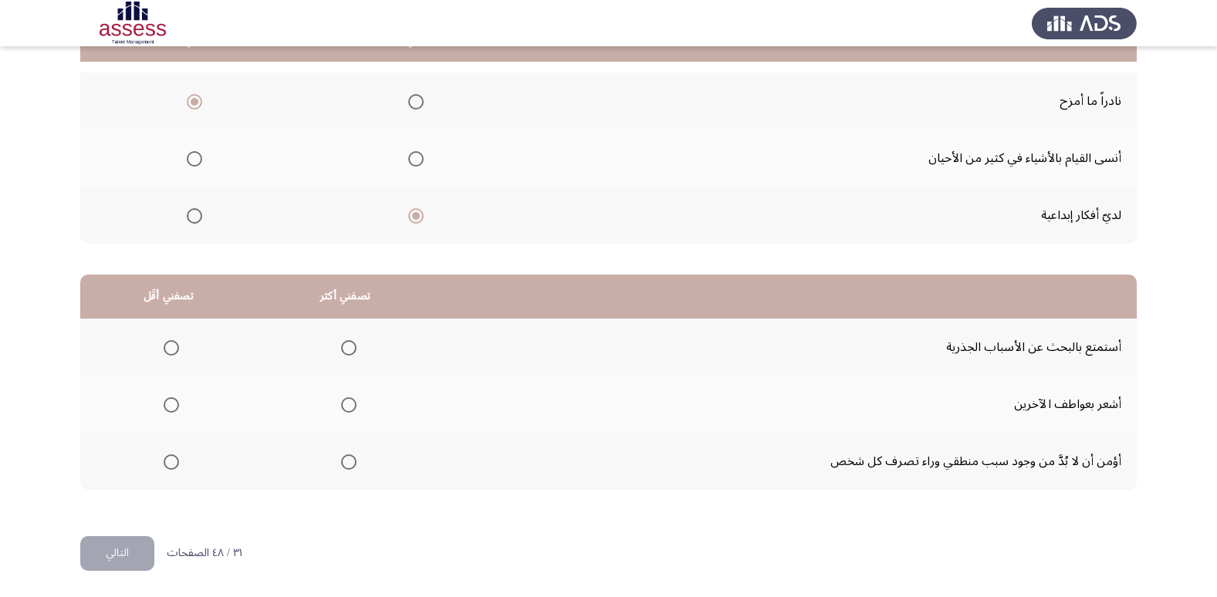
scroll to position [182, 0]
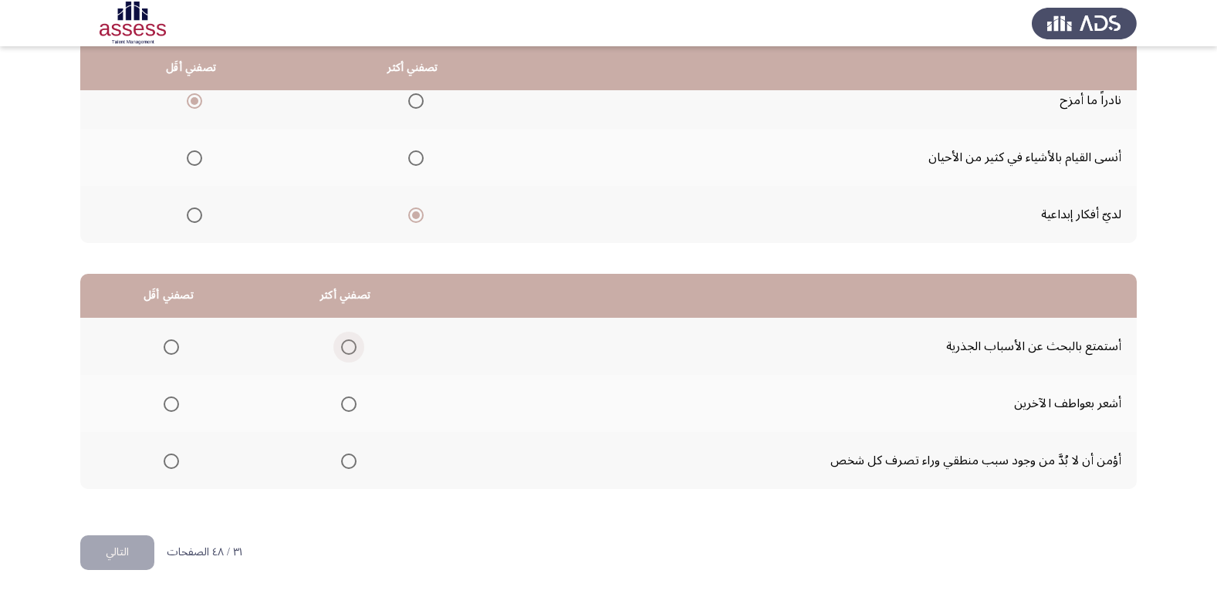
click at [346, 353] on span "Select an option" at bounding box center [348, 347] width 15 height 15
click at [346, 353] on input "Select an option" at bounding box center [348, 347] width 15 height 15
click at [167, 410] on span "Select an option" at bounding box center [171, 404] width 15 height 15
click at [167, 410] on input "Select an option" at bounding box center [171, 404] width 15 height 15
click at [166, 470] on mat-radio-group "Select an option" at bounding box center [168, 461] width 22 height 26
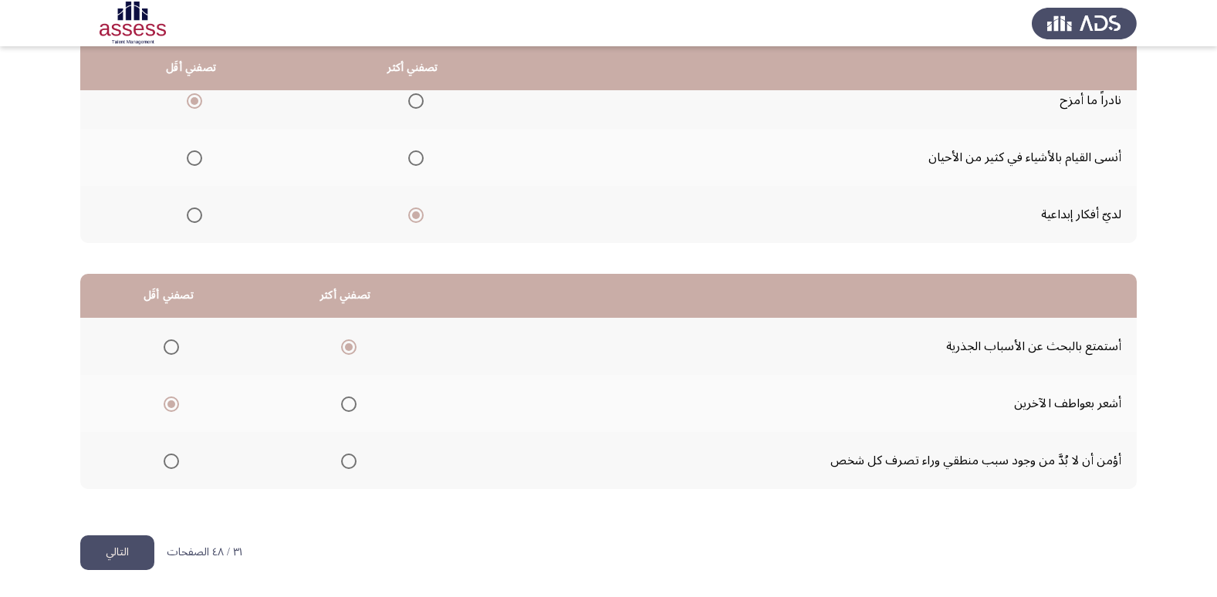
click at [170, 465] on span "Select an option" at bounding box center [171, 461] width 15 height 15
click at [170, 465] on input "Select an option" at bounding box center [171, 461] width 15 height 15
click at [123, 555] on button "التالي" at bounding box center [117, 553] width 74 height 35
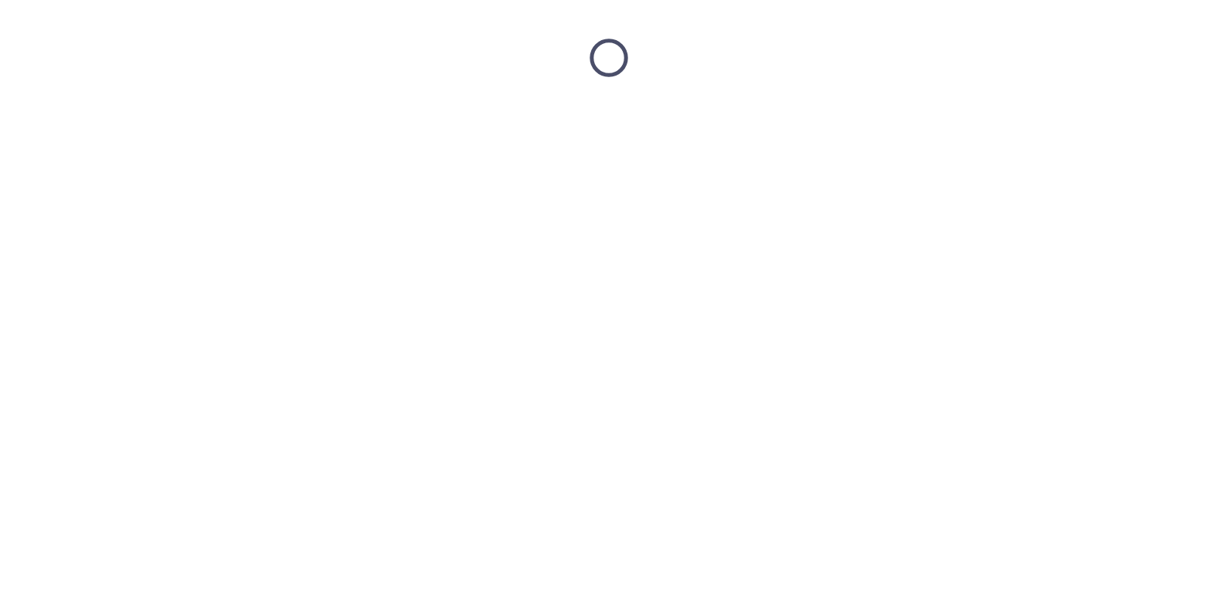
scroll to position [0, 0]
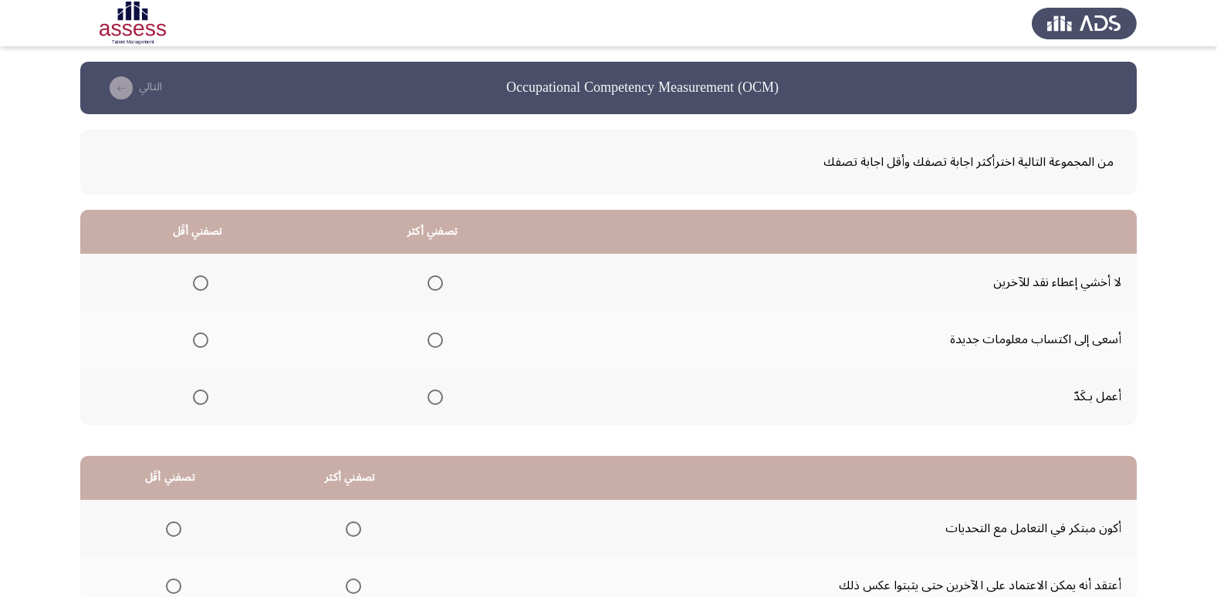
click at [437, 391] on span "Select an option" at bounding box center [434, 397] width 15 height 15
click at [437, 391] on input "Select an option" at bounding box center [434, 397] width 15 height 15
click at [202, 285] on span "Select an option" at bounding box center [200, 282] width 15 height 15
click at [202, 285] on input "Select an option" at bounding box center [200, 282] width 15 height 15
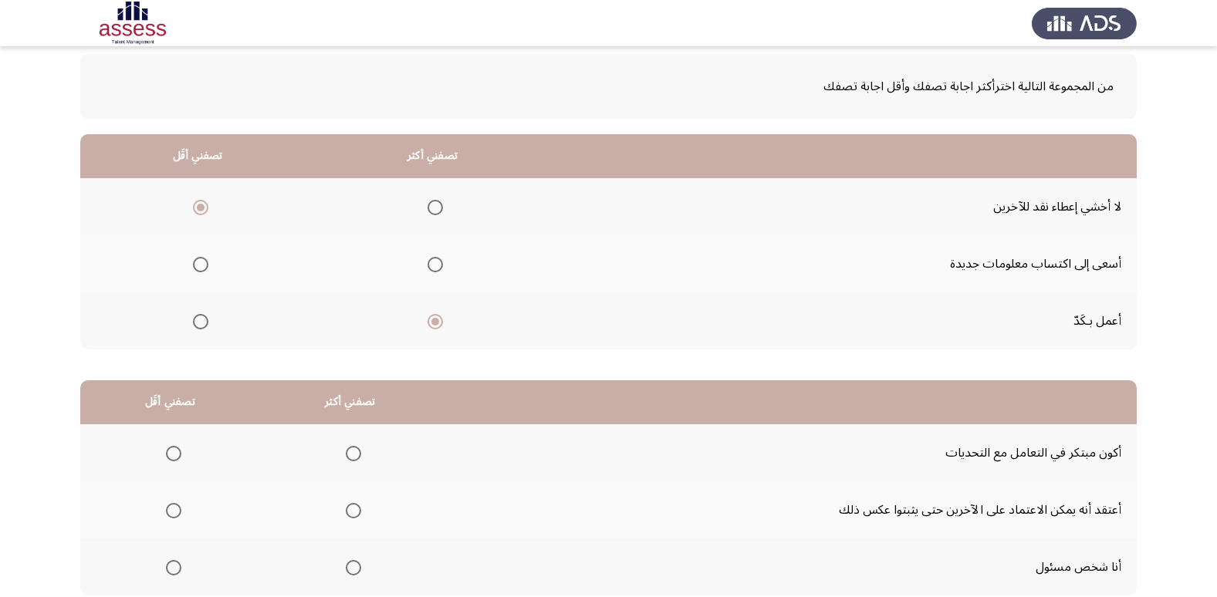
scroll to position [182, 0]
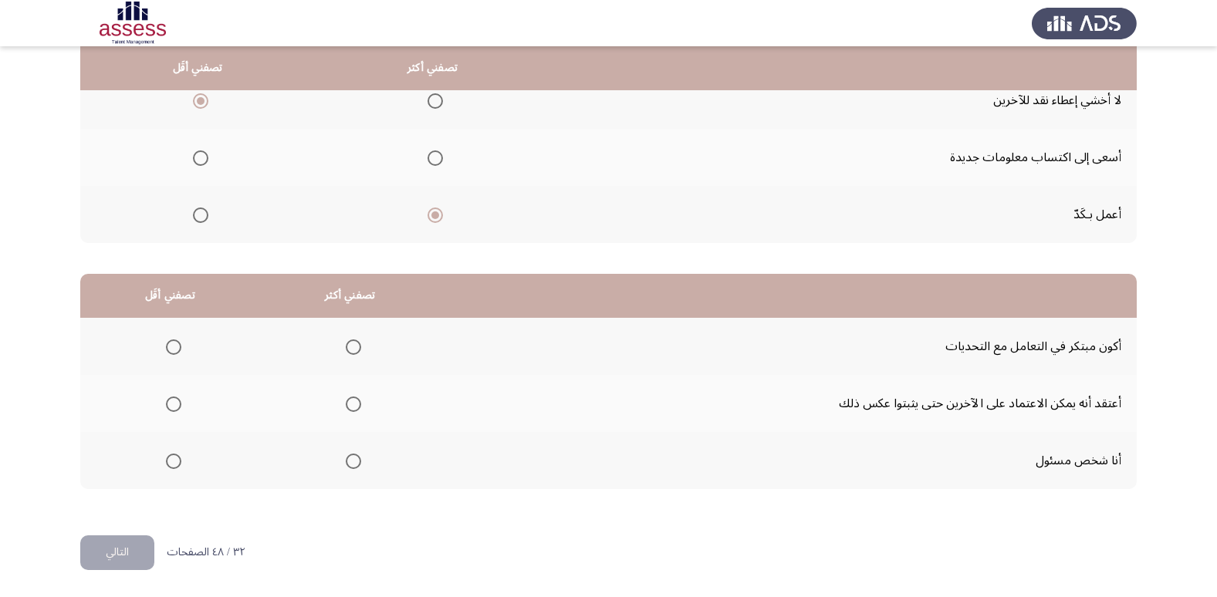
click at [349, 460] on span "Select an option" at bounding box center [353, 461] width 15 height 15
click at [349, 460] on input "Select an option" at bounding box center [353, 461] width 15 height 15
click at [166, 408] on span "Select an option" at bounding box center [173, 404] width 15 height 15
click at [166, 408] on input "Select an option" at bounding box center [173, 404] width 15 height 15
click at [140, 548] on button "التالي" at bounding box center [117, 553] width 74 height 35
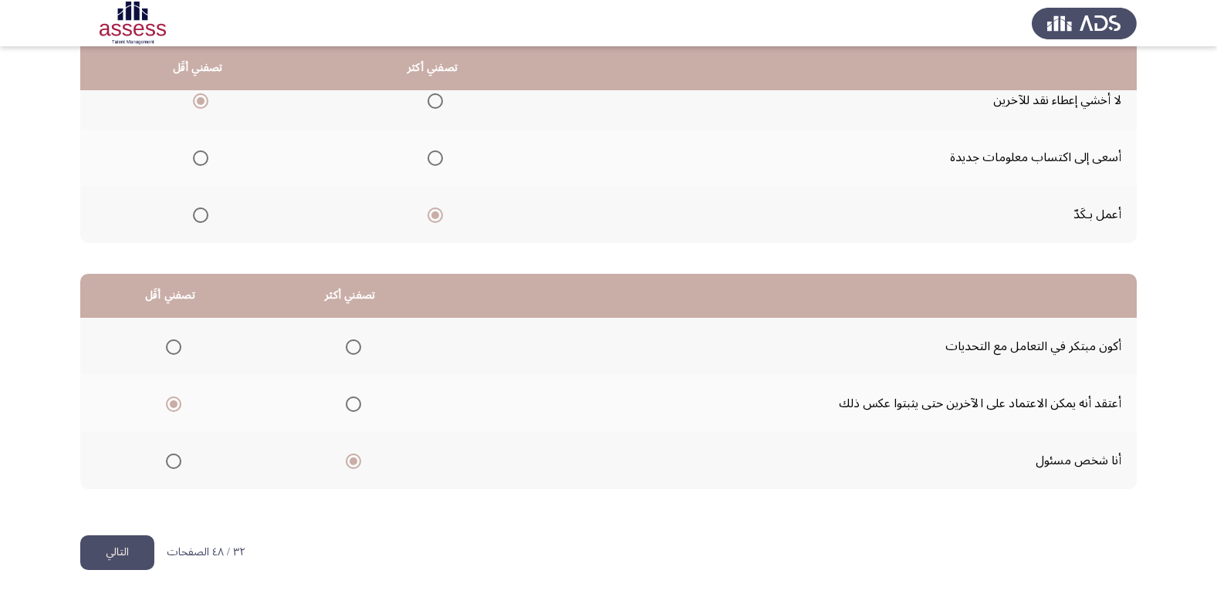
scroll to position [0, 0]
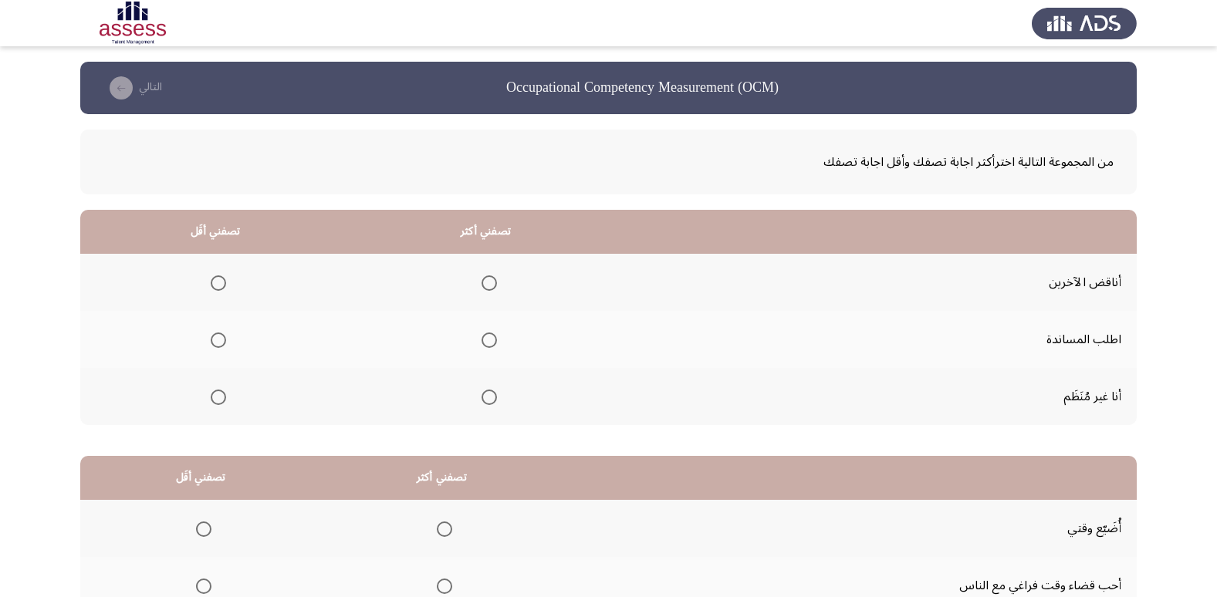
click at [221, 287] on span "Select an option" at bounding box center [218, 282] width 15 height 15
click at [221, 287] on input "Select an option" at bounding box center [218, 282] width 15 height 15
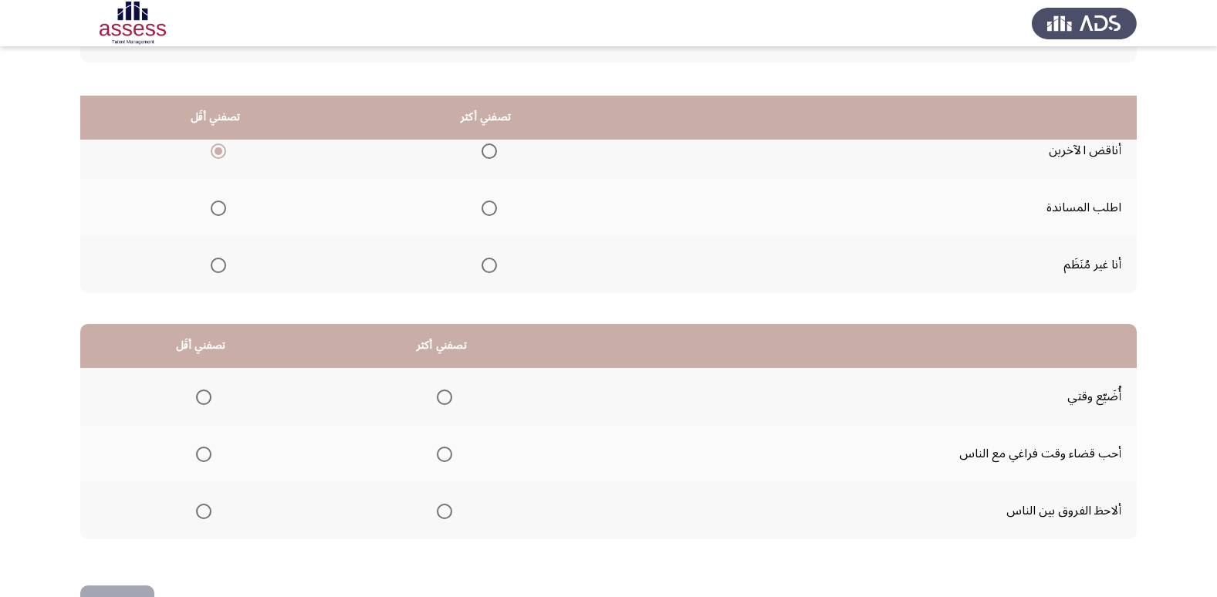
scroll to position [105, 0]
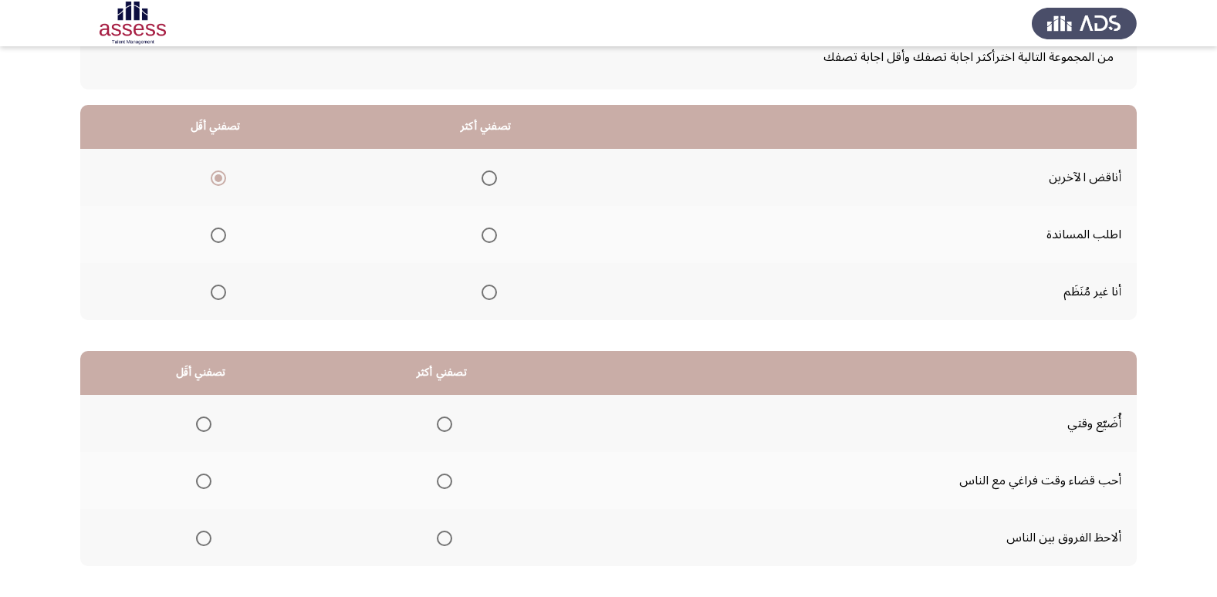
click at [488, 167] on mat-radio-group "Select an option" at bounding box center [486, 177] width 22 height 26
click at [484, 236] on span "Select an option" at bounding box center [488, 235] width 15 height 15
click at [484, 236] on input "Select an option" at bounding box center [488, 235] width 15 height 15
click at [485, 179] on span "Select an option" at bounding box center [488, 178] width 15 height 15
click at [485, 179] on input "Select an option" at bounding box center [488, 178] width 15 height 15
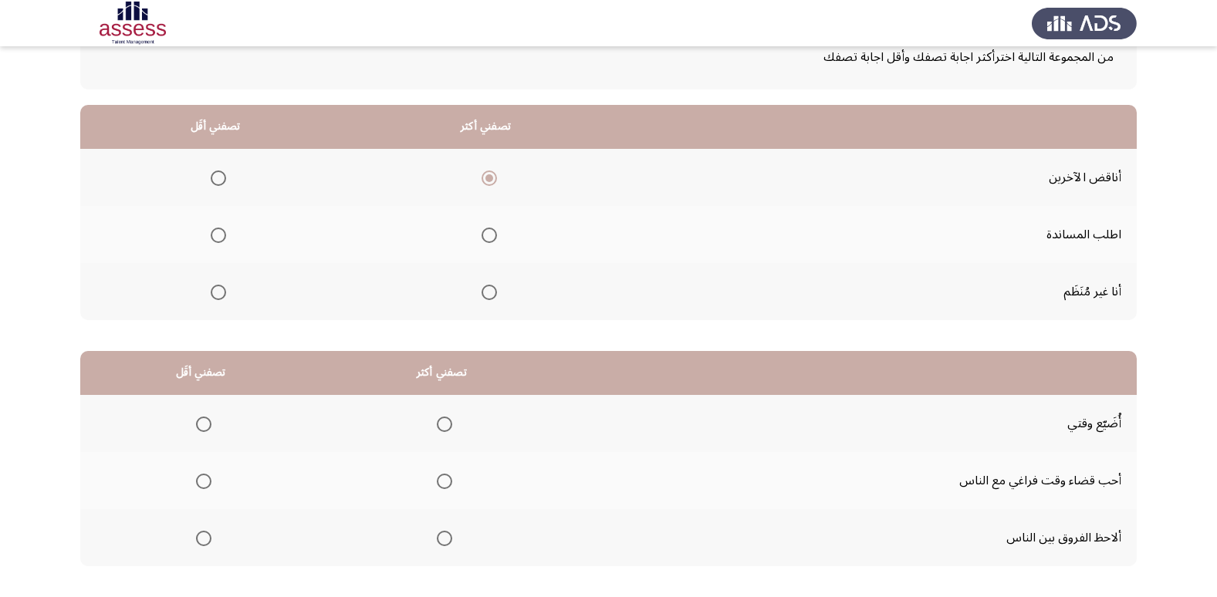
click at [211, 237] on span "Select an option" at bounding box center [218, 235] width 15 height 15
click at [211, 237] on input "Select an option" at bounding box center [218, 235] width 15 height 15
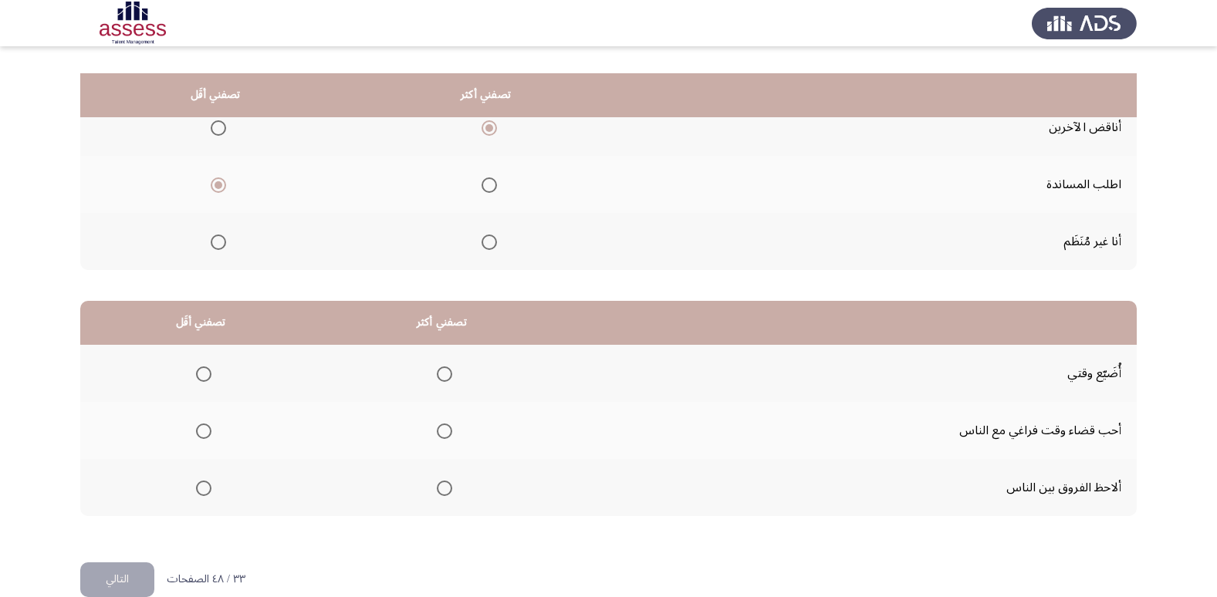
scroll to position [182, 0]
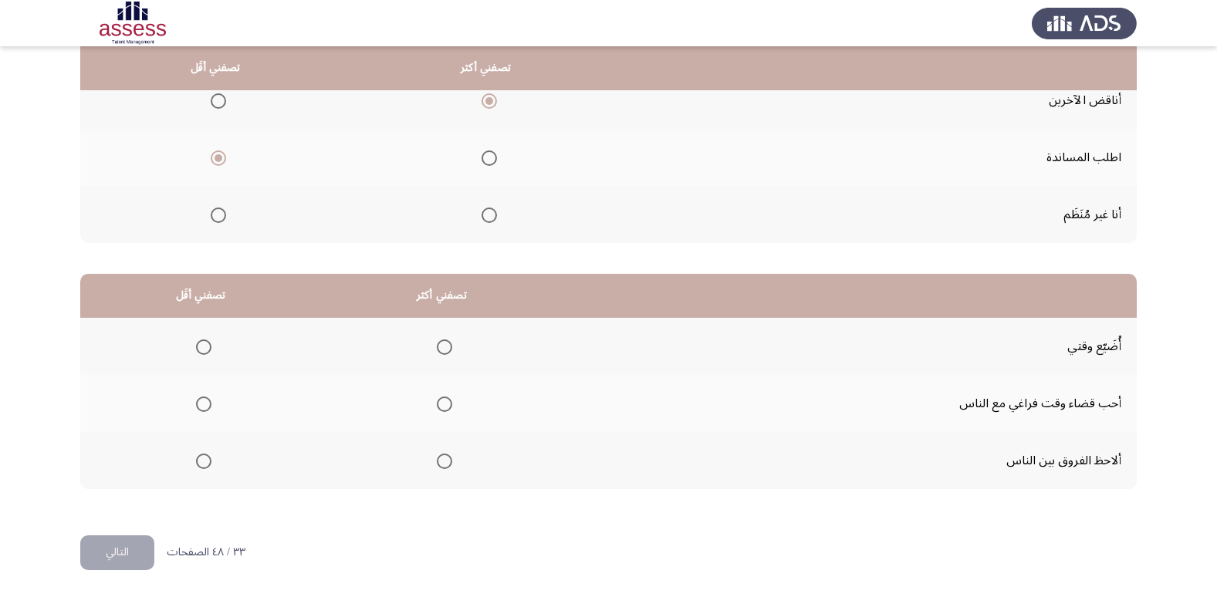
click at [444, 404] on span "Select an option" at bounding box center [444, 404] width 15 height 15
click at [444, 404] on input "Select an option" at bounding box center [444, 404] width 15 height 15
click at [202, 468] on span "Select an option" at bounding box center [203, 461] width 15 height 15
click at [202, 468] on input "Select an option" at bounding box center [203, 461] width 15 height 15
click at [124, 545] on button "التالي" at bounding box center [117, 553] width 74 height 35
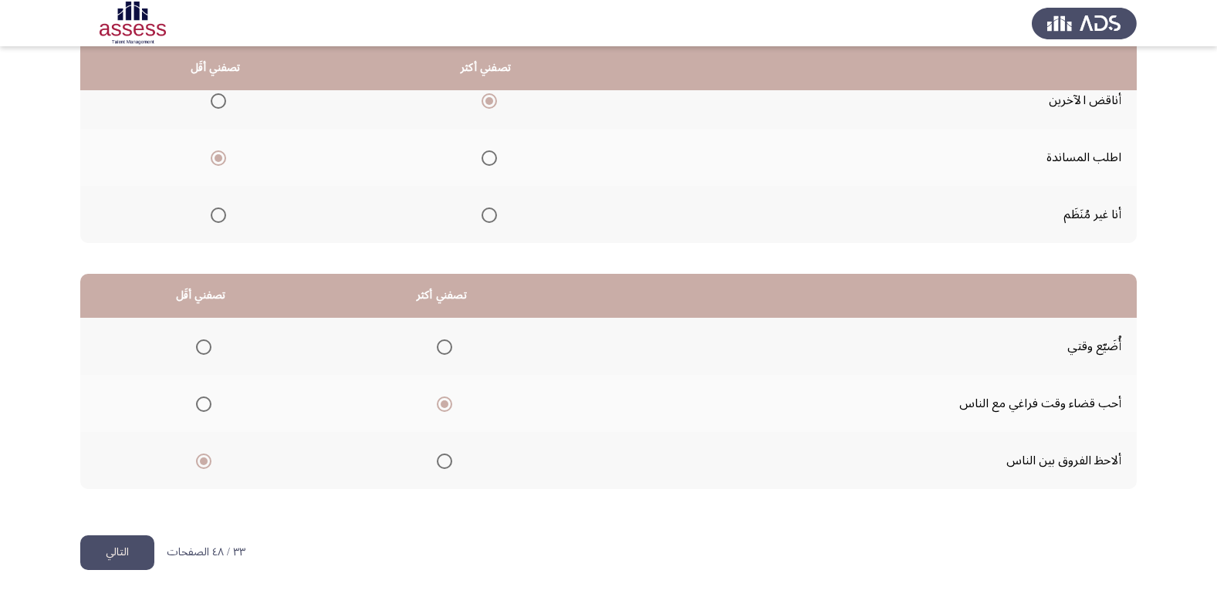
scroll to position [0, 0]
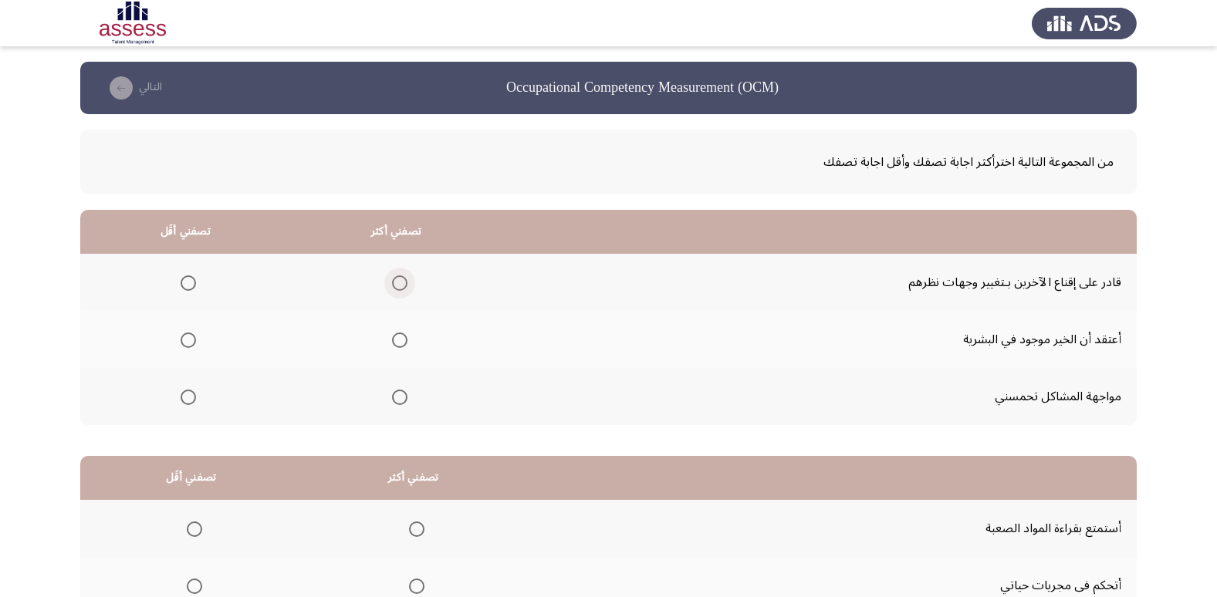
click at [397, 283] on span "Select an option" at bounding box center [399, 282] width 15 height 15
click at [397, 283] on input "Select an option" at bounding box center [399, 282] width 15 height 15
click at [199, 403] on th at bounding box center [185, 396] width 211 height 57
click at [177, 393] on label "Select an option" at bounding box center [185, 397] width 22 height 15
click at [181, 393] on input "Select an option" at bounding box center [188, 397] width 15 height 15
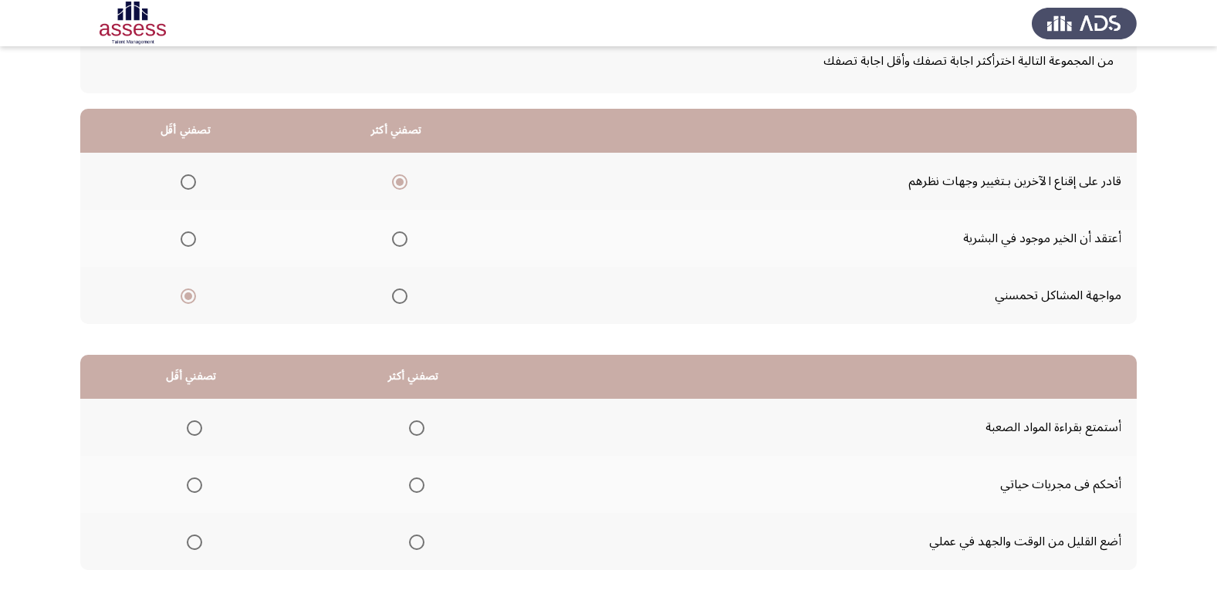
scroll to position [182, 0]
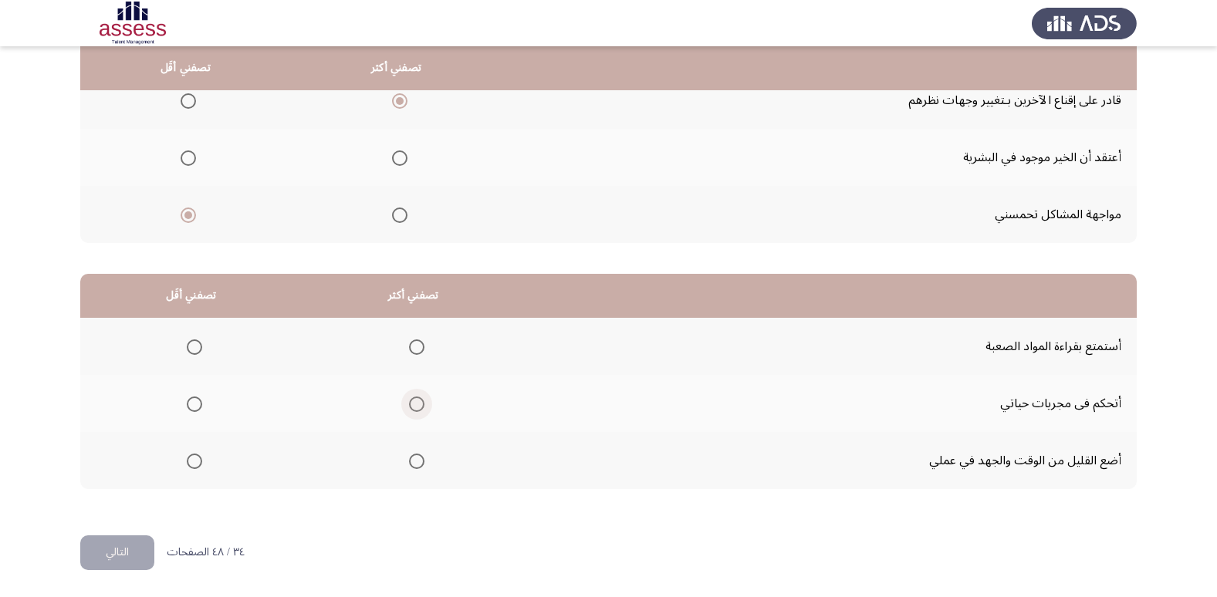
click at [417, 404] on span "Select an option" at bounding box center [416, 404] width 15 height 15
click at [417, 404] on input "Select an option" at bounding box center [416, 404] width 15 height 15
click at [188, 465] on span "Select an option" at bounding box center [194, 461] width 15 height 15
click at [188, 465] on input "Select an option" at bounding box center [194, 461] width 15 height 15
click at [201, 346] on span "Select an option" at bounding box center [194, 347] width 15 height 15
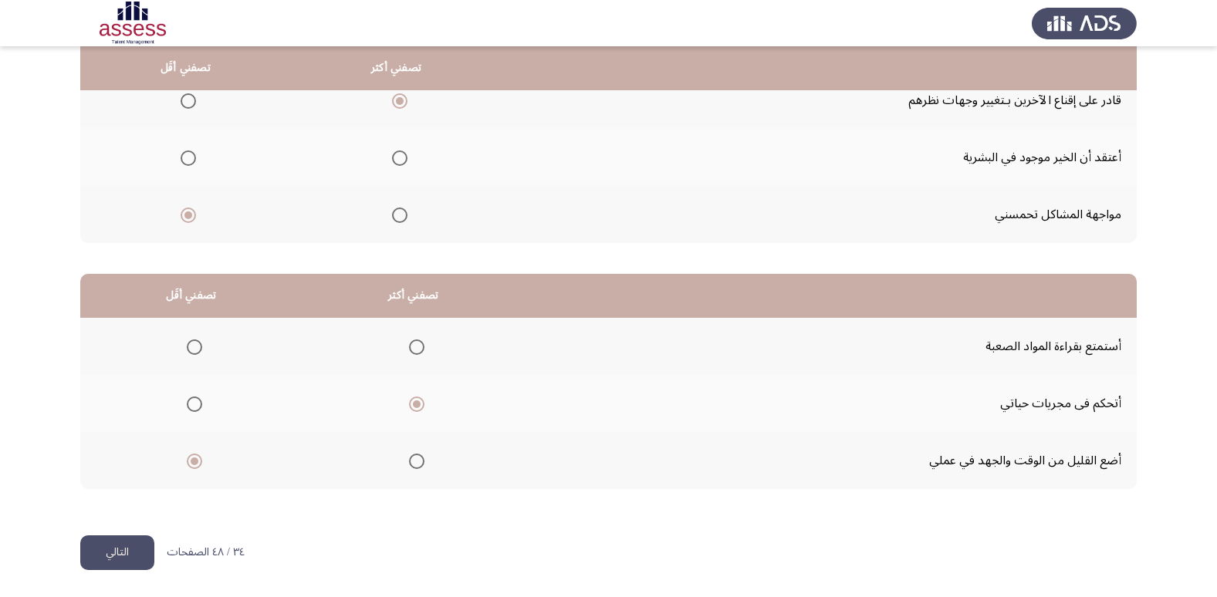
click at [201, 346] on input "Select an option" at bounding box center [194, 347] width 15 height 15
click at [113, 564] on button "التالي" at bounding box center [117, 553] width 74 height 35
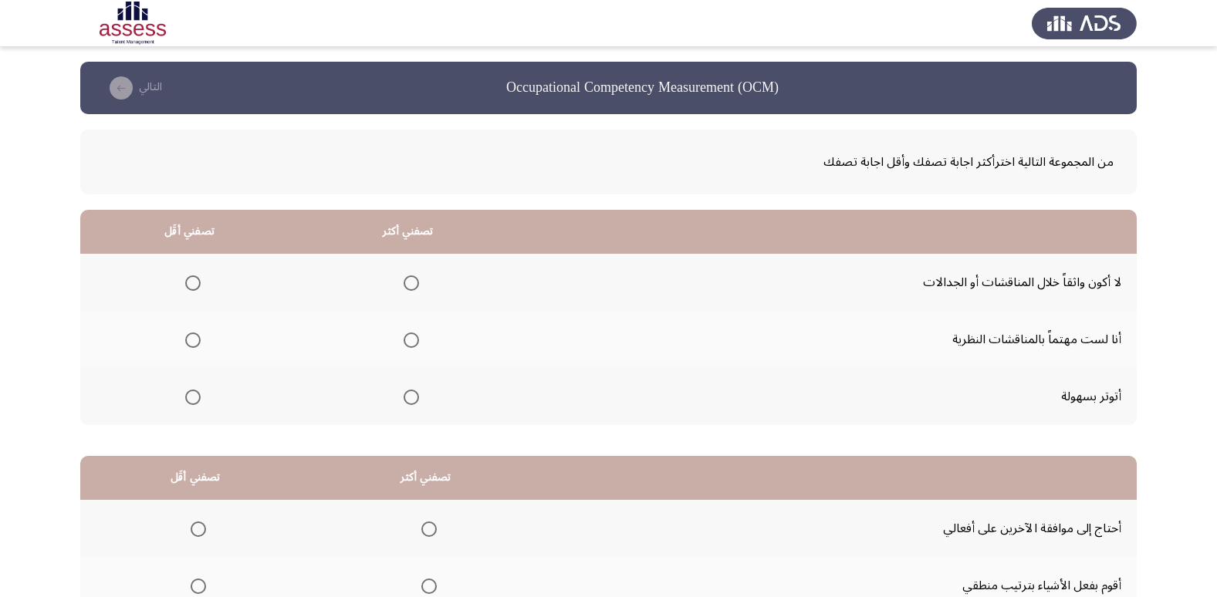
click at [412, 337] on span "Select an option" at bounding box center [411, 340] width 15 height 15
click at [412, 337] on input "Select an option" at bounding box center [411, 340] width 15 height 15
click at [415, 289] on span "Select an option" at bounding box center [411, 282] width 15 height 15
click at [415, 289] on input "Select an option" at bounding box center [411, 282] width 15 height 15
click at [414, 337] on span "Select an option" at bounding box center [411, 340] width 15 height 15
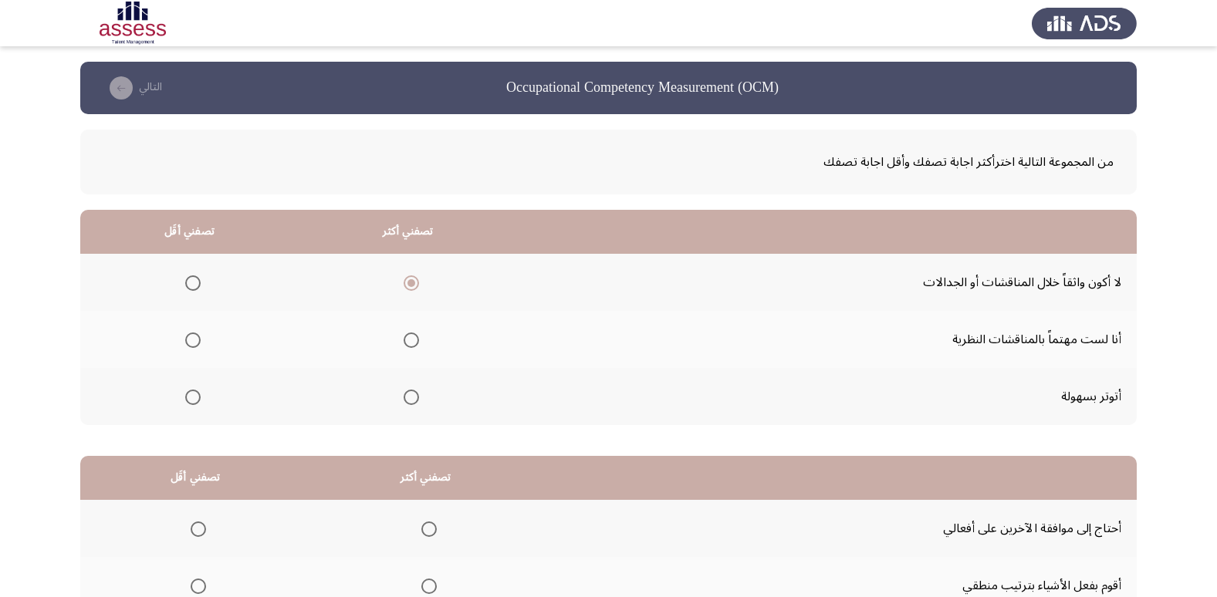
click at [414, 337] on input "Select an option" at bounding box center [411, 340] width 15 height 15
click at [194, 280] on span "Select an option" at bounding box center [192, 282] width 15 height 15
click at [194, 280] on input "Select an option" at bounding box center [192, 282] width 15 height 15
click at [194, 399] on span "Select an option" at bounding box center [192, 397] width 15 height 15
click at [194, 399] on input "Select an option" at bounding box center [192, 397] width 15 height 15
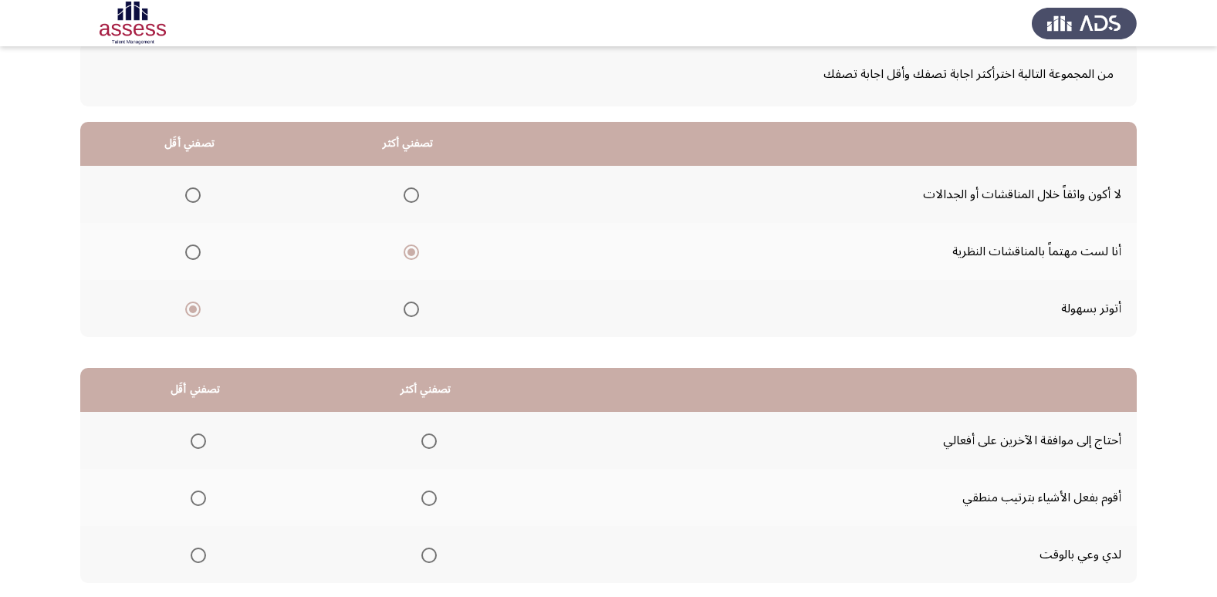
scroll to position [182, 0]
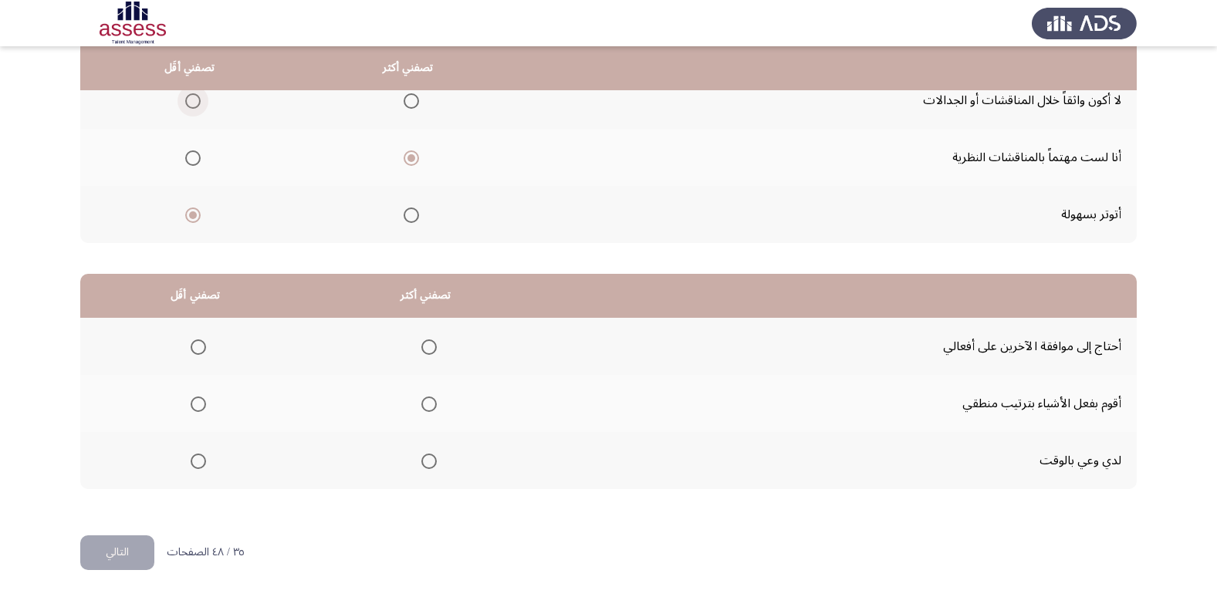
click at [182, 103] on label "Select an option" at bounding box center [190, 100] width 22 height 15
click at [185, 103] on input "Select an option" at bounding box center [192, 100] width 15 height 15
click at [427, 399] on span "Select an option" at bounding box center [428, 404] width 15 height 15
click at [427, 399] on input "Select an option" at bounding box center [428, 404] width 15 height 15
click at [431, 460] on span "Select an option" at bounding box center [428, 461] width 15 height 15
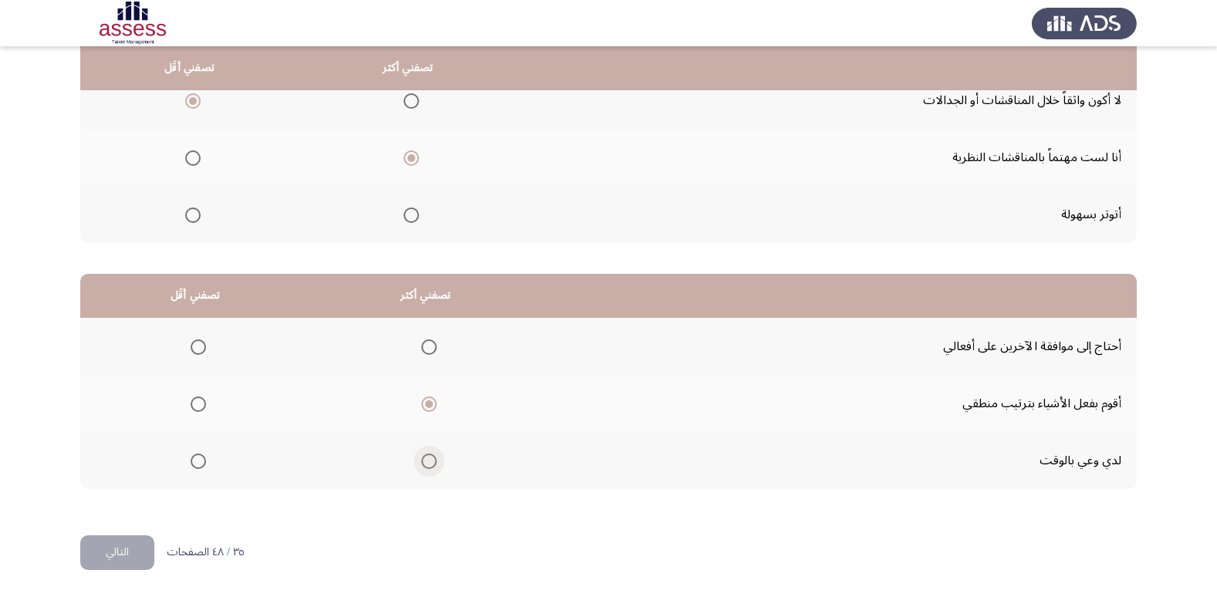
click at [431, 460] on input "Select an option" at bounding box center [428, 461] width 15 height 15
click at [205, 346] on span "Select an option" at bounding box center [198, 347] width 15 height 15
click at [205, 346] on input "Select an option" at bounding box center [198, 347] width 15 height 15
click at [201, 400] on span "Select an option" at bounding box center [198, 404] width 15 height 15
click at [201, 400] on input "Select an option" at bounding box center [198, 404] width 15 height 15
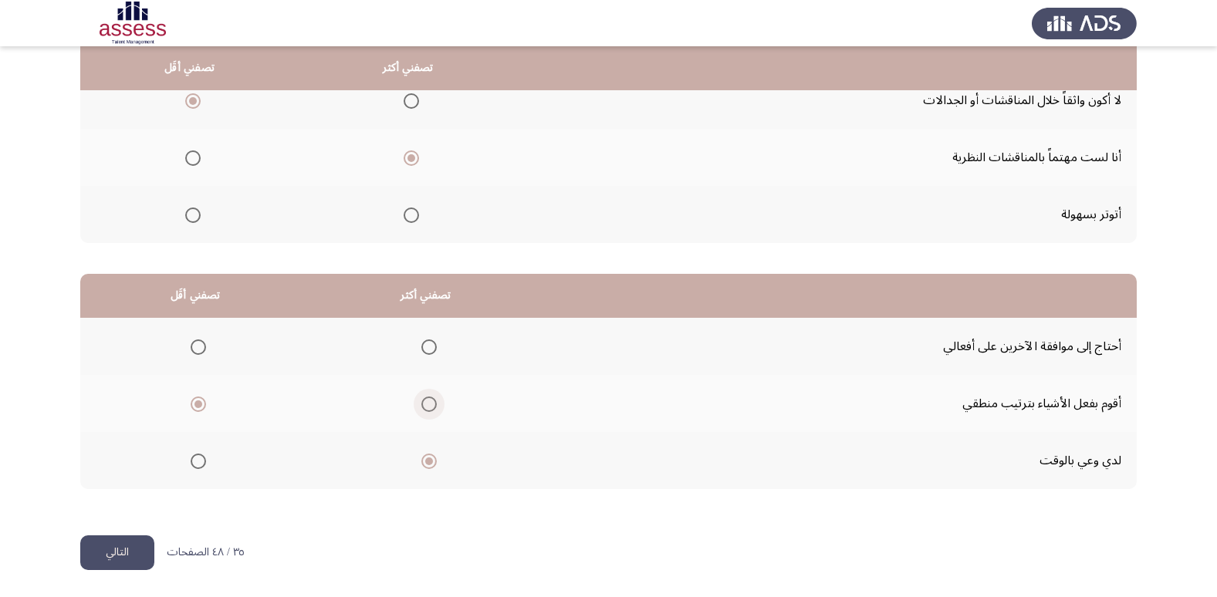
click at [434, 407] on span "Select an option" at bounding box center [428, 404] width 15 height 15
click at [434, 407] on input "Select an option" at bounding box center [428, 404] width 15 height 15
click at [194, 463] on span "Select an option" at bounding box center [198, 461] width 15 height 15
click at [194, 463] on input "Select an option" at bounding box center [198, 461] width 15 height 15
click at [120, 556] on button "التالي" at bounding box center [117, 553] width 74 height 35
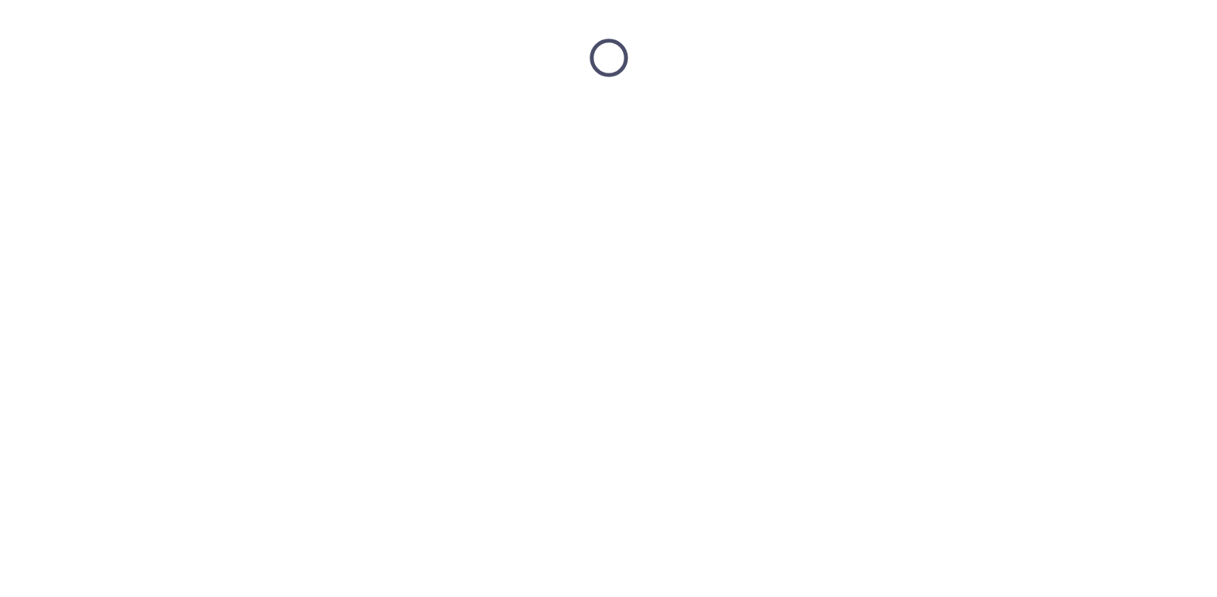
scroll to position [0, 0]
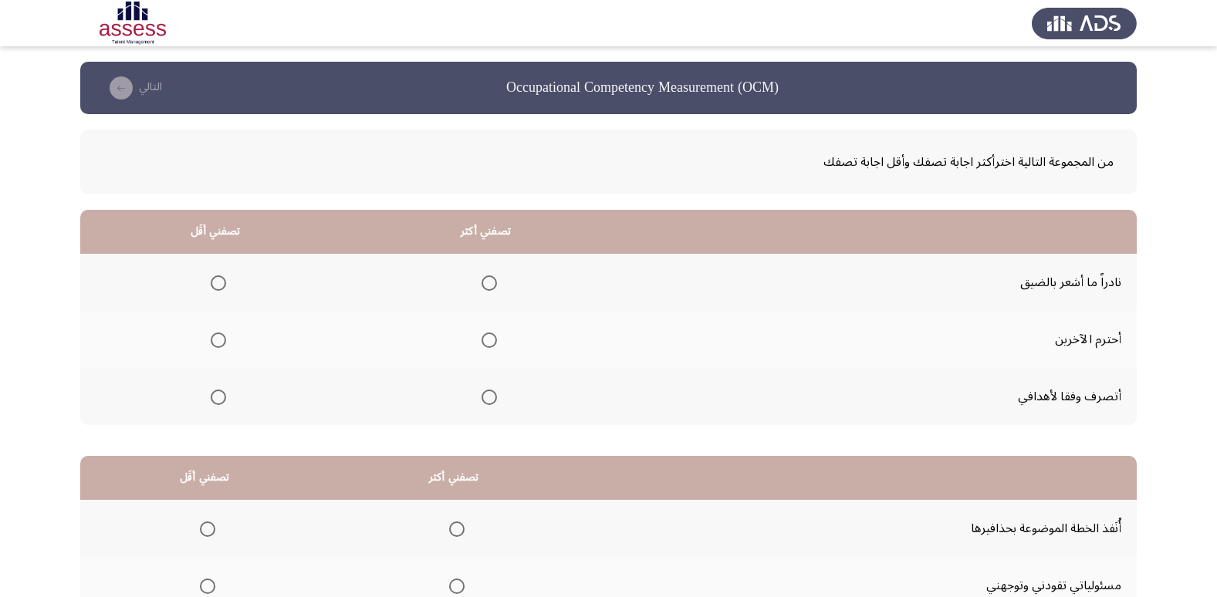
click at [484, 390] on span "Select an option" at bounding box center [488, 397] width 15 height 15
click at [484, 390] on input "Select an option" at bounding box center [488, 397] width 15 height 15
click at [218, 280] on span "Select an option" at bounding box center [218, 282] width 15 height 15
click at [218, 280] on input "Select an option" at bounding box center [218, 282] width 15 height 15
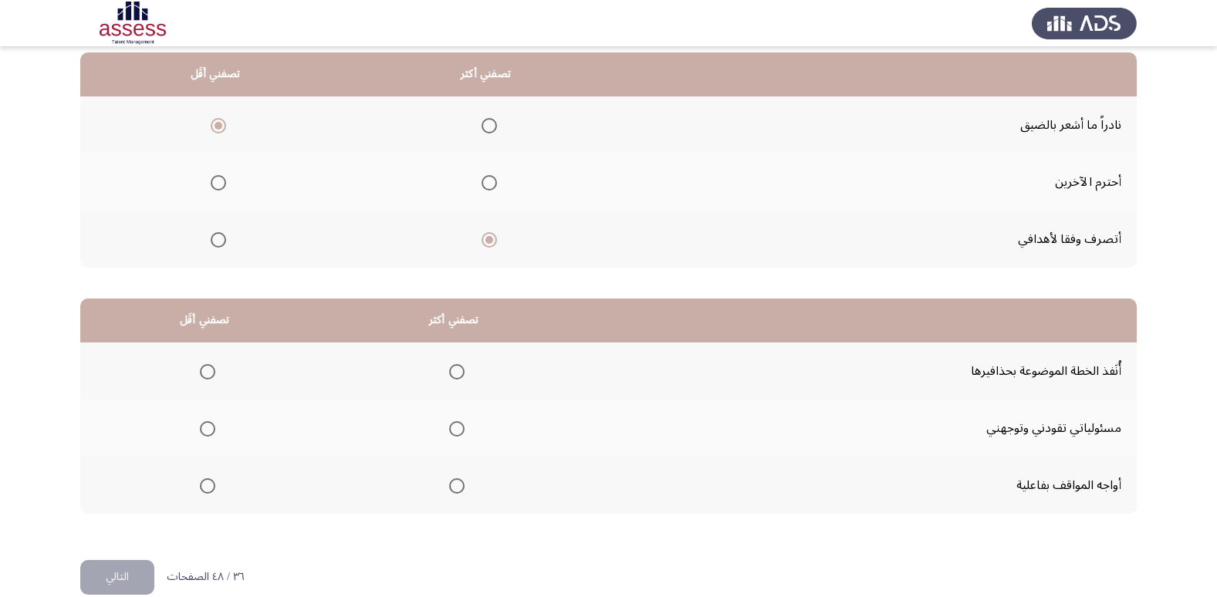
scroll to position [182, 0]
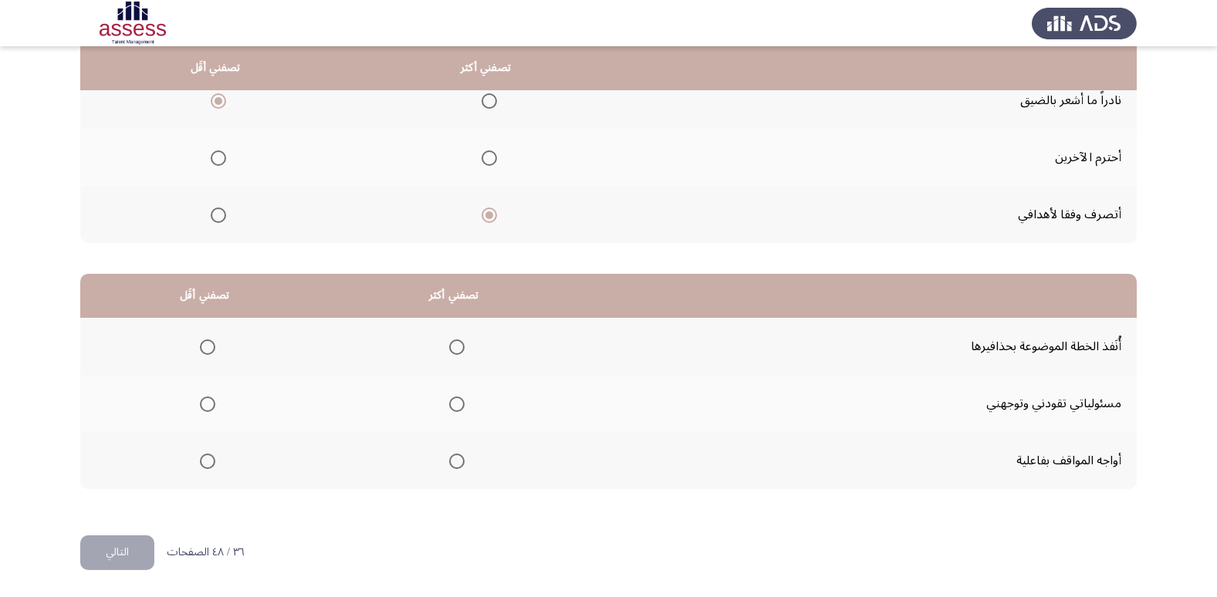
click at [450, 468] on span "Select an option" at bounding box center [456, 461] width 15 height 15
click at [450, 468] on input "Select an option" at bounding box center [456, 461] width 15 height 15
click at [207, 398] on span "Select an option" at bounding box center [207, 404] width 15 height 15
click at [207, 398] on input "Select an option" at bounding box center [207, 404] width 15 height 15
click at [134, 557] on button "التالي" at bounding box center [117, 553] width 74 height 35
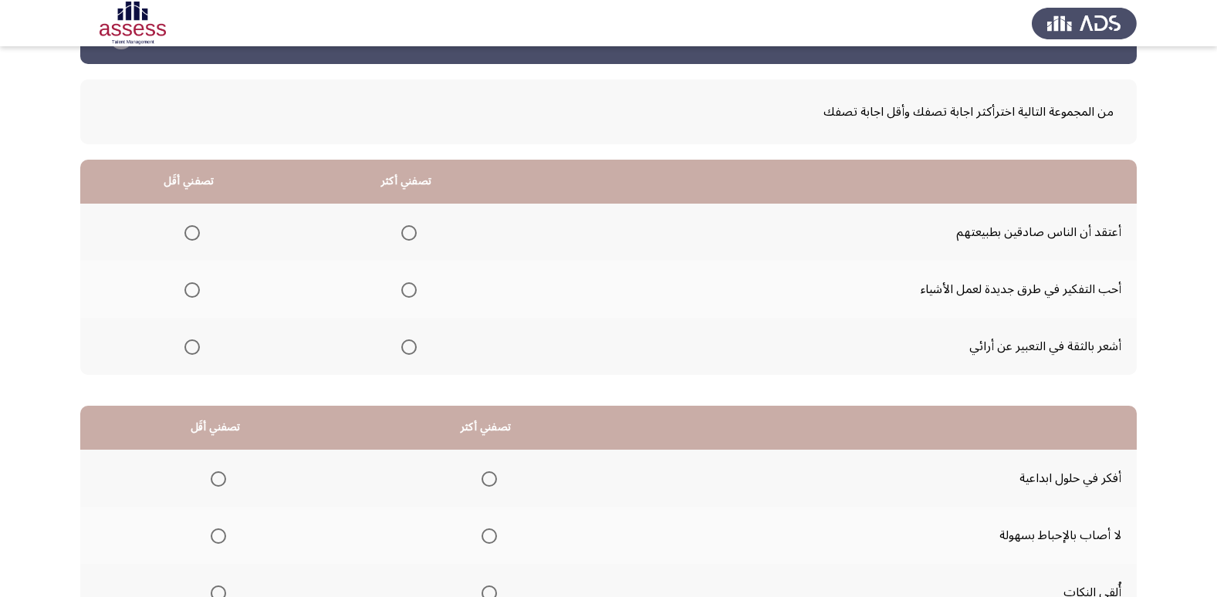
scroll to position [77, 0]
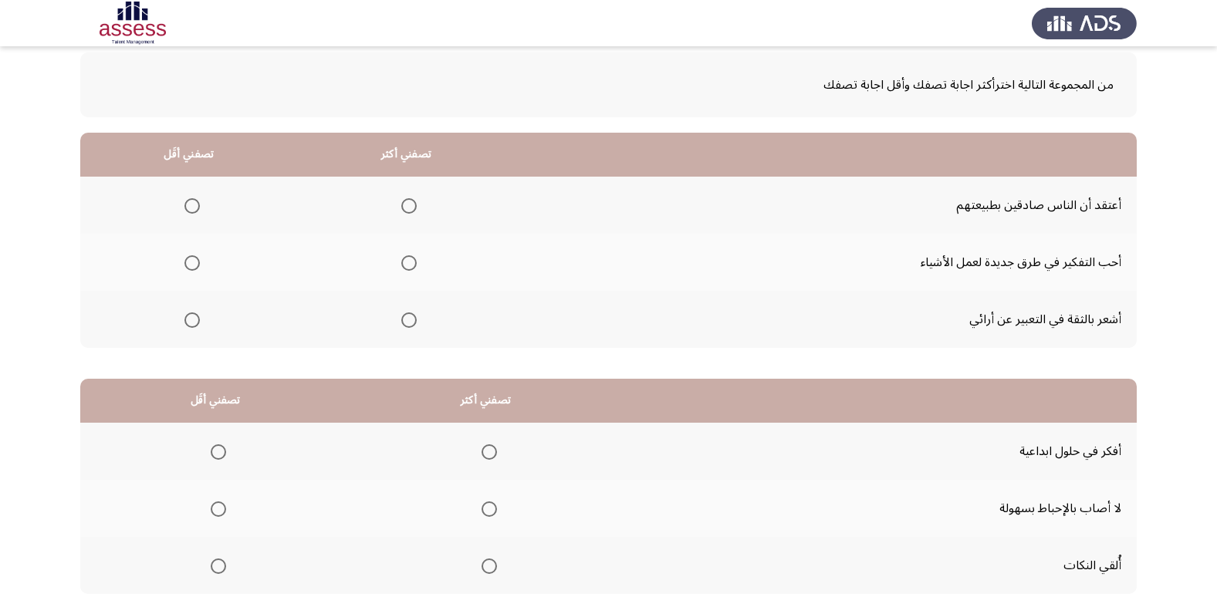
click at [417, 317] on th at bounding box center [406, 319] width 218 height 57
click at [404, 316] on span "Select an option" at bounding box center [408, 320] width 15 height 15
click at [404, 316] on input "Select an option" at bounding box center [408, 320] width 15 height 15
click at [408, 263] on span "Select an option" at bounding box center [408, 262] width 15 height 15
click at [408, 263] on input "Select an option" at bounding box center [408, 262] width 15 height 15
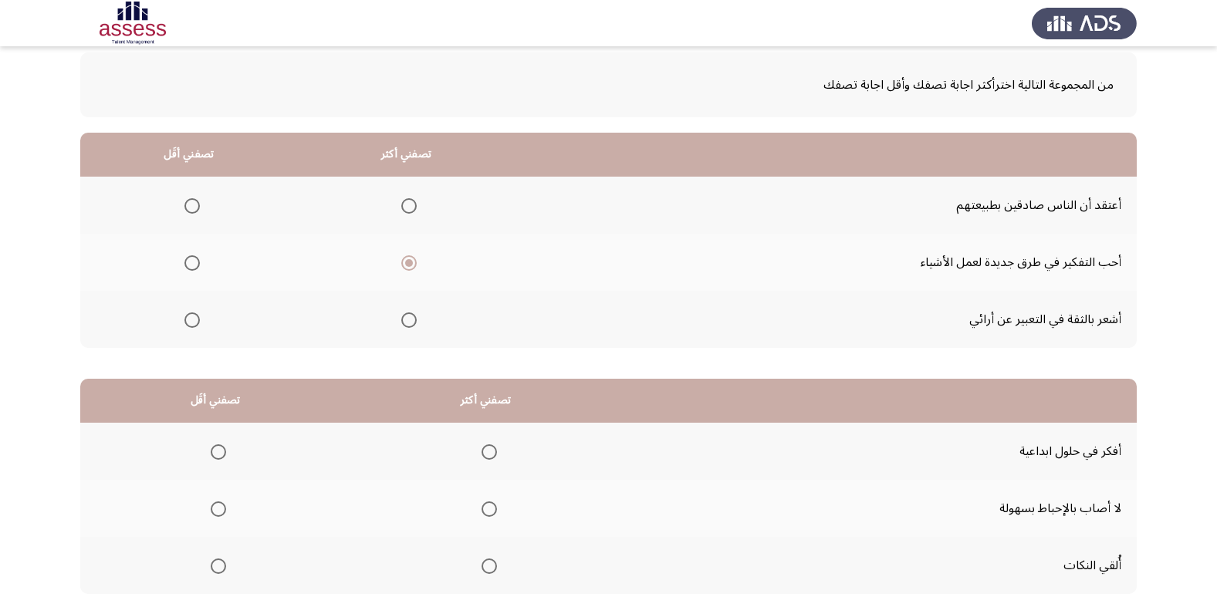
click at [184, 323] on span "Select an option" at bounding box center [191, 320] width 15 height 15
click at [184, 323] on input "Select an option" at bounding box center [191, 320] width 15 height 15
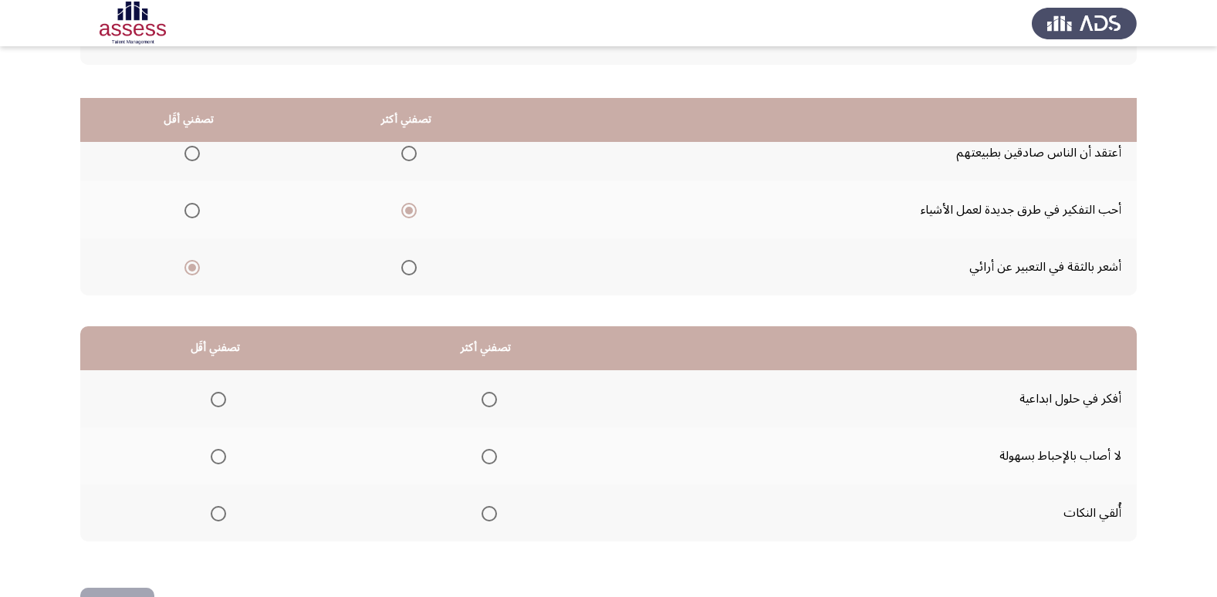
scroll to position [182, 0]
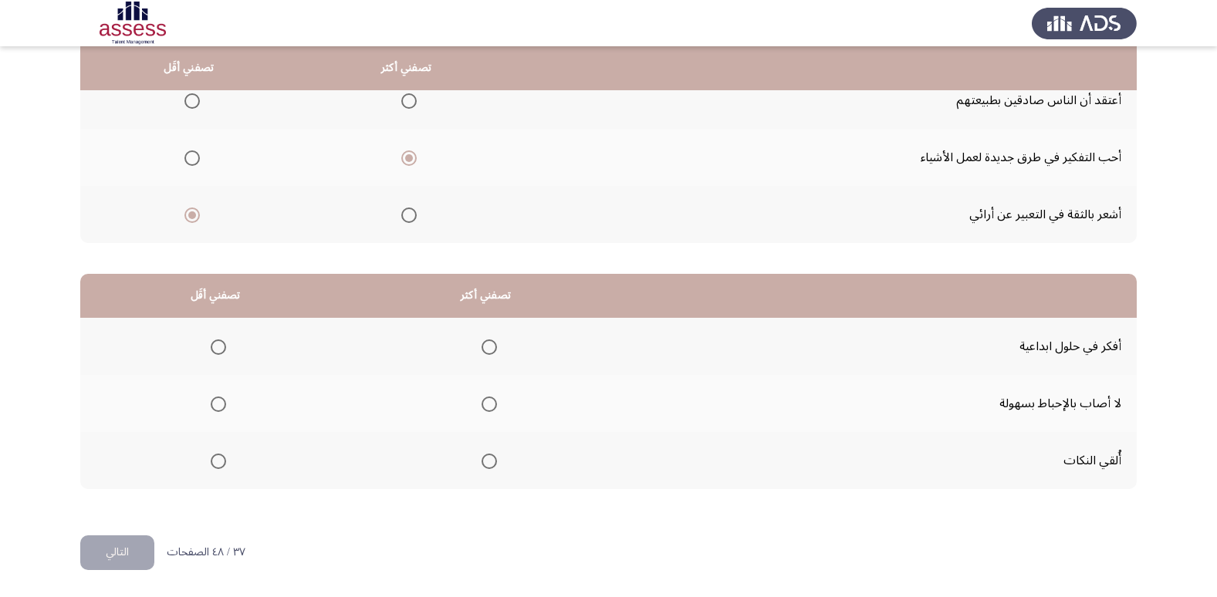
click at [187, 100] on span "Select an option" at bounding box center [191, 100] width 15 height 15
click at [187, 100] on input "Select an option" at bounding box center [191, 100] width 15 height 15
click at [485, 353] on span "Select an option" at bounding box center [488, 347] width 15 height 15
click at [485, 353] on input "Select an option" at bounding box center [488, 347] width 15 height 15
click at [221, 406] on span "Select an option" at bounding box center [218, 404] width 15 height 15
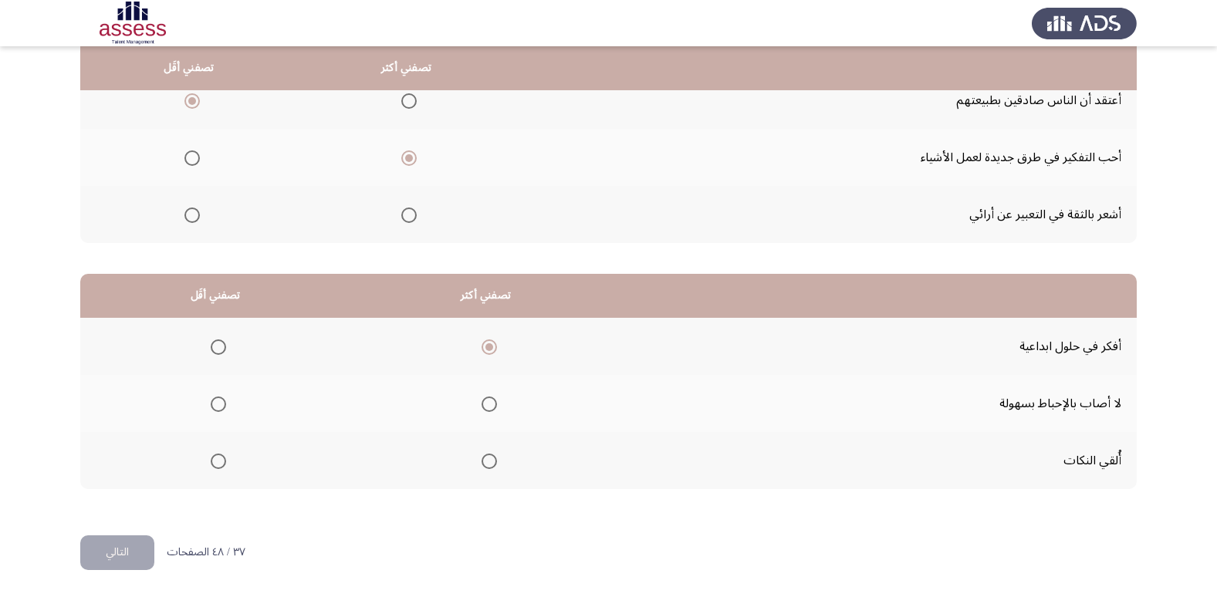
click at [221, 406] on input "Select an option" at bounding box center [218, 404] width 15 height 15
click at [487, 399] on span "Select an option" at bounding box center [488, 404] width 15 height 15
click at [487, 399] on input "Select an option" at bounding box center [488, 404] width 15 height 15
click at [221, 340] on span "Select an option" at bounding box center [218, 347] width 15 height 15
click at [221, 340] on input "Select an option" at bounding box center [218, 347] width 15 height 15
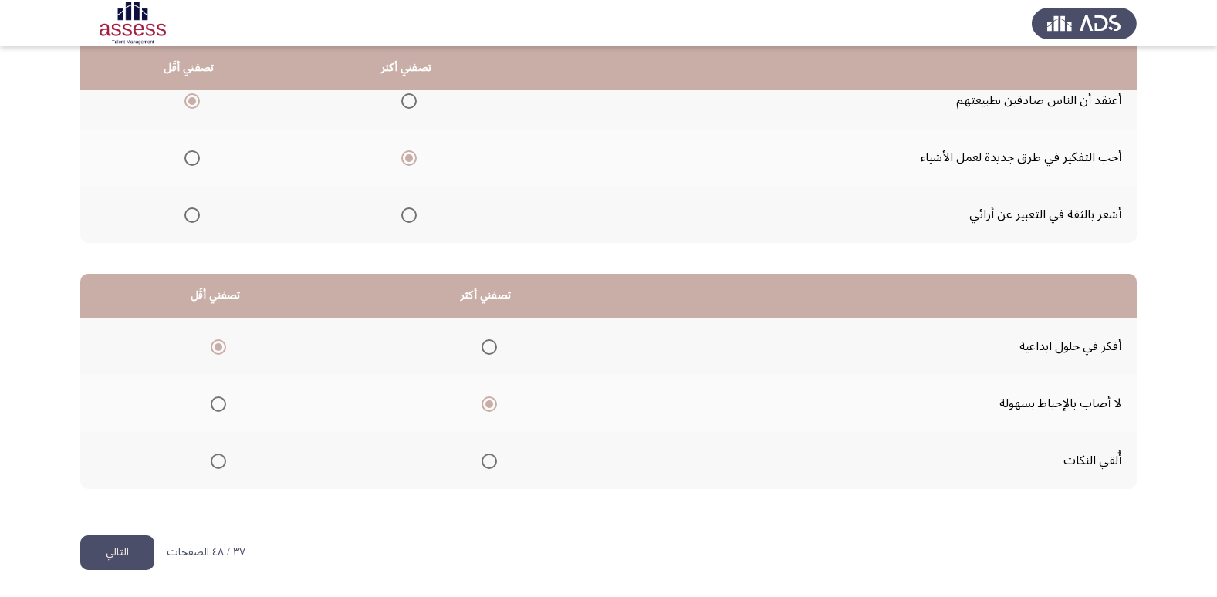
click at [140, 548] on button "التالي" at bounding box center [117, 553] width 74 height 35
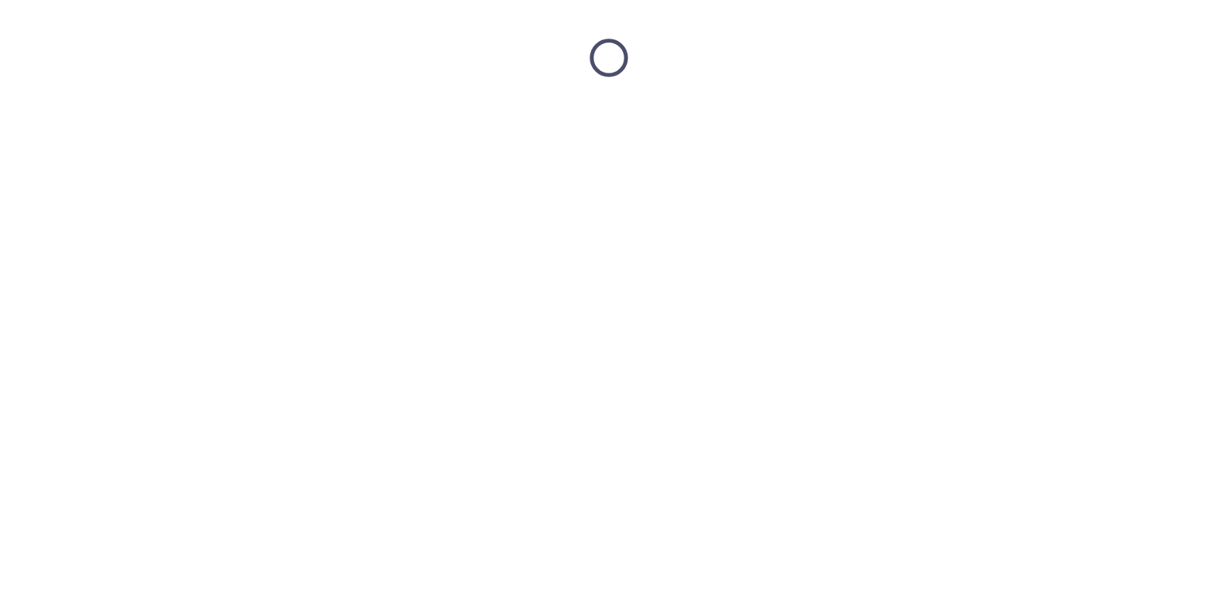
scroll to position [0, 0]
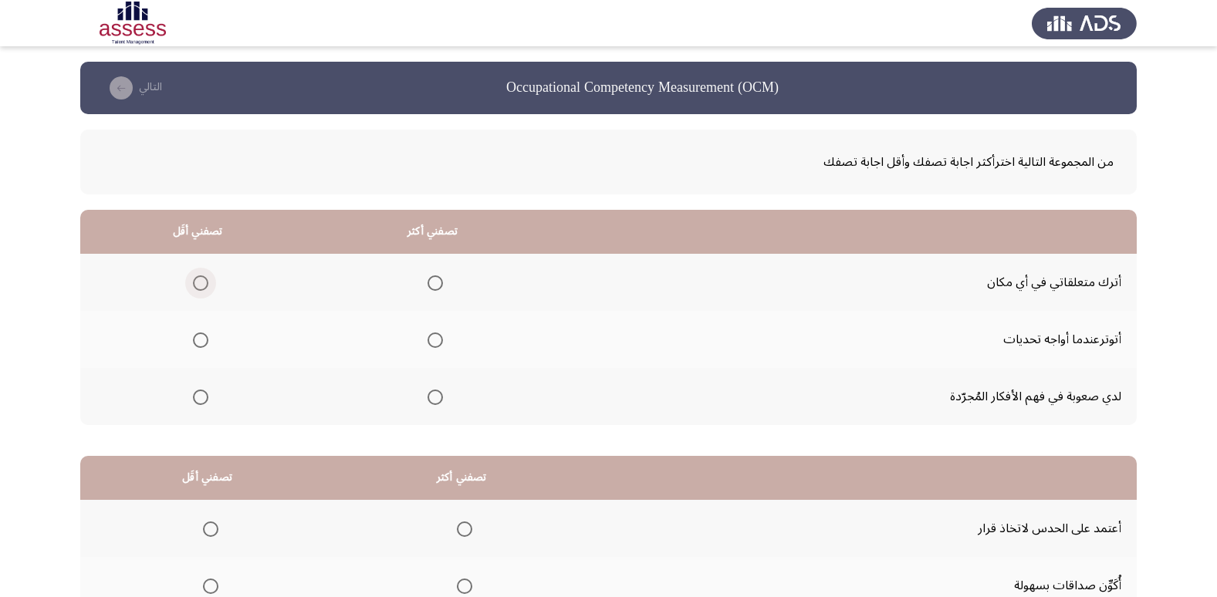
click at [197, 279] on span "Select an option" at bounding box center [200, 282] width 15 height 15
click at [197, 279] on input "Select an option" at bounding box center [200, 282] width 15 height 15
click at [435, 399] on span "Select an option" at bounding box center [434, 397] width 15 height 15
click at [435, 399] on input "Select an option" at bounding box center [434, 397] width 15 height 15
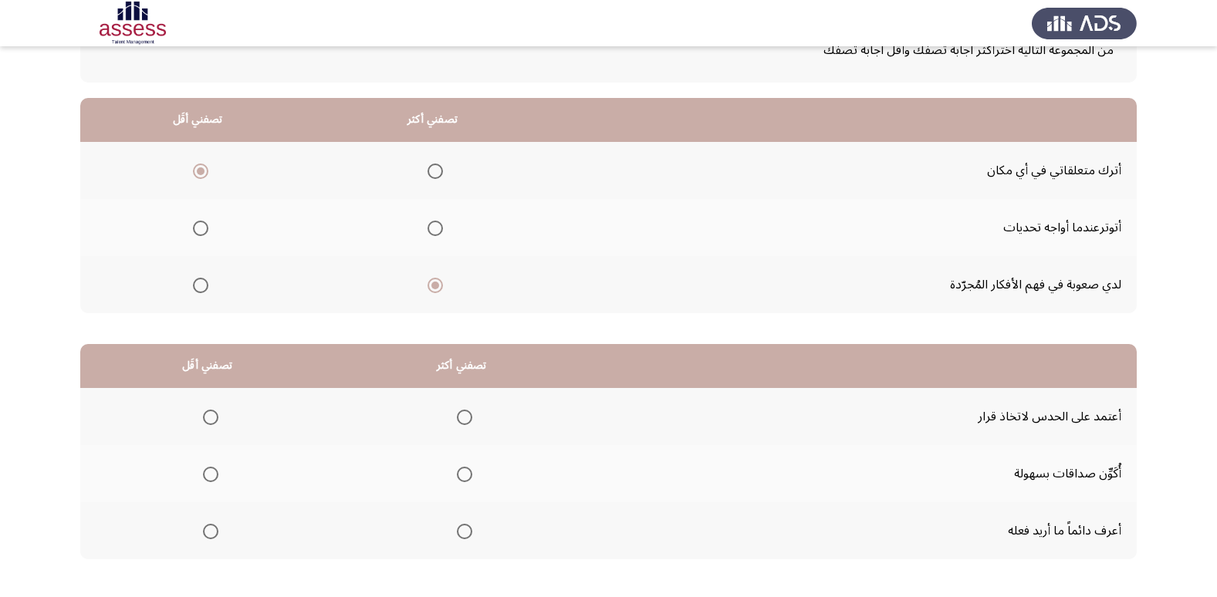
scroll to position [182, 0]
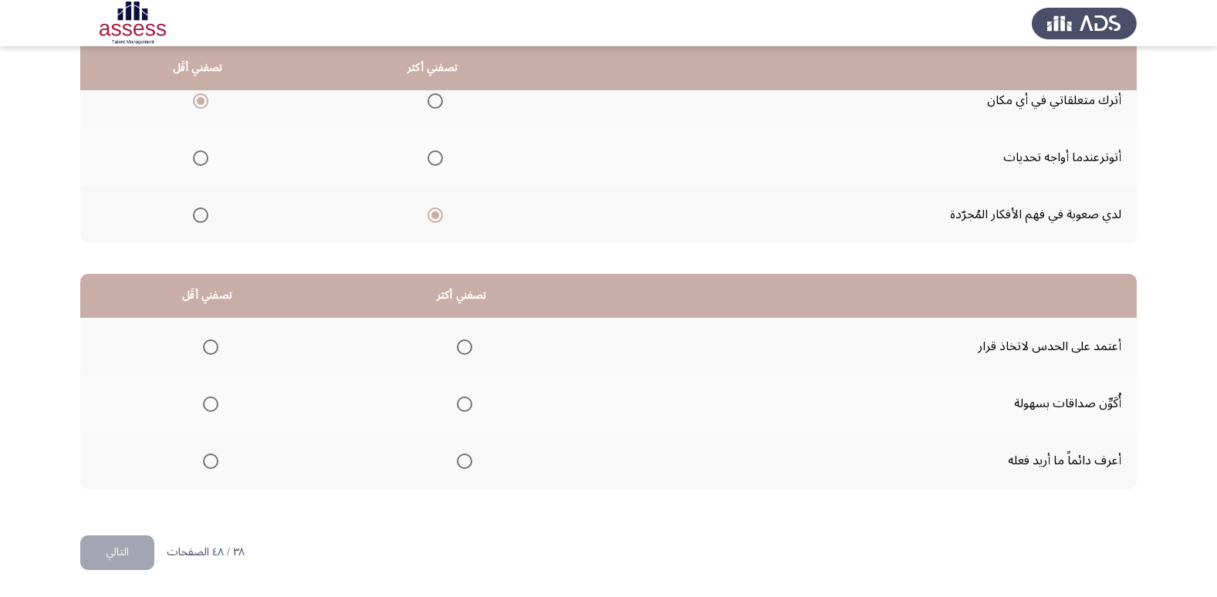
click at [467, 464] on span "Select an option" at bounding box center [464, 461] width 15 height 15
click at [467, 464] on input "Select an option" at bounding box center [464, 461] width 15 height 15
click at [208, 349] on span "Select an option" at bounding box center [210, 347] width 15 height 15
click at [208, 349] on input "Select an option" at bounding box center [210, 347] width 15 height 15
click at [116, 556] on button "التالي" at bounding box center [117, 553] width 74 height 35
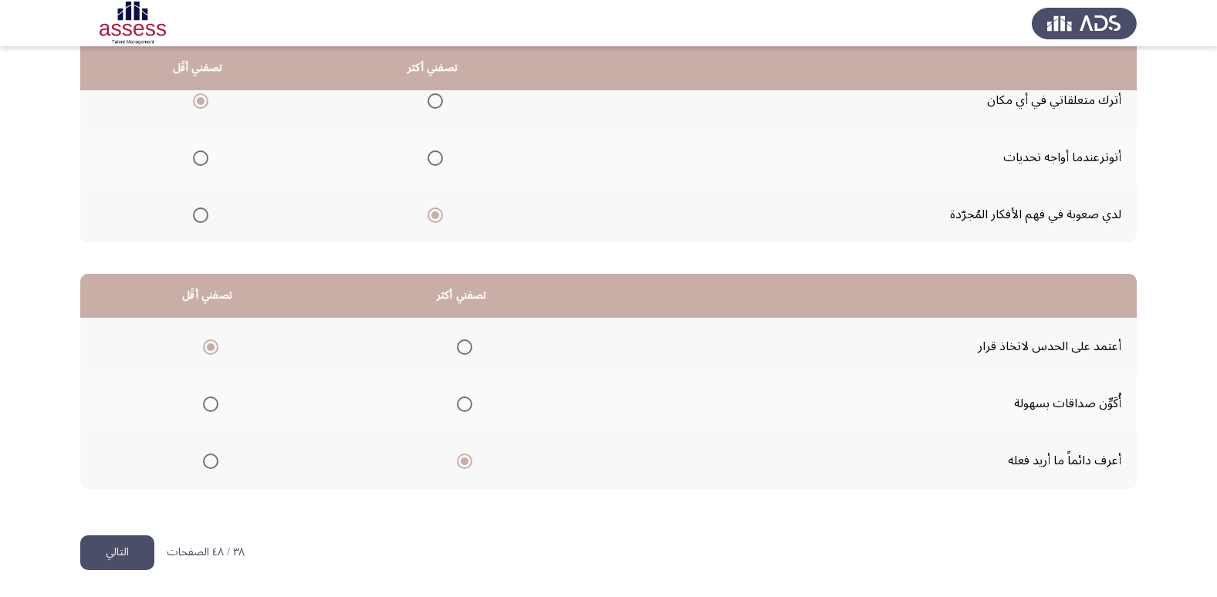
scroll to position [0, 0]
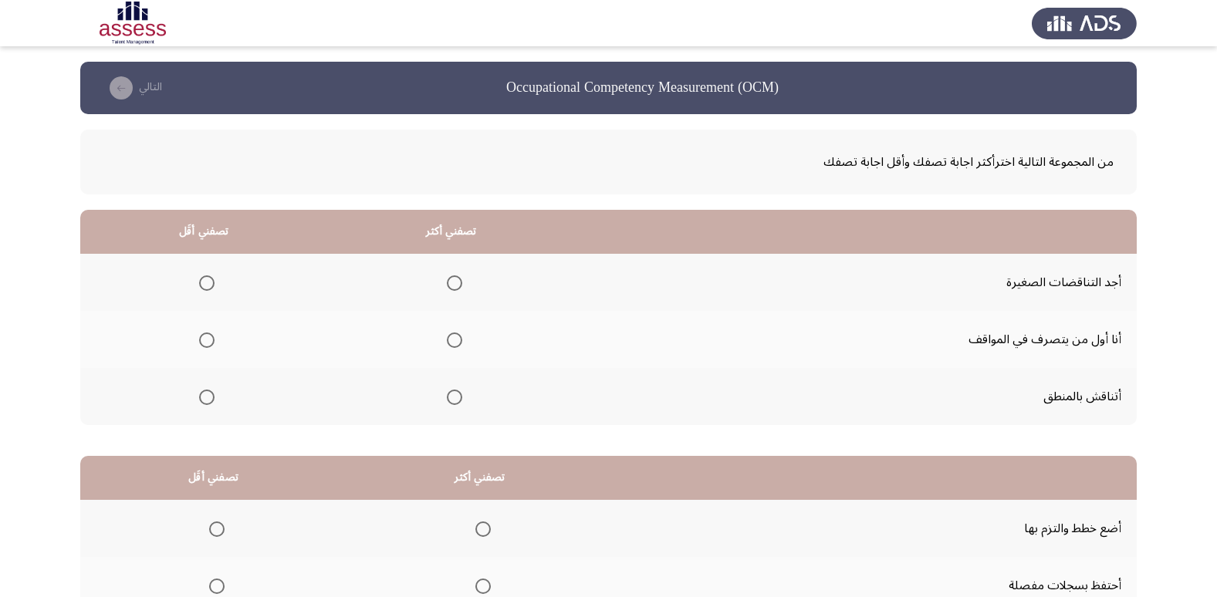
click at [456, 338] on span "Select an option" at bounding box center [454, 340] width 15 height 15
click at [456, 338] on input "Select an option" at bounding box center [454, 340] width 15 height 15
click at [204, 395] on span "Select an option" at bounding box center [206, 397] width 15 height 15
click at [204, 395] on input "Select an option" at bounding box center [206, 397] width 15 height 15
click at [201, 281] on span "Select an option" at bounding box center [206, 282] width 15 height 15
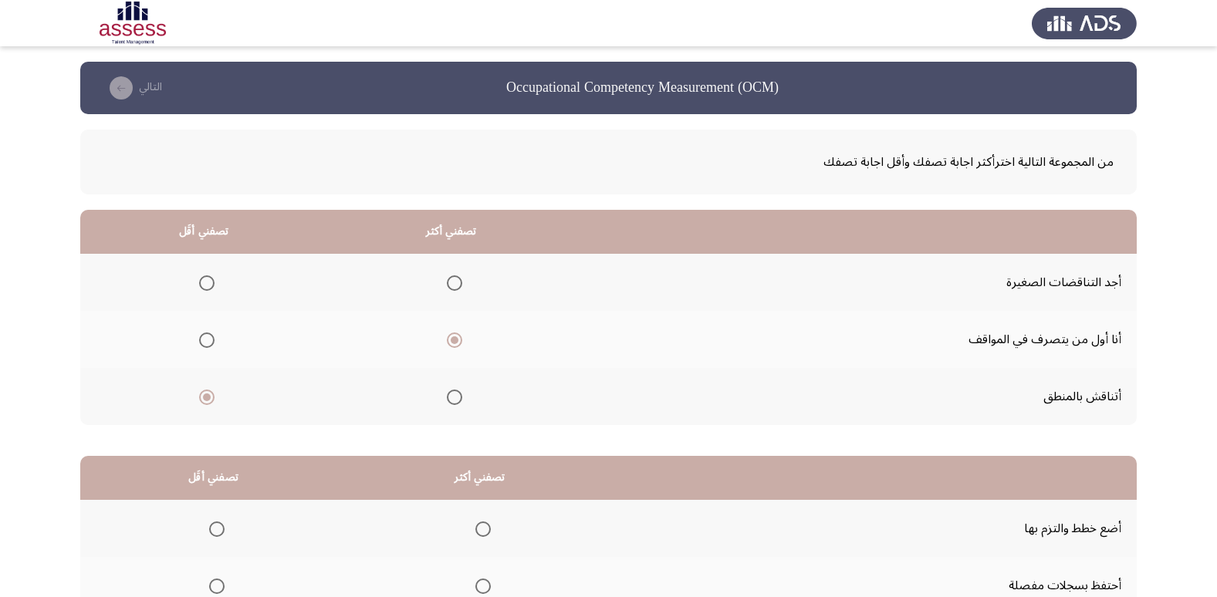
click at [201, 281] on input "Select an option" at bounding box center [206, 282] width 15 height 15
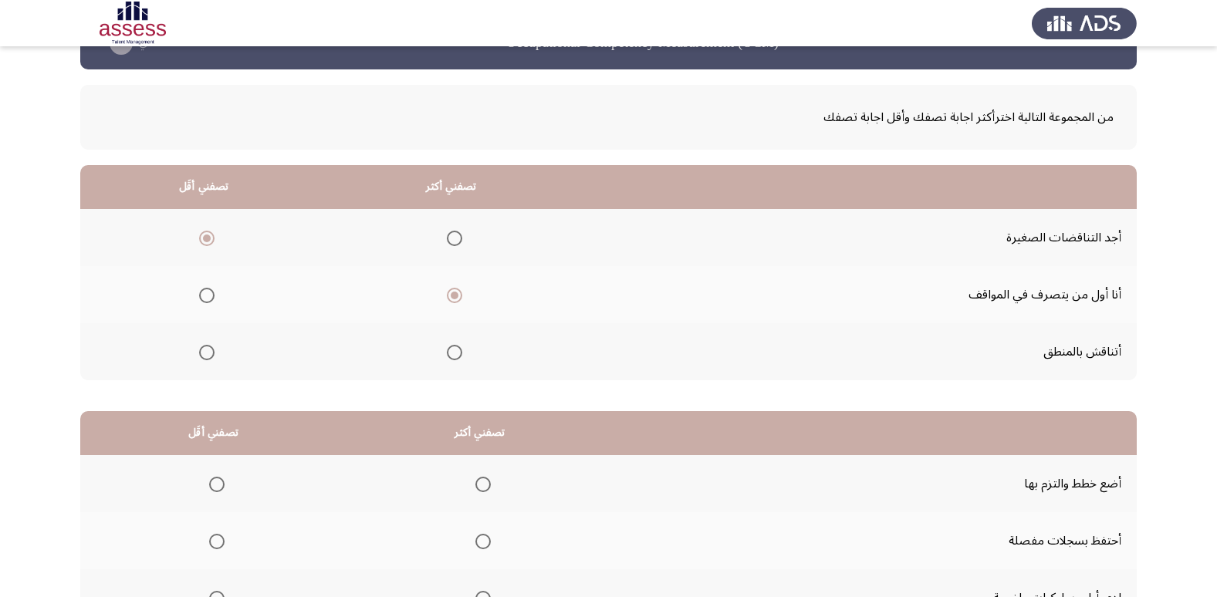
scroll to position [182, 0]
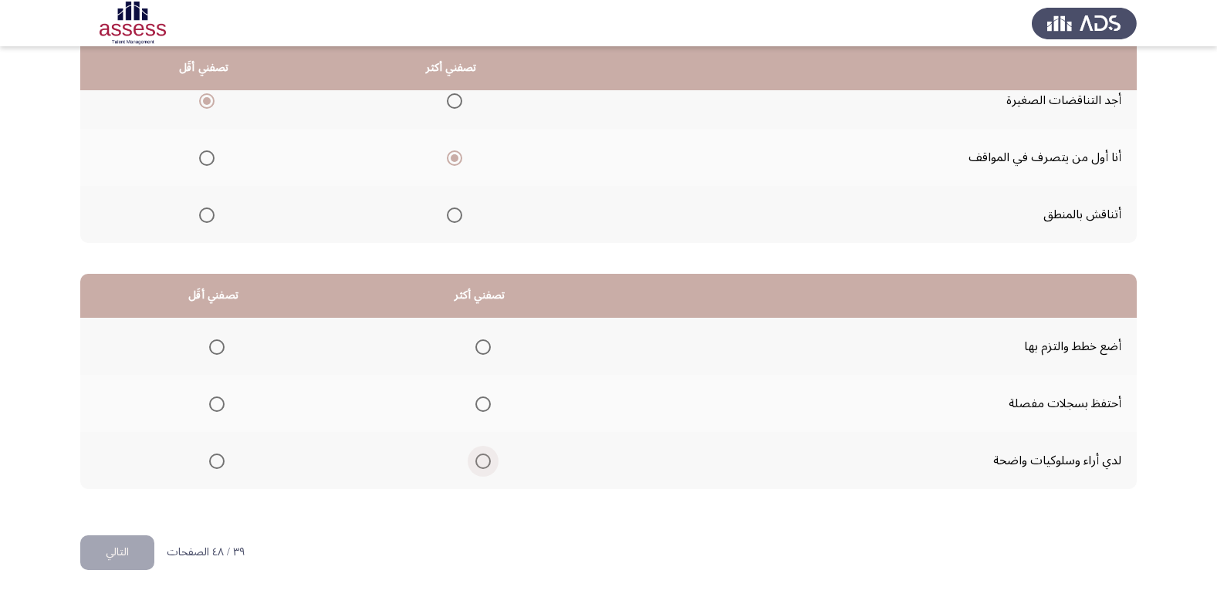
click at [480, 459] on span "Select an option" at bounding box center [482, 461] width 15 height 15
click at [480, 459] on input "Select an option" at bounding box center [482, 461] width 15 height 15
click at [480, 344] on span "Select an option" at bounding box center [482, 347] width 15 height 15
click at [480, 344] on input "Select an option" at bounding box center [482, 347] width 15 height 15
click at [216, 459] on span "Select an option" at bounding box center [216, 461] width 15 height 15
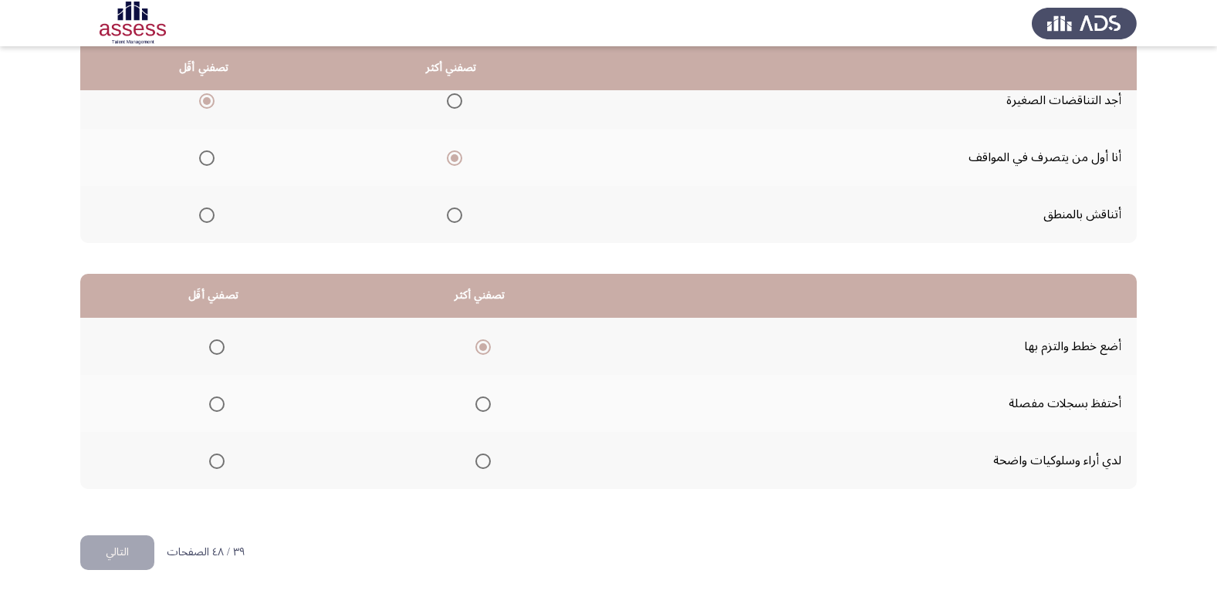
click at [216, 459] on input "Select an option" at bounding box center [216, 461] width 15 height 15
click at [135, 547] on button "التالي" at bounding box center [117, 553] width 74 height 35
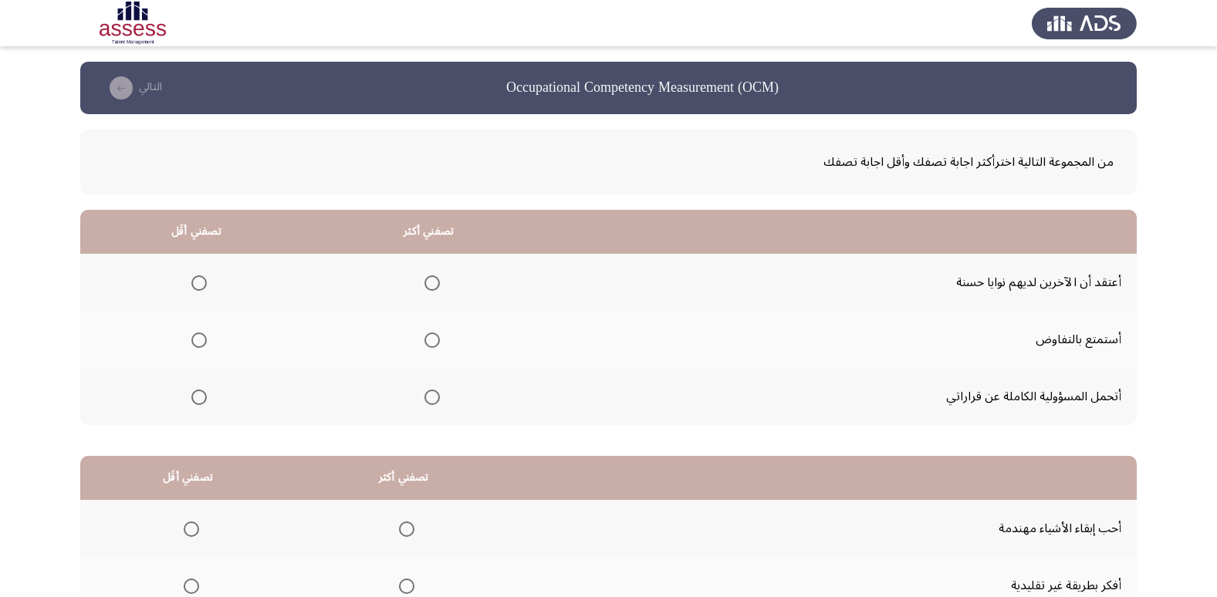
click at [436, 394] on span "Select an option" at bounding box center [431, 397] width 15 height 15
click at [436, 394] on input "Select an option" at bounding box center [431, 397] width 15 height 15
click at [201, 279] on span "Select an option" at bounding box center [198, 282] width 15 height 15
click at [201, 279] on input "Select an option" at bounding box center [198, 282] width 15 height 15
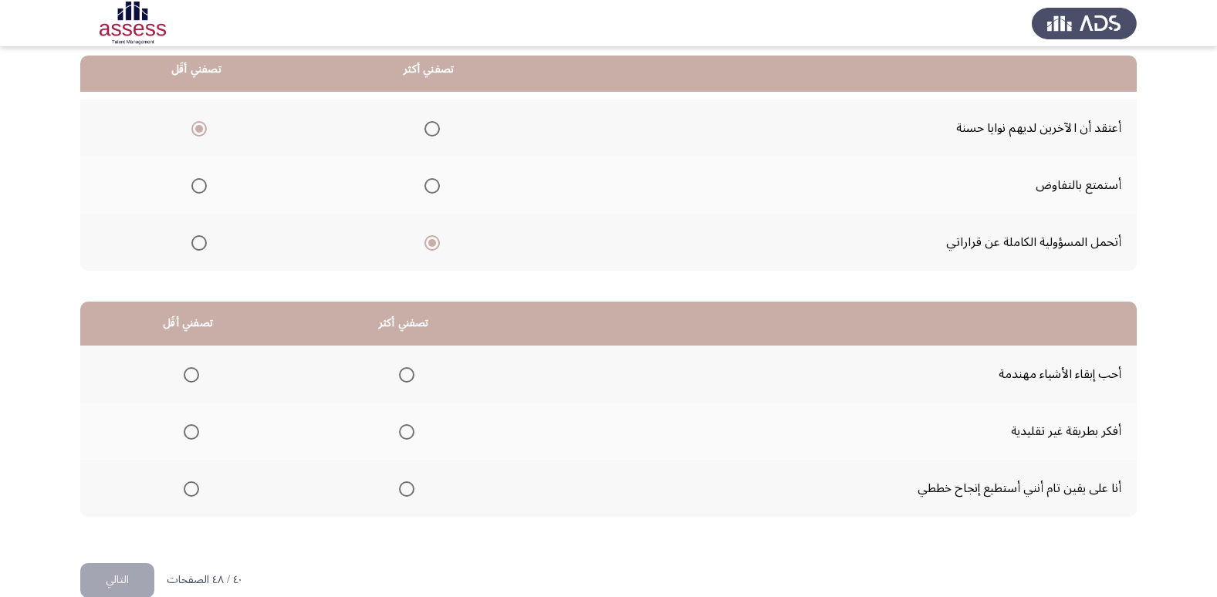
scroll to position [182, 0]
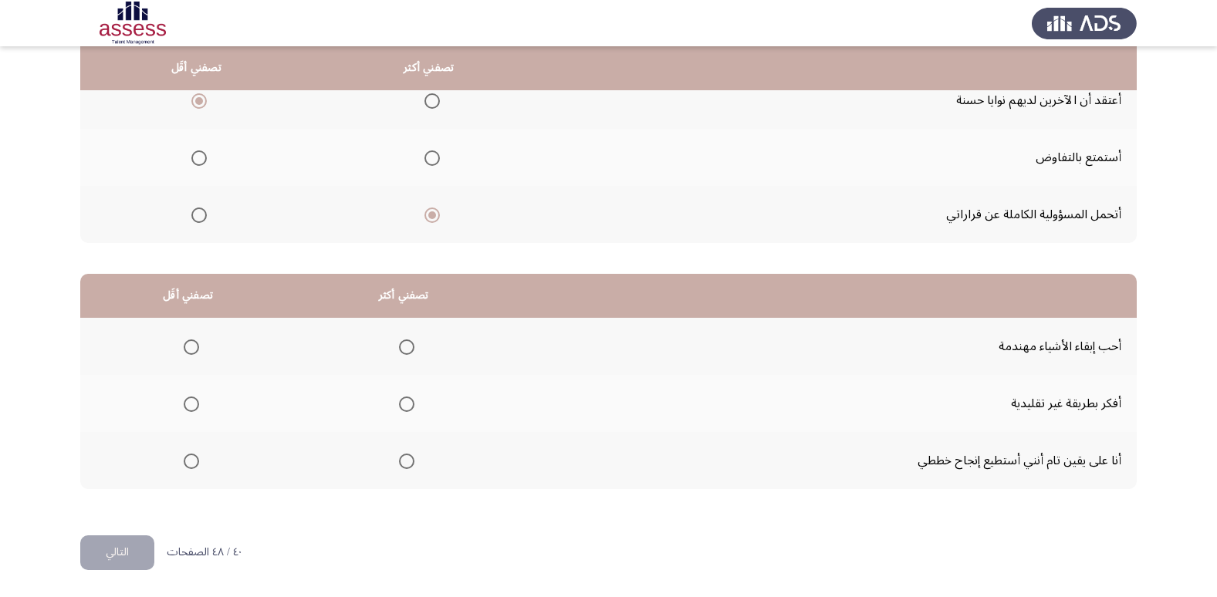
click at [399, 465] on span "Select an option" at bounding box center [406, 461] width 15 height 15
click at [399, 465] on input "Select an option" at bounding box center [406, 461] width 15 height 15
click at [191, 409] on span "Select an option" at bounding box center [191, 404] width 15 height 15
click at [191, 409] on input "Select an option" at bounding box center [191, 404] width 15 height 15
click at [135, 542] on button "التالي" at bounding box center [117, 553] width 74 height 35
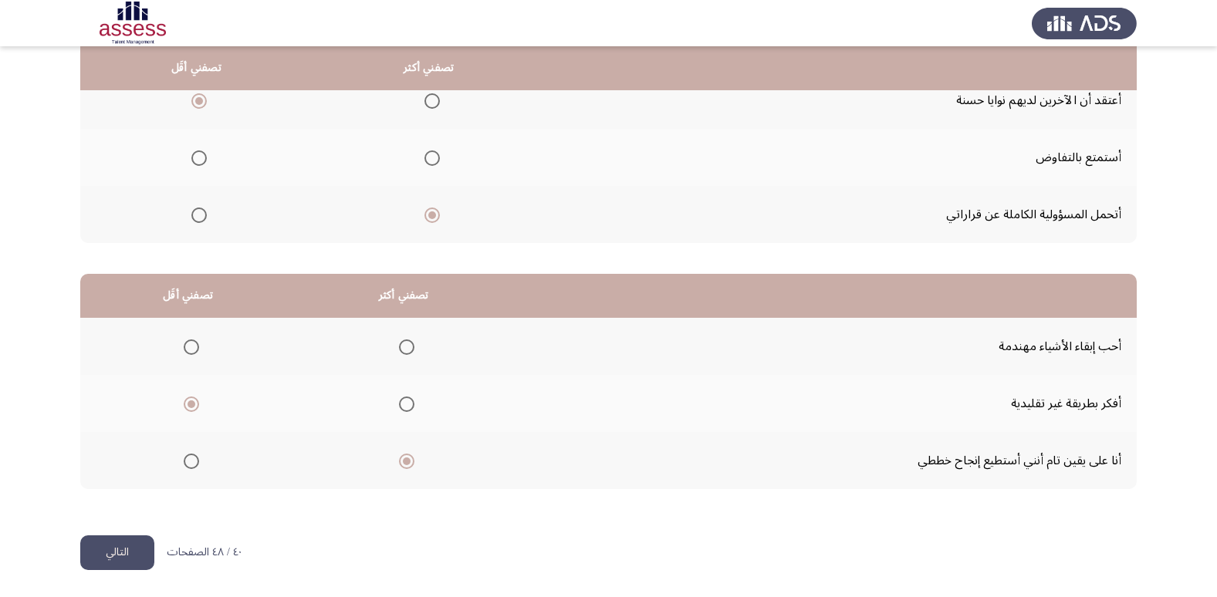
scroll to position [0, 0]
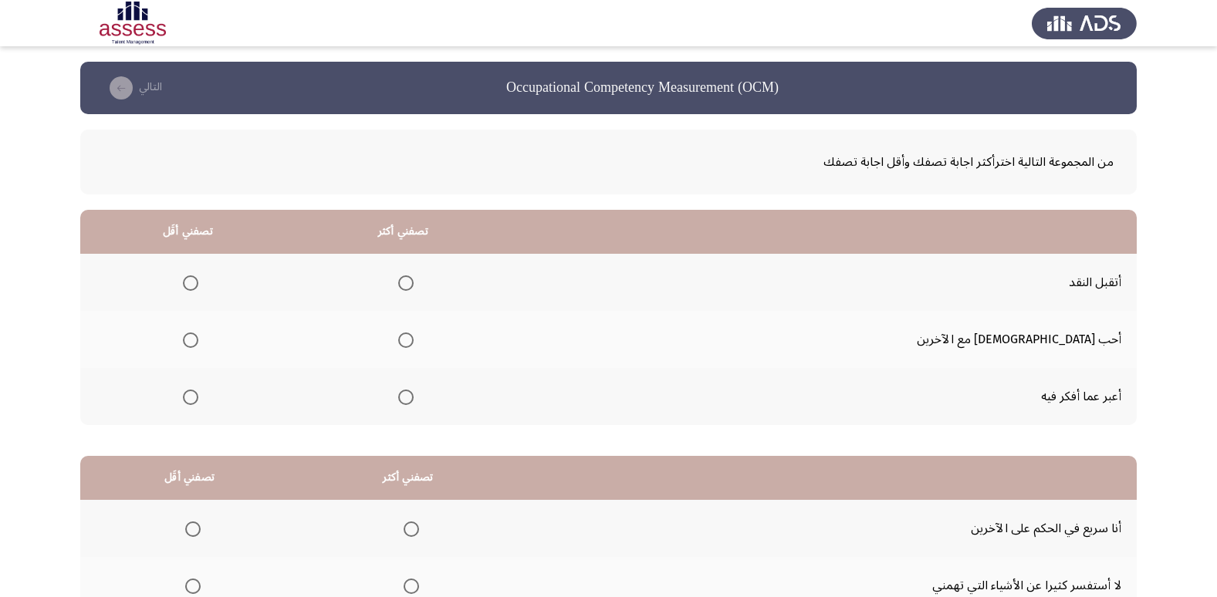
click at [414, 282] on span "Select an option" at bounding box center [405, 282] width 15 height 15
click at [414, 282] on input "Select an option" at bounding box center [405, 282] width 15 height 15
click at [198, 400] on span "Select an option" at bounding box center [190, 397] width 15 height 15
click at [198, 400] on input "Select an option" at bounding box center [190, 397] width 15 height 15
click at [198, 339] on span "Select an option" at bounding box center [190, 340] width 15 height 15
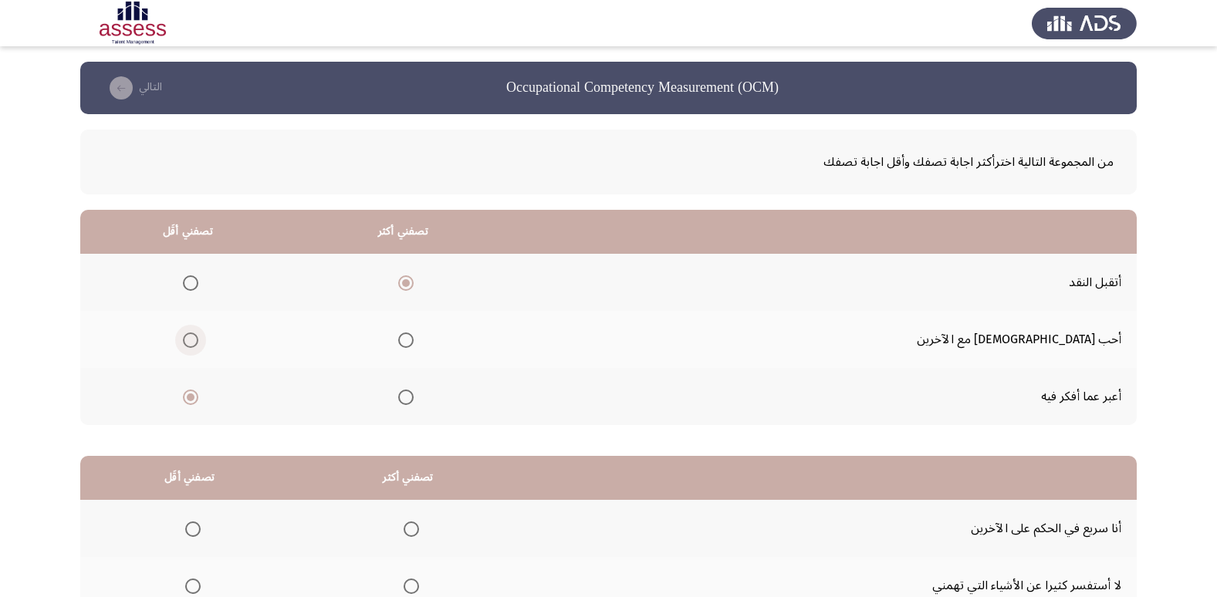
click at [198, 339] on input "Select an option" at bounding box center [190, 340] width 15 height 15
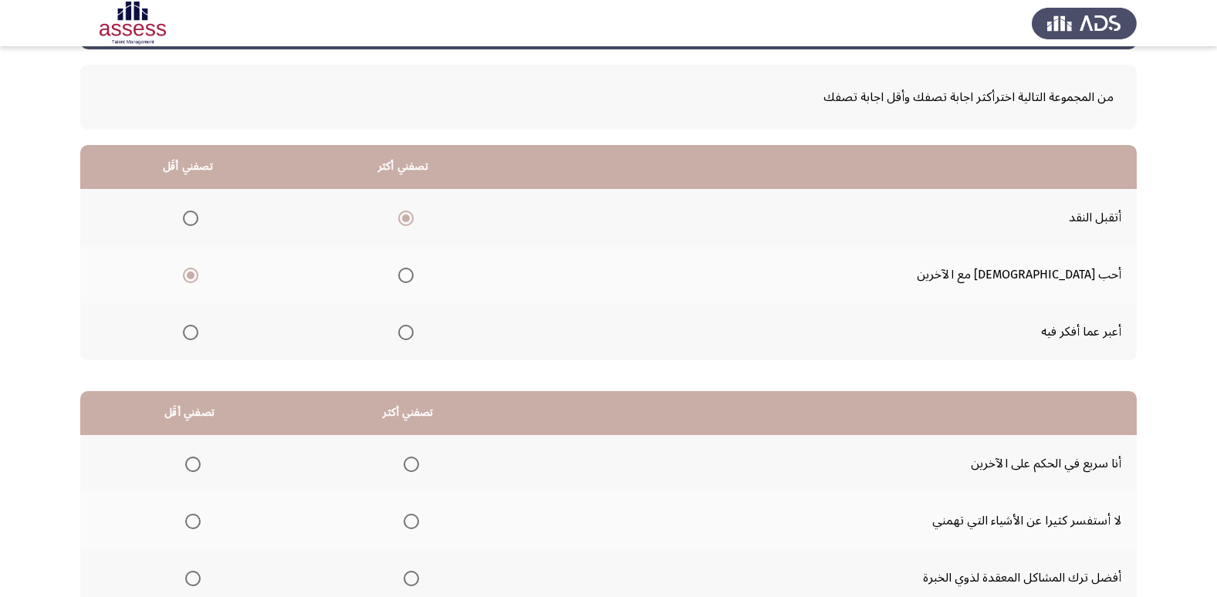
scroll to position [182, 0]
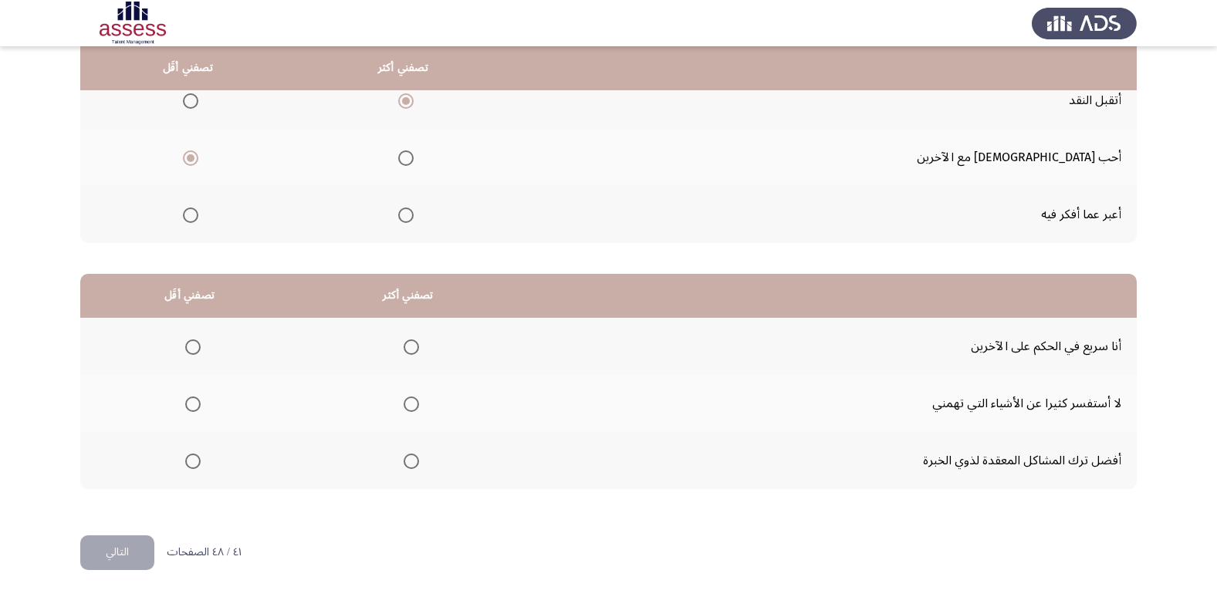
click at [407, 403] on span "Select an option" at bounding box center [411, 404] width 15 height 15
click at [407, 403] on input "Select an option" at bounding box center [411, 404] width 15 height 15
click at [188, 350] on span "Select an option" at bounding box center [192, 347] width 15 height 15
click at [188, 350] on input "Select an option" at bounding box center [192, 347] width 15 height 15
click at [137, 561] on button "التالي" at bounding box center [117, 553] width 74 height 35
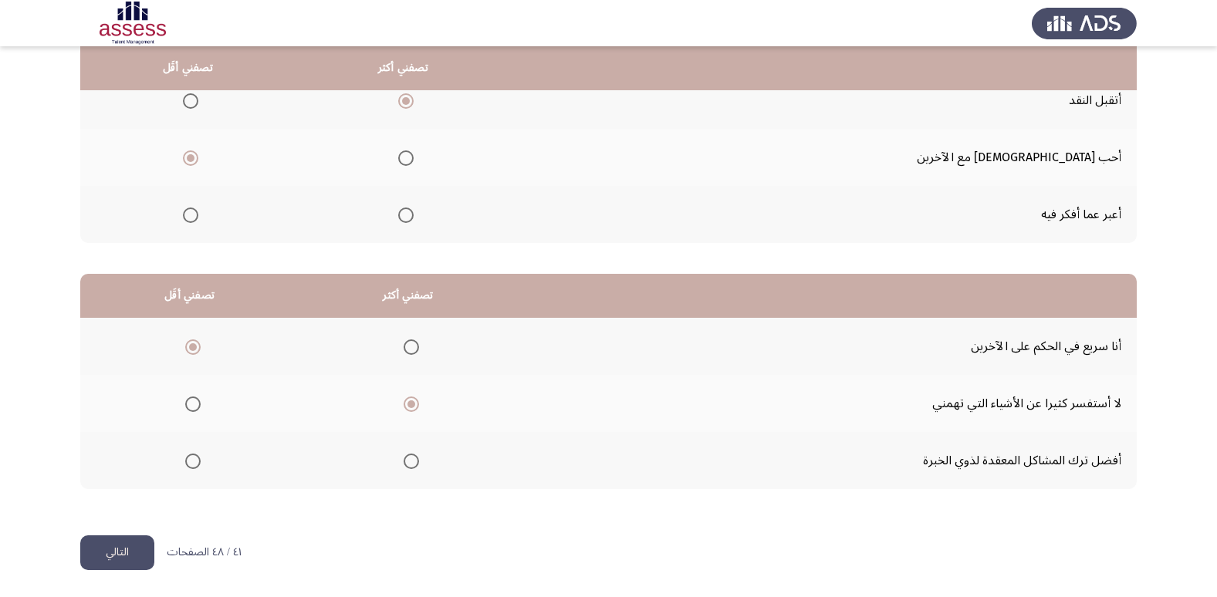
scroll to position [0, 0]
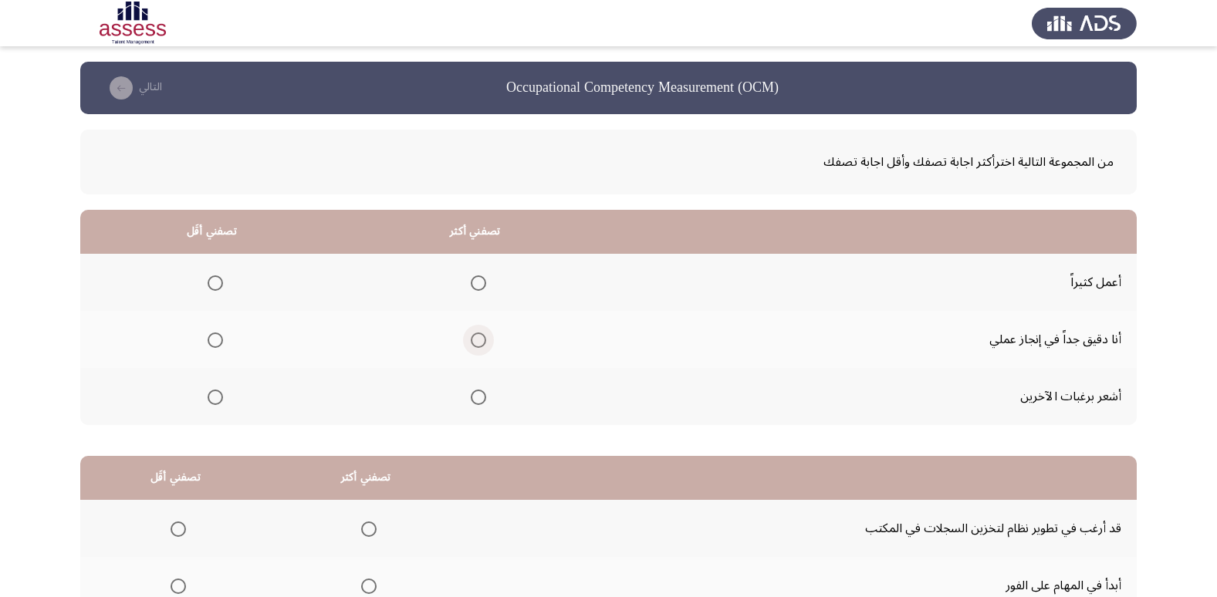
click at [480, 339] on span "Select an option" at bounding box center [478, 340] width 15 height 15
click at [480, 339] on input "Select an option" at bounding box center [478, 340] width 15 height 15
click at [478, 285] on span "Select an option" at bounding box center [478, 282] width 15 height 15
click at [478, 285] on input "Select an option" at bounding box center [478, 282] width 15 height 15
click at [471, 327] on mat-radio-group "Select an option" at bounding box center [476, 339] width 22 height 26
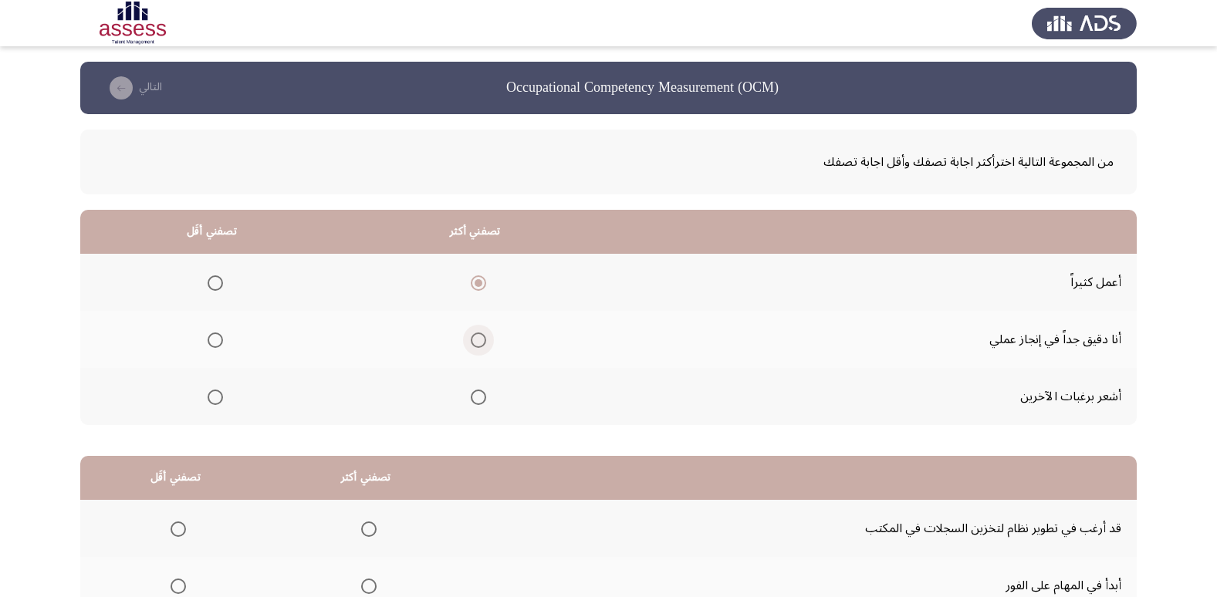
click at [471, 336] on span "Select an option" at bounding box center [478, 340] width 15 height 15
click at [471, 336] on input "Select an option" at bounding box center [478, 340] width 15 height 15
click at [218, 397] on span "Select an option" at bounding box center [215, 397] width 15 height 15
click at [218, 397] on input "Select an option" at bounding box center [215, 397] width 15 height 15
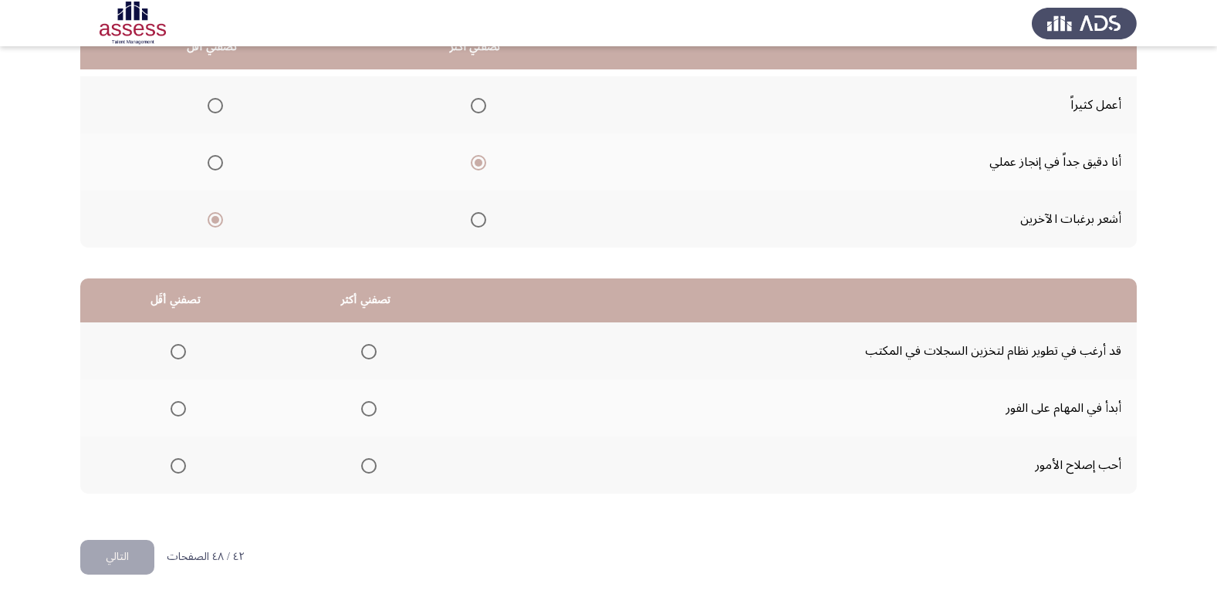
scroll to position [182, 0]
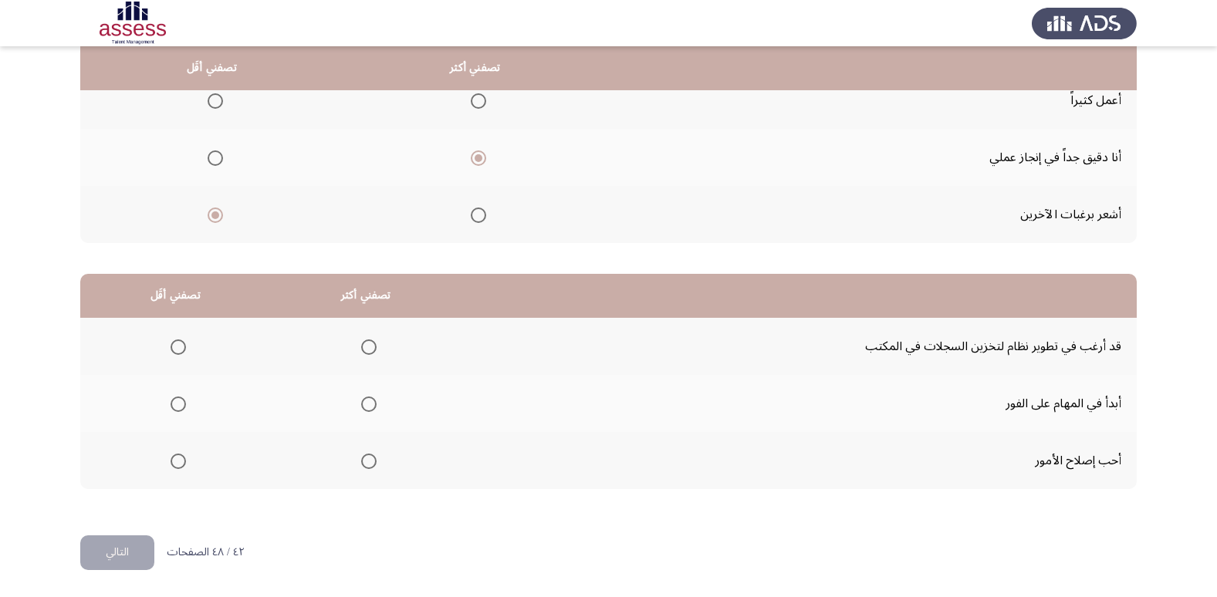
click at [369, 465] on span "Select an option" at bounding box center [368, 461] width 15 height 15
click at [369, 465] on input "Select an option" at bounding box center [368, 461] width 15 height 15
click at [183, 349] on span "Select an option" at bounding box center [178, 347] width 15 height 15
click at [183, 349] on input "Select an option" at bounding box center [178, 347] width 15 height 15
click at [127, 545] on button "التالي" at bounding box center [117, 553] width 74 height 35
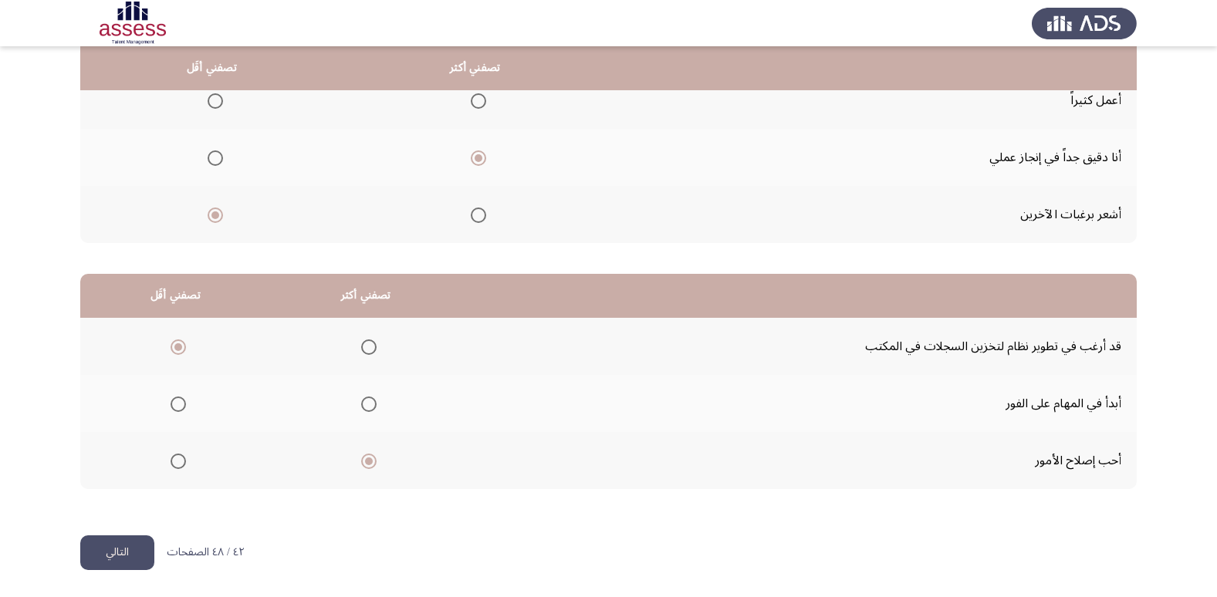
scroll to position [0, 0]
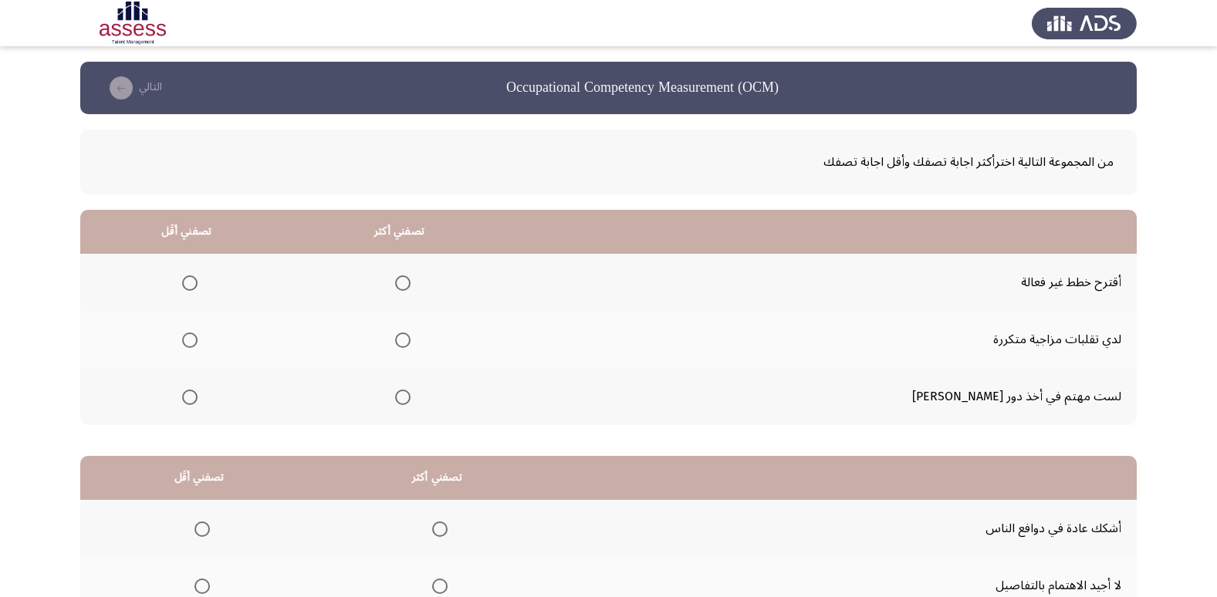
click at [411, 341] on span "Select an option" at bounding box center [402, 340] width 15 height 15
click at [411, 341] on input "Select an option" at bounding box center [402, 340] width 15 height 15
click at [411, 394] on span "Select an option" at bounding box center [402, 397] width 15 height 15
click at [411, 394] on input "Select an option" at bounding box center [402, 397] width 15 height 15
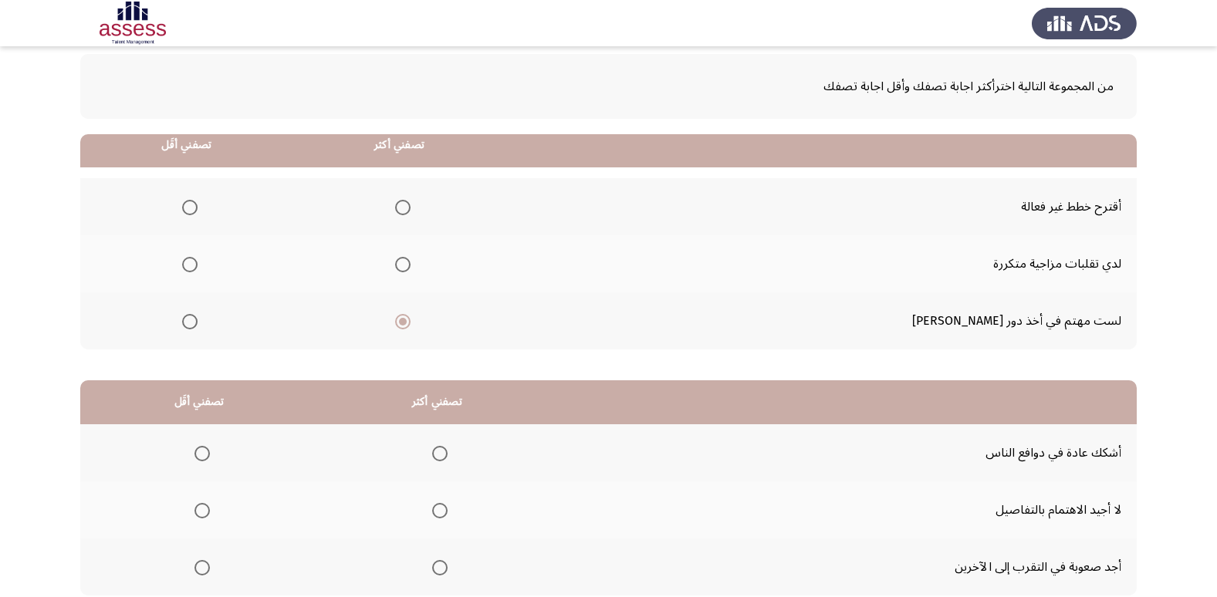
scroll to position [182, 0]
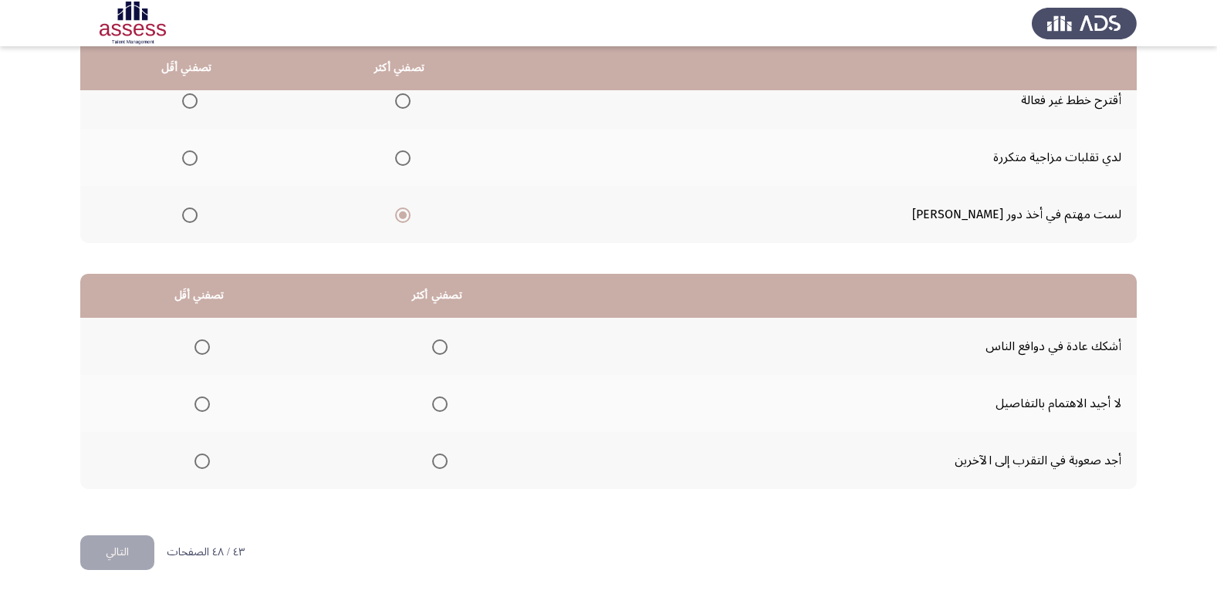
click at [443, 348] on span "Select an option" at bounding box center [439, 347] width 15 height 15
click at [443, 348] on input "Select an option" at bounding box center [439, 347] width 15 height 15
click at [197, 407] on span "Select an option" at bounding box center [201, 404] width 15 height 15
click at [197, 407] on input "Select an option" at bounding box center [201, 404] width 15 height 15
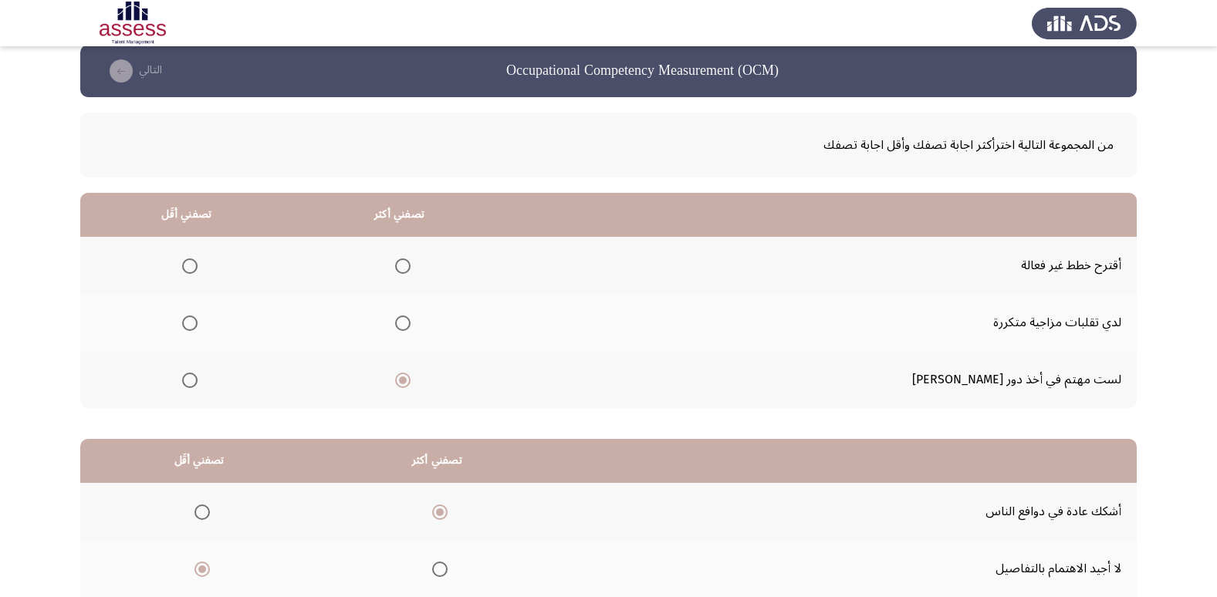
scroll to position [0, 0]
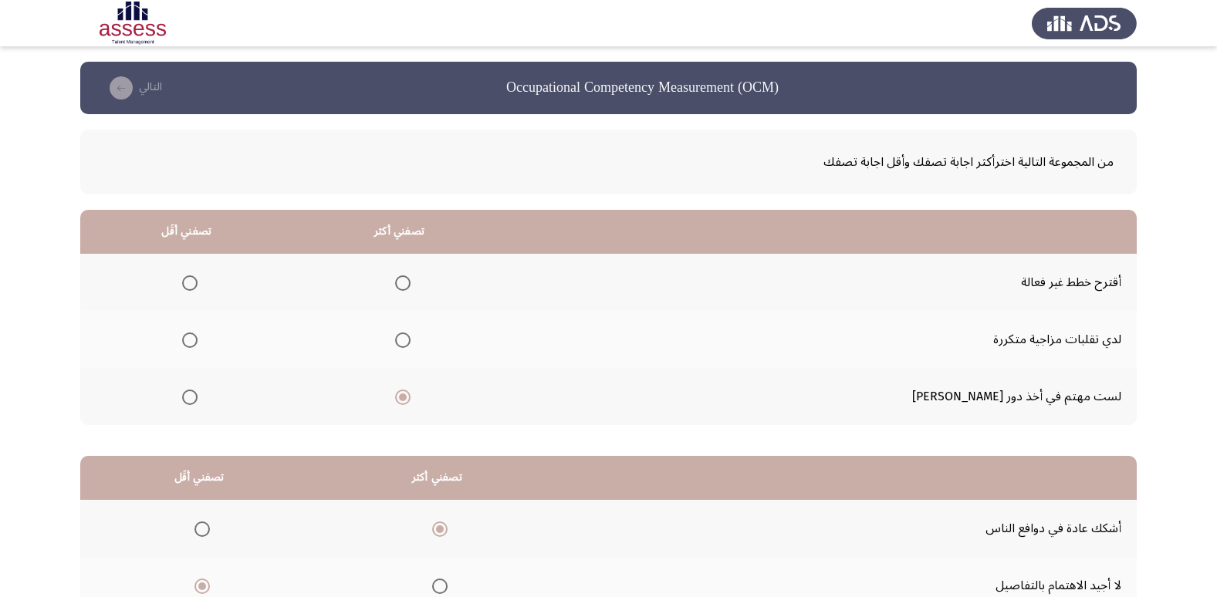
click at [198, 336] on span "Select an option" at bounding box center [189, 340] width 15 height 15
click at [198, 336] on input "Select an option" at bounding box center [189, 340] width 15 height 15
click at [198, 283] on span "Select an option" at bounding box center [189, 282] width 15 height 15
click at [198, 283] on input "Select an option" at bounding box center [189, 282] width 15 height 15
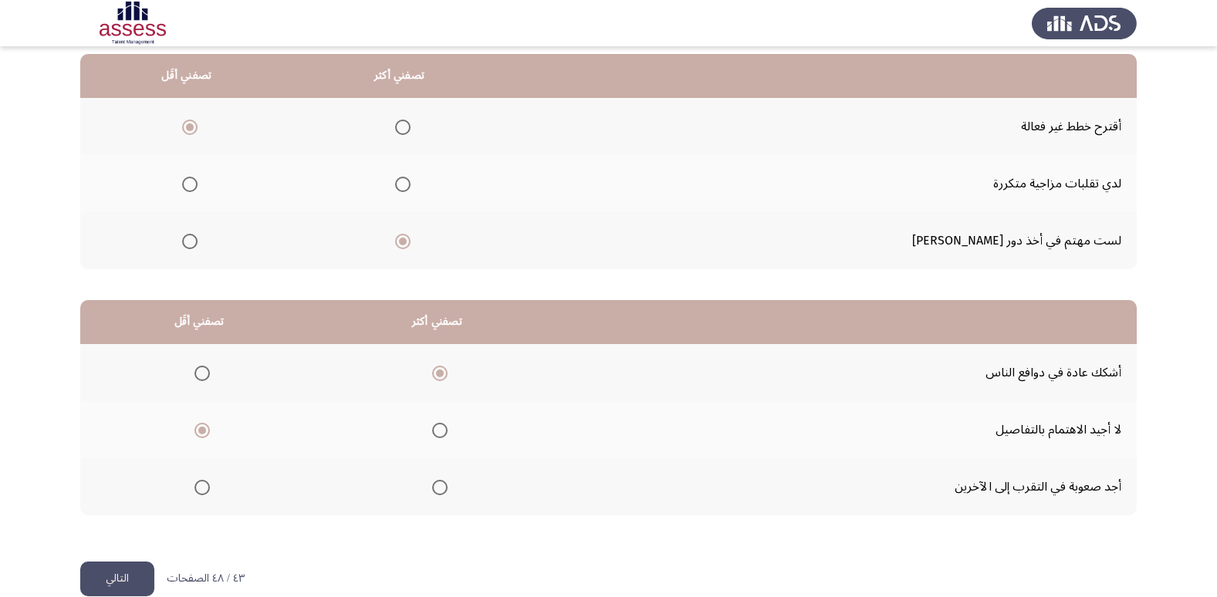
scroll to position [182, 0]
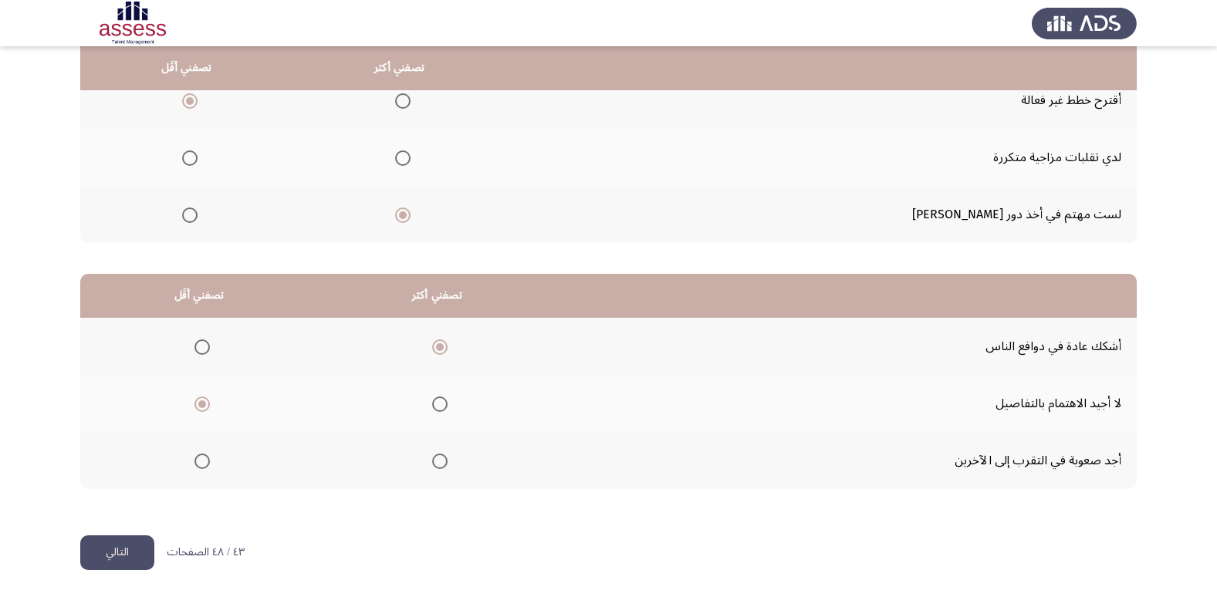
click at [90, 575] on html "Occupational Competency Measurement (OCM) التالي من المجموعة التالية اخترأكثر ا…" at bounding box center [608, 207] width 1217 height 779
click at [117, 557] on button "التالي" at bounding box center [117, 553] width 74 height 35
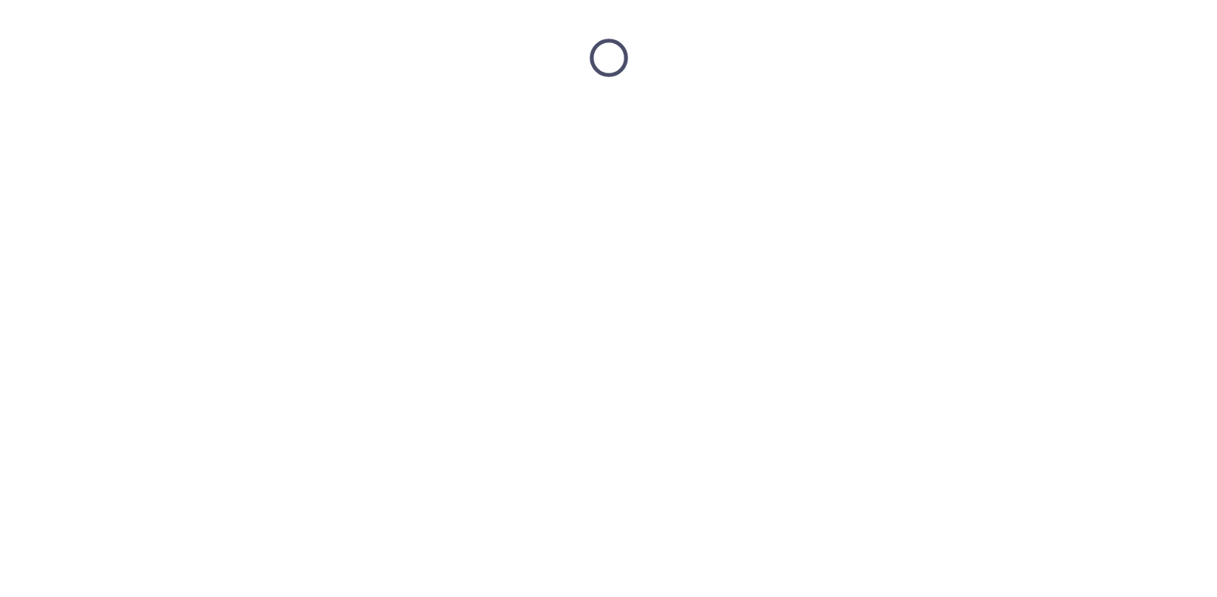
scroll to position [0, 0]
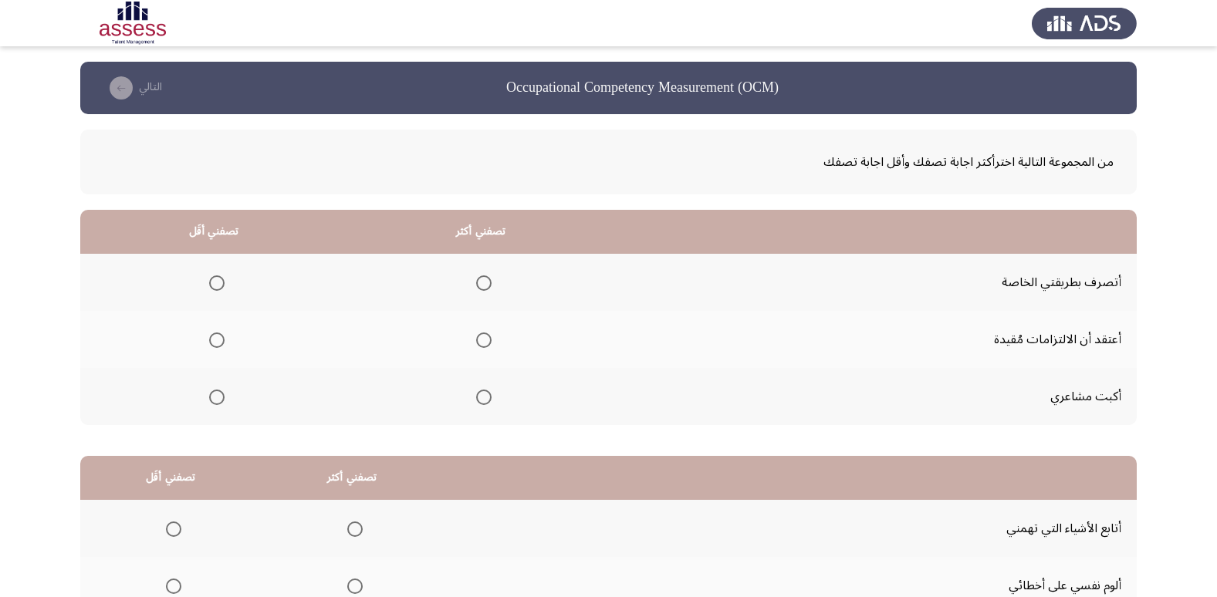
click at [484, 285] on span "Select an option" at bounding box center [483, 282] width 15 height 15
click at [484, 285] on input "Select an option" at bounding box center [483, 282] width 15 height 15
click at [211, 340] on span "Select an option" at bounding box center [216, 340] width 15 height 15
click at [211, 340] on input "Select an option" at bounding box center [216, 340] width 15 height 15
click at [212, 397] on span "Select an option" at bounding box center [216, 397] width 15 height 15
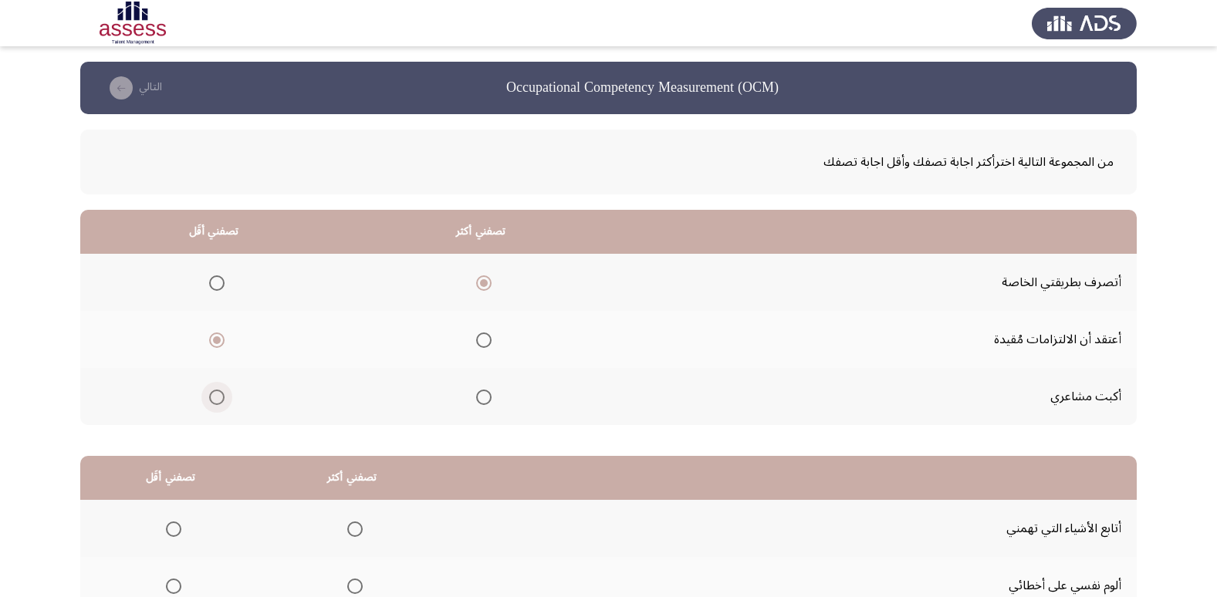
click at [212, 397] on input "Select an option" at bounding box center [216, 397] width 15 height 15
click at [211, 346] on span "Select an option" at bounding box center [216, 340] width 15 height 15
click at [211, 346] on input "Select an option" at bounding box center [216, 340] width 15 height 15
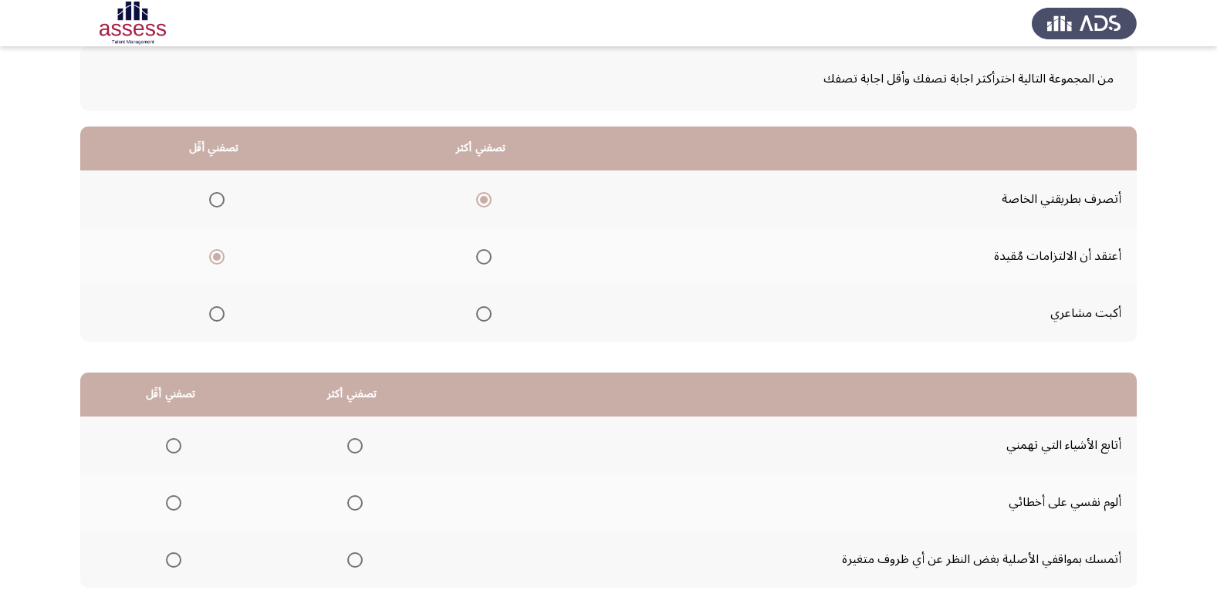
scroll to position [182, 0]
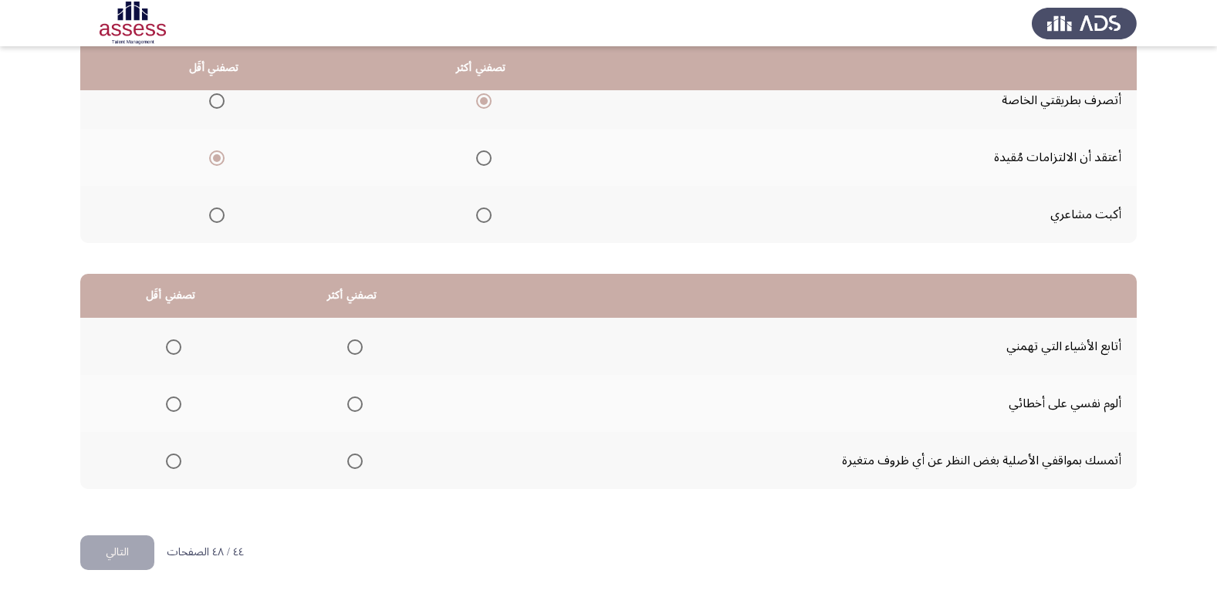
click at [360, 458] on span "Select an option" at bounding box center [354, 461] width 15 height 15
click at [360, 458] on input "Select an option" at bounding box center [354, 461] width 15 height 15
click at [180, 397] on th at bounding box center [170, 403] width 181 height 57
click at [175, 402] on span "Select an option" at bounding box center [173, 404] width 15 height 15
click at [175, 402] on input "Select an option" at bounding box center [173, 404] width 15 height 15
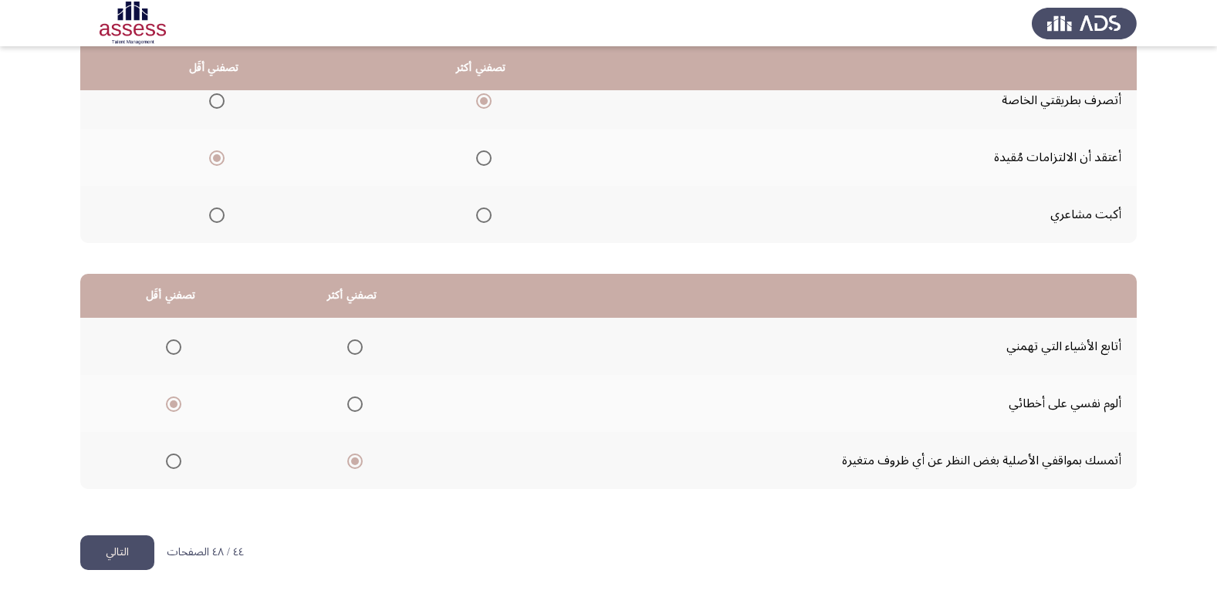
click at [137, 543] on button "التالي" at bounding box center [117, 553] width 74 height 35
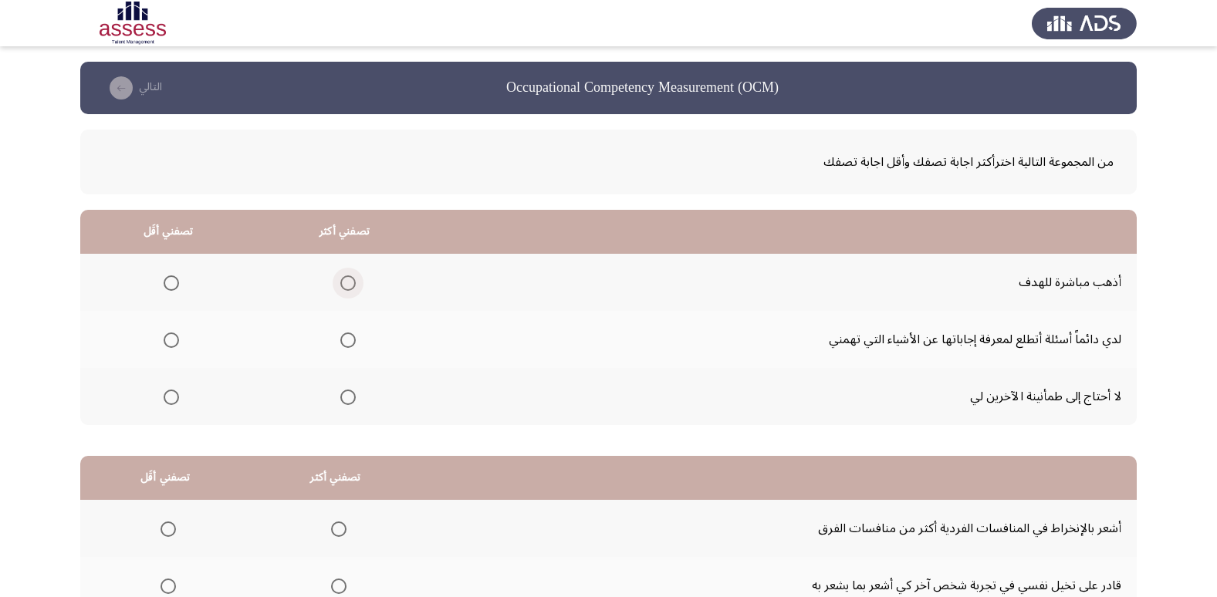
click at [346, 280] on span "Select an option" at bounding box center [347, 282] width 15 height 15
click at [346, 280] on input "Select an option" at bounding box center [347, 282] width 15 height 15
click at [173, 390] on span "Select an option" at bounding box center [171, 397] width 15 height 15
click at [173, 390] on input "Select an option" at bounding box center [171, 397] width 15 height 15
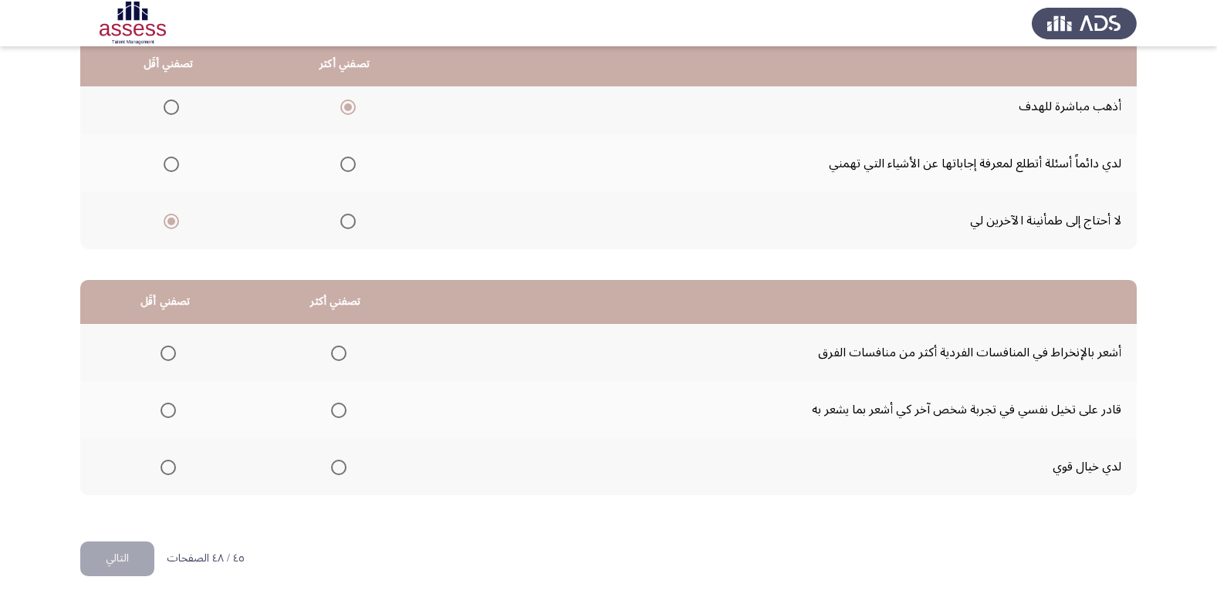
scroll to position [182, 0]
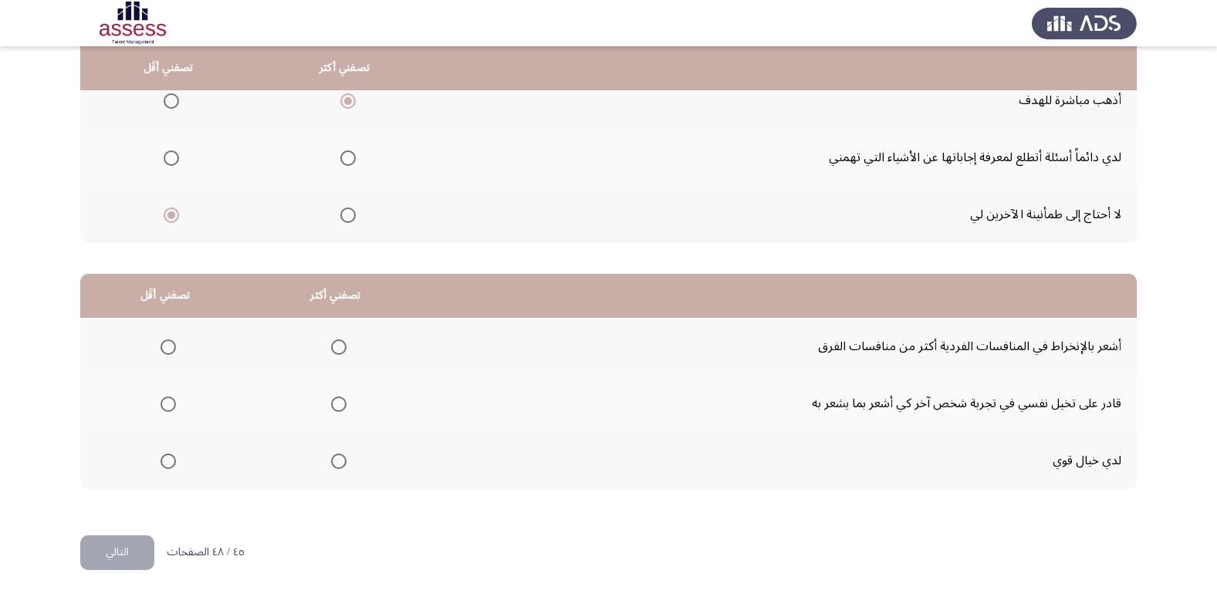
click at [340, 357] on mat-radio-group "Select an option" at bounding box center [336, 346] width 22 height 26
click at [338, 345] on span "Select an option" at bounding box center [338, 347] width 15 height 15
click at [338, 345] on input "Select an option" at bounding box center [338, 347] width 15 height 15
click at [174, 403] on span "Select an option" at bounding box center [167, 404] width 15 height 15
click at [174, 403] on input "Select an option" at bounding box center [167, 404] width 15 height 15
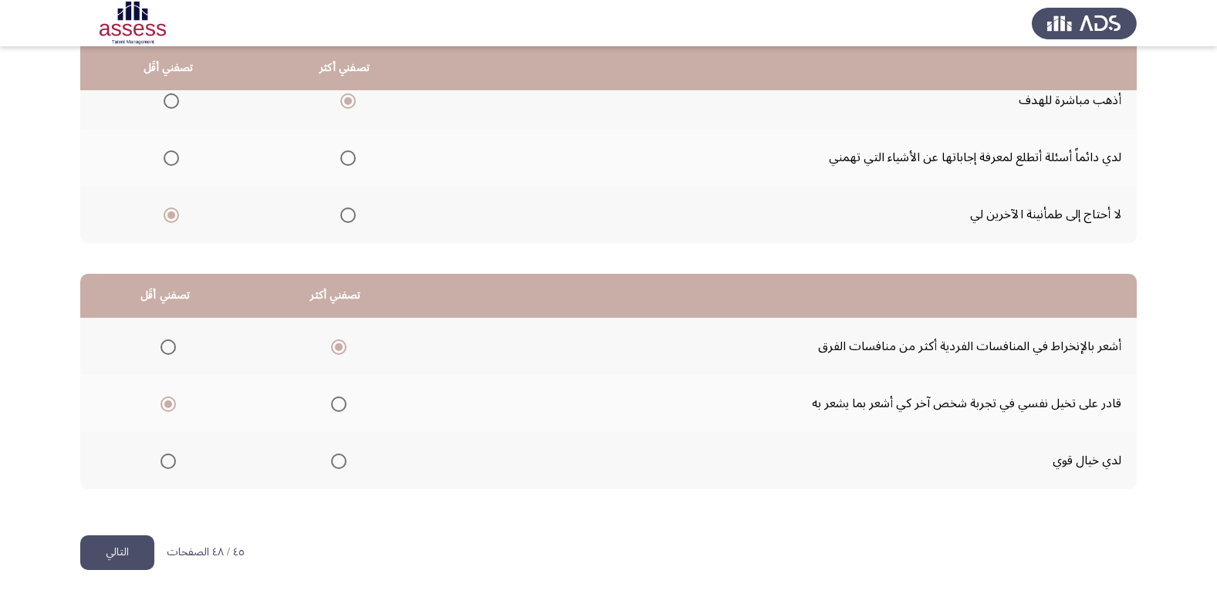
click at [172, 459] on span "Select an option" at bounding box center [167, 461] width 15 height 15
click at [172, 459] on input "Select an option" at bounding box center [167, 461] width 15 height 15
click at [105, 549] on button "التالي" at bounding box center [117, 553] width 74 height 35
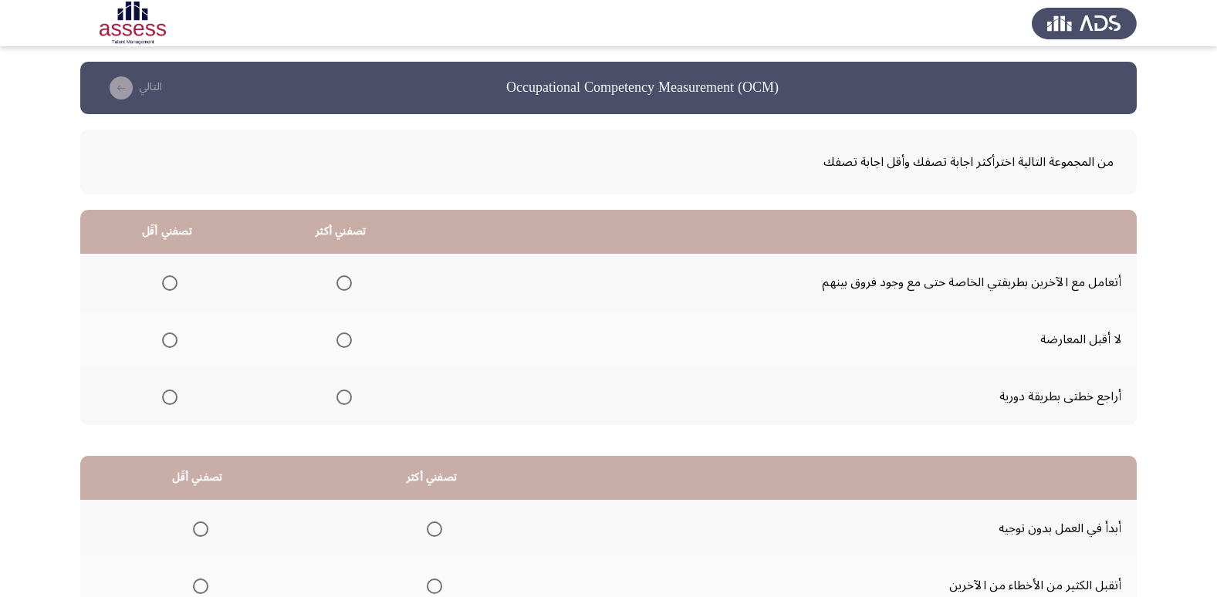
click at [346, 282] on span "Select an option" at bounding box center [343, 282] width 15 height 15
click at [346, 282] on input "Select an option" at bounding box center [343, 282] width 15 height 15
click at [160, 346] on label "Select an option" at bounding box center [167, 340] width 22 height 15
click at [162, 346] on input "Select an option" at bounding box center [169, 340] width 15 height 15
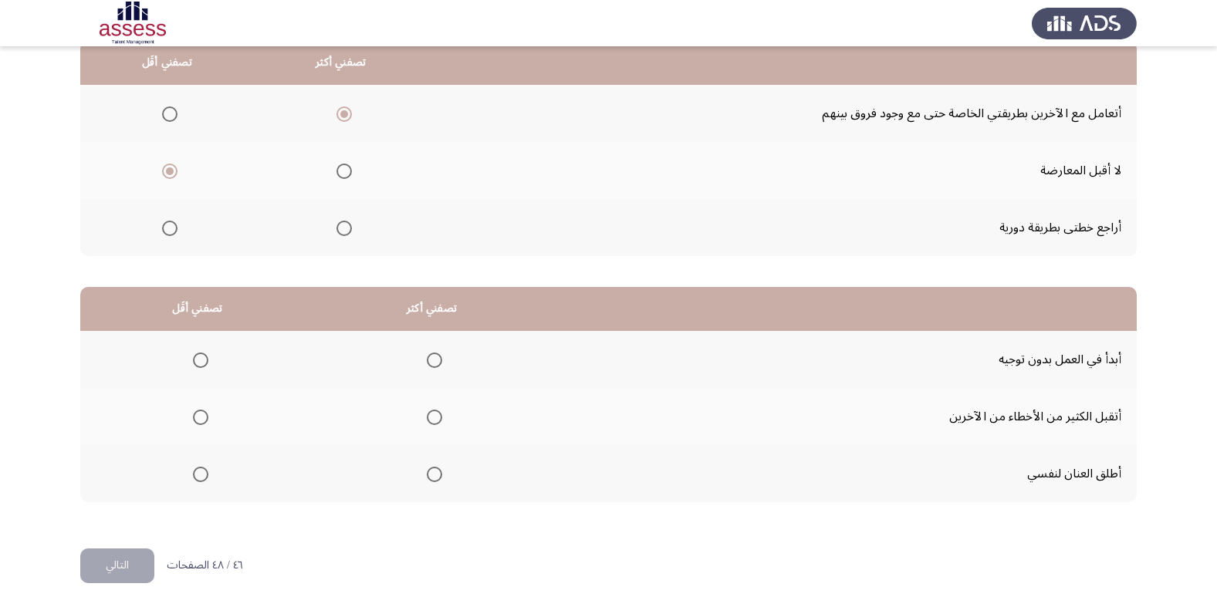
scroll to position [182, 0]
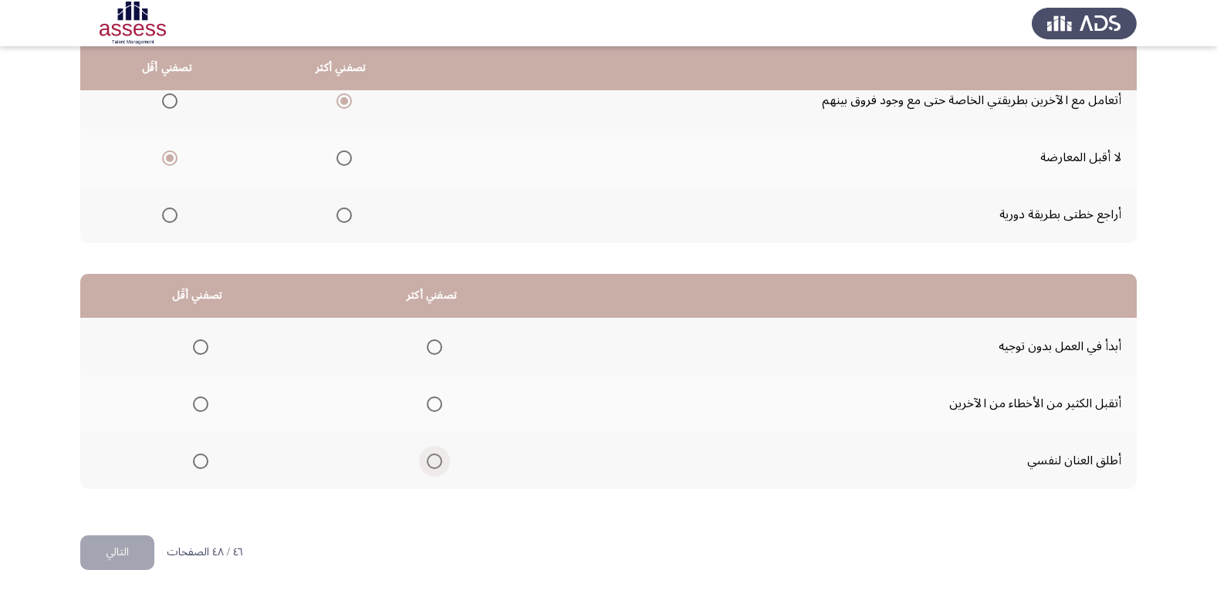
click at [434, 467] on span "Select an option" at bounding box center [434, 461] width 15 height 15
click at [434, 467] on input "Select an option" at bounding box center [434, 461] width 15 height 15
click at [203, 353] on span "Select an option" at bounding box center [200, 347] width 15 height 15
click at [203, 353] on input "Select an option" at bounding box center [200, 347] width 15 height 15
click at [431, 340] on span "Select an option" at bounding box center [434, 347] width 15 height 15
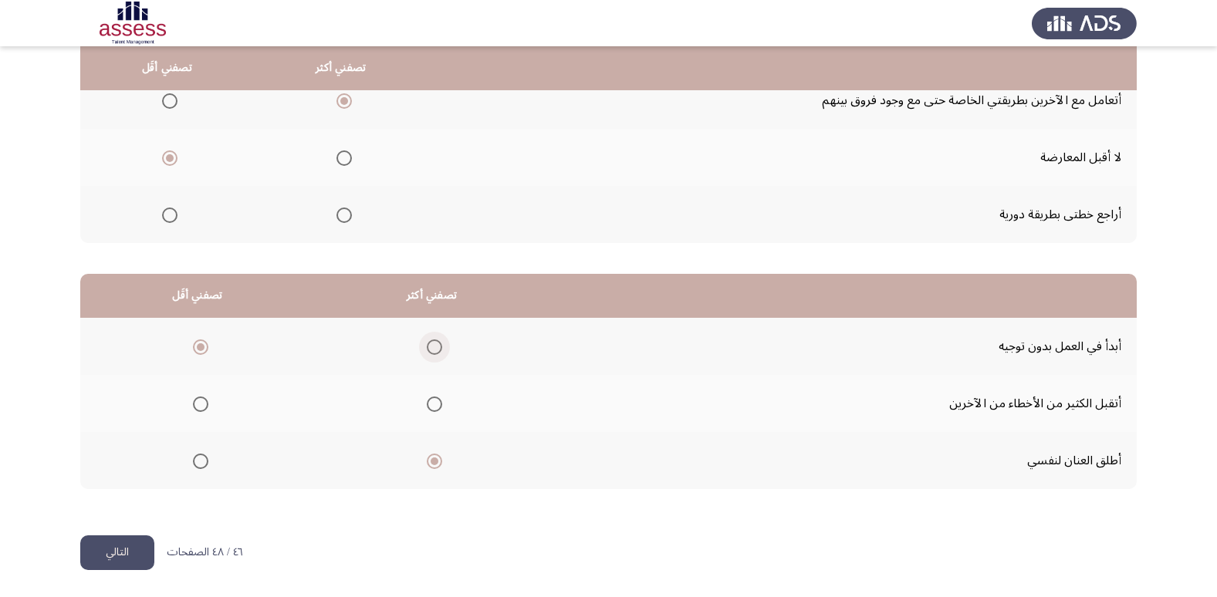
click at [431, 340] on input "Select an option" at bounding box center [434, 347] width 15 height 15
click at [200, 462] on span "Select an option" at bounding box center [200, 461] width 15 height 15
click at [200, 462] on input "Select an option" at bounding box center [200, 461] width 15 height 15
click at [125, 536] on button "التالي" at bounding box center [117, 553] width 74 height 35
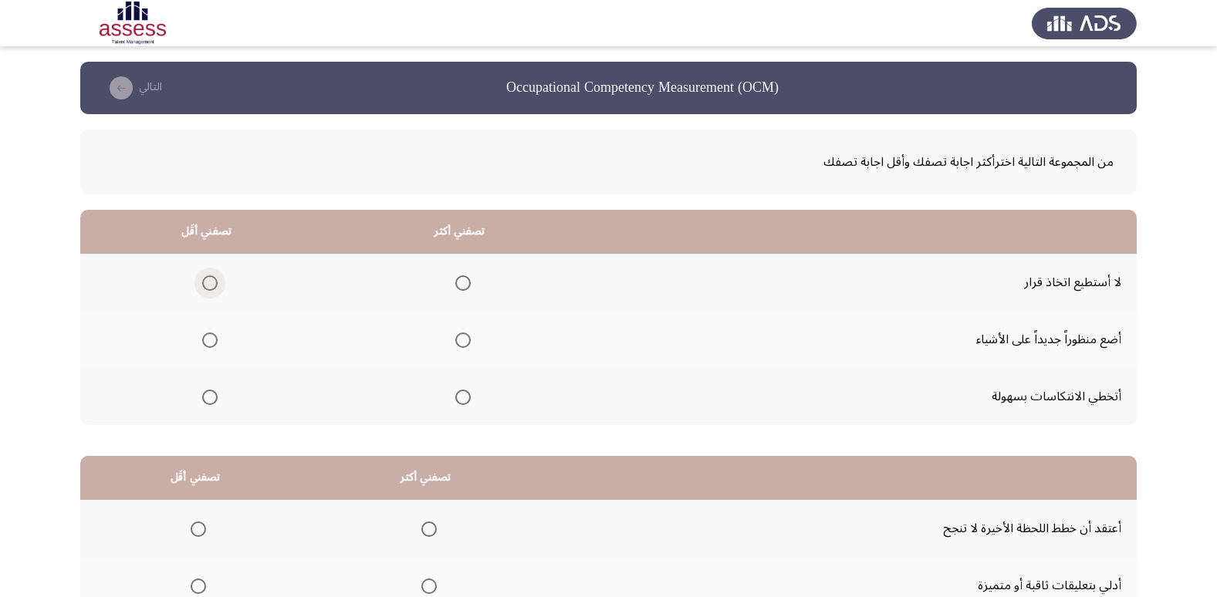
click at [204, 287] on span "Select an option" at bounding box center [209, 282] width 15 height 15
click at [204, 287] on input "Select an option" at bounding box center [209, 282] width 15 height 15
click at [461, 338] on span "Select an option" at bounding box center [462, 340] width 15 height 15
click at [461, 338] on input "Select an option" at bounding box center [462, 340] width 15 height 15
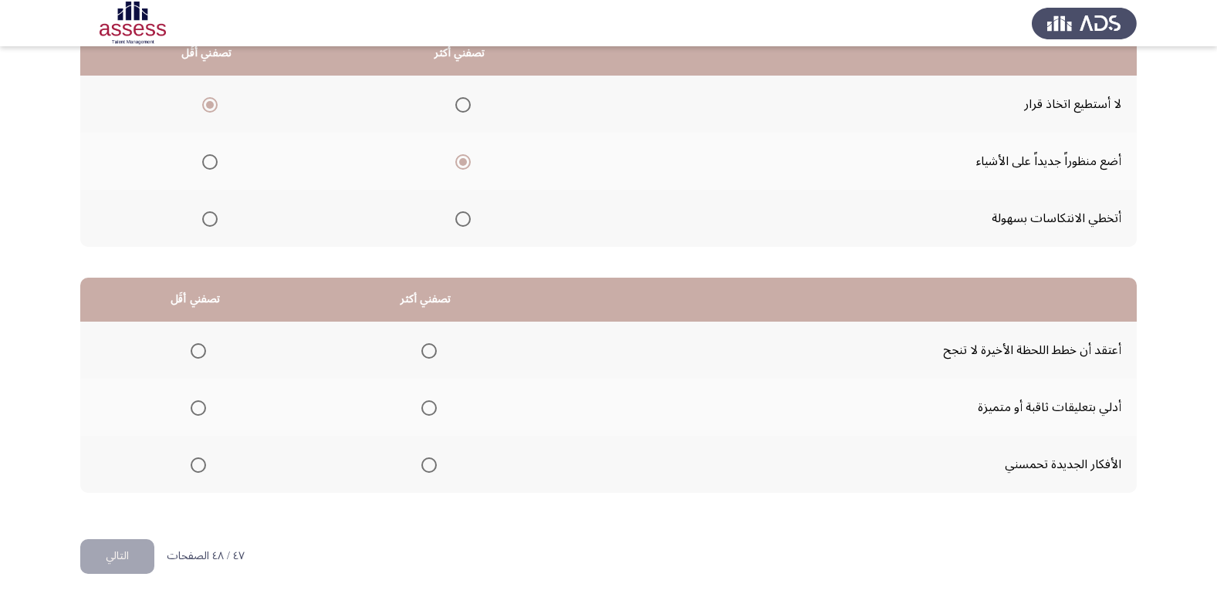
scroll to position [182, 0]
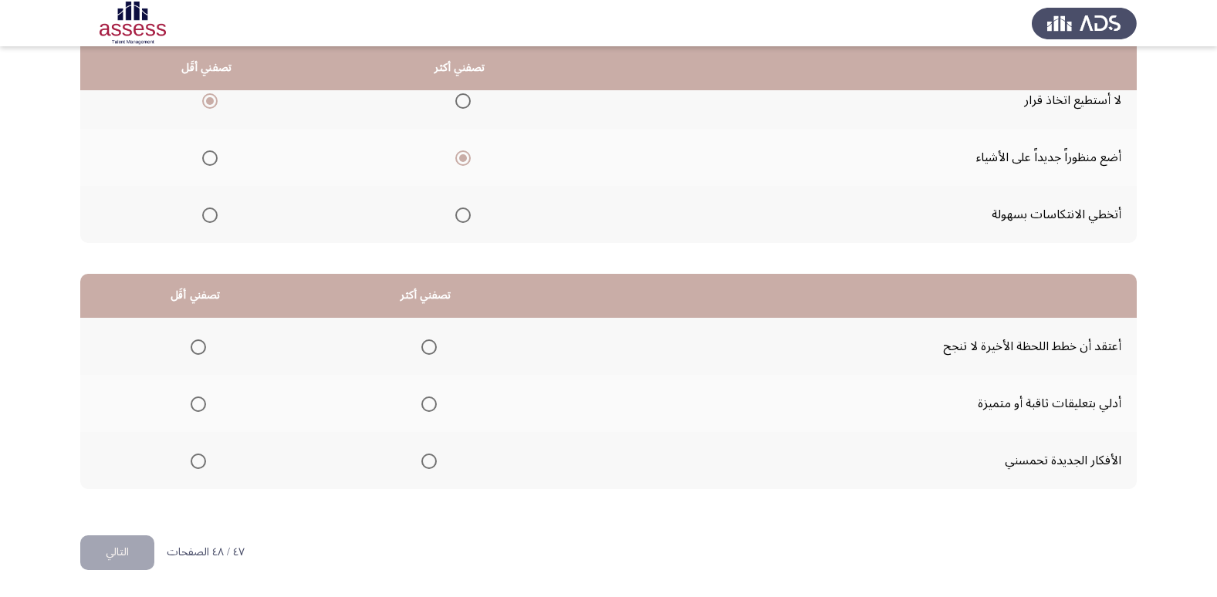
click at [421, 408] on span "Select an option" at bounding box center [428, 404] width 15 height 15
click at [421, 408] on input "Select an option" at bounding box center [428, 404] width 15 height 15
click at [201, 461] on span "Select an option" at bounding box center [198, 461] width 15 height 15
click at [201, 461] on input "Select an option" at bounding box center [198, 461] width 15 height 15
click at [204, 353] on span "Select an option" at bounding box center [198, 347] width 15 height 15
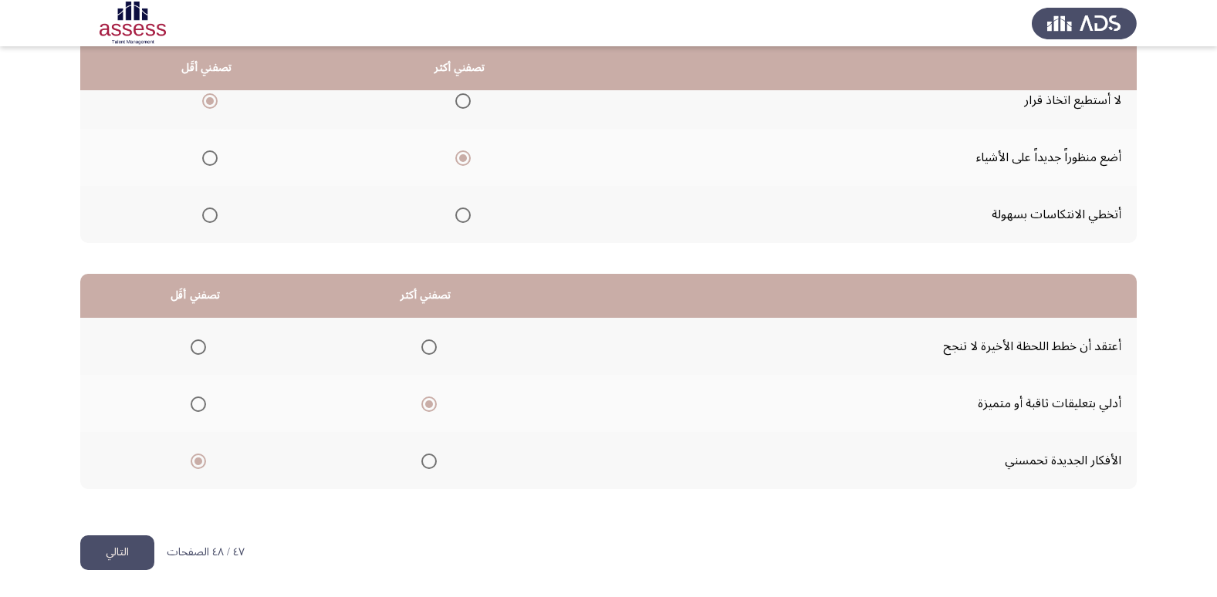
click at [204, 353] on input "Select an option" at bounding box center [198, 347] width 15 height 15
click at [426, 462] on span "Select an option" at bounding box center [428, 461] width 15 height 15
click at [426, 462] on input "Select an option" at bounding box center [428, 461] width 15 height 15
click at [132, 532] on div "من المجموعة التالية اخترأكثر اجابة تصفك وأقل اجابة تصفك تصفني أكثر تصفني أقَل ل…" at bounding box center [608, 233] width 1056 height 603
click at [127, 539] on button "التالي" at bounding box center [117, 553] width 74 height 35
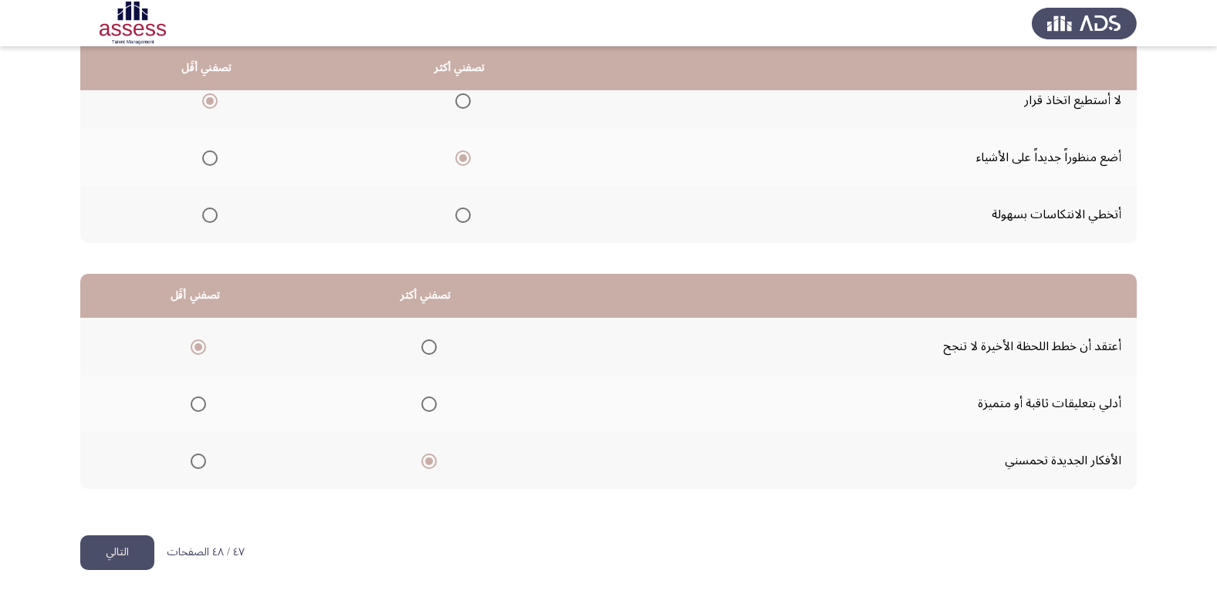
scroll to position [0, 0]
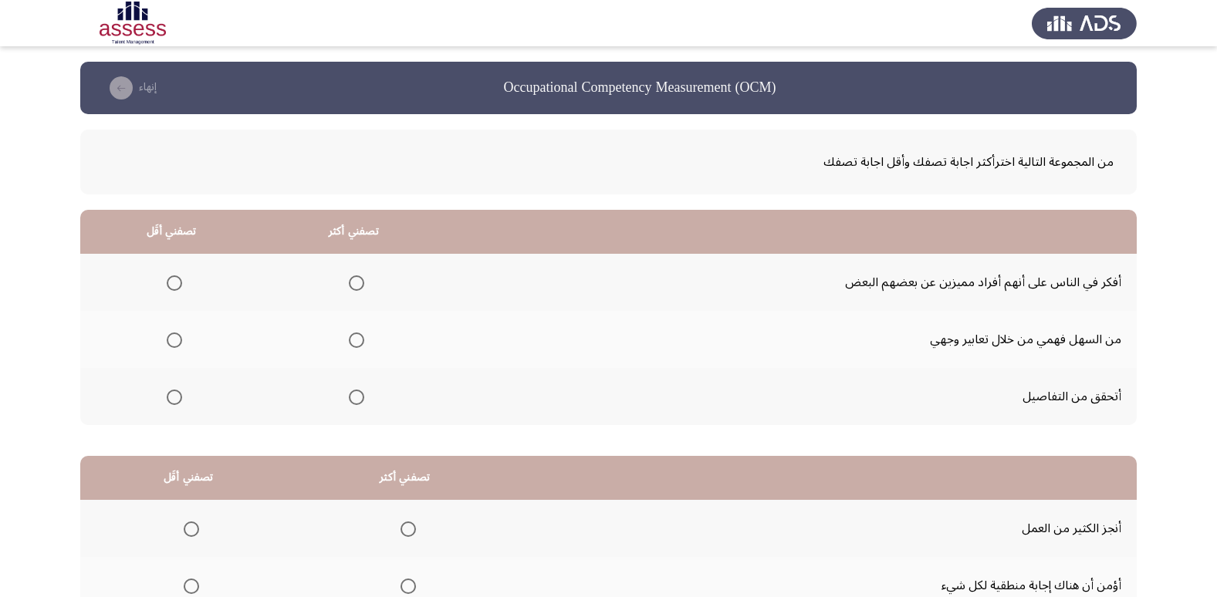
click at [359, 397] on span "Select an option" at bounding box center [356, 397] width 15 height 15
click at [359, 397] on input "Select an option" at bounding box center [356, 397] width 15 height 15
click at [177, 338] on span "Select an option" at bounding box center [174, 340] width 15 height 15
click at [177, 338] on input "Select an option" at bounding box center [174, 340] width 15 height 15
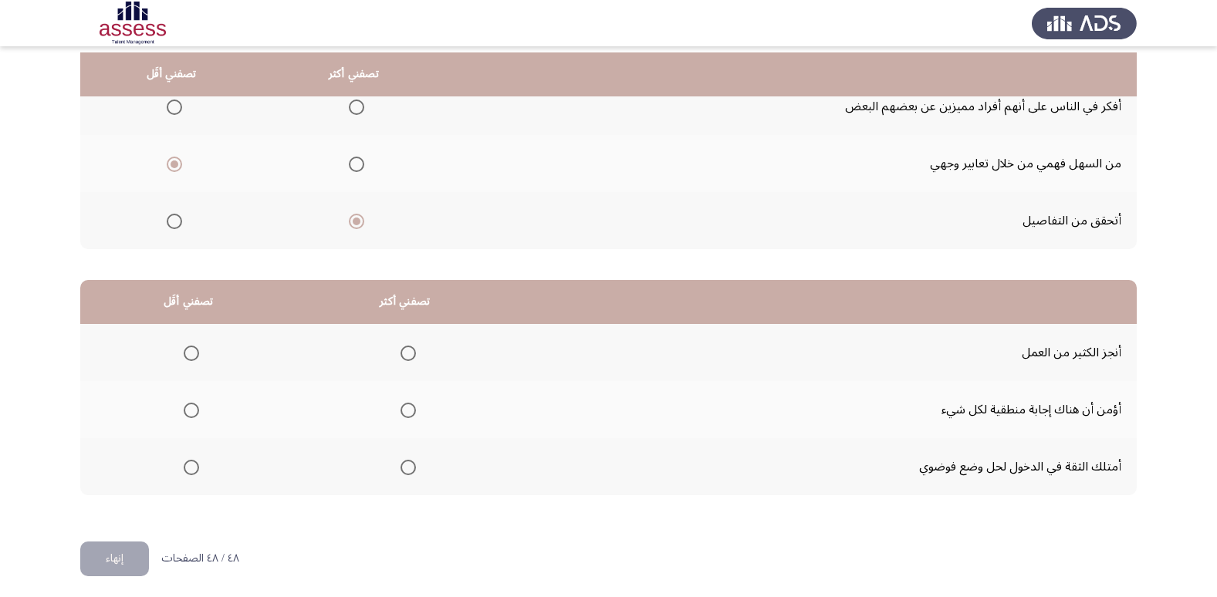
scroll to position [182, 0]
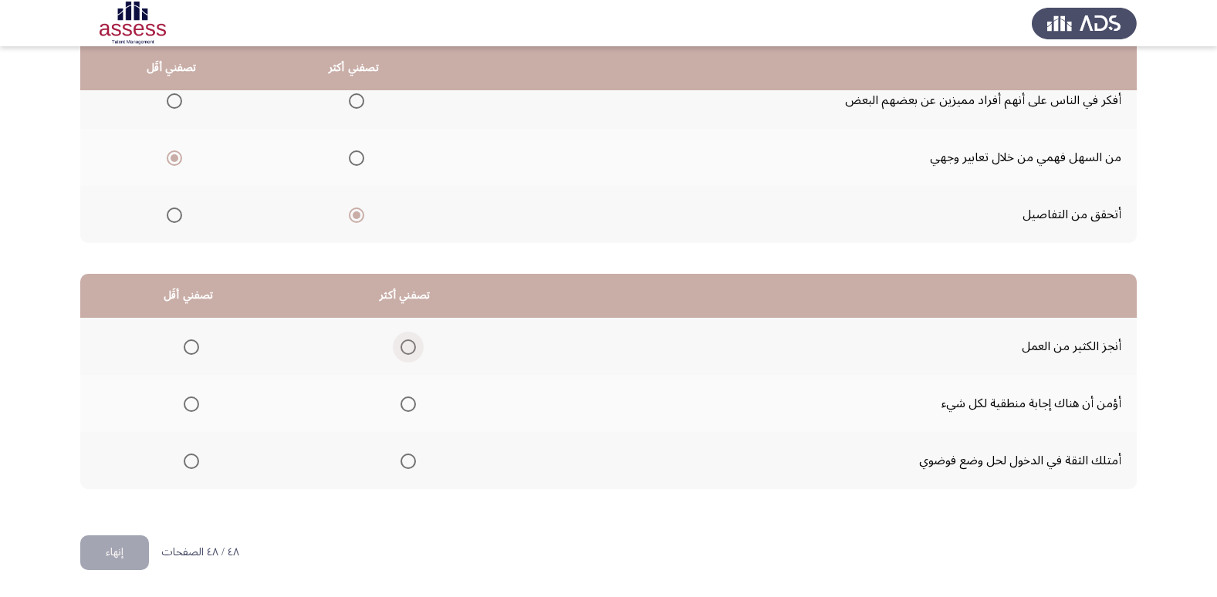
click at [409, 343] on span "Select an option" at bounding box center [407, 347] width 15 height 15
click at [409, 343] on input "Select an option" at bounding box center [407, 347] width 15 height 15
click at [414, 462] on th at bounding box center [404, 460] width 217 height 57
click at [413, 462] on span "Select an option" at bounding box center [407, 461] width 15 height 15
click at [413, 462] on input "Select an option" at bounding box center [407, 461] width 15 height 15
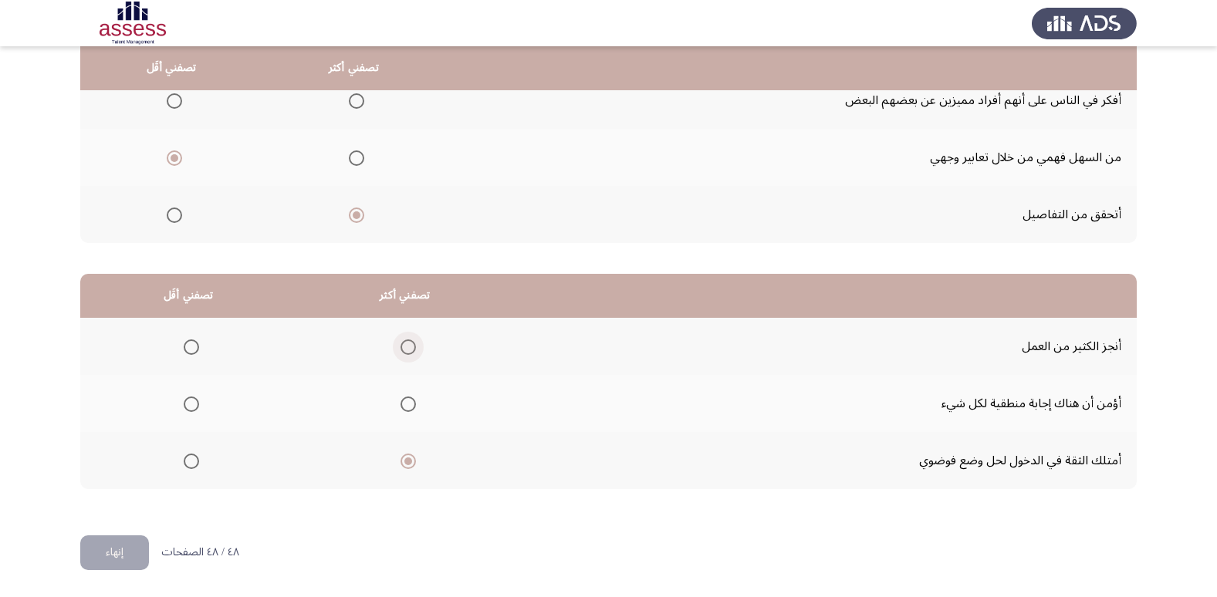
click at [400, 344] on span "Select an option" at bounding box center [407, 347] width 15 height 15
click at [400, 344] on input "Select an option" at bounding box center [407, 347] width 15 height 15
click at [187, 407] on span "Select an option" at bounding box center [191, 404] width 15 height 15
click at [187, 407] on input "Select an option" at bounding box center [191, 404] width 15 height 15
click at [125, 551] on button "إنهاء" at bounding box center [114, 553] width 69 height 35
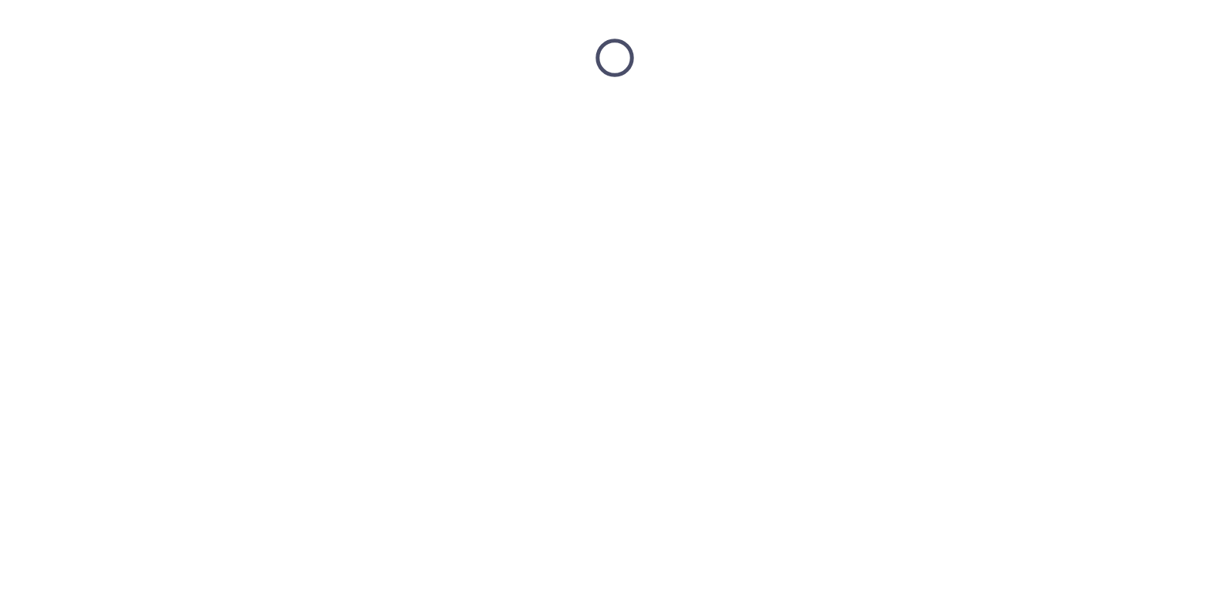
scroll to position [0, 0]
